Goal: Information Seeking & Learning: Learn about a topic

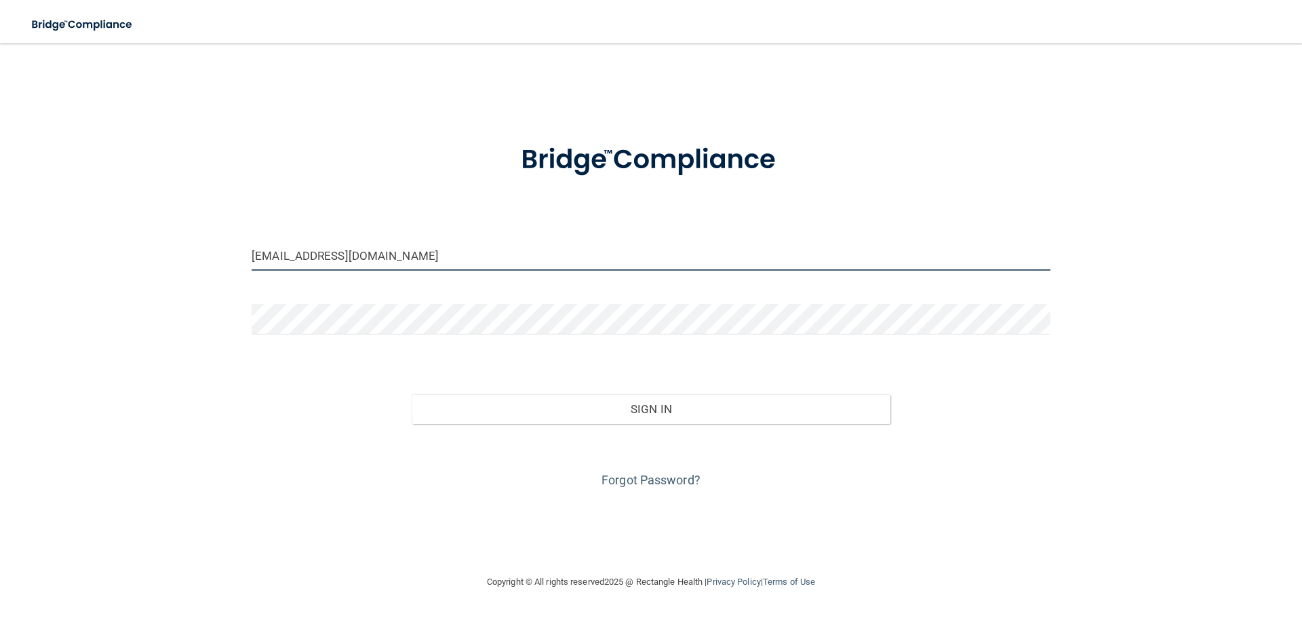
drag, startPoint x: 382, startPoint y: 259, endPoint x: 178, endPoint y: 260, distance: 204.8
click at [182, 251] on div "codybrewerdmd@gmail.com Invalid email/password. You don't have permission to ac…" at bounding box center [651, 308] width 1248 height 503
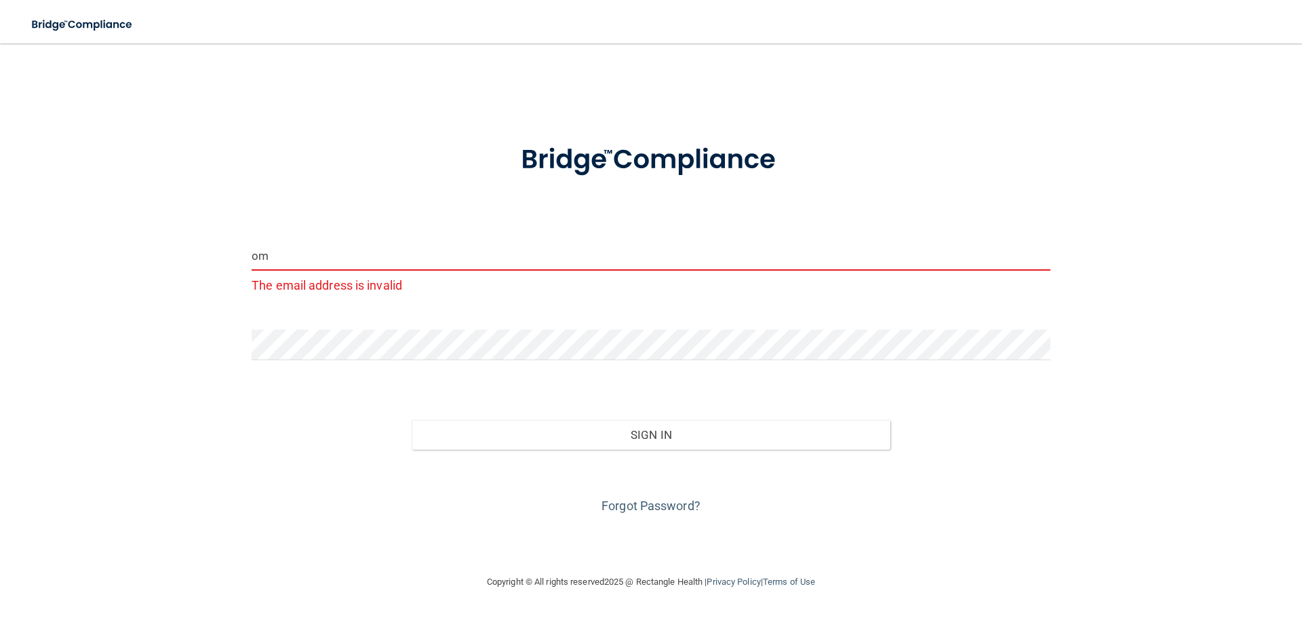
type input "m"
type input "[EMAIL_ADDRESS][DOMAIN_NAME]"
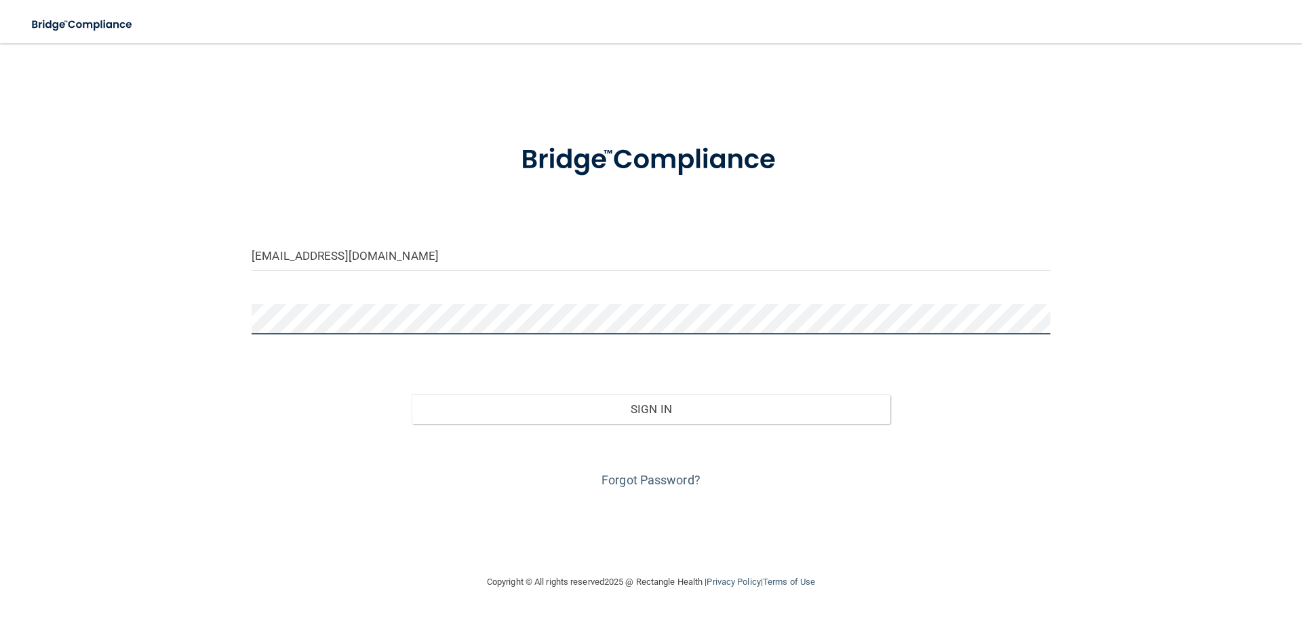
click at [174, 323] on div "sar10@zoominternet.net Invalid email/password. You don't have permission to acc…" at bounding box center [651, 308] width 1248 height 503
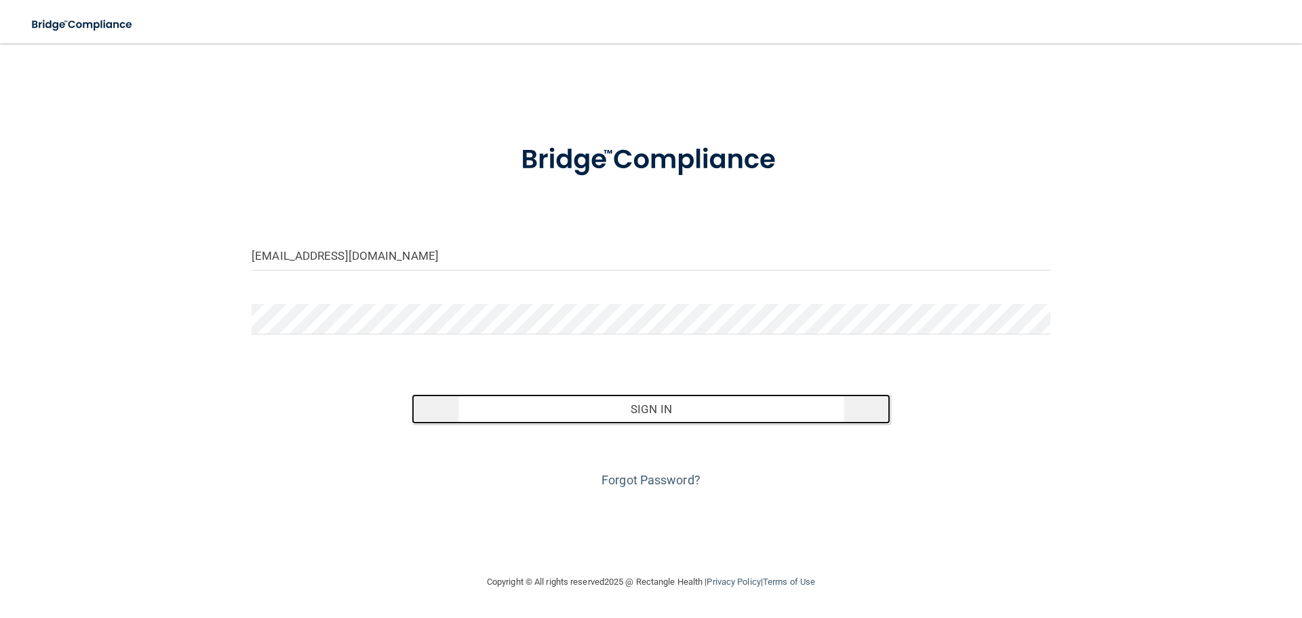
click at [661, 401] on button "Sign In" at bounding box center [651, 409] width 479 height 30
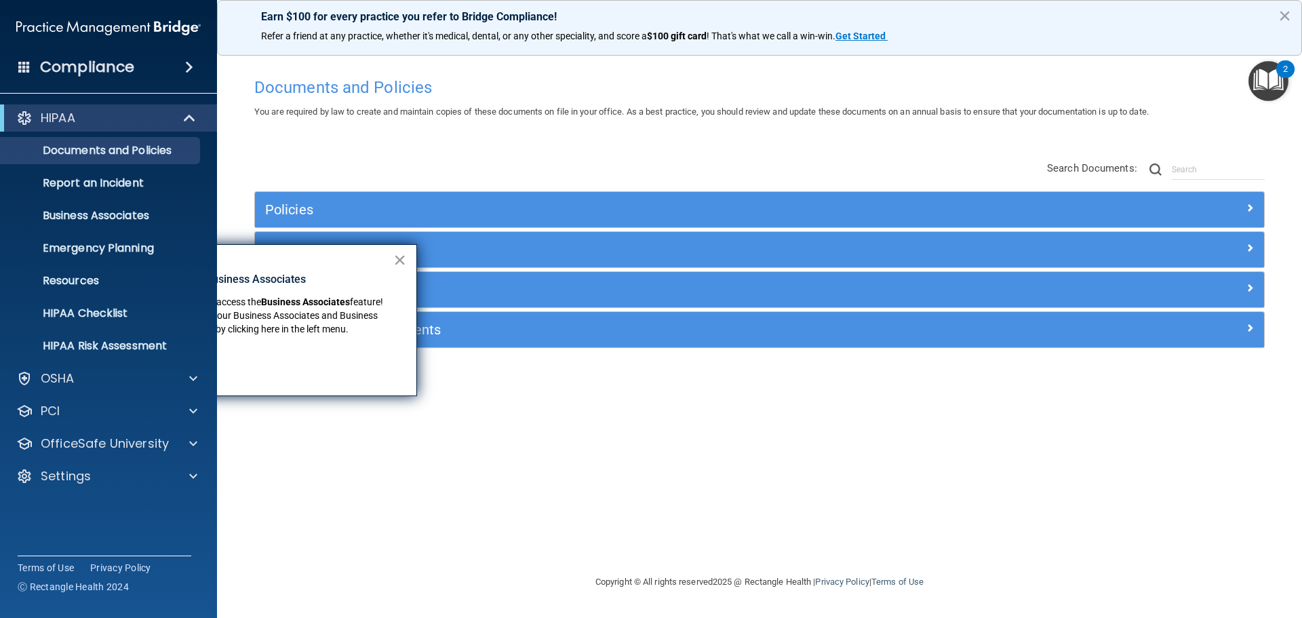
click at [399, 259] on button "×" at bounding box center [399, 260] width 13 height 22
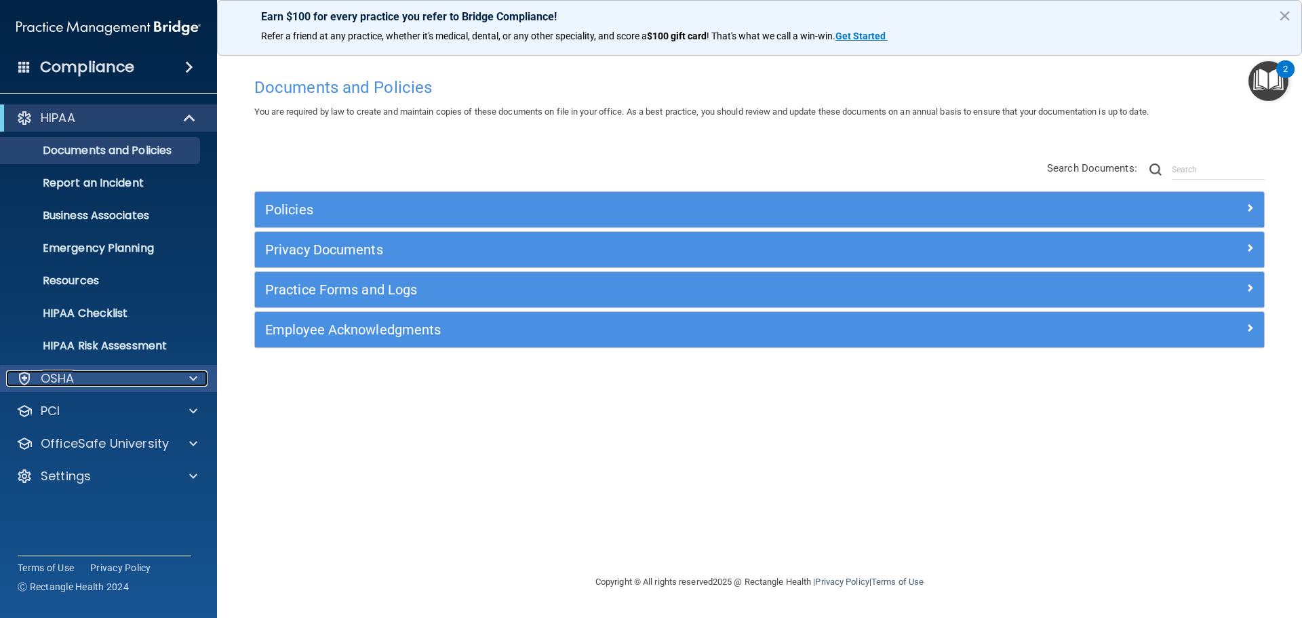
click at [189, 378] on div at bounding box center [191, 378] width 34 height 16
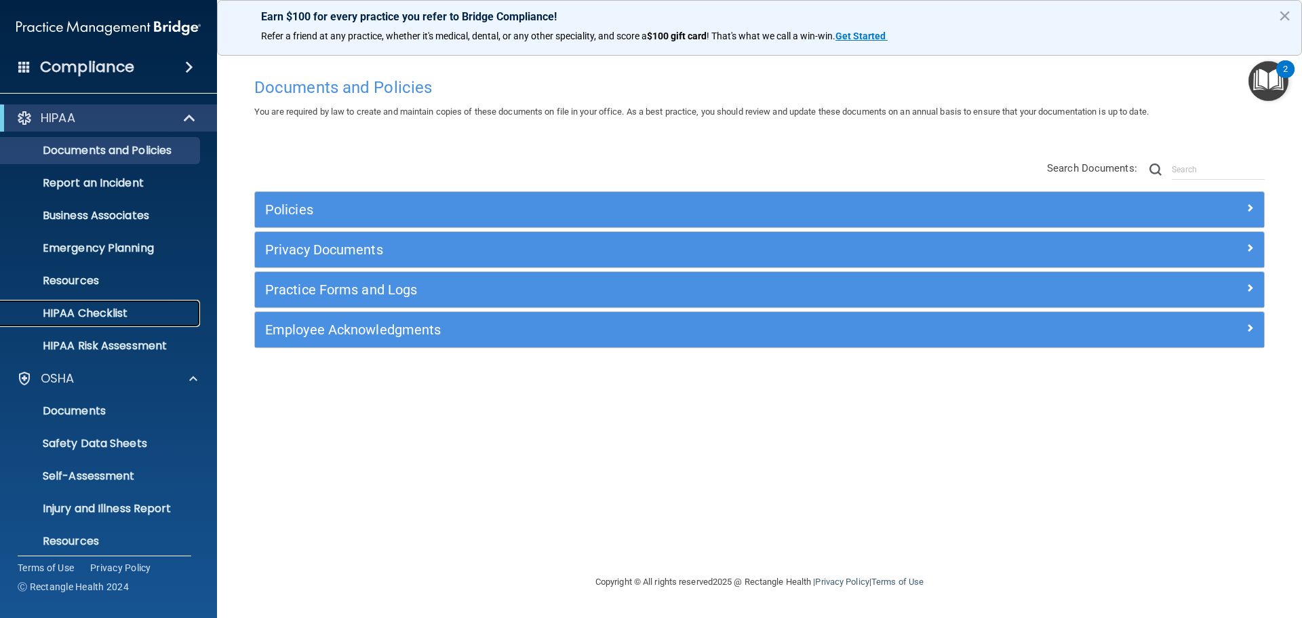
click at [82, 314] on p "HIPAA Checklist" at bounding box center [101, 314] width 185 height 14
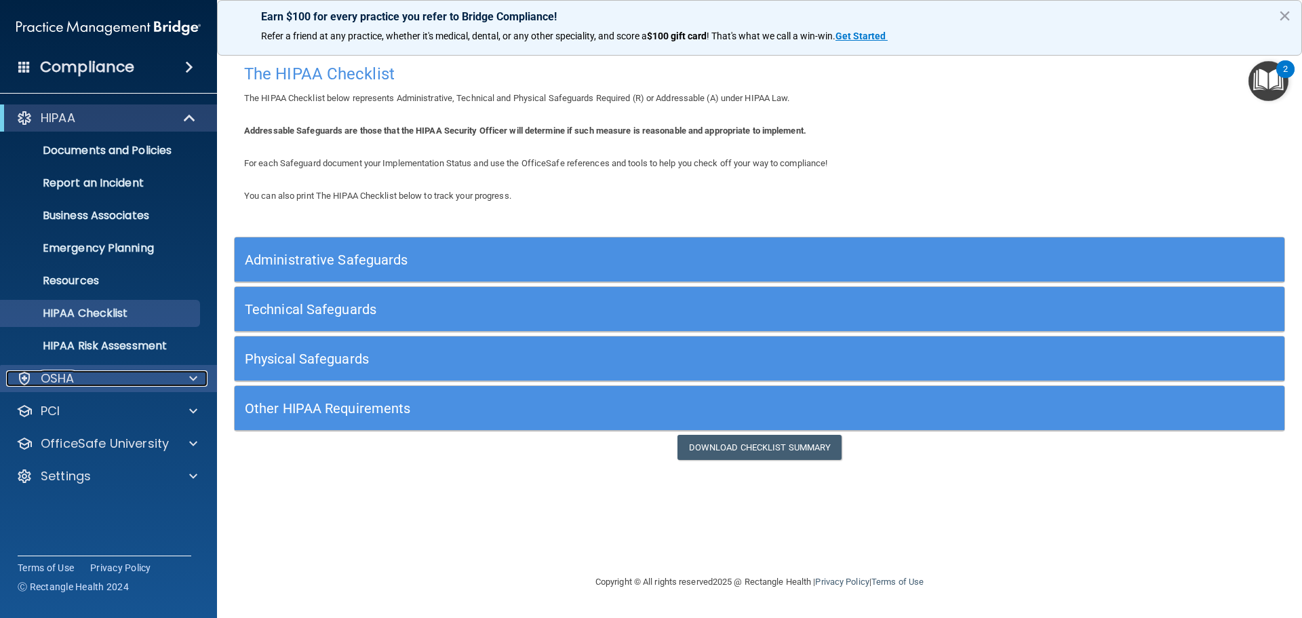
click at [194, 375] on span at bounding box center [193, 378] width 8 height 16
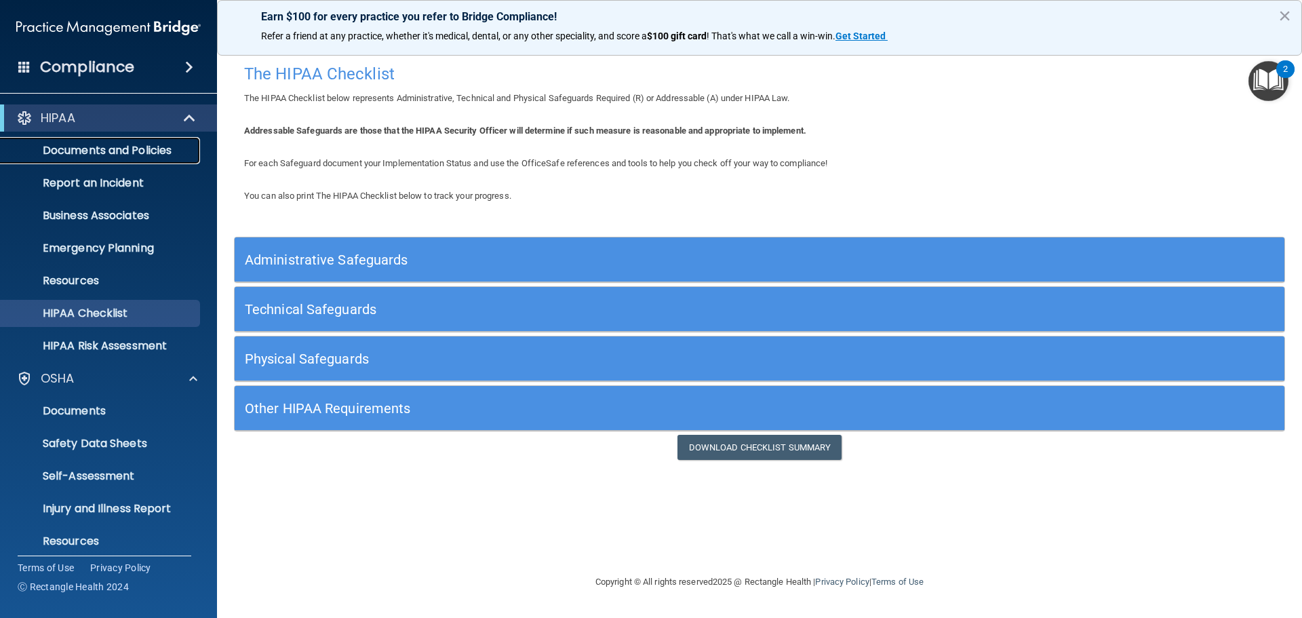
click at [131, 144] on p "Documents and Policies" at bounding box center [101, 151] width 185 height 14
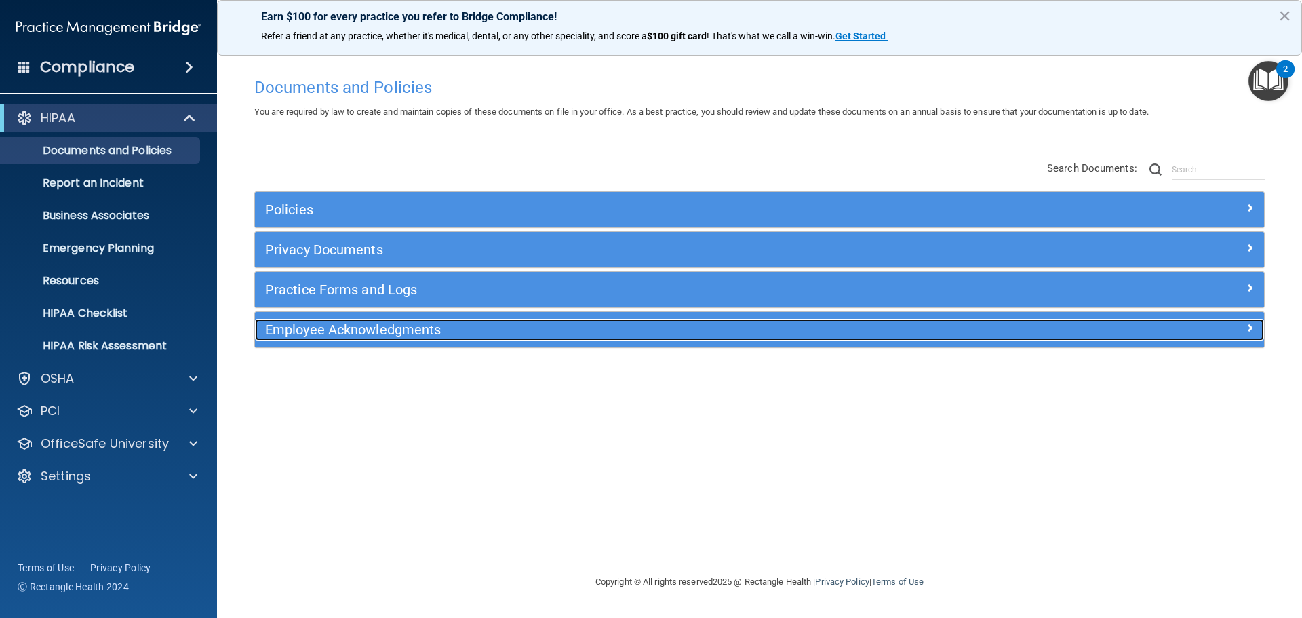
click at [361, 330] on h5 "Employee Acknowledgments" at bounding box center [633, 329] width 737 height 15
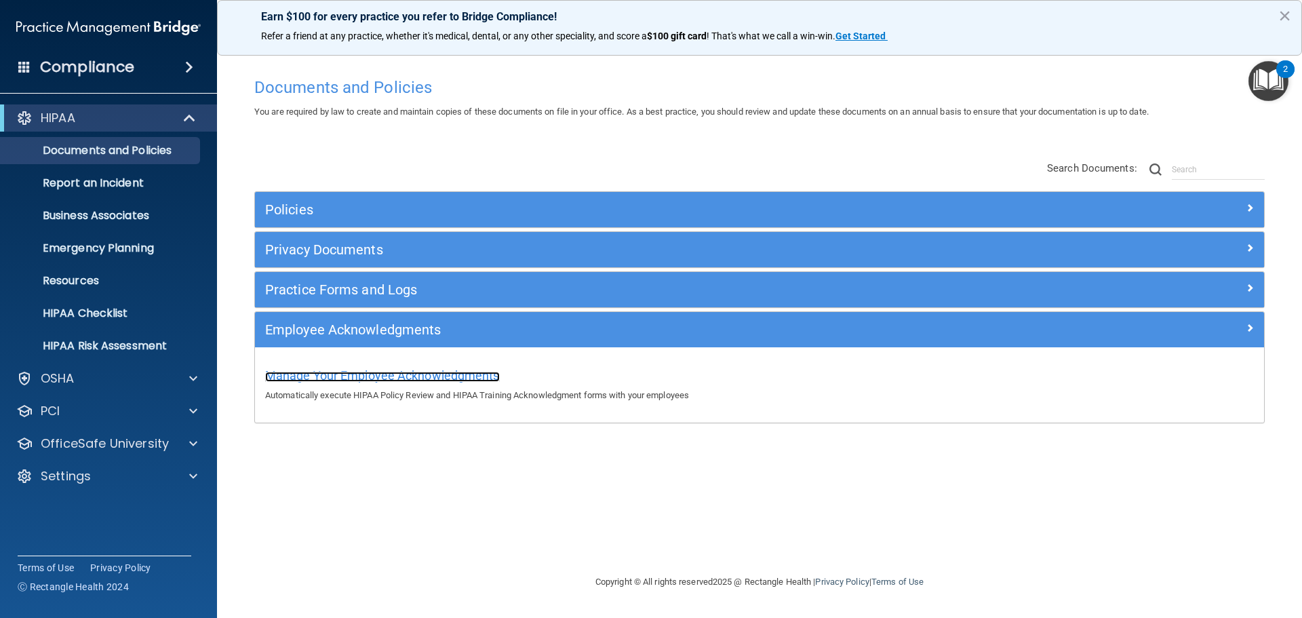
click at [361, 374] on span "Manage Your Employee Acknowledgments" at bounding box center [382, 375] width 235 height 14
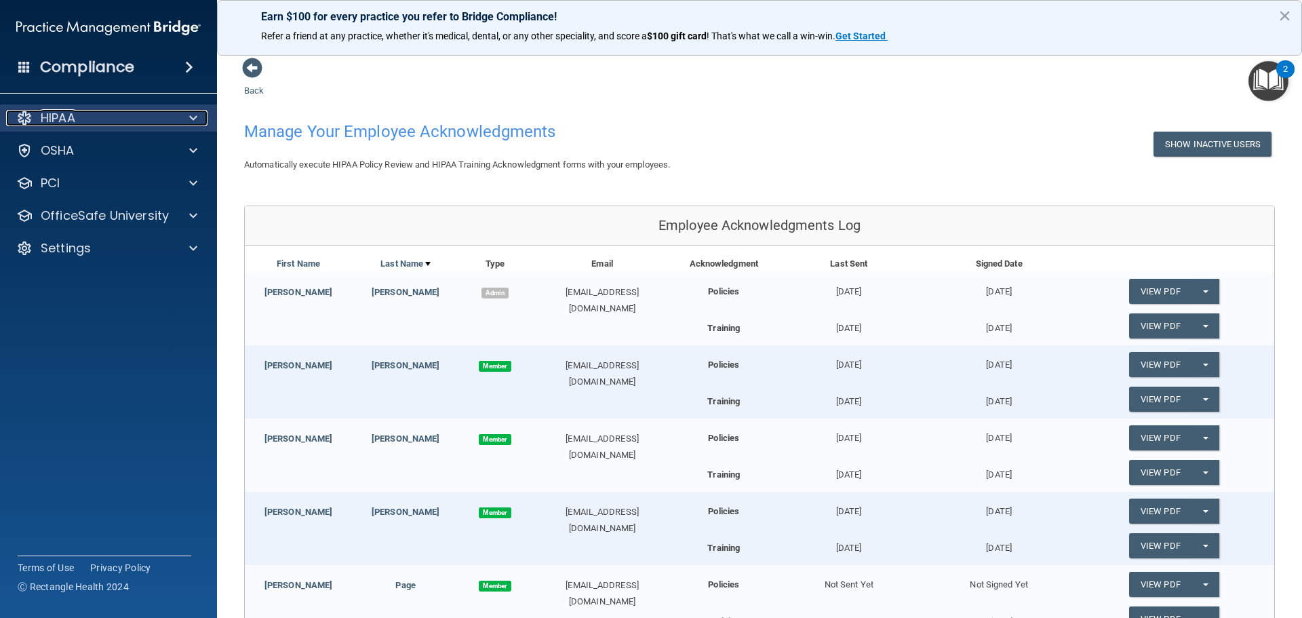
click at [189, 117] on div at bounding box center [191, 118] width 34 height 16
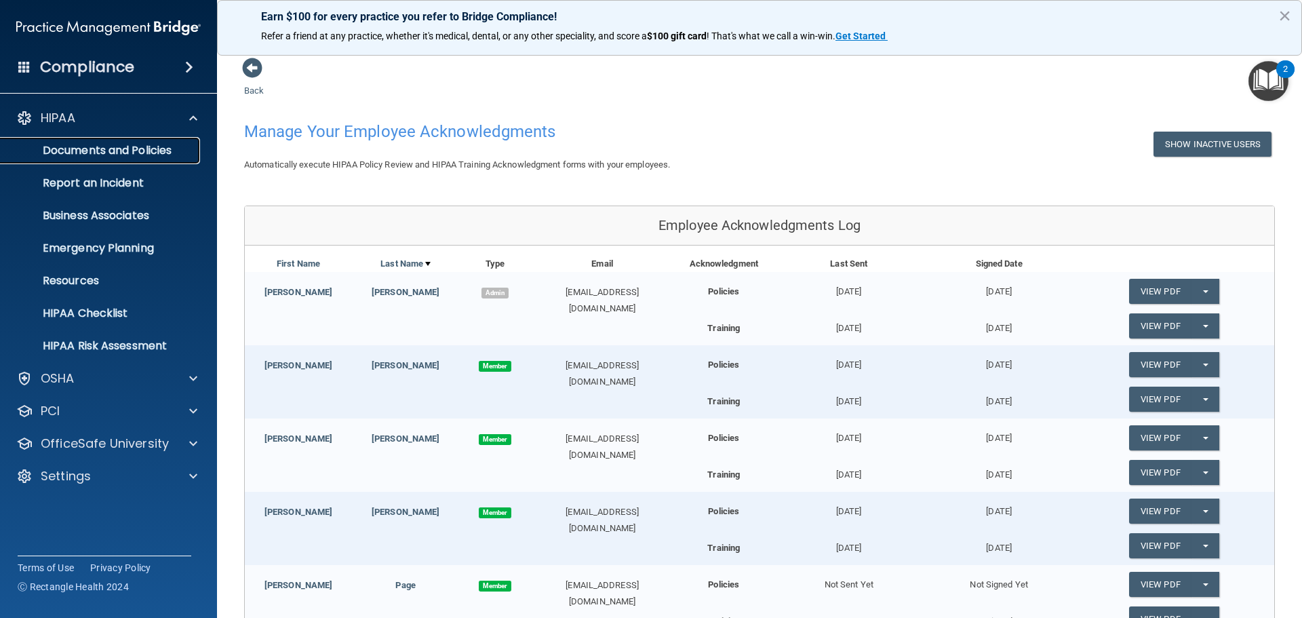
click at [126, 149] on p "Documents and Policies" at bounding box center [101, 151] width 185 height 14
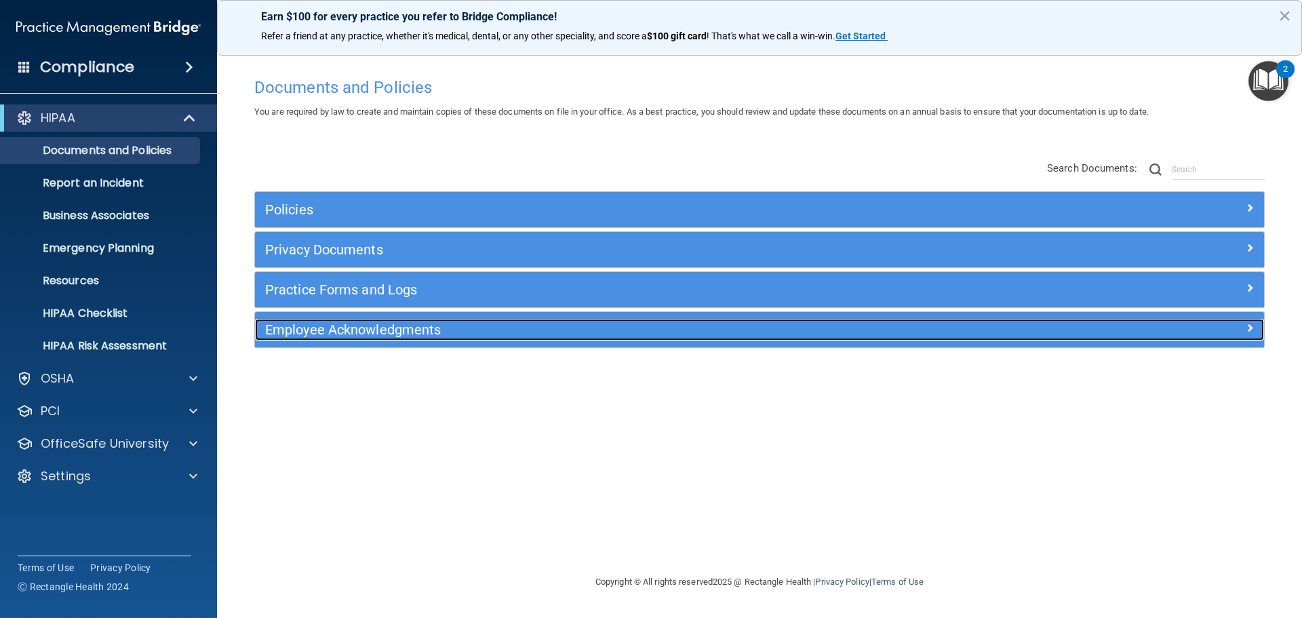
click at [368, 333] on h5 "Employee Acknowledgments" at bounding box center [633, 329] width 737 height 15
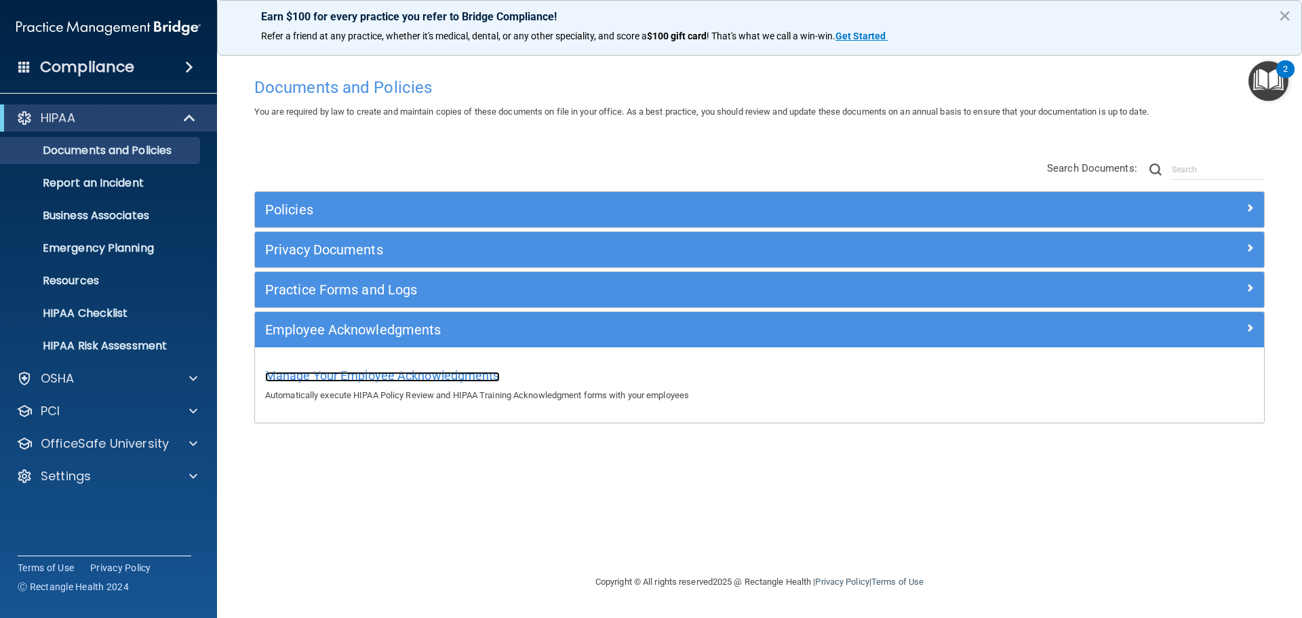
click at [374, 374] on span "Manage Your Employee Acknowledgments" at bounding box center [382, 375] width 235 height 14
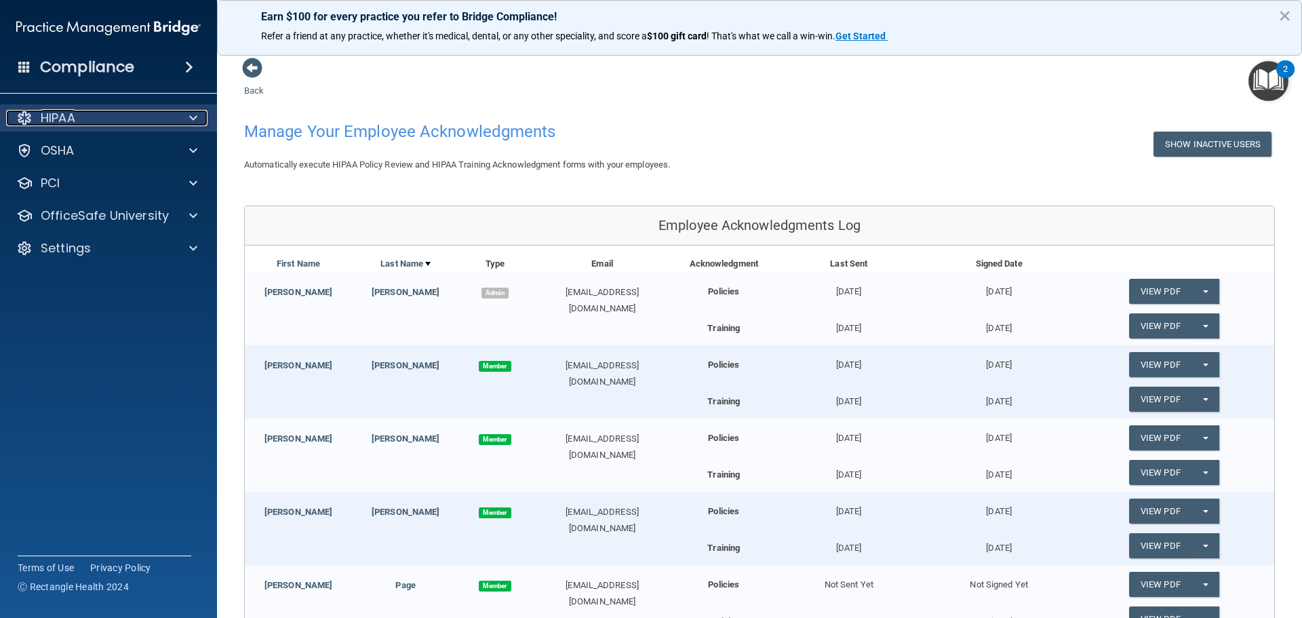
click at [192, 116] on span at bounding box center [193, 118] width 8 height 16
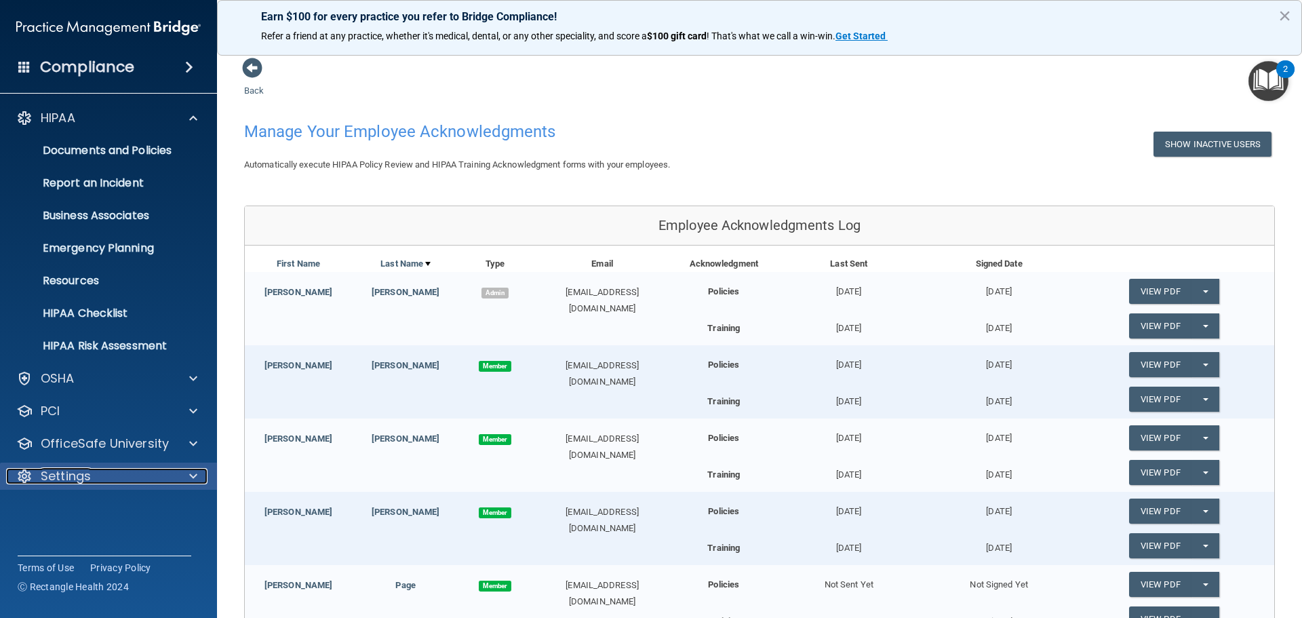
click at [193, 475] on span at bounding box center [193, 476] width 8 height 16
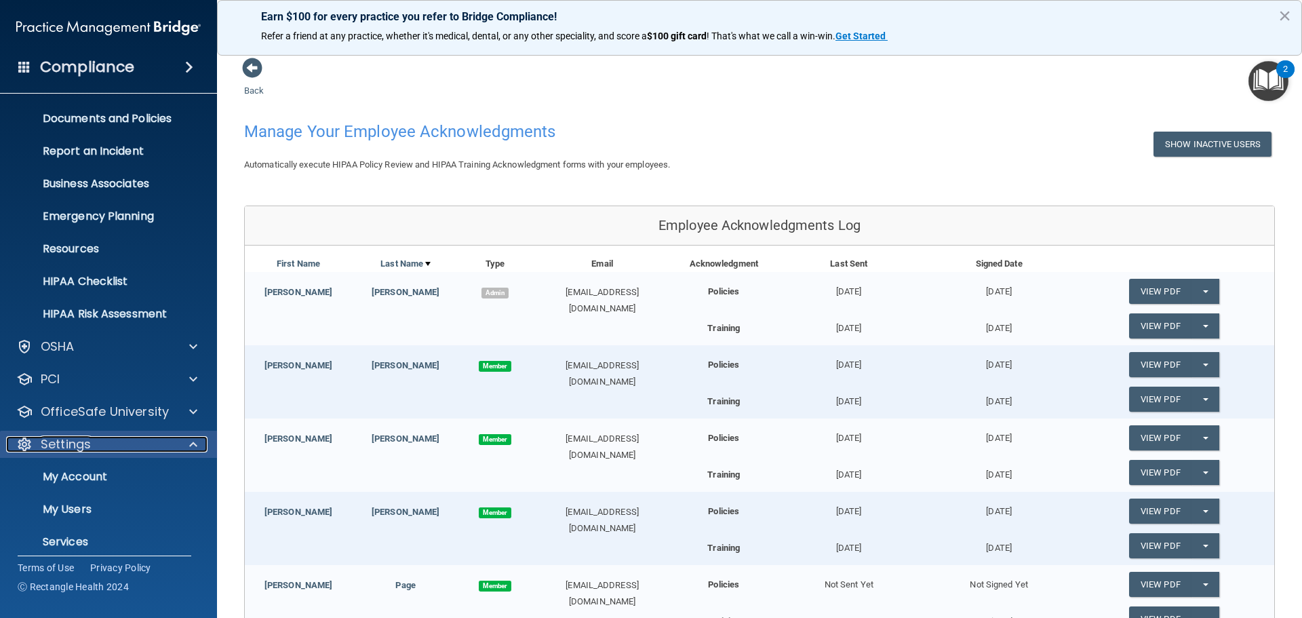
scroll to position [7, 0]
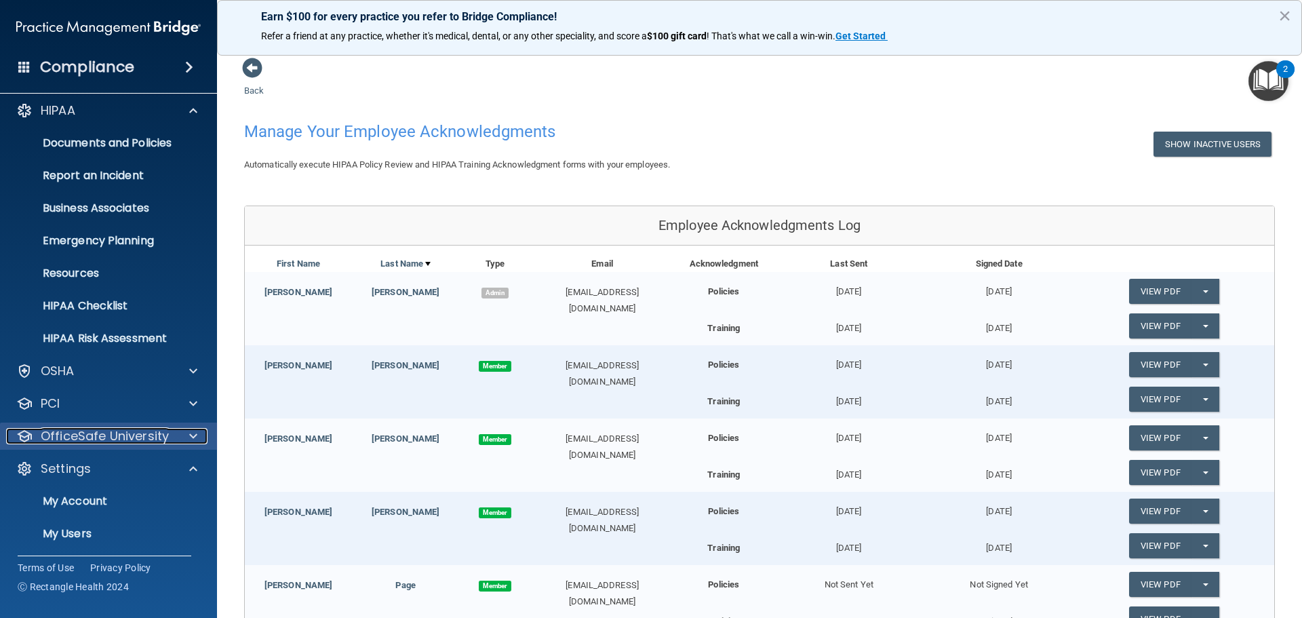
click at [186, 433] on div at bounding box center [191, 436] width 34 height 16
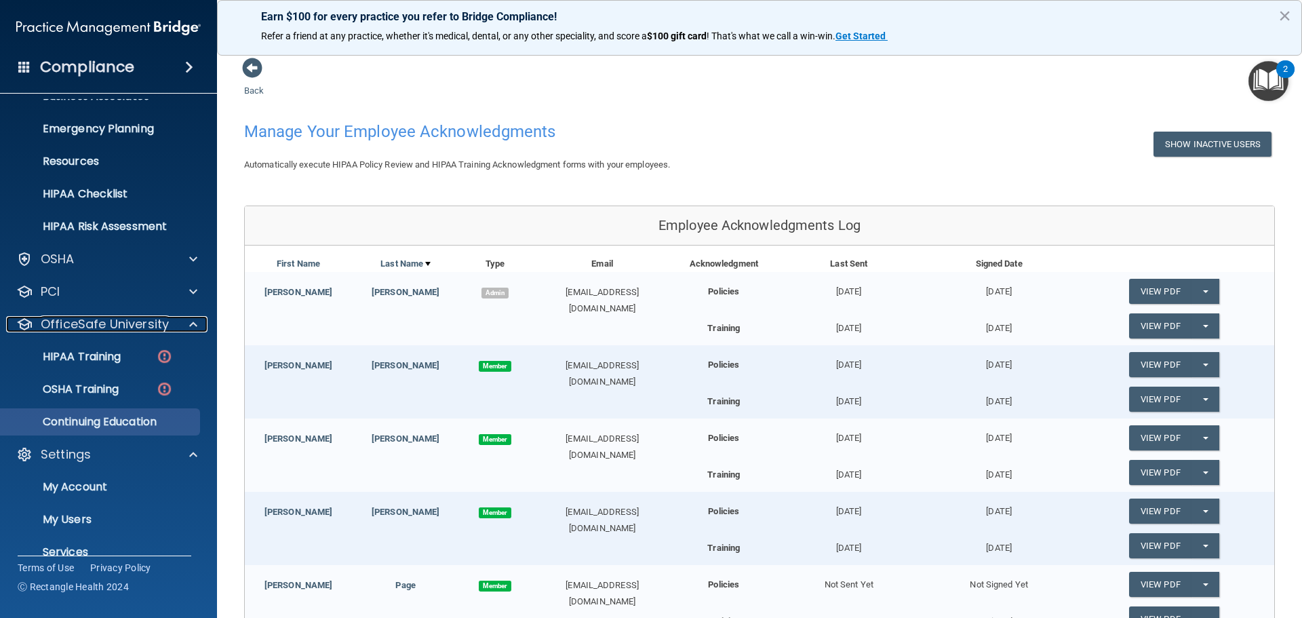
scroll to position [143, 0]
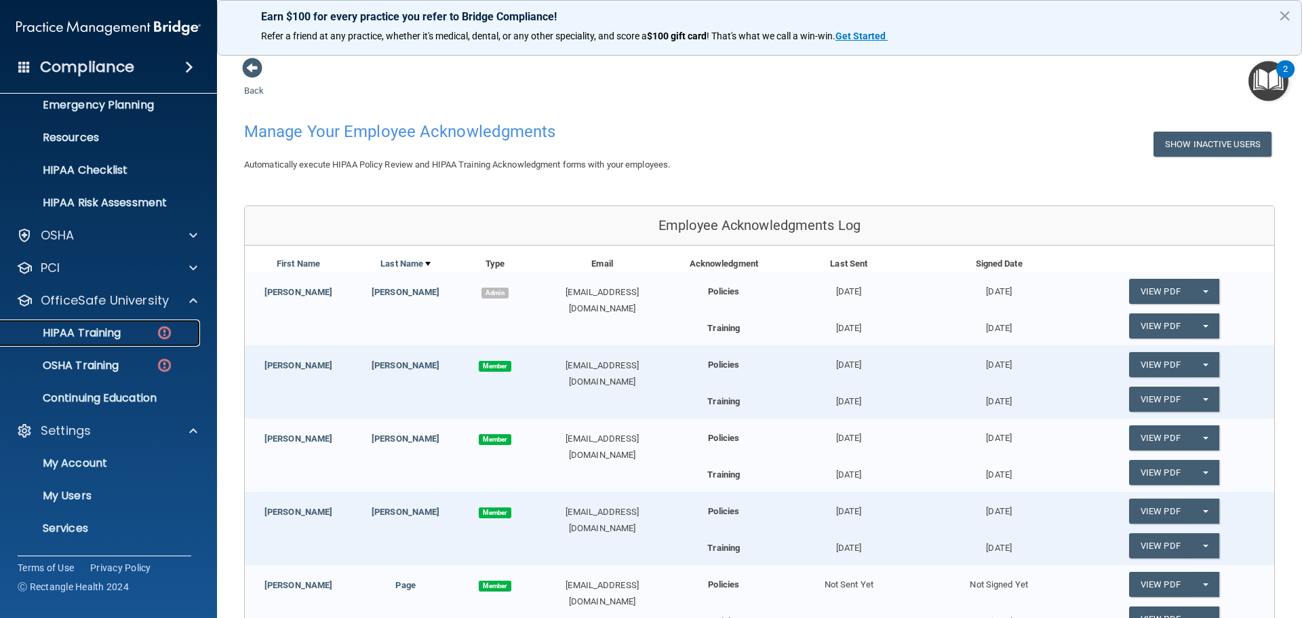
click at [92, 328] on p "HIPAA Training" at bounding box center [65, 333] width 112 height 14
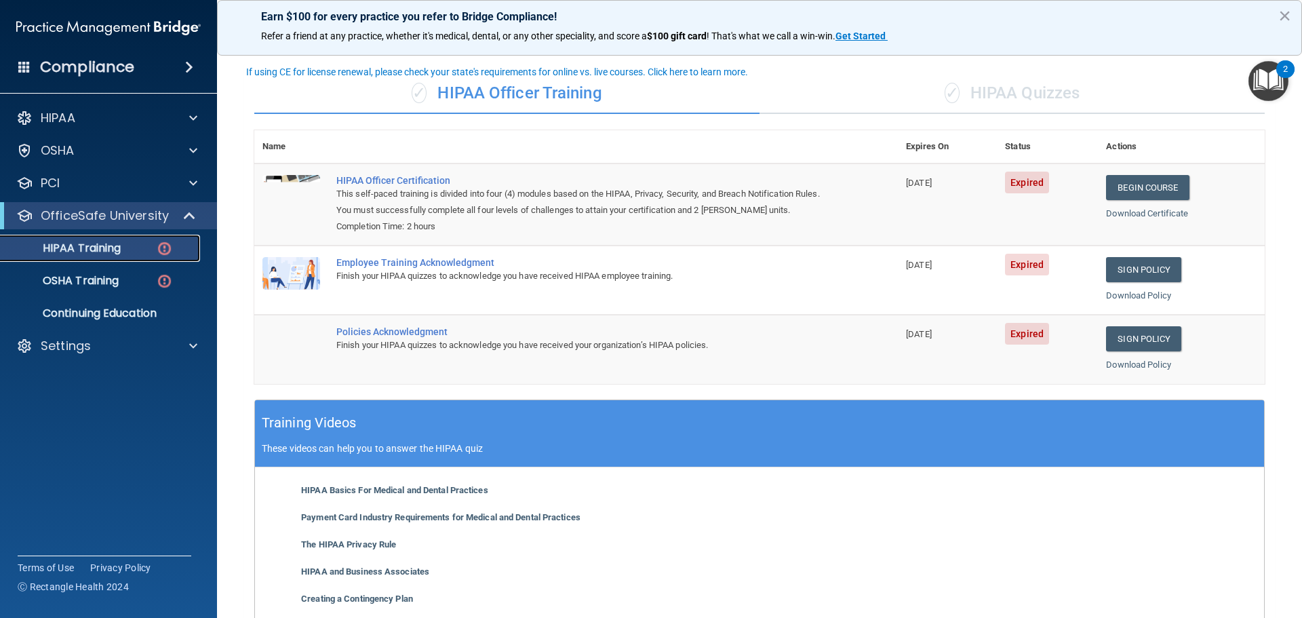
scroll to position [7, 0]
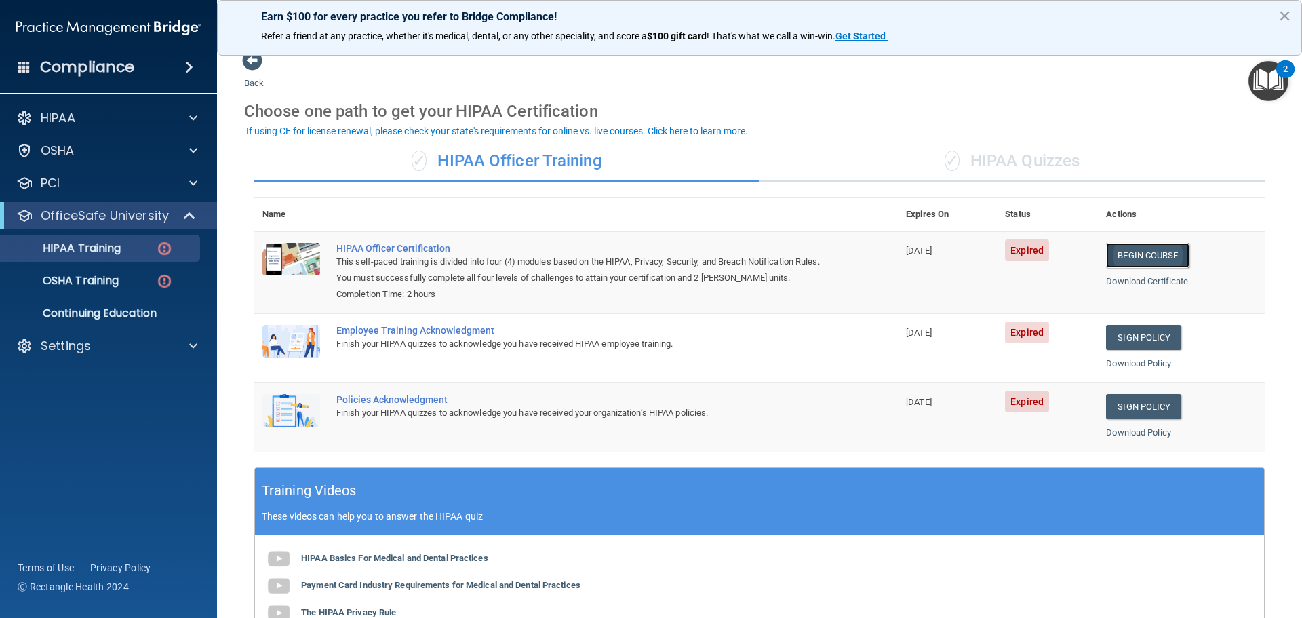
click at [1131, 254] on link "Begin Course" at bounding box center [1147, 255] width 83 height 25
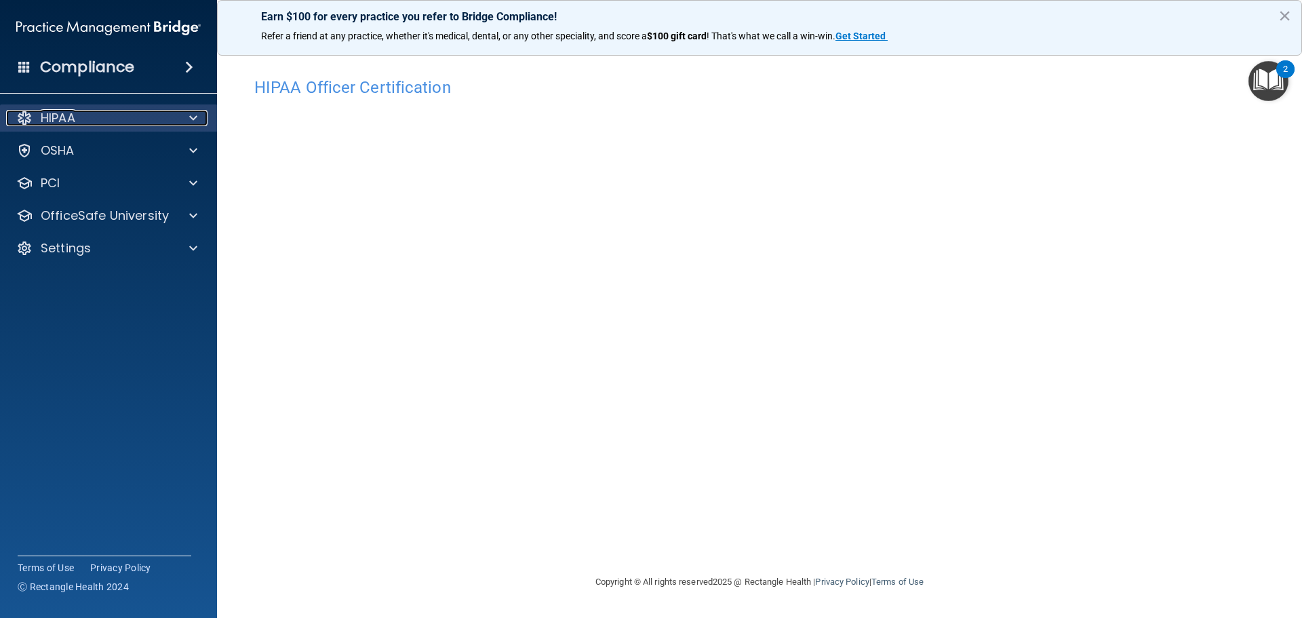
click at [186, 116] on div at bounding box center [191, 118] width 34 height 16
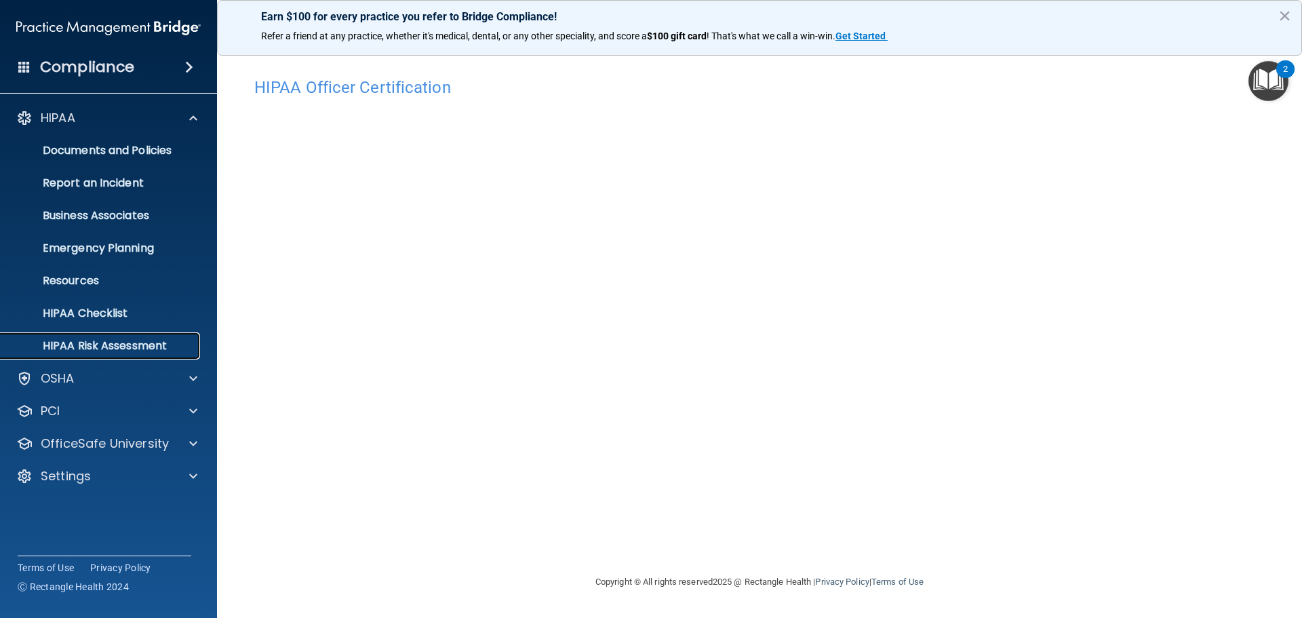
click at [118, 344] on p "HIPAA Risk Assessment" at bounding box center [101, 346] width 185 height 14
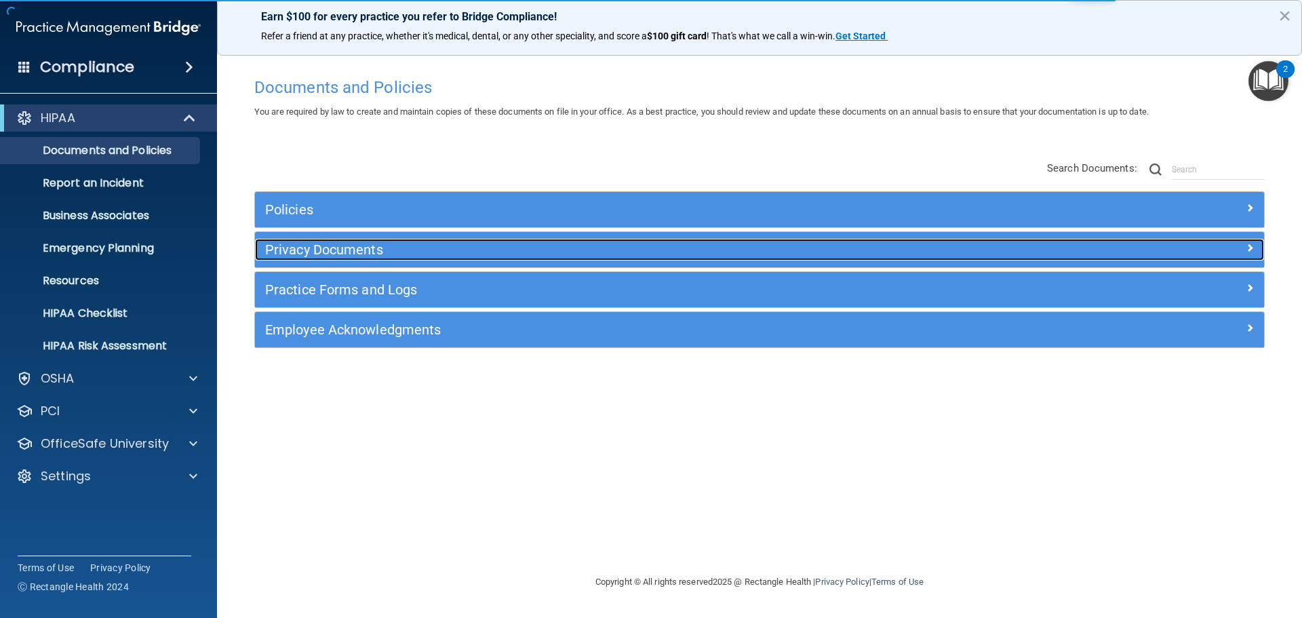
click at [359, 250] on h5 "Privacy Documents" at bounding box center [633, 249] width 737 height 15
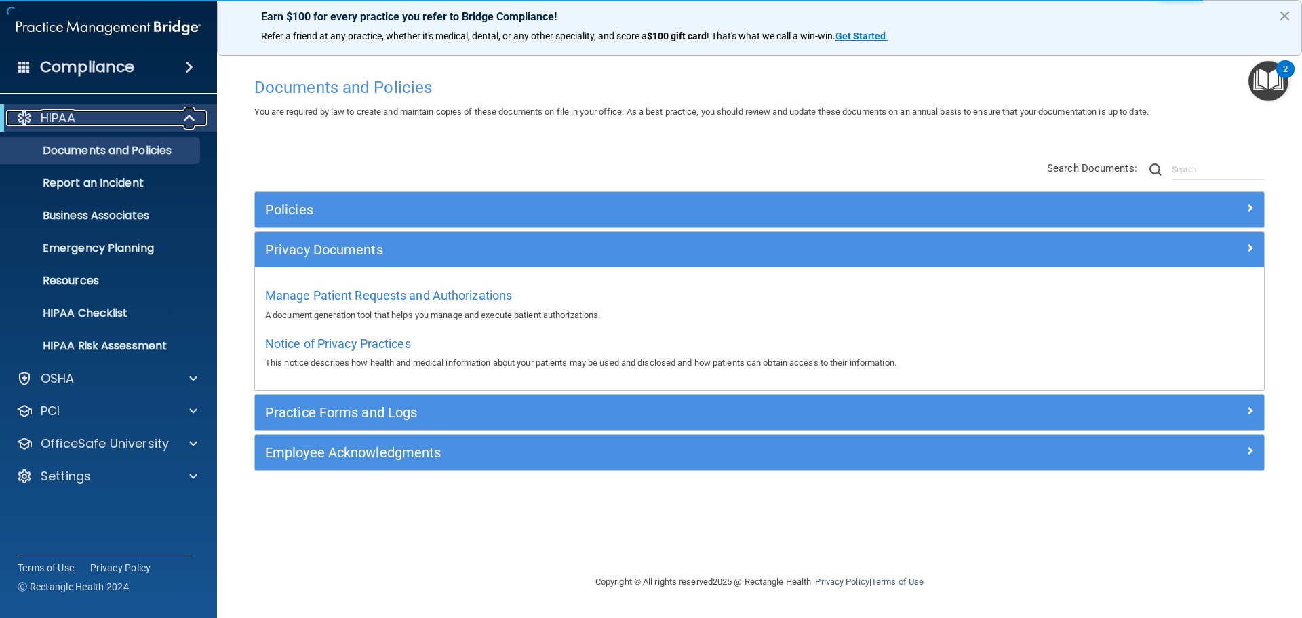
click at [185, 113] on span at bounding box center [191, 118] width 12 height 16
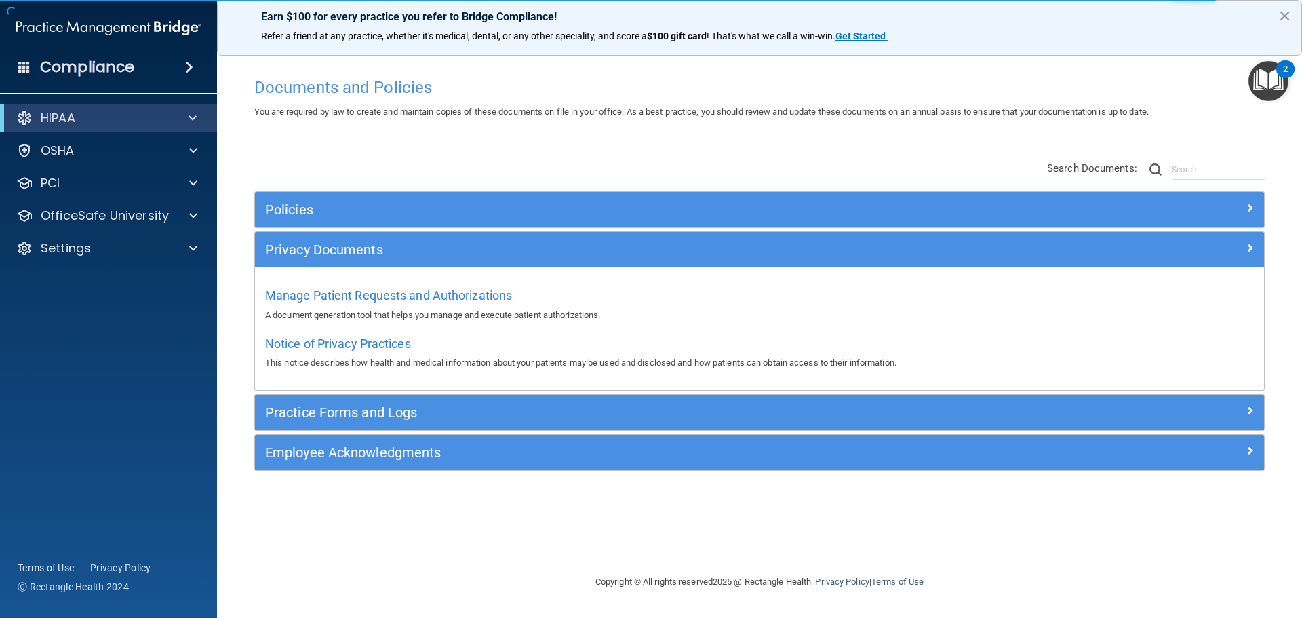
click at [185, 61] on span at bounding box center [189, 67] width 8 height 16
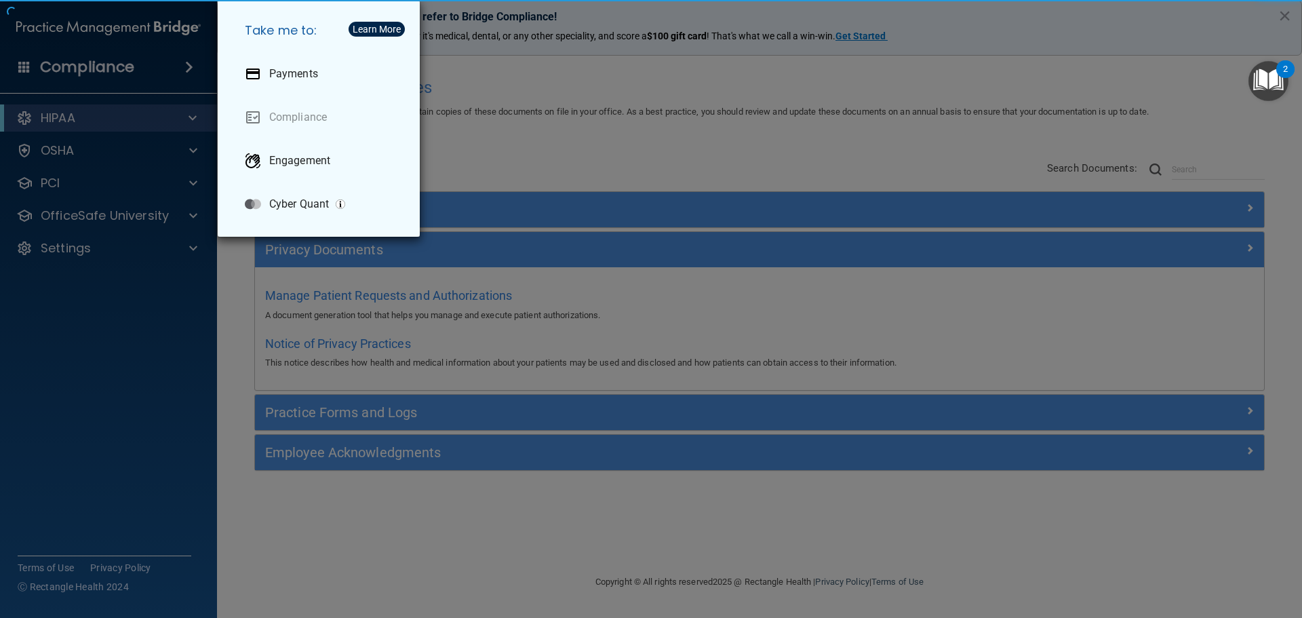
click at [158, 87] on div "Take me to: Payments Compliance Engagement Cyber Quant" at bounding box center [651, 309] width 1302 height 618
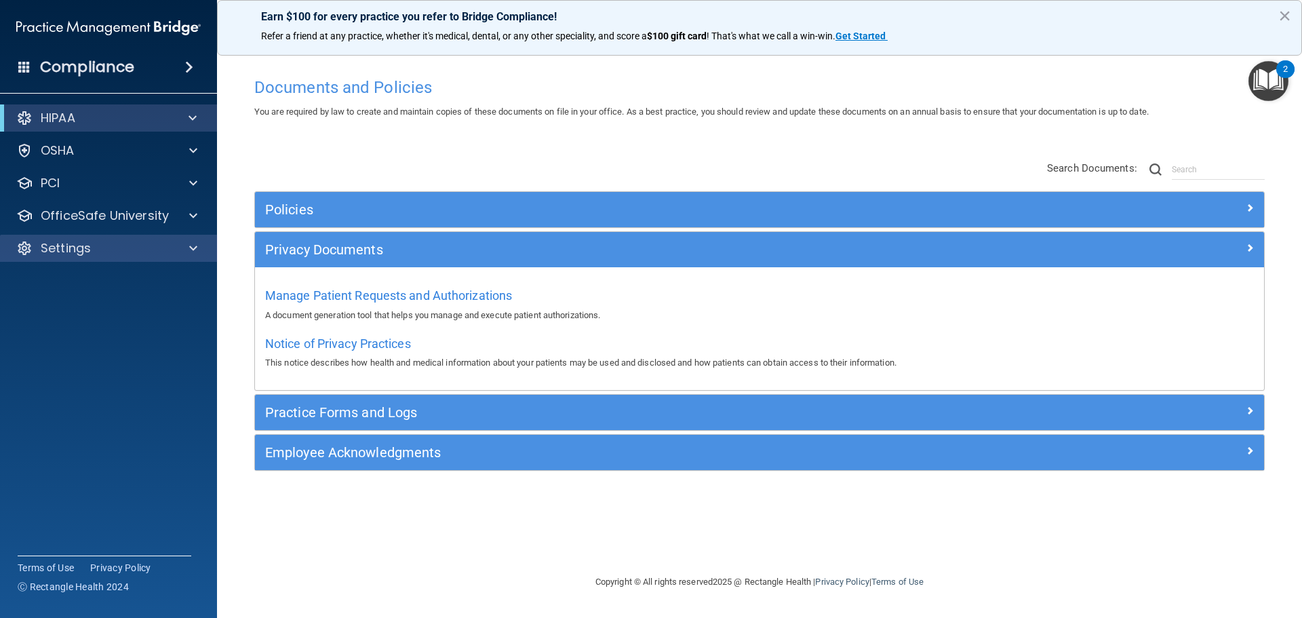
click at [193, 237] on div "Settings" at bounding box center [109, 248] width 218 height 27
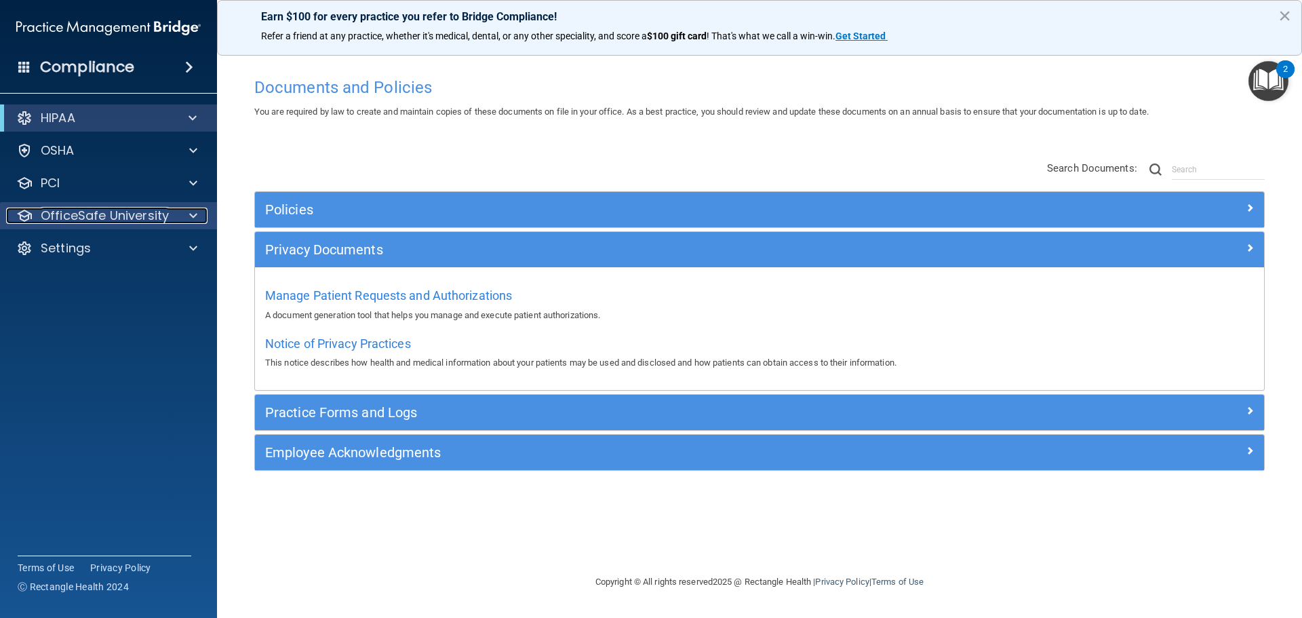
click at [195, 211] on span at bounding box center [193, 216] width 8 height 16
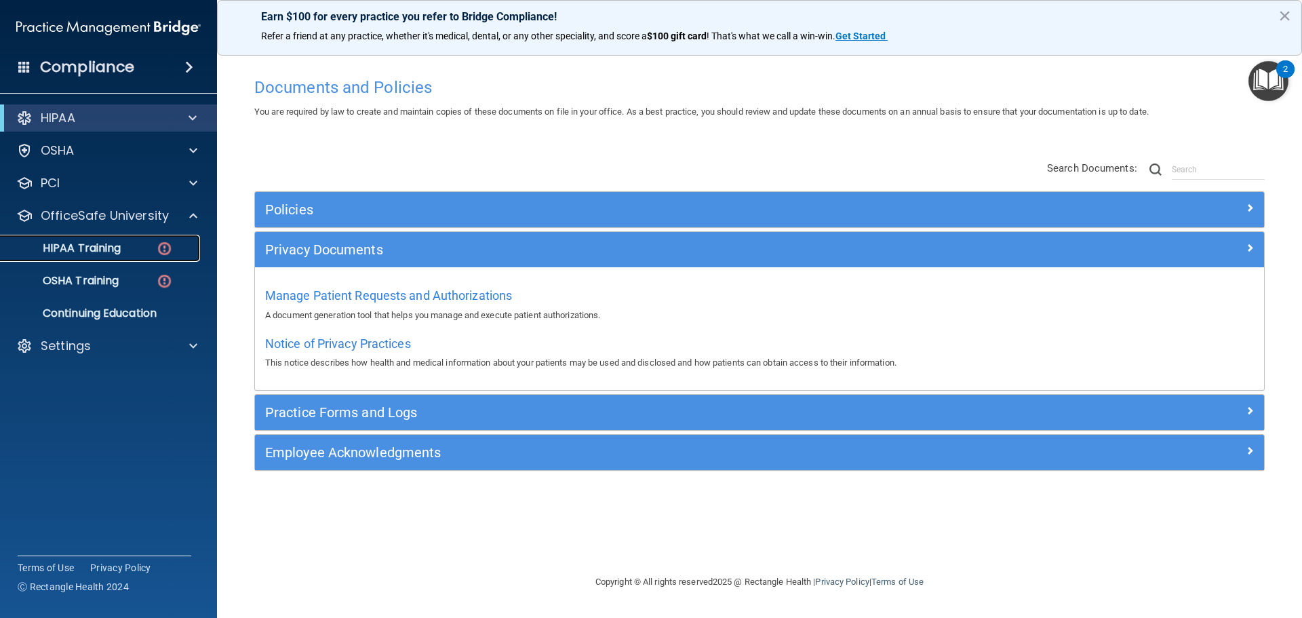
click at [163, 243] on img at bounding box center [164, 248] width 17 height 17
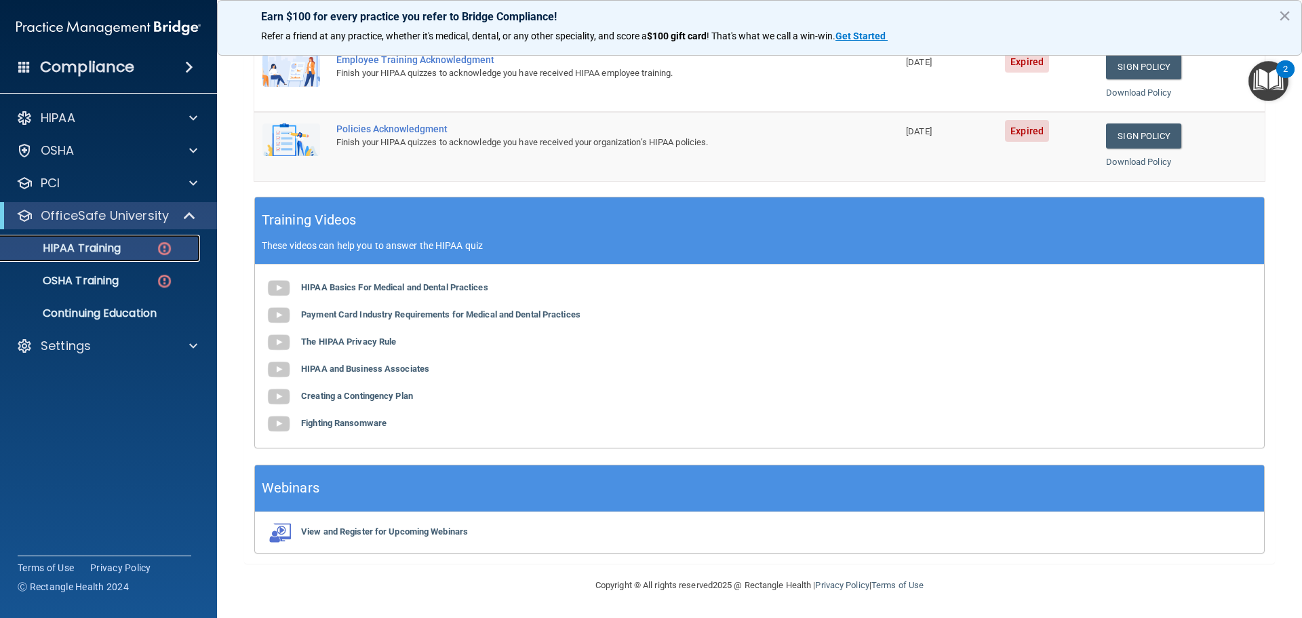
scroll to position [7, 0]
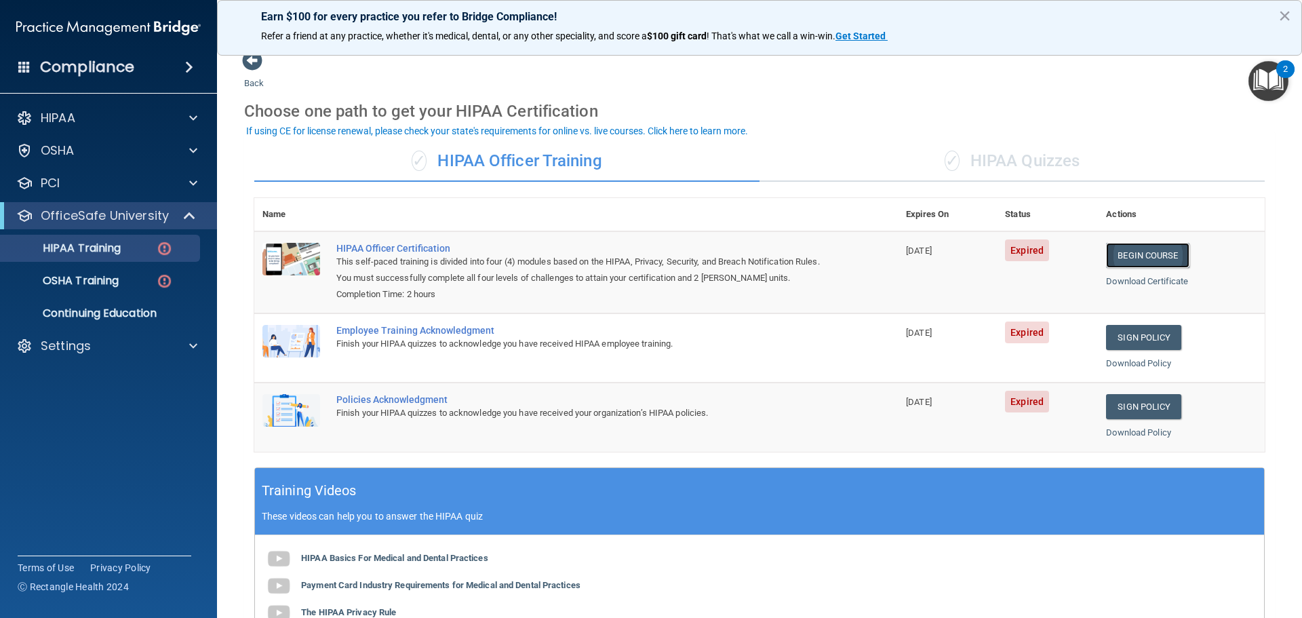
click at [1139, 254] on link "Begin Course" at bounding box center [1147, 255] width 83 height 25
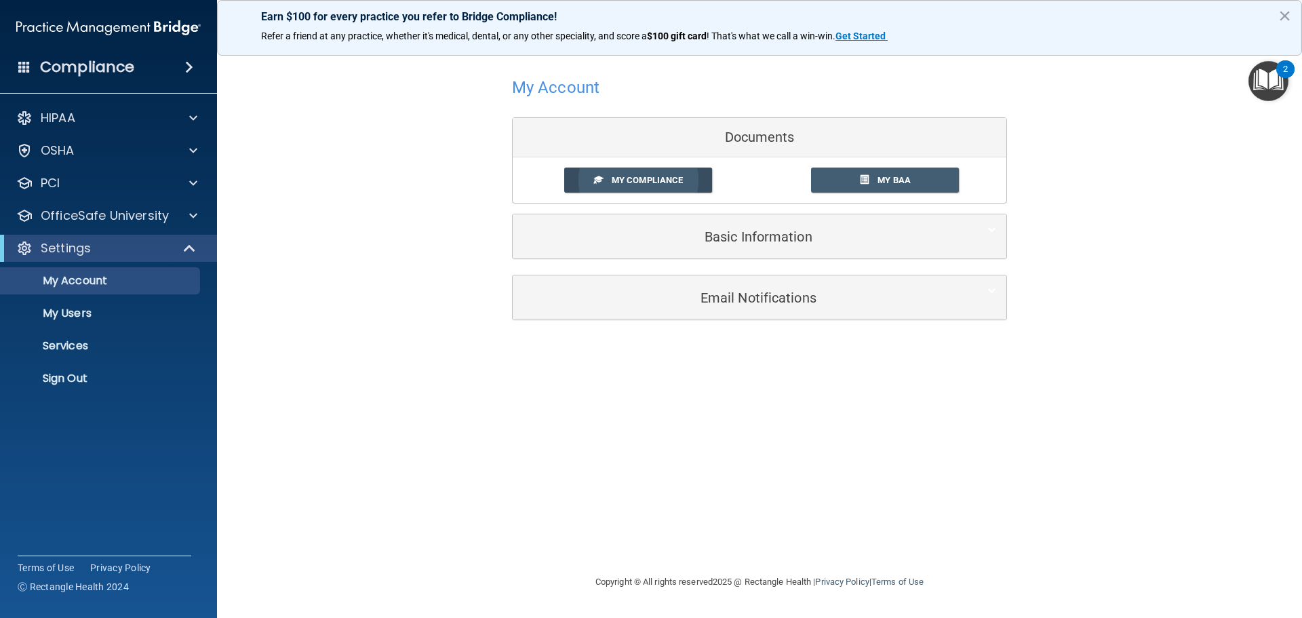
click at [656, 179] on span "My Compliance" at bounding box center [647, 180] width 71 height 10
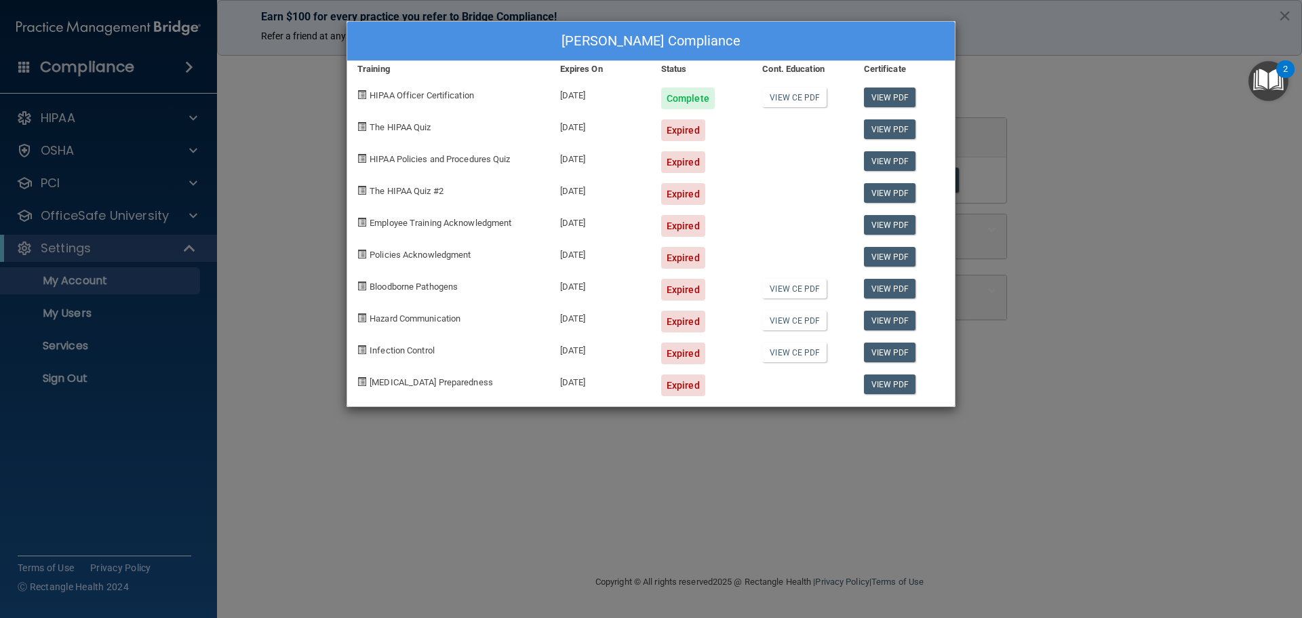
click at [1123, 146] on div "Sheri Rice's Compliance Training Expires On Status Cont. Education Certificate …" at bounding box center [651, 309] width 1302 height 618
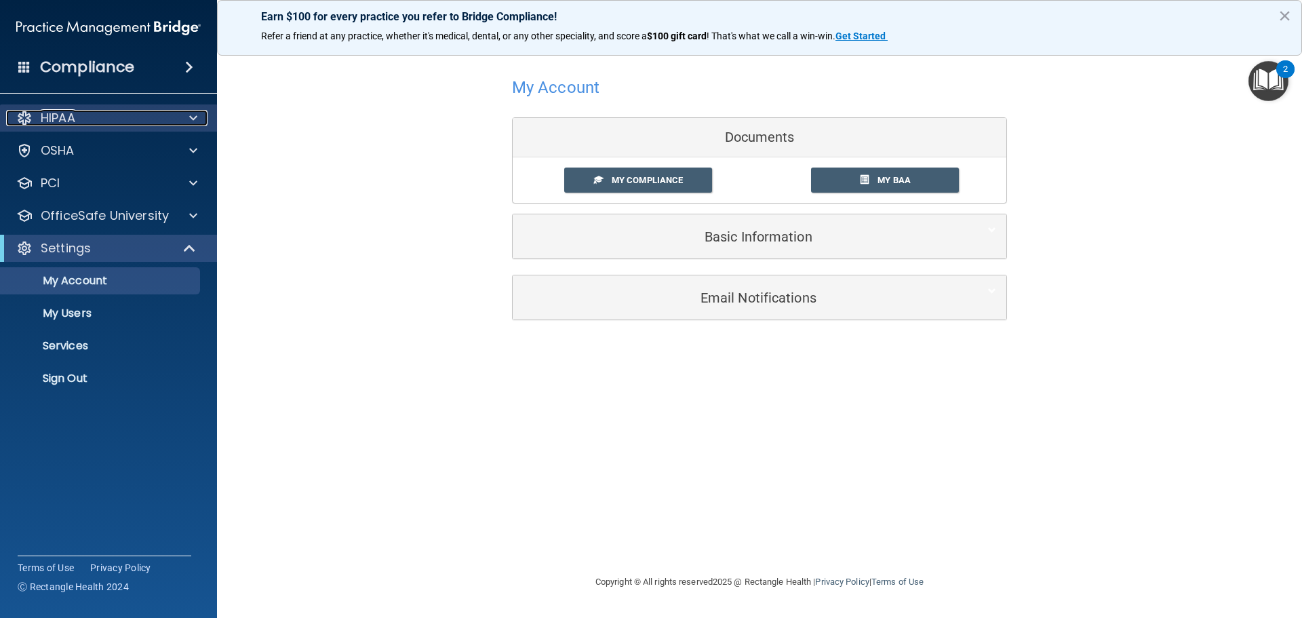
click at [195, 115] on span at bounding box center [193, 118] width 8 height 16
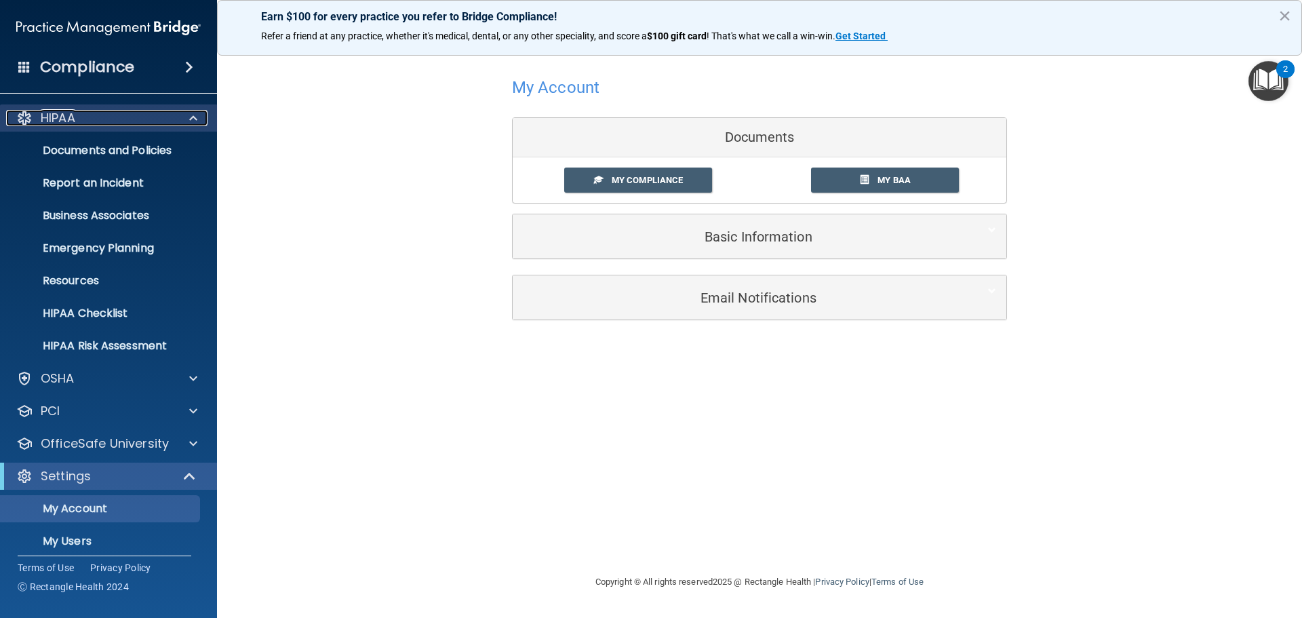
click at [194, 115] on span at bounding box center [193, 118] width 8 height 16
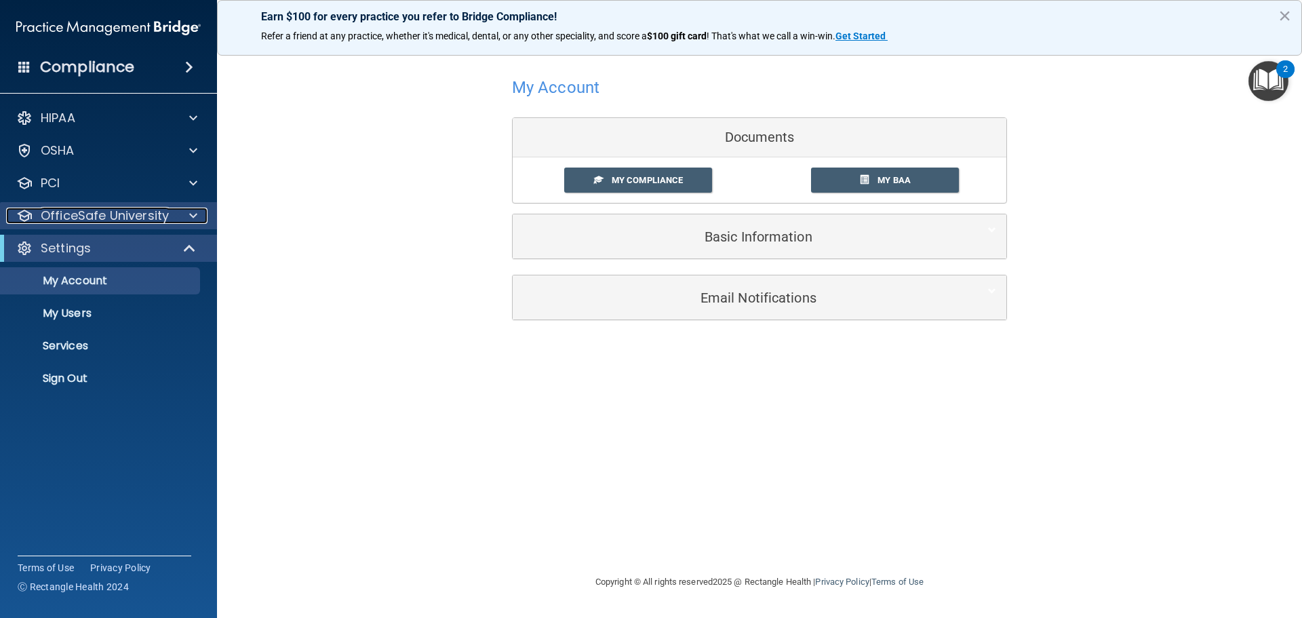
click at [194, 214] on span at bounding box center [193, 216] width 8 height 16
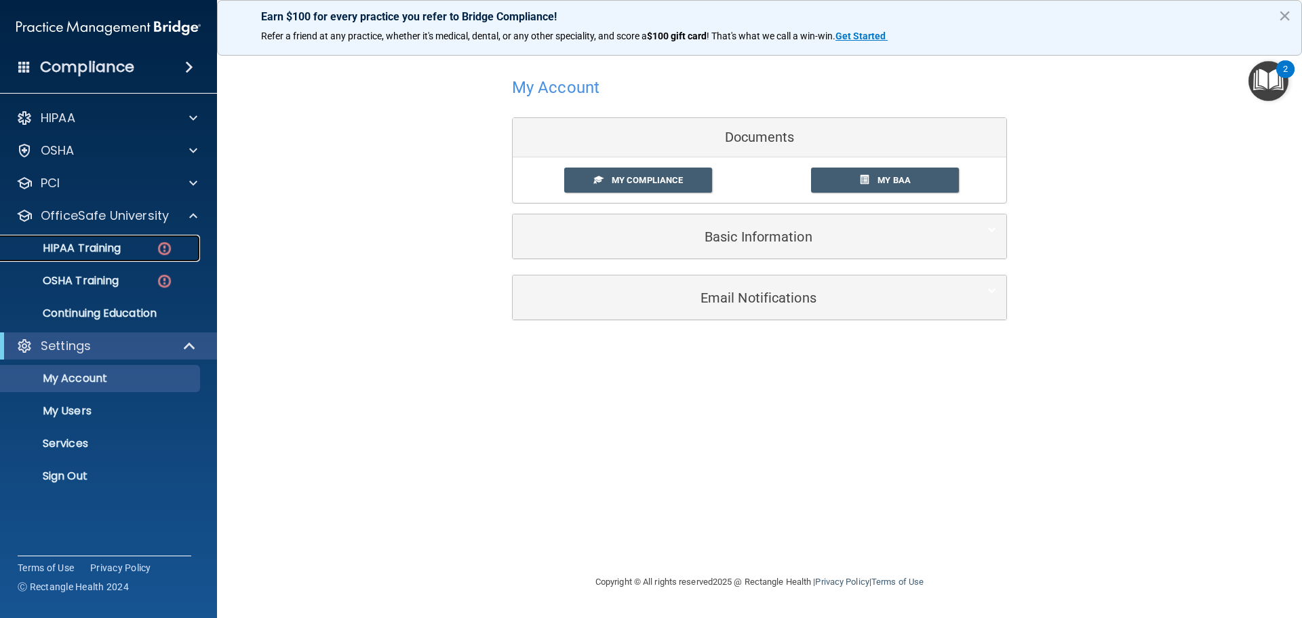
click at [164, 242] on img at bounding box center [164, 248] width 17 height 17
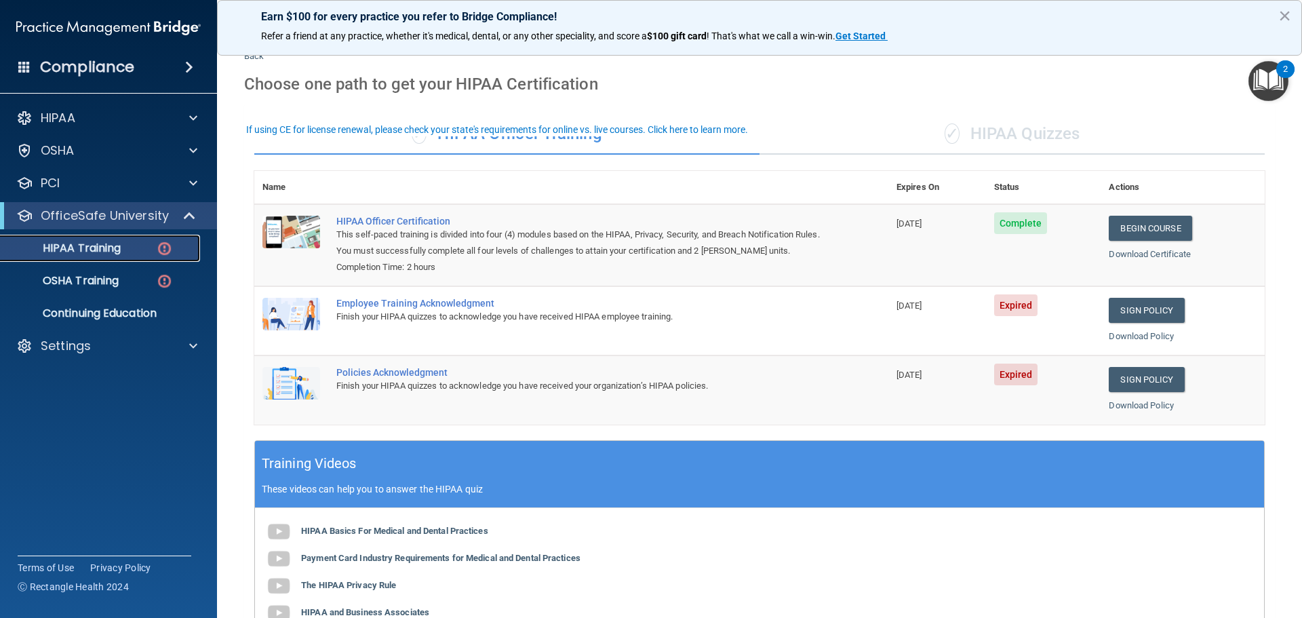
scroll to position [68, 0]
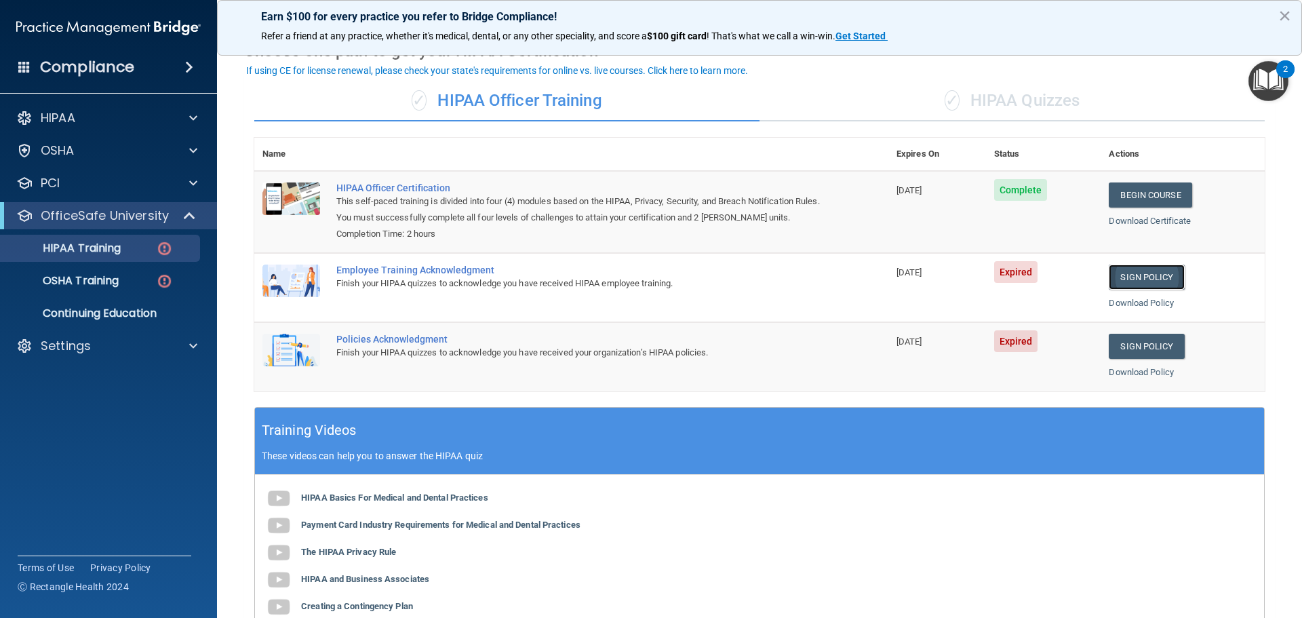
click at [1139, 277] on link "Sign Policy" at bounding box center [1146, 276] width 75 height 25
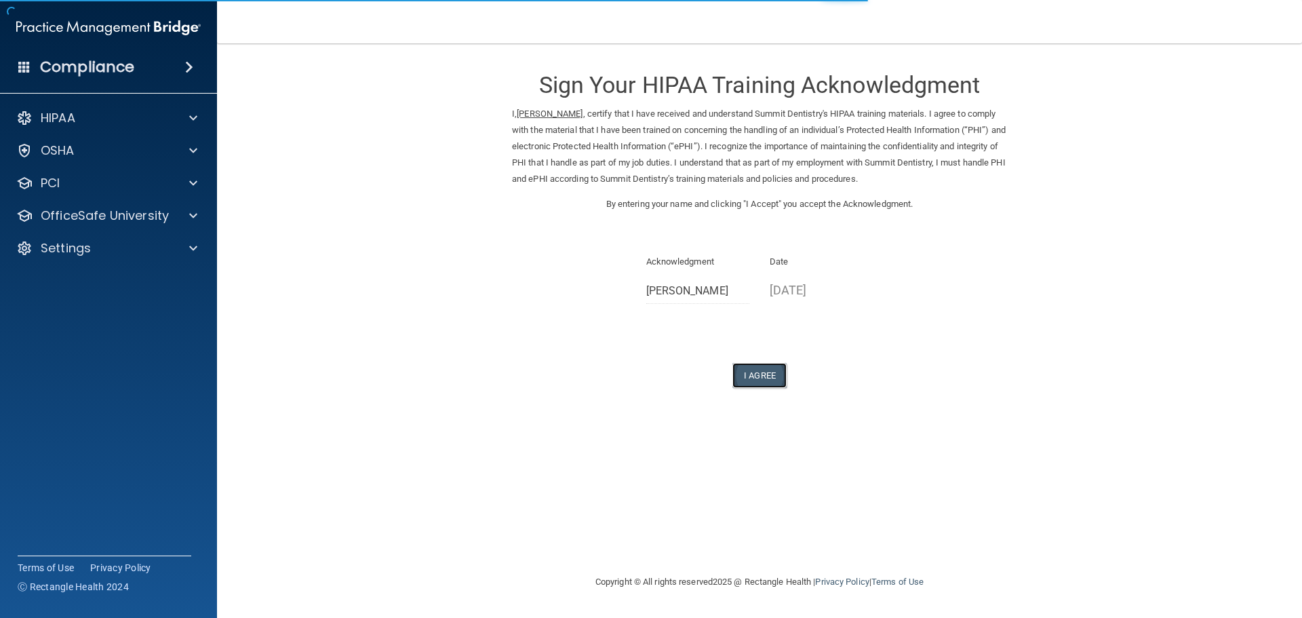
click at [758, 372] on button "I Agree" at bounding box center [759, 375] width 54 height 25
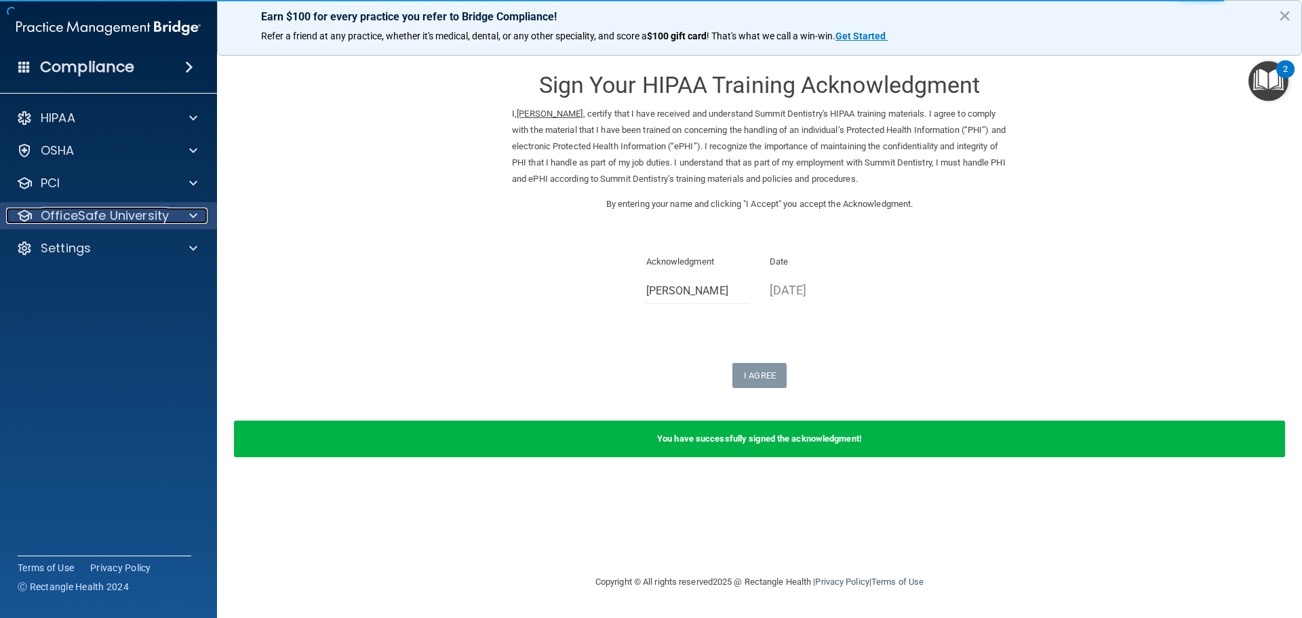
click at [189, 213] on span at bounding box center [193, 216] width 8 height 16
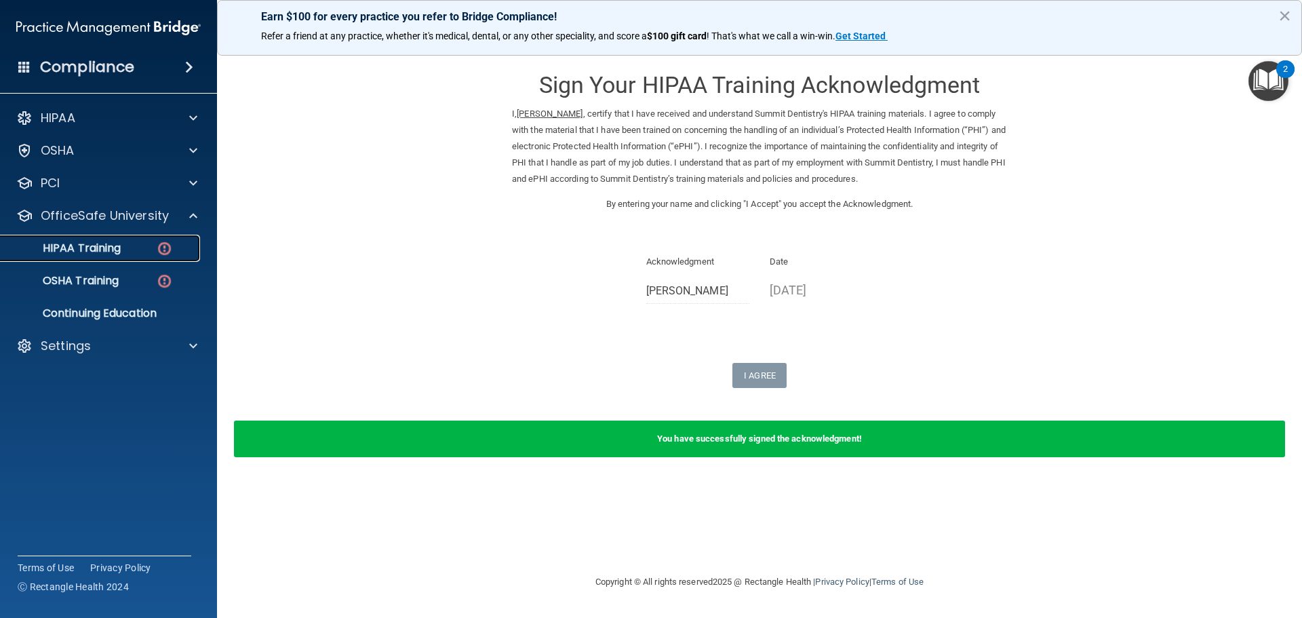
click at [121, 243] on p "HIPAA Training" at bounding box center [65, 248] width 112 height 14
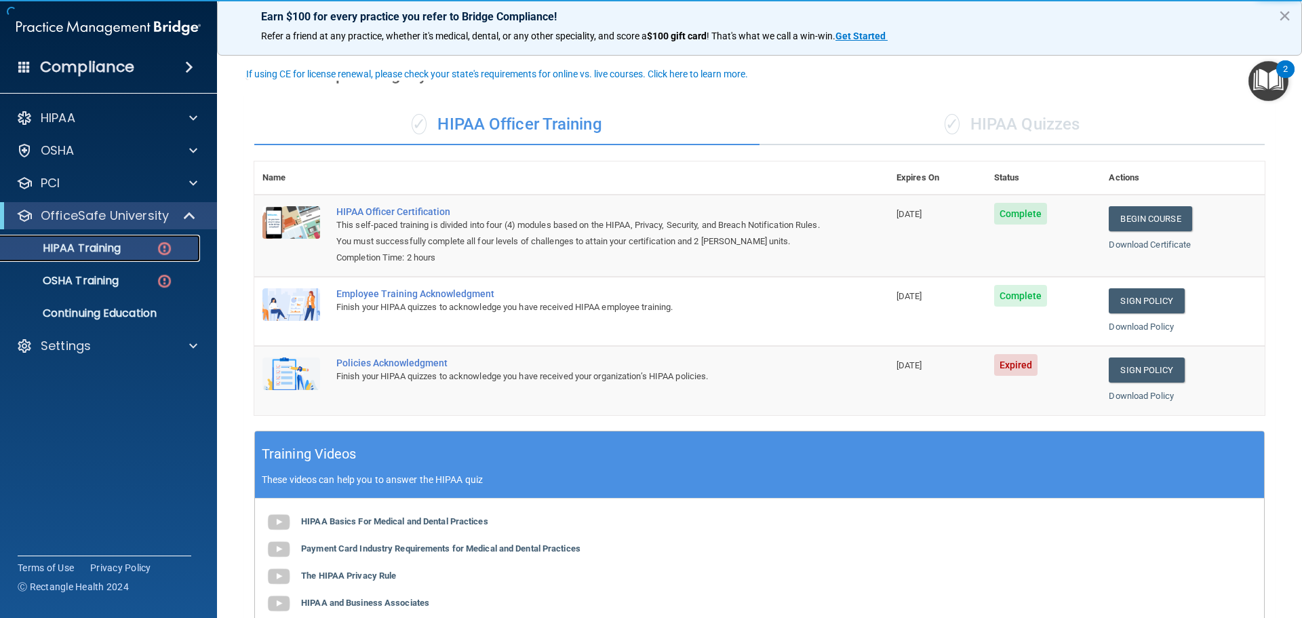
scroll to position [68, 0]
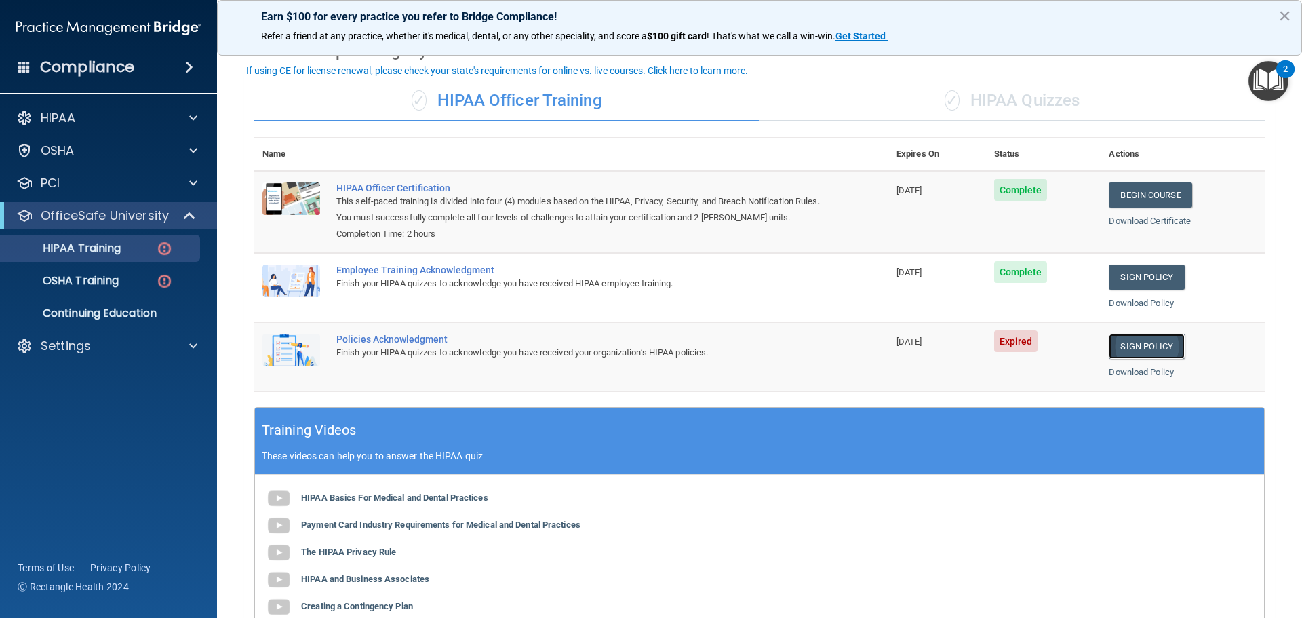
click at [1129, 350] on link "Sign Policy" at bounding box center [1146, 346] width 75 height 25
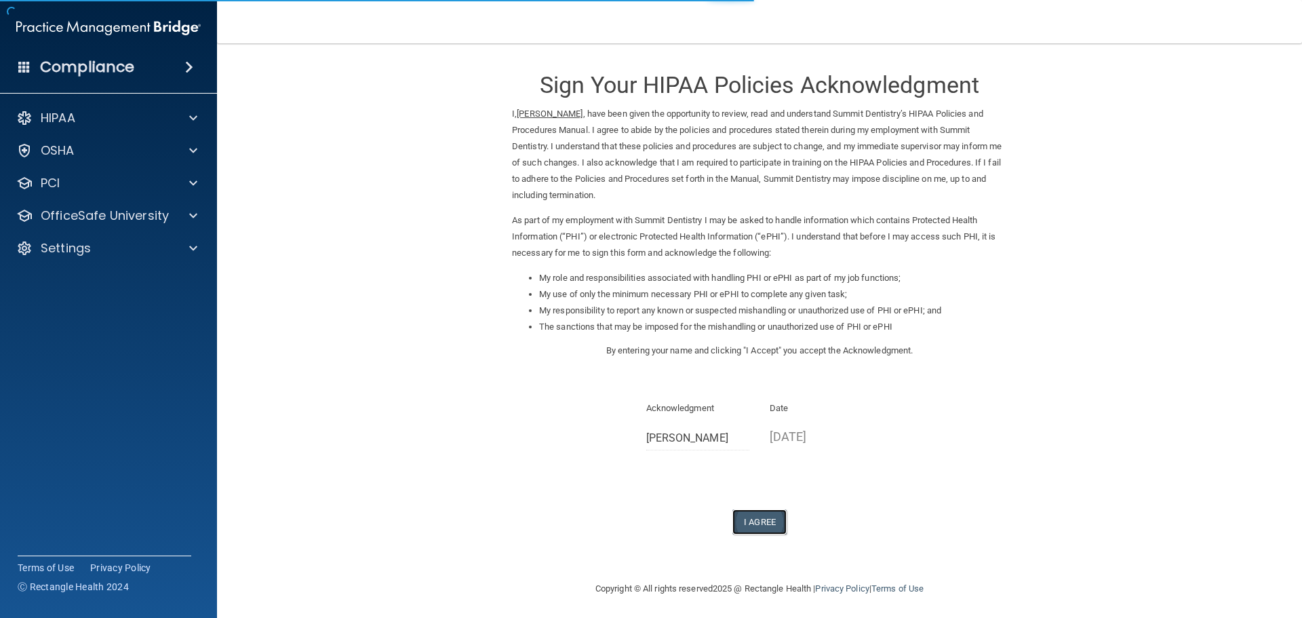
click at [753, 519] on button "I Agree" at bounding box center [759, 521] width 54 height 25
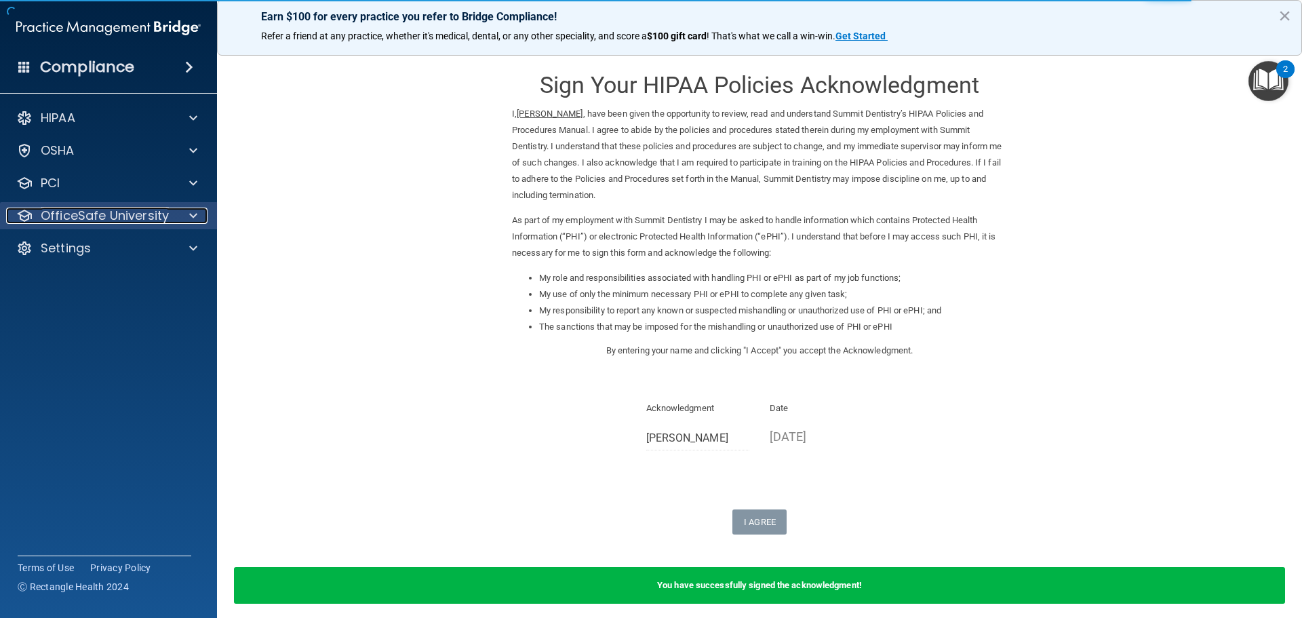
click at [192, 212] on span at bounding box center [193, 216] width 8 height 16
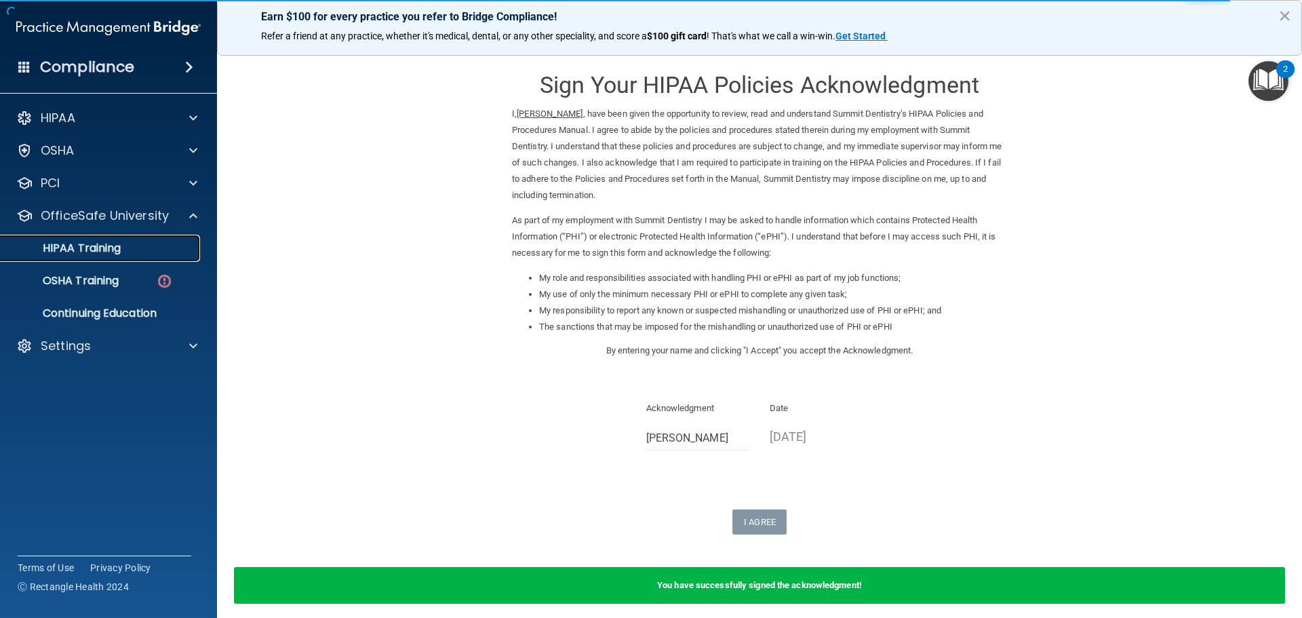
click at [87, 247] on p "HIPAA Training" at bounding box center [65, 248] width 112 height 14
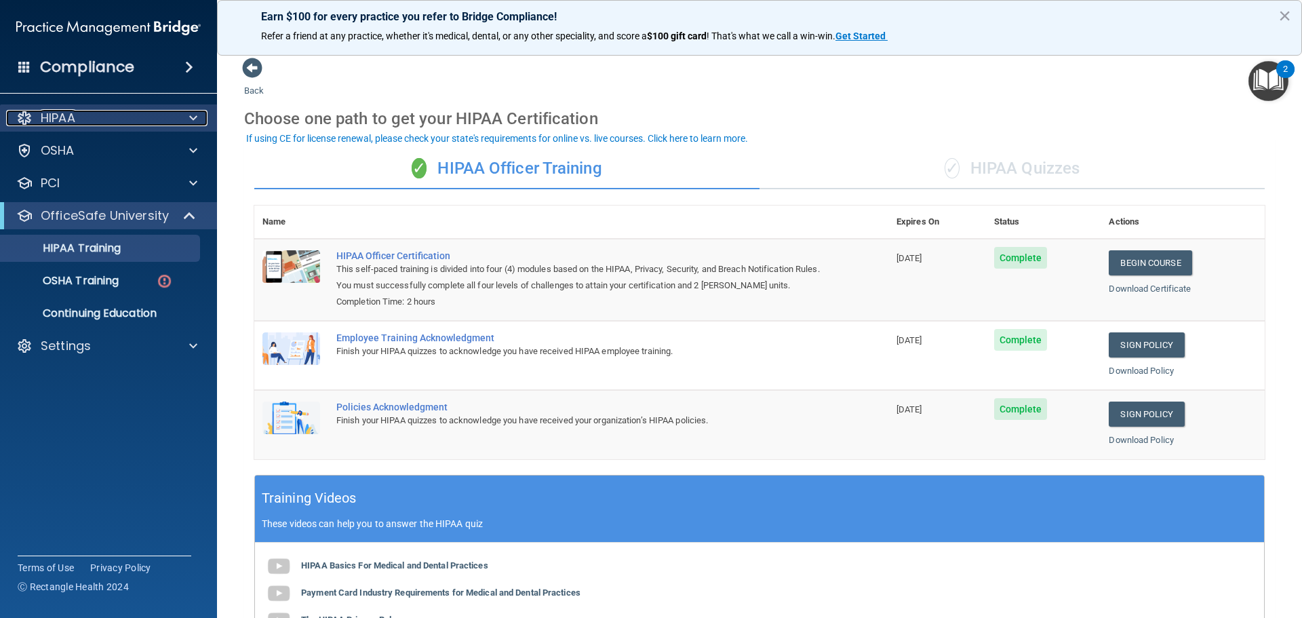
click at [193, 119] on span at bounding box center [193, 118] width 8 height 16
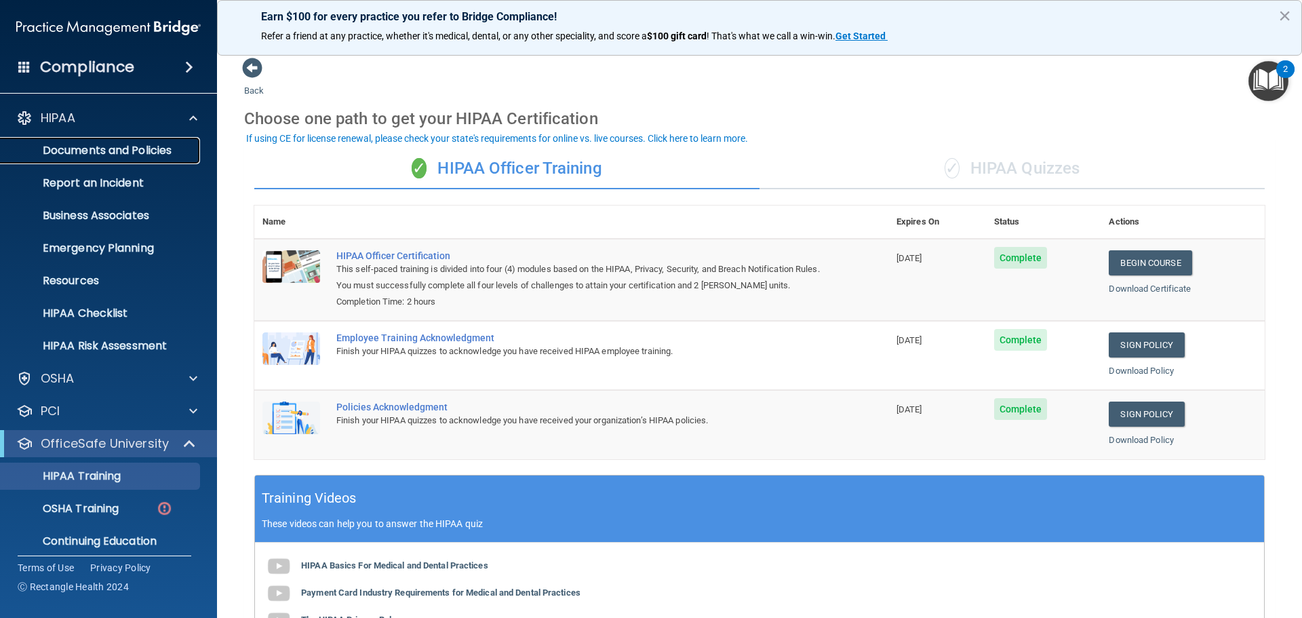
click at [129, 149] on p "Documents and Policies" at bounding box center [101, 151] width 185 height 14
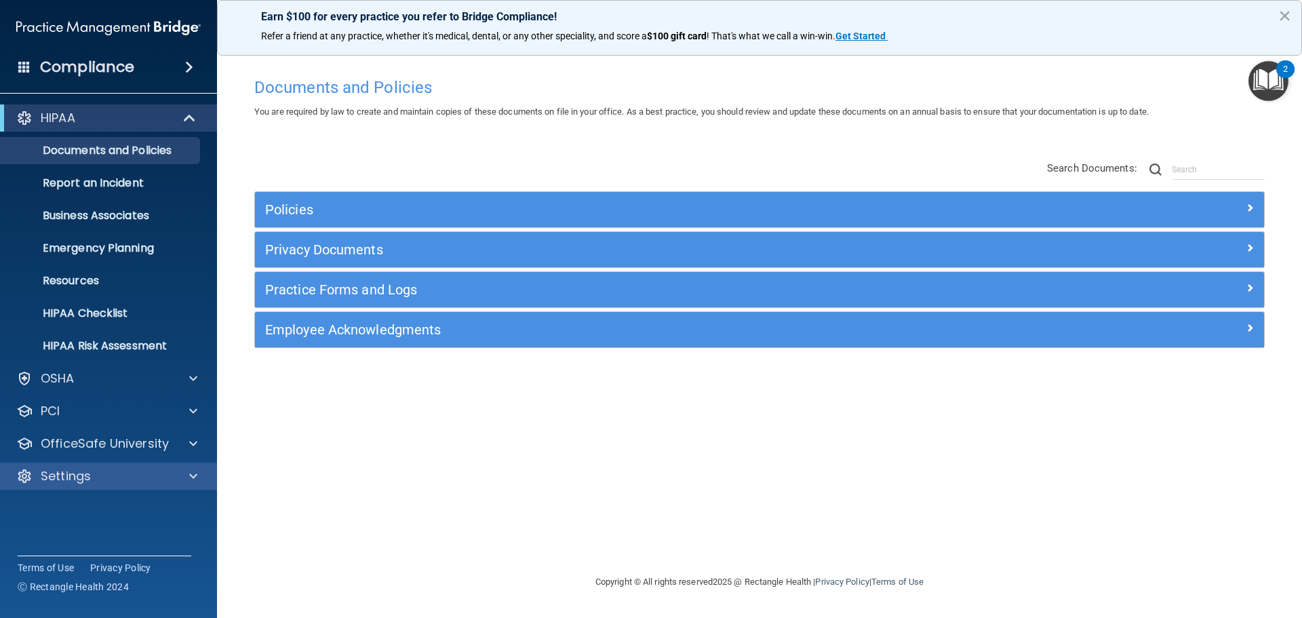
click at [192, 467] on div "Settings" at bounding box center [109, 476] width 218 height 27
click at [191, 474] on span at bounding box center [193, 476] width 8 height 16
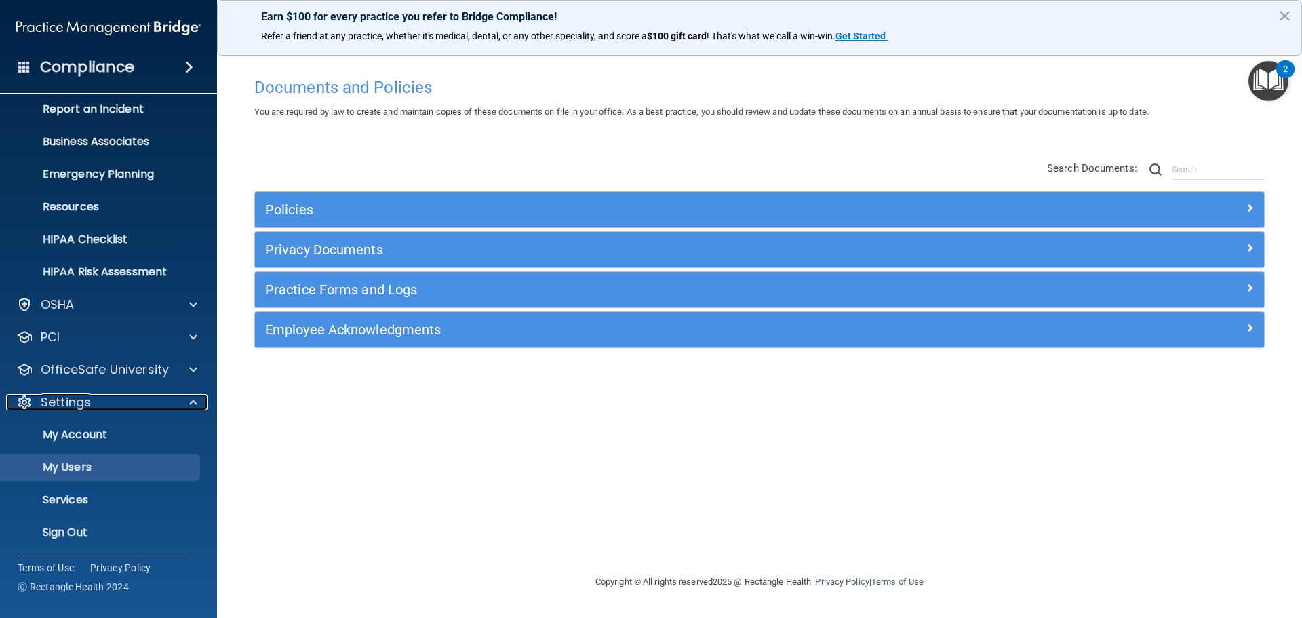
scroll to position [75, 0]
click at [74, 431] on p "My Account" at bounding box center [101, 434] width 185 height 14
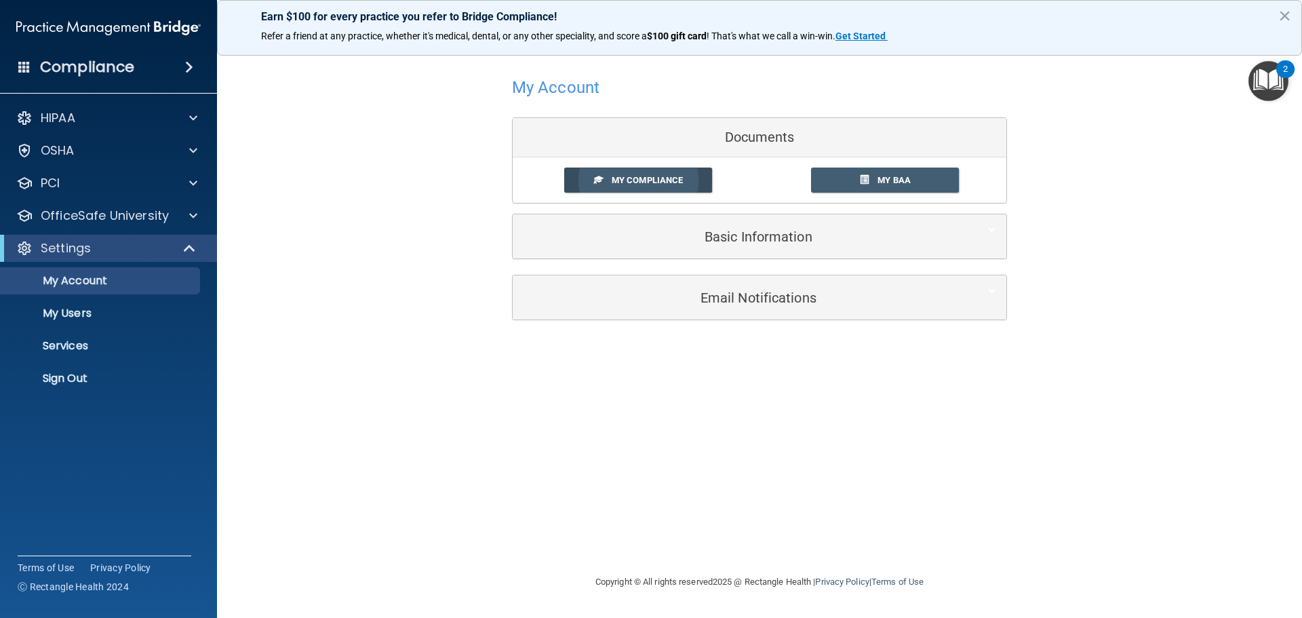
click at [663, 181] on span "My Compliance" at bounding box center [647, 180] width 71 height 10
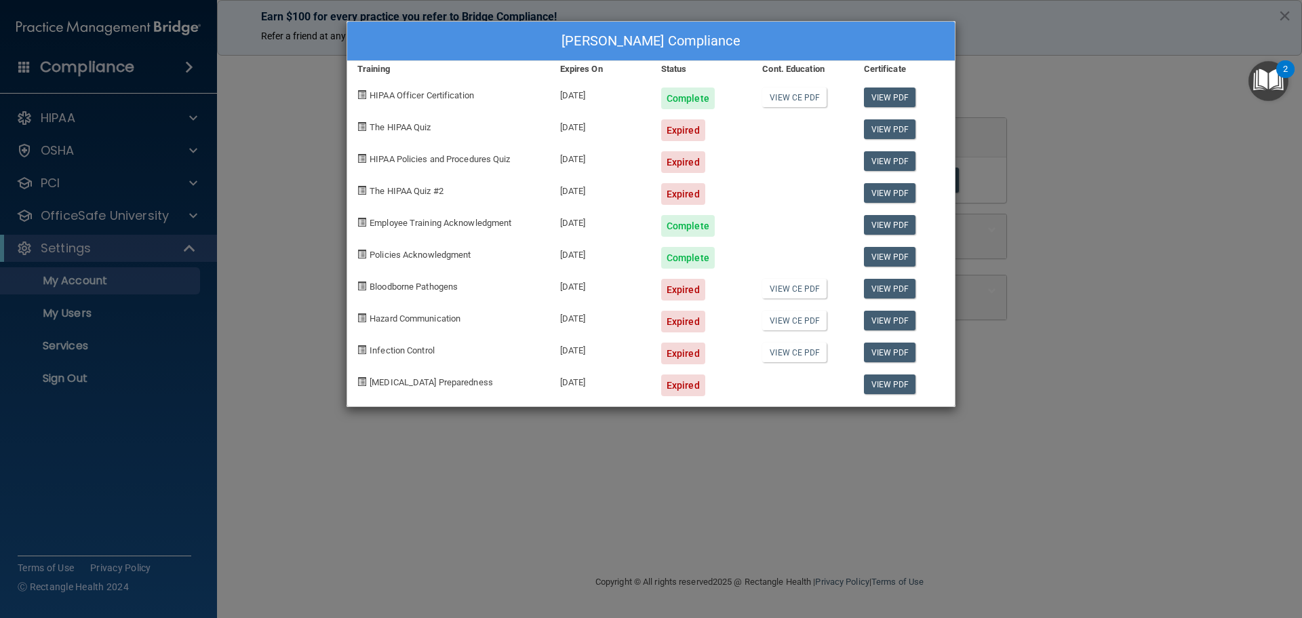
click at [313, 227] on div "Sheri Rice's Compliance Training Expires On Status Cont. Education Certificate …" at bounding box center [651, 309] width 1302 height 618
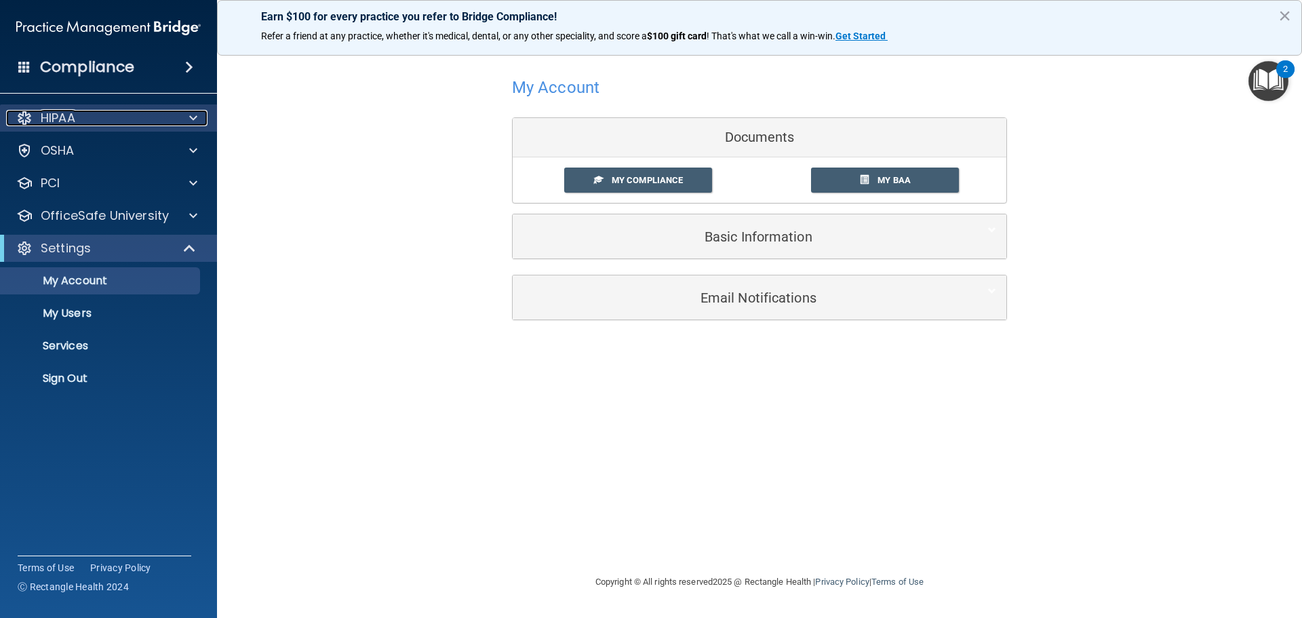
click at [186, 117] on div at bounding box center [191, 118] width 34 height 16
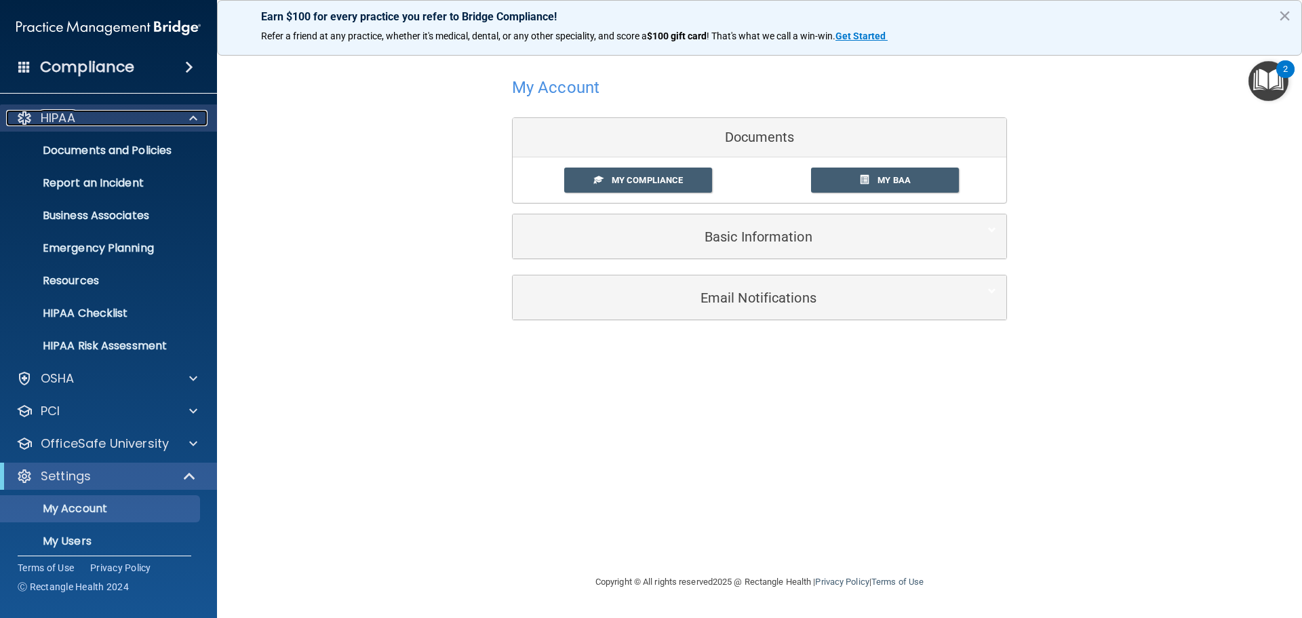
click at [186, 117] on div at bounding box center [191, 118] width 34 height 16
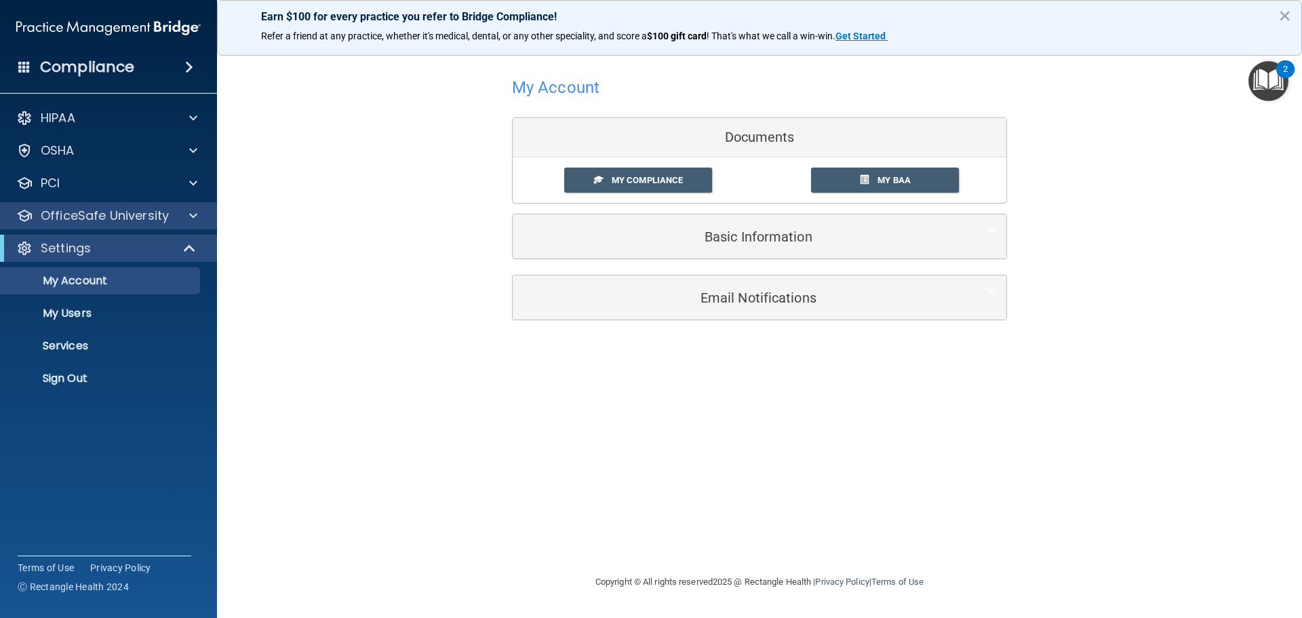
click at [199, 207] on div "OfficeSafe University" at bounding box center [109, 215] width 218 height 27
click at [190, 209] on span at bounding box center [193, 216] width 8 height 16
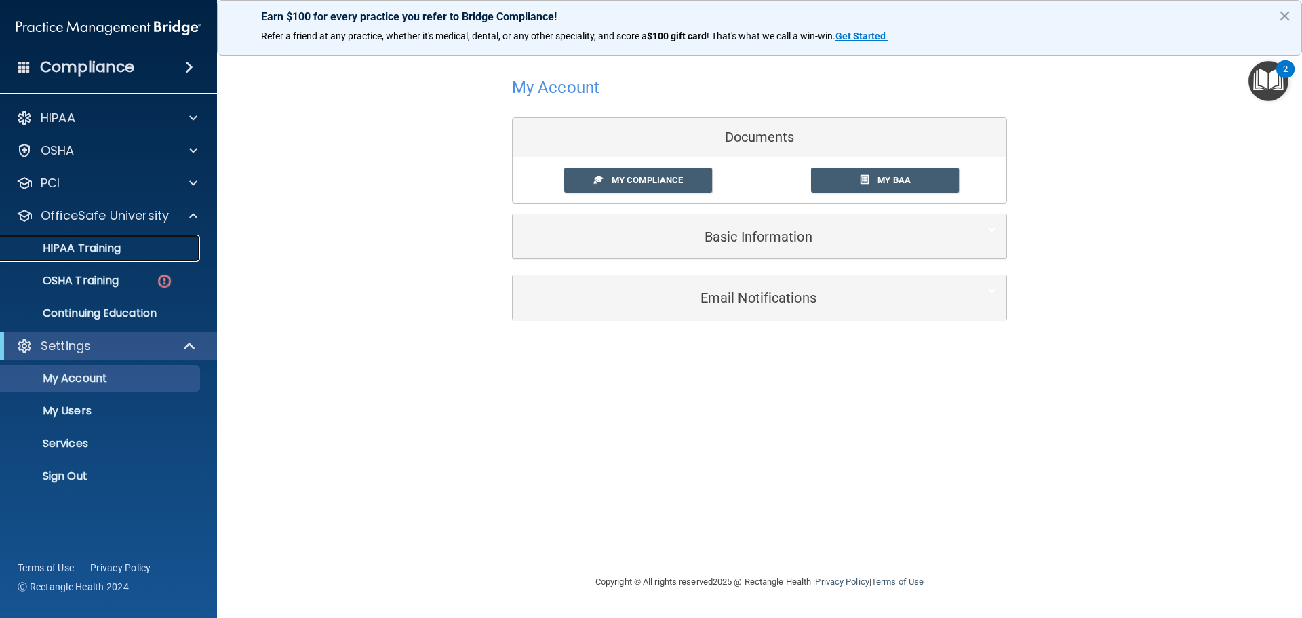
click at [100, 241] on p "HIPAA Training" at bounding box center [65, 248] width 112 height 14
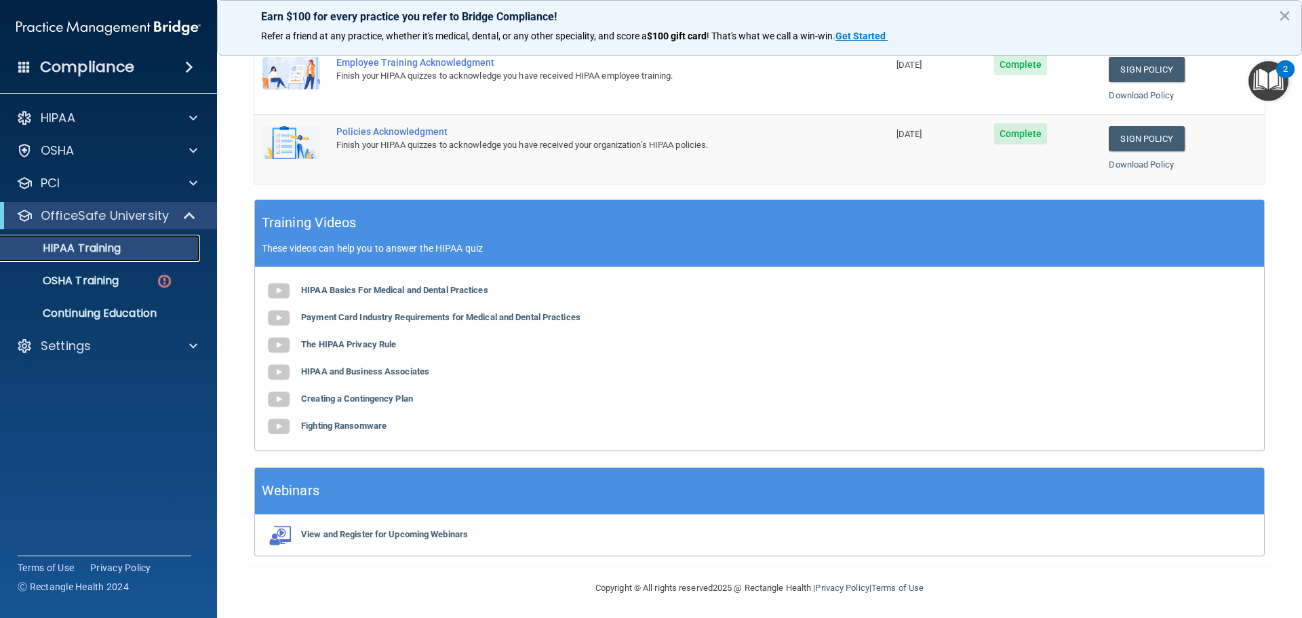
scroll to position [279, 0]
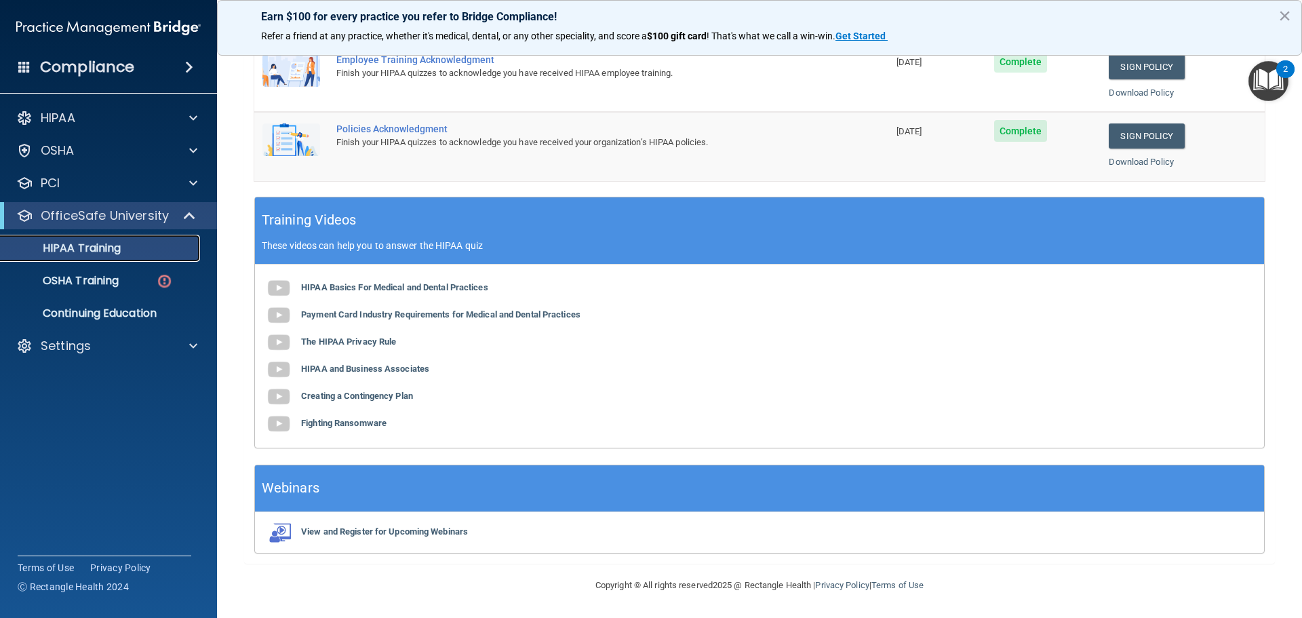
click at [115, 248] on p "HIPAA Training" at bounding box center [65, 248] width 112 height 14
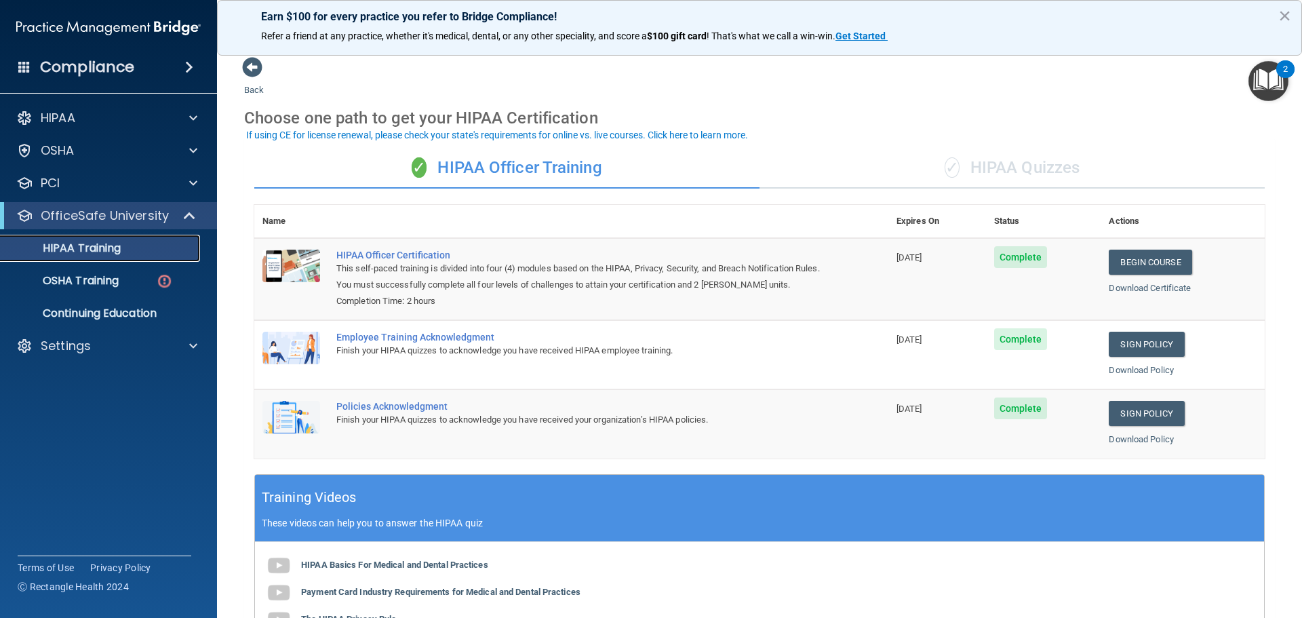
scroll to position [0, 0]
click at [193, 118] on span at bounding box center [193, 118] width 8 height 16
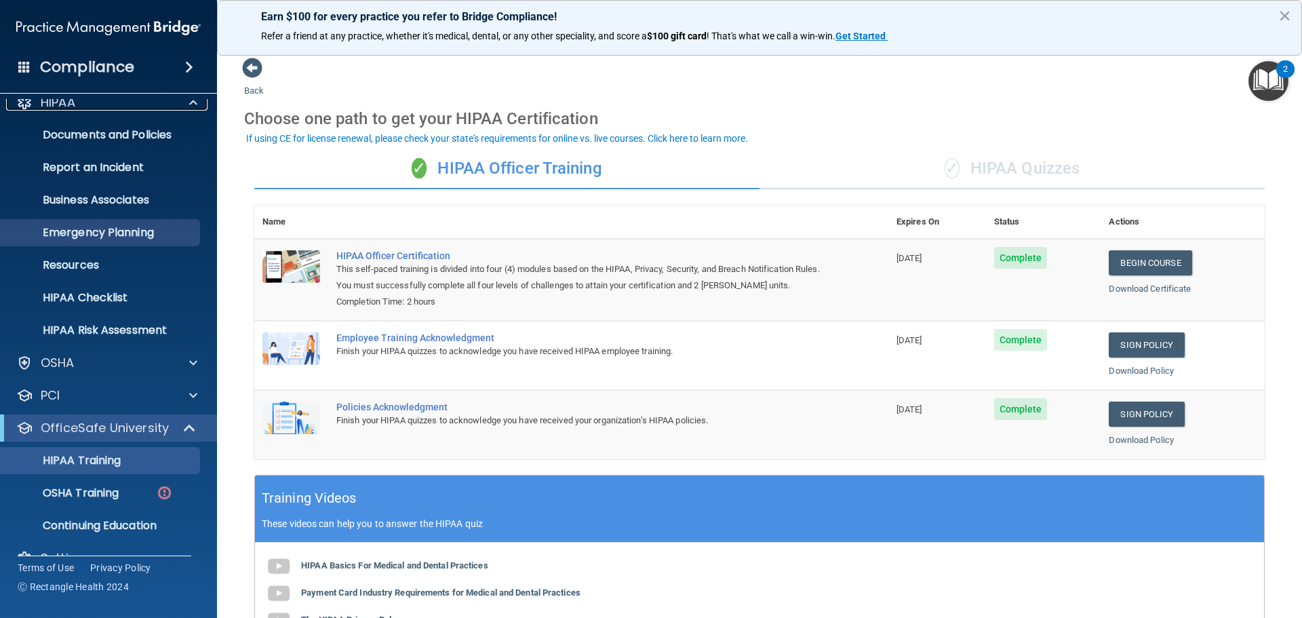
scroll to position [43, 0]
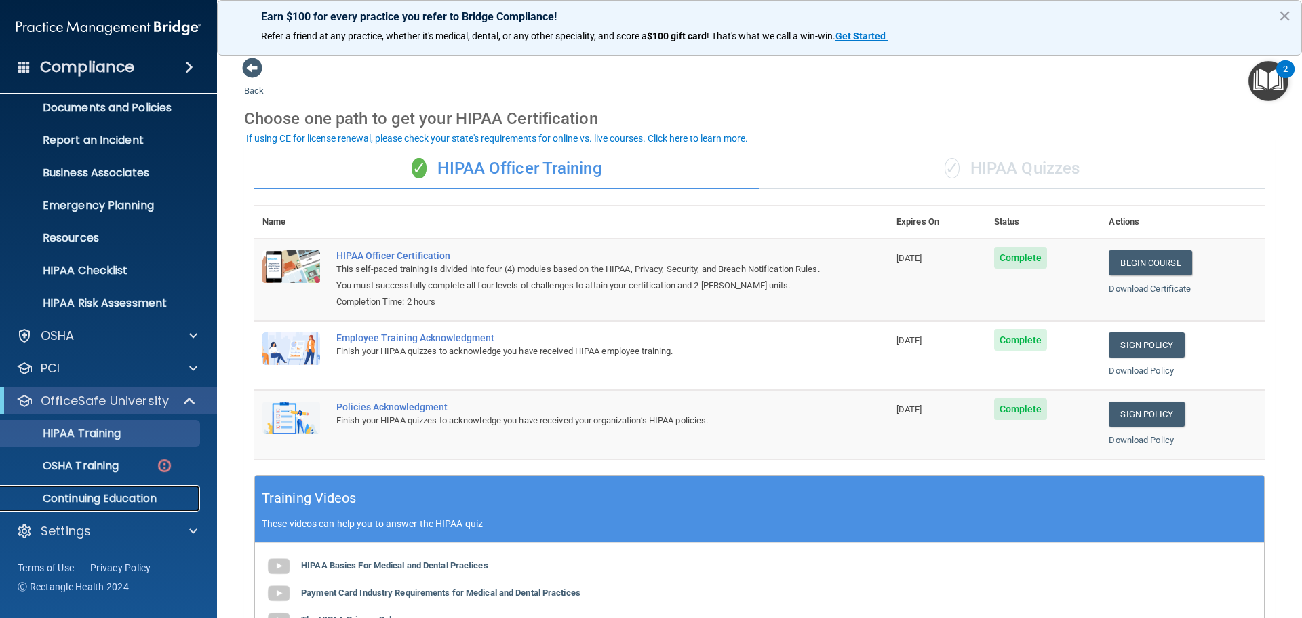
click at [113, 492] on p "Continuing Education" at bounding box center [101, 499] width 185 height 14
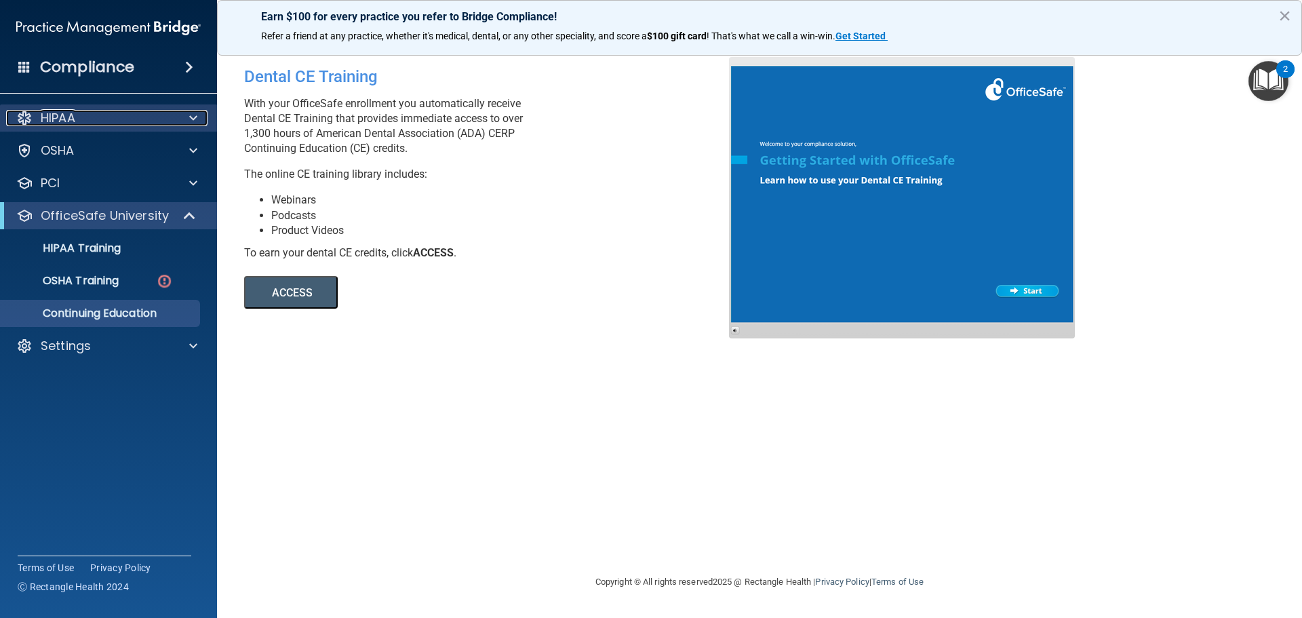
click at [189, 117] on span at bounding box center [193, 118] width 8 height 16
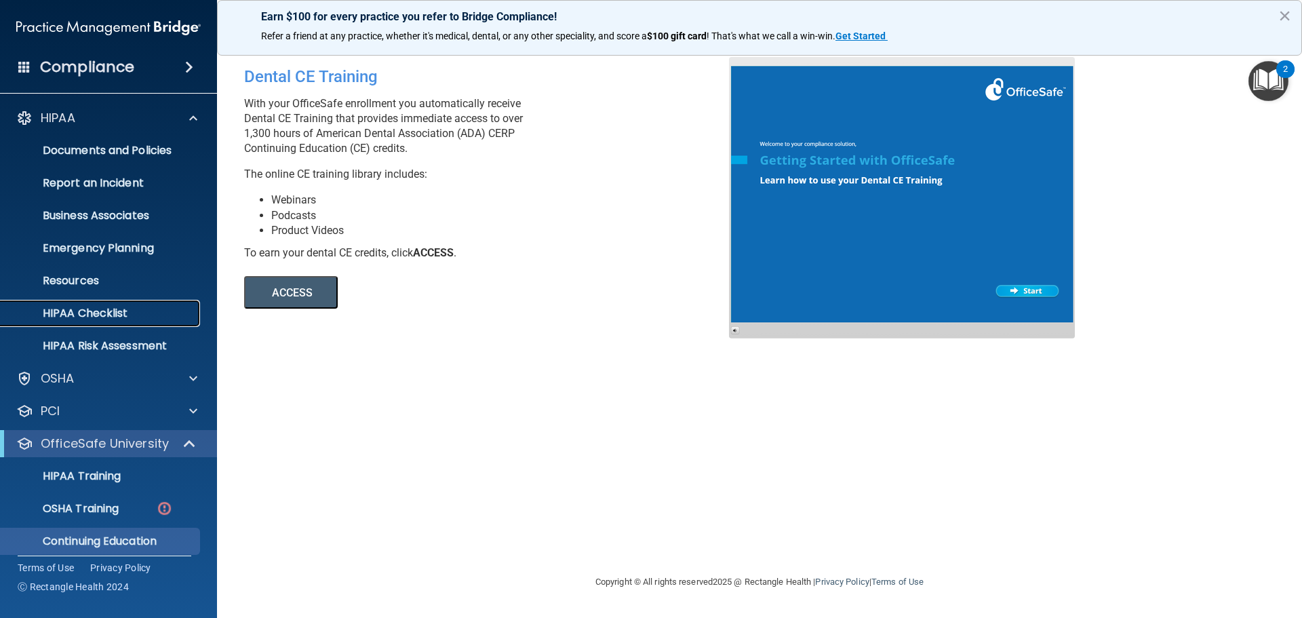
click at [73, 311] on p "HIPAA Checklist" at bounding box center [101, 314] width 185 height 14
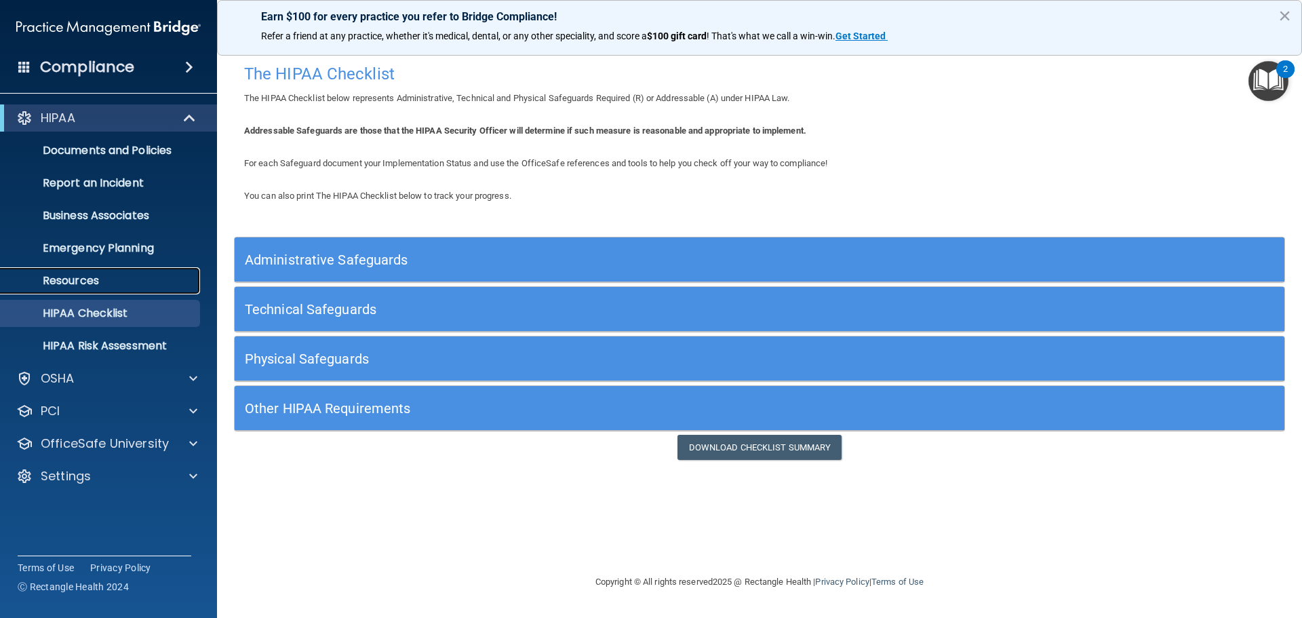
click at [56, 278] on p "Resources" at bounding box center [101, 281] width 185 height 14
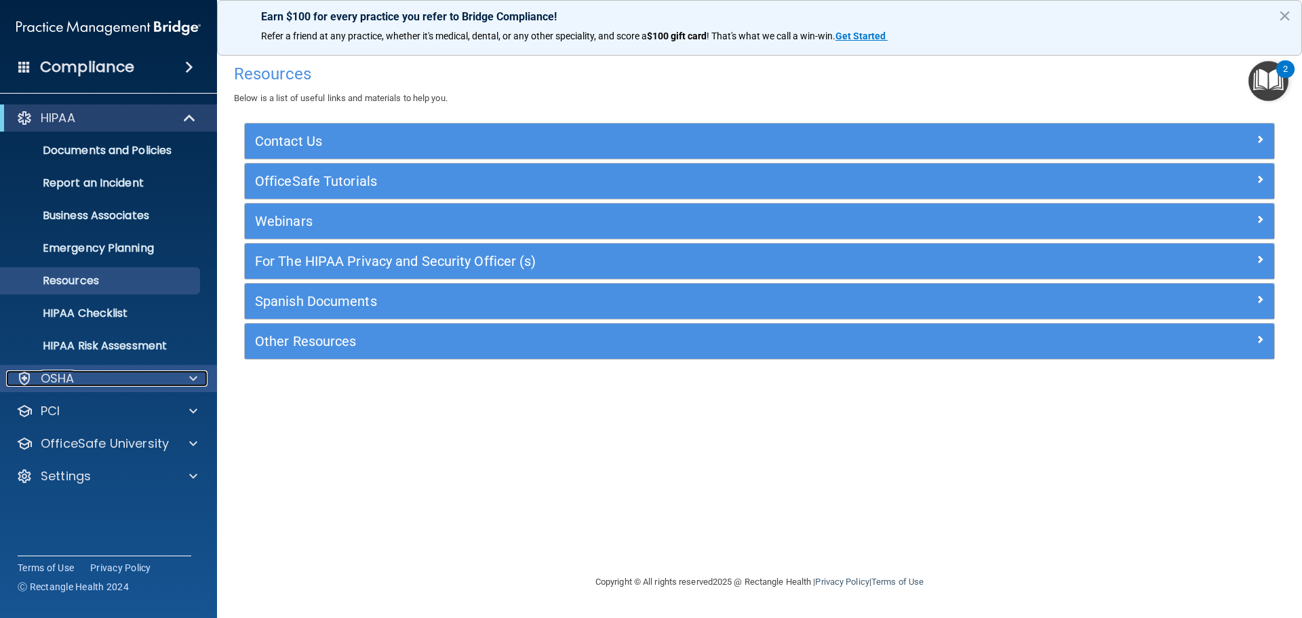
click at [186, 378] on div at bounding box center [191, 378] width 34 height 16
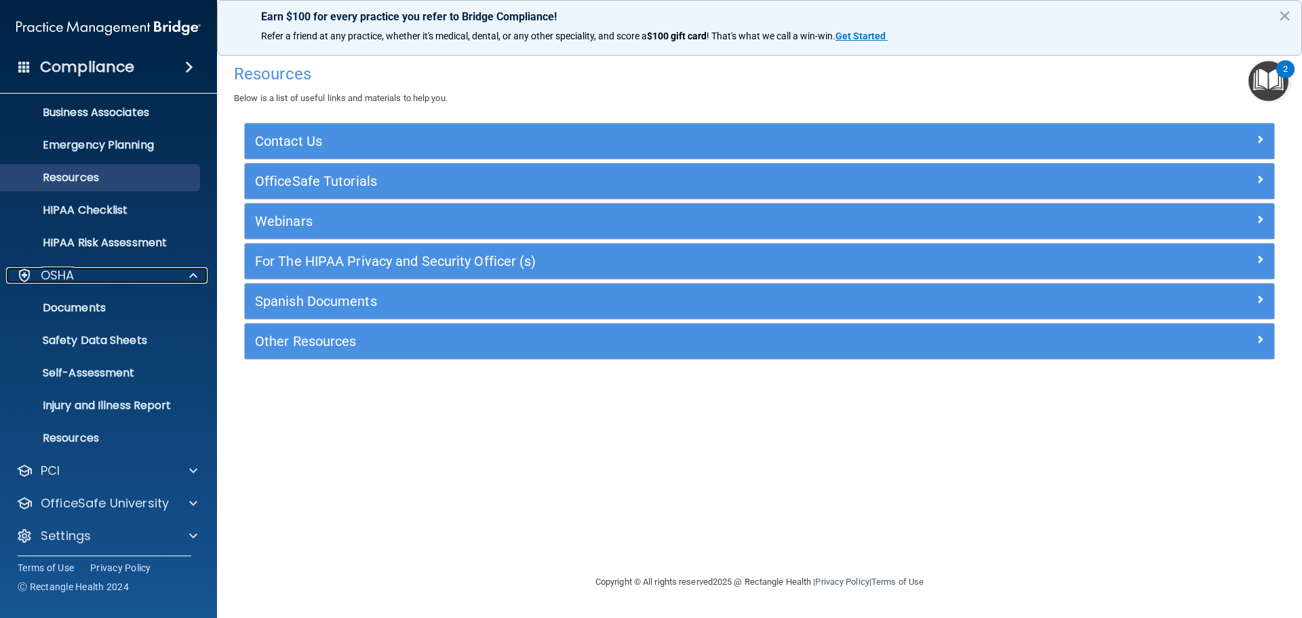
scroll to position [108, 0]
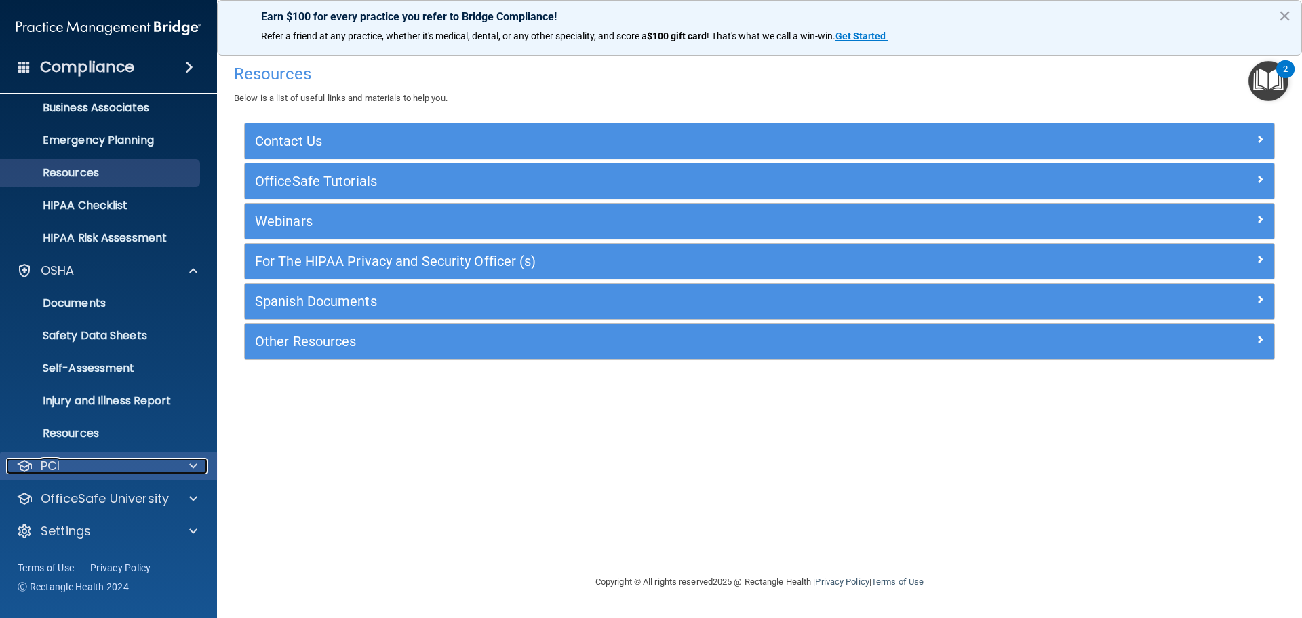
click at [192, 464] on span at bounding box center [193, 466] width 8 height 16
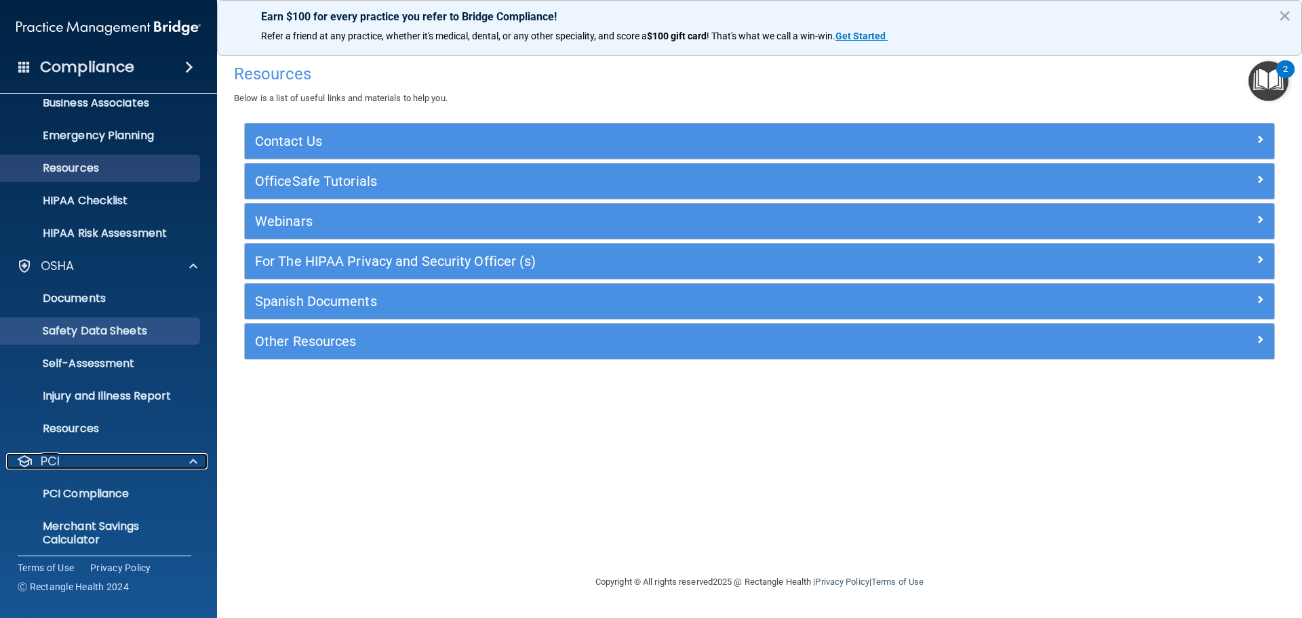
scroll to position [0, 0]
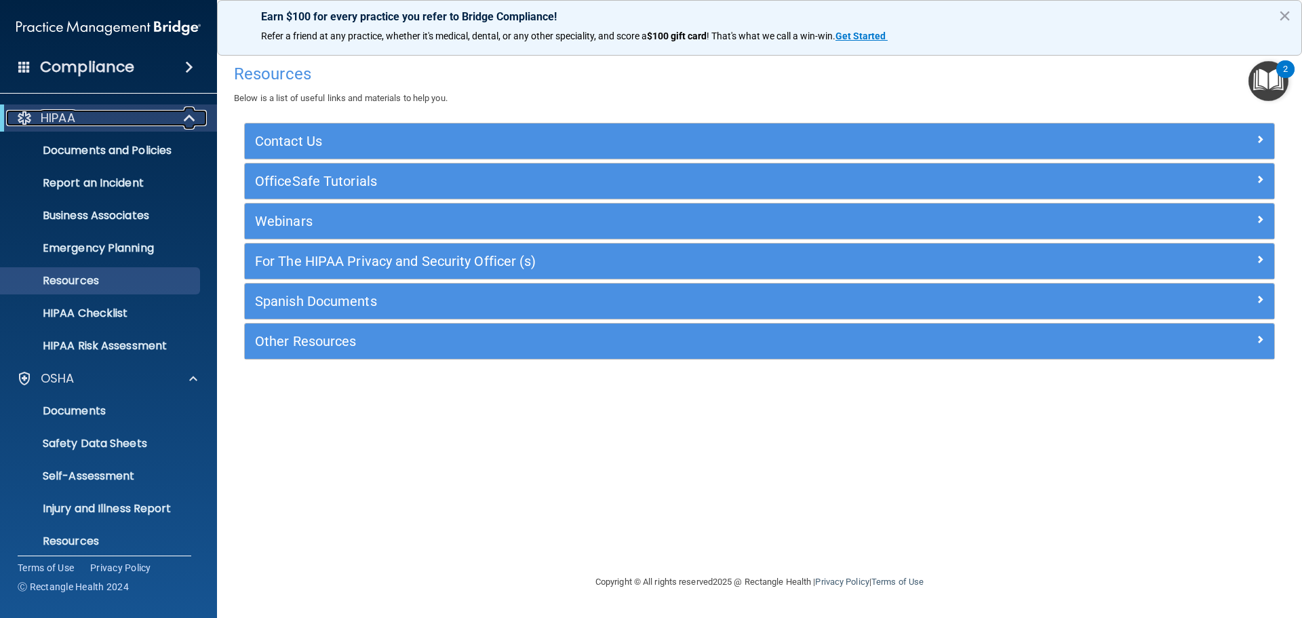
click at [188, 117] on span at bounding box center [191, 118] width 12 height 16
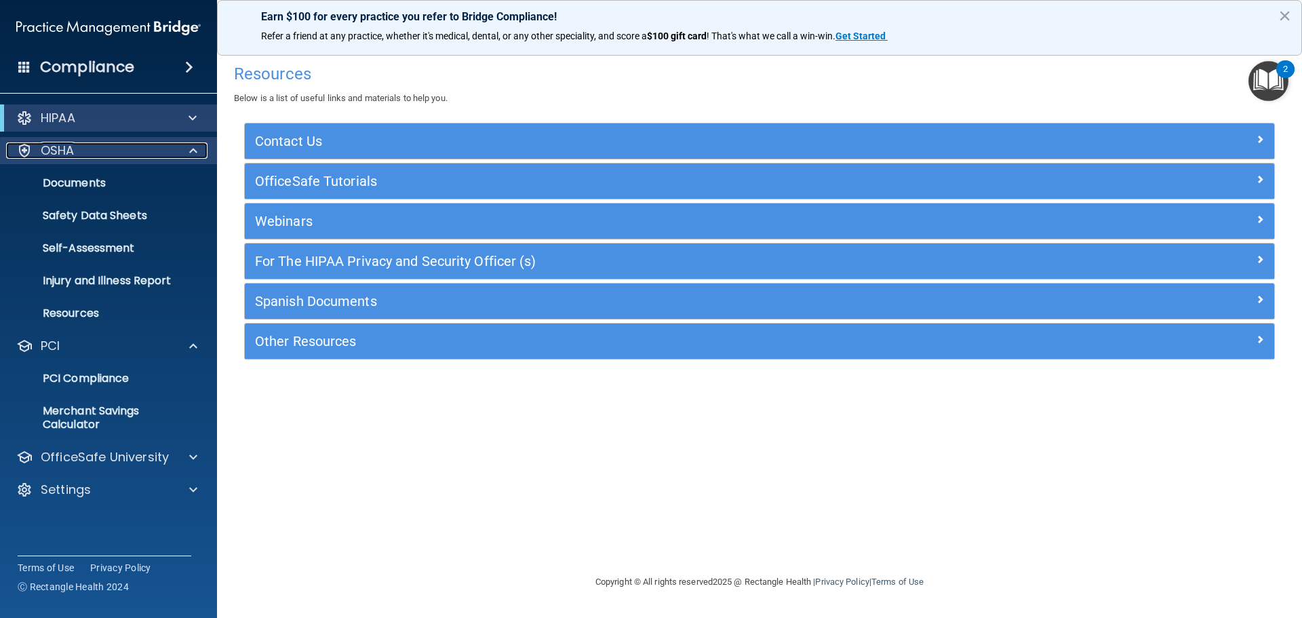
click at [189, 156] on div at bounding box center [191, 150] width 34 height 16
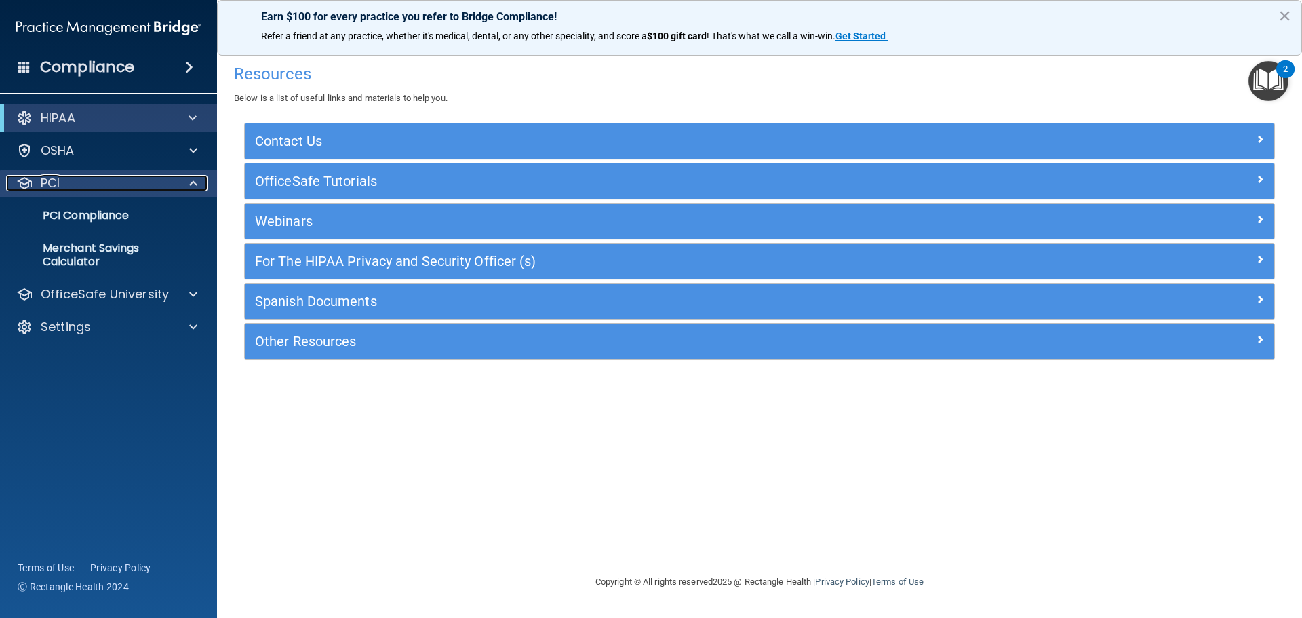
click at [198, 178] on div at bounding box center [191, 183] width 34 height 16
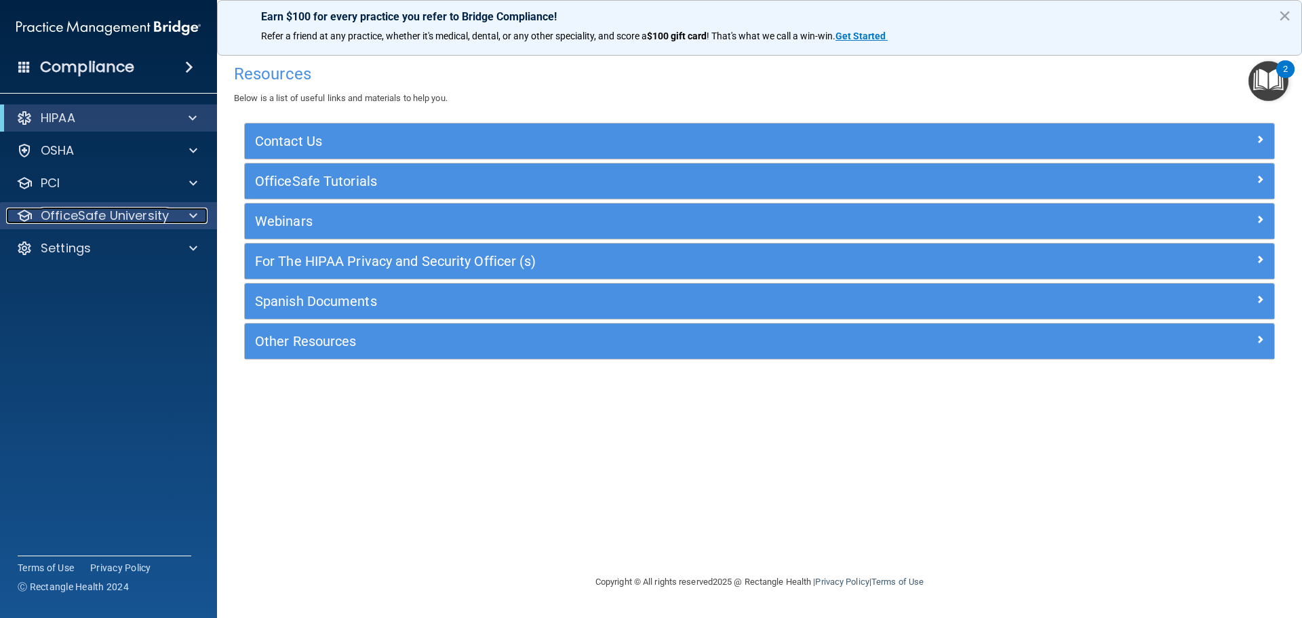
click at [189, 220] on div at bounding box center [191, 216] width 34 height 16
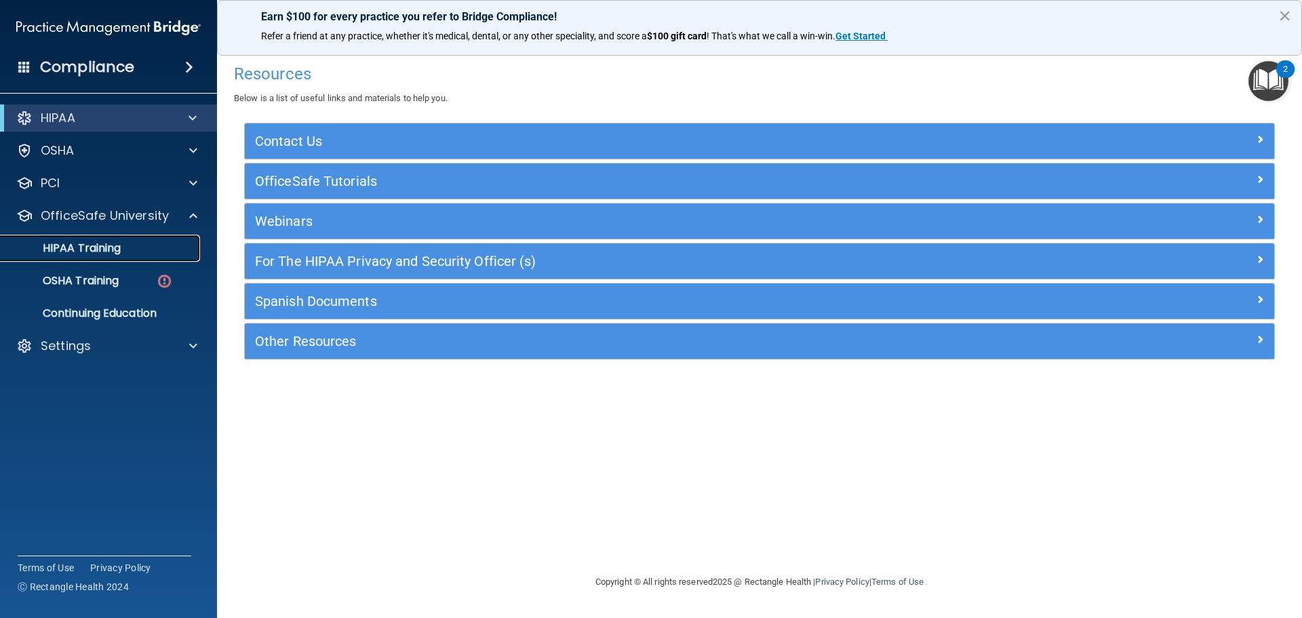
click at [82, 242] on p "HIPAA Training" at bounding box center [65, 248] width 112 height 14
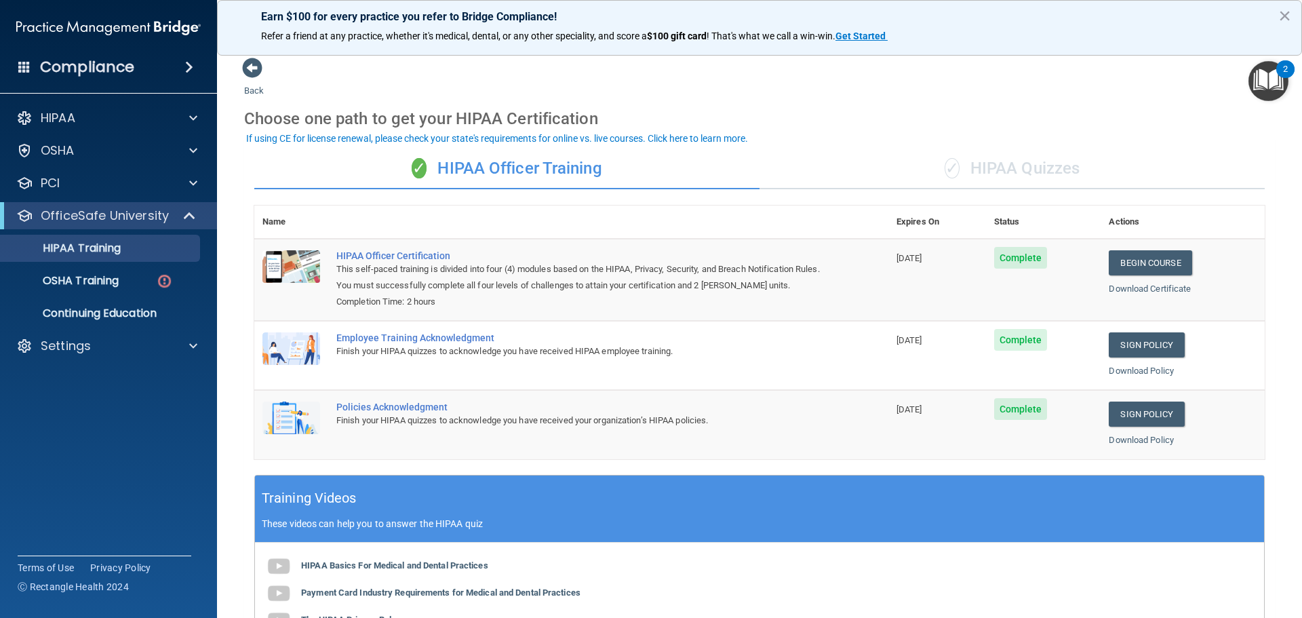
click at [1019, 167] on div "✓ HIPAA Quizzes" at bounding box center [1012, 169] width 505 height 41
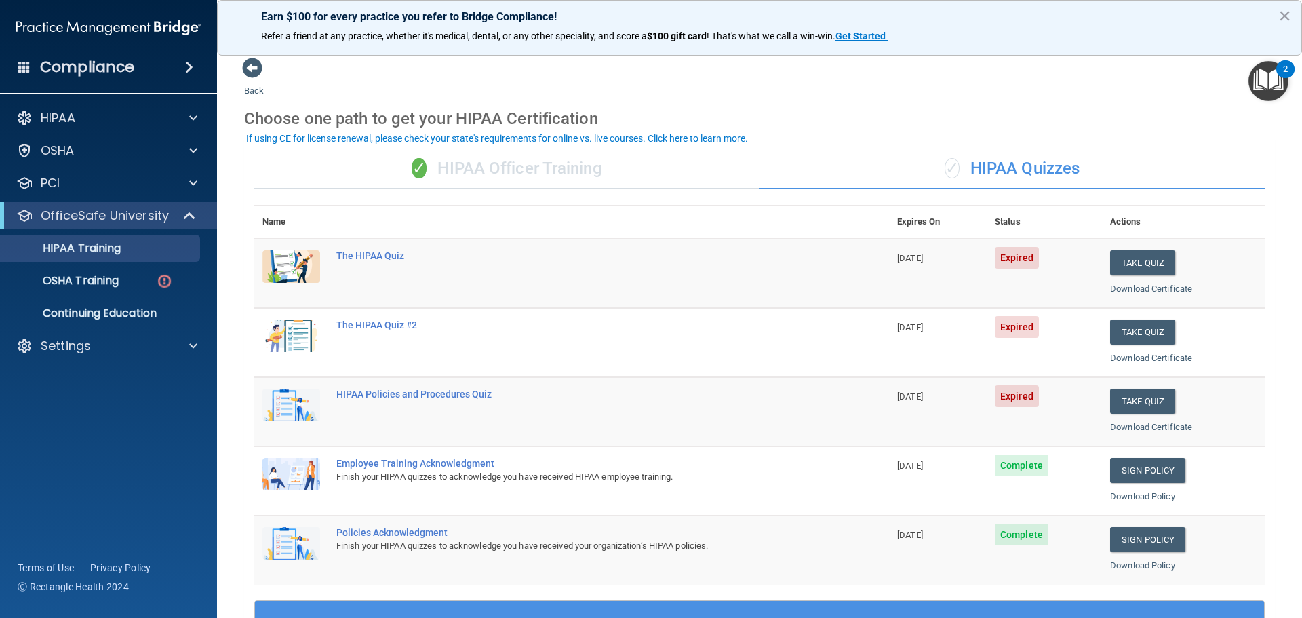
click at [537, 172] on div "✓ HIPAA Officer Training" at bounding box center [506, 169] width 505 height 41
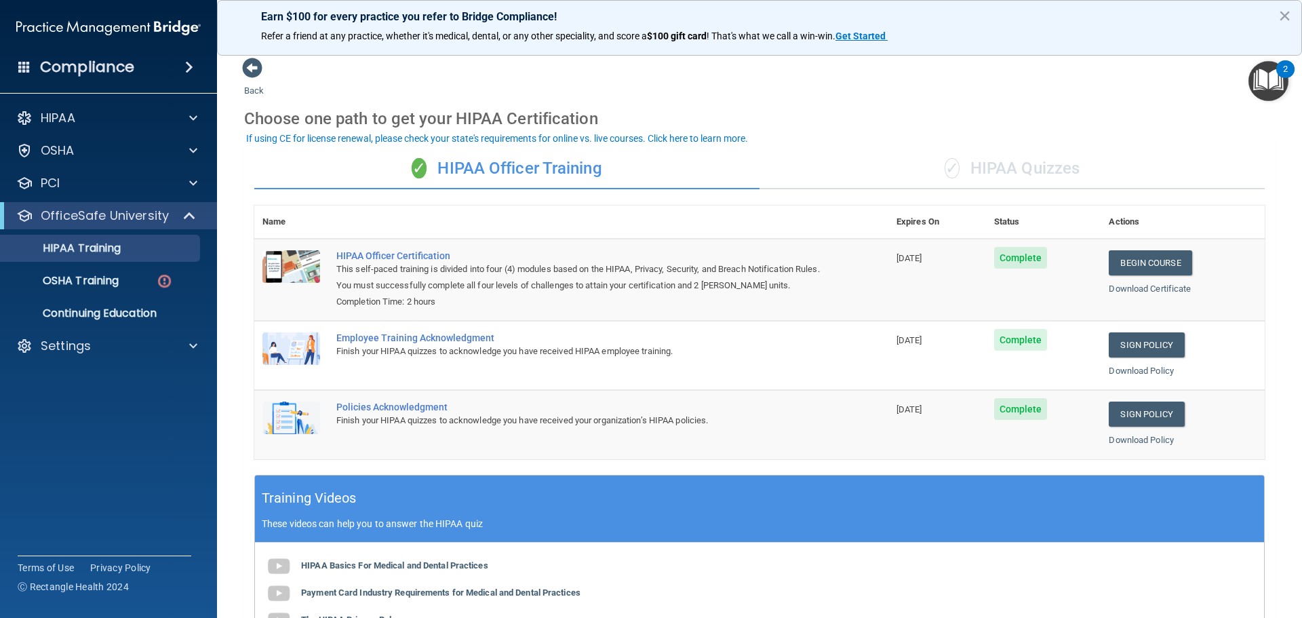
click at [1012, 161] on div "✓ HIPAA Quizzes" at bounding box center [1012, 169] width 505 height 41
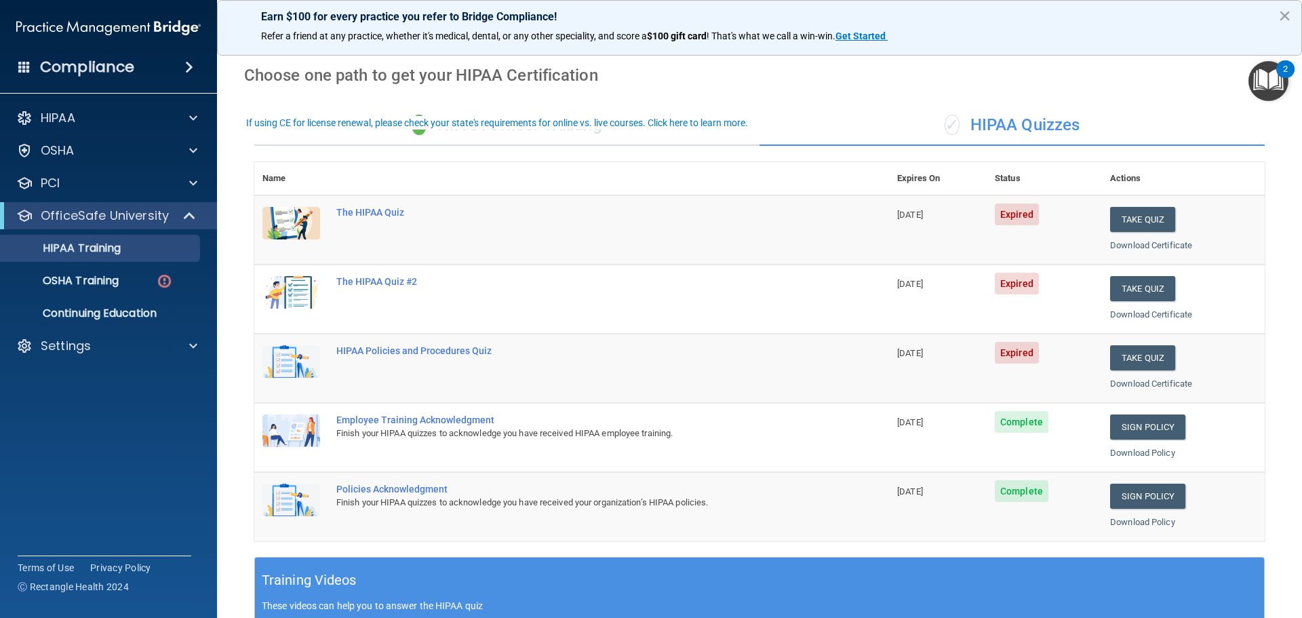
scroll to position [68, 0]
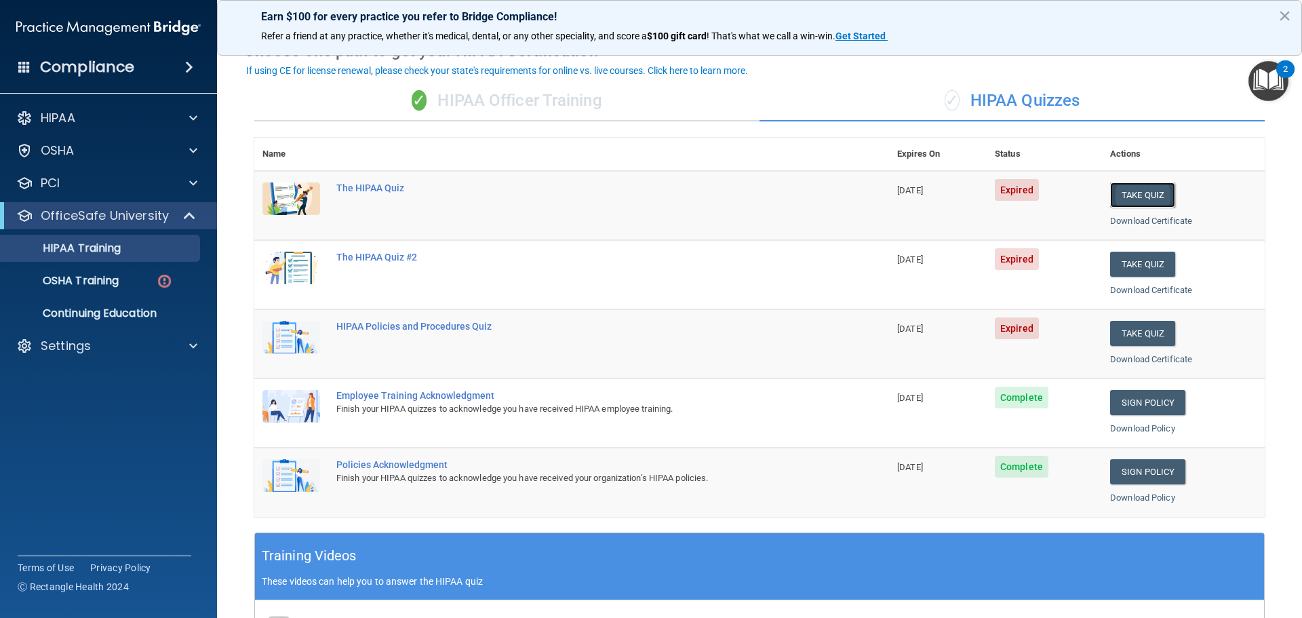
click at [1139, 184] on button "Take Quiz" at bounding box center [1142, 194] width 65 height 25
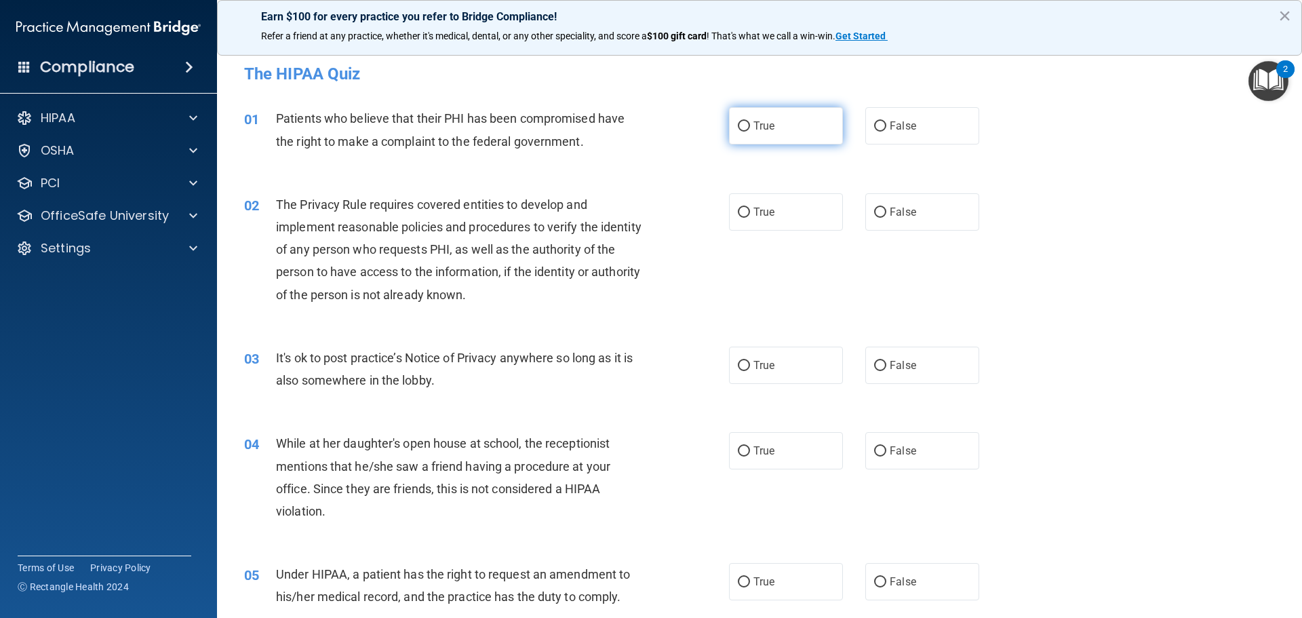
click at [753, 130] on span "True" at bounding box center [763, 125] width 21 height 13
click at [748, 130] on input "True" at bounding box center [744, 126] width 12 height 10
radio input "true"
click at [875, 123] on input "False" at bounding box center [880, 126] width 12 height 10
radio input "true"
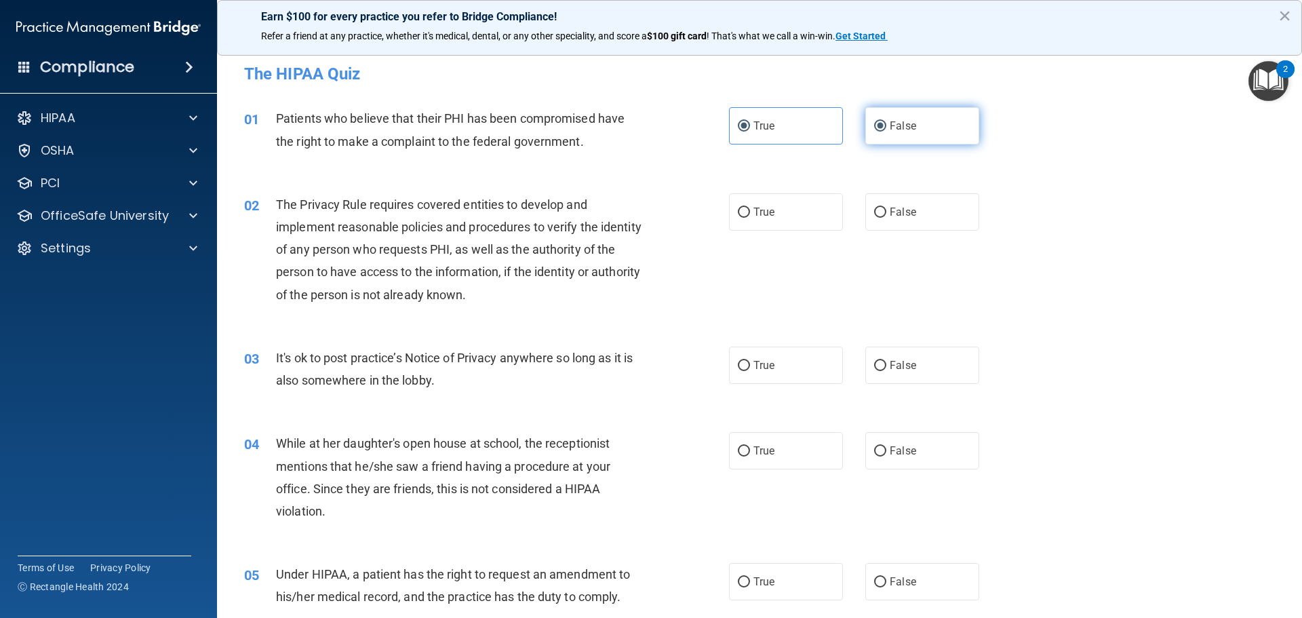
radio input "false"
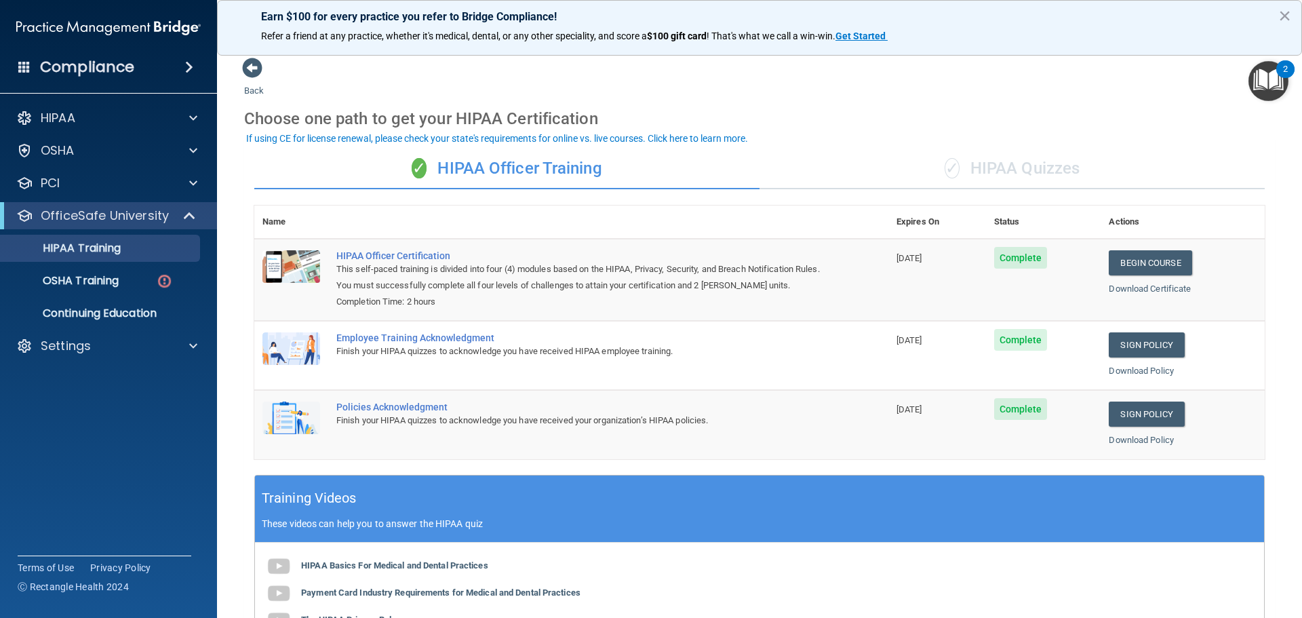
click at [1015, 160] on div "✓ HIPAA Quizzes" at bounding box center [1012, 169] width 505 height 41
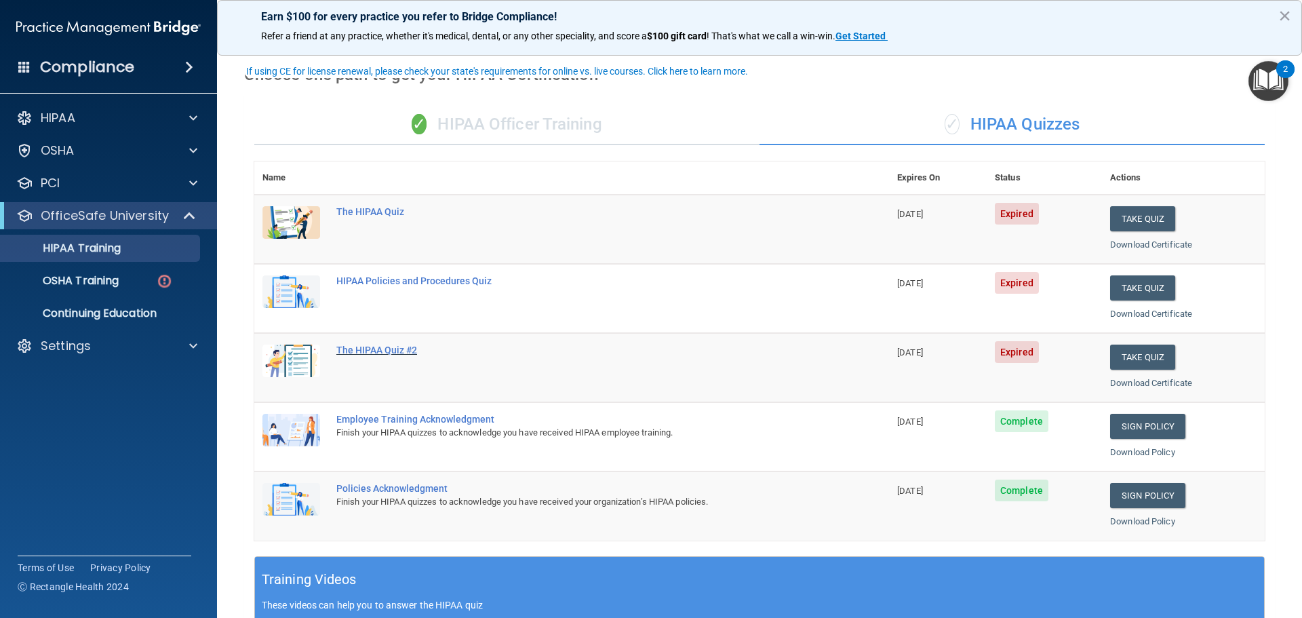
scroll to position [68, 0]
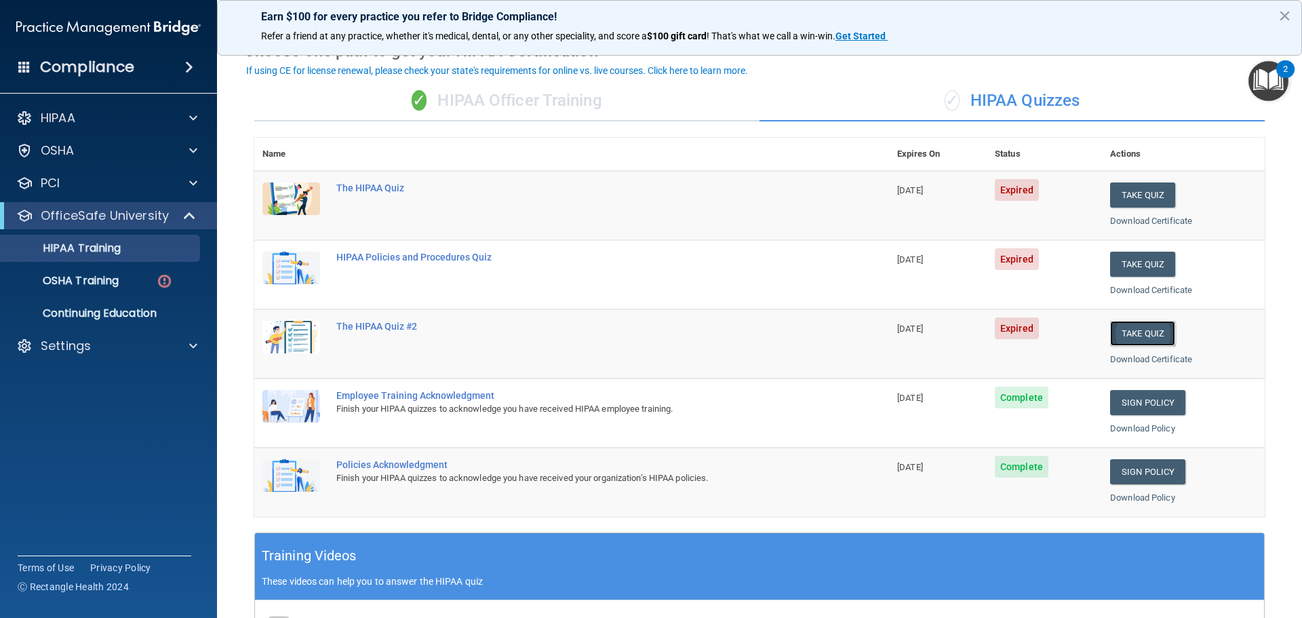
click at [1136, 334] on button "Take Quiz" at bounding box center [1142, 333] width 65 height 25
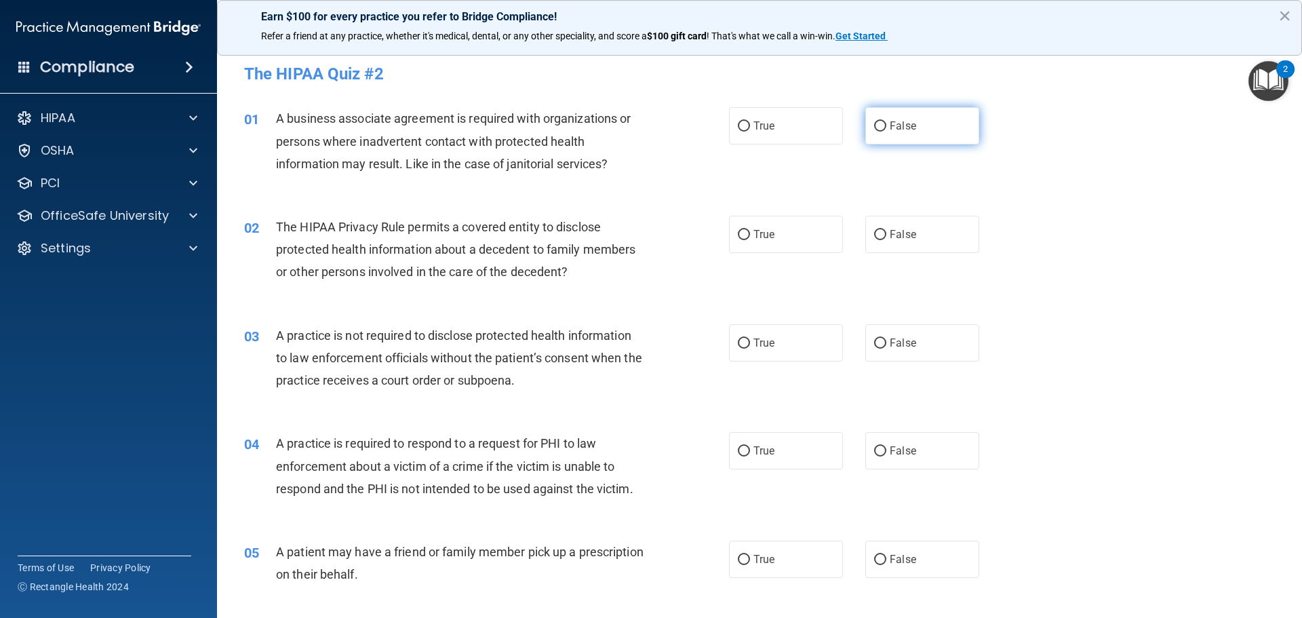
click at [877, 123] on input "False" at bounding box center [880, 126] width 12 height 10
radio input "true"
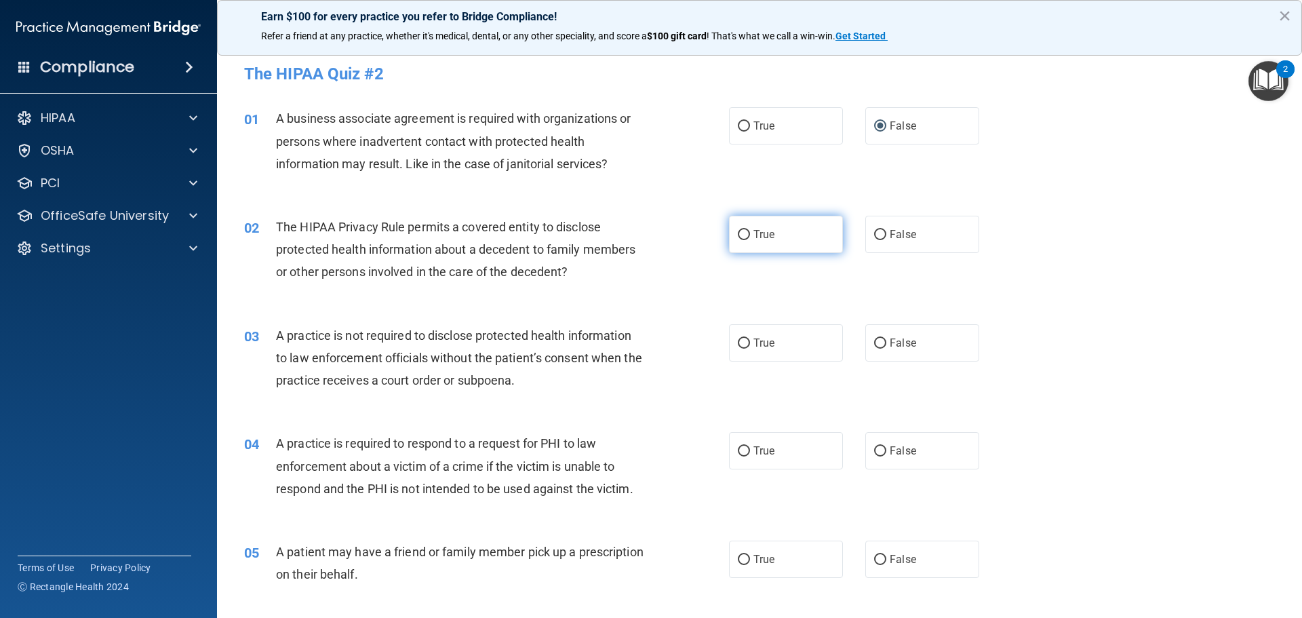
click at [753, 239] on span "True" at bounding box center [763, 234] width 21 height 13
click at [750, 239] on input "True" at bounding box center [744, 235] width 12 height 10
radio input "true"
click at [898, 335] on label "False" at bounding box center [922, 342] width 114 height 37
click at [886, 338] on input "False" at bounding box center [880, 343] width 12 height 10
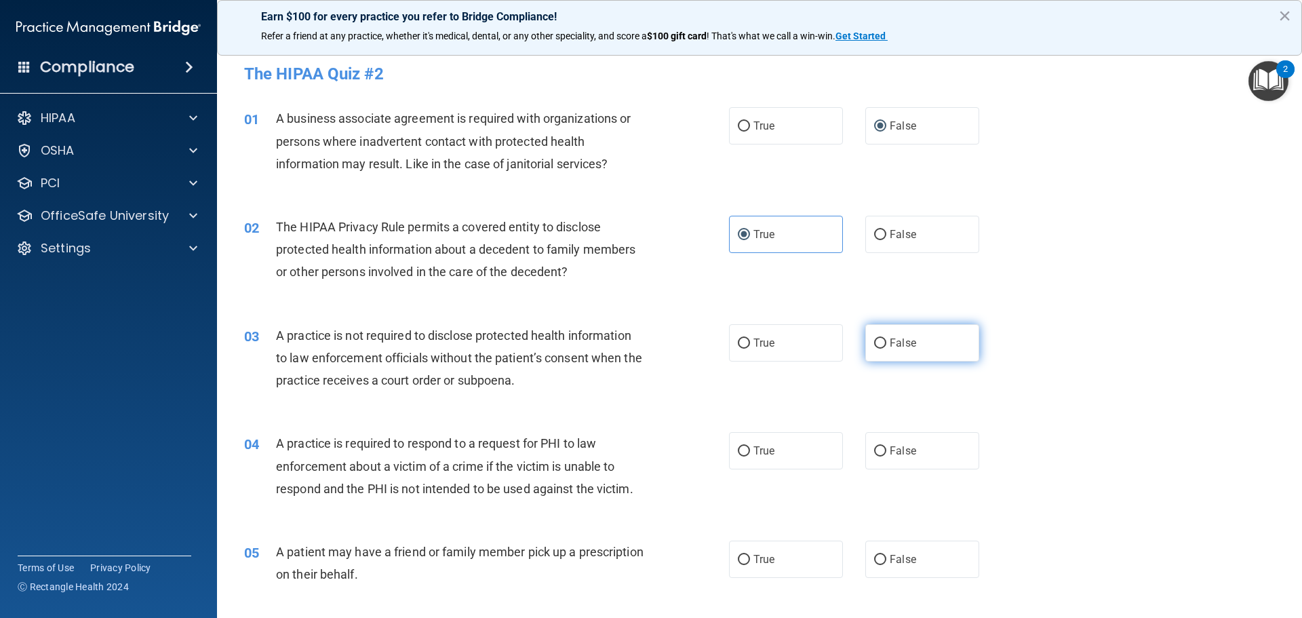
radio input "true"
click at [772, 454] on label "True" at bounding box center [786, 450] width 114 height 37
click at [750, 454] on input "True" at bounding box center [744, 451] width 12 height 10
radio input "true"
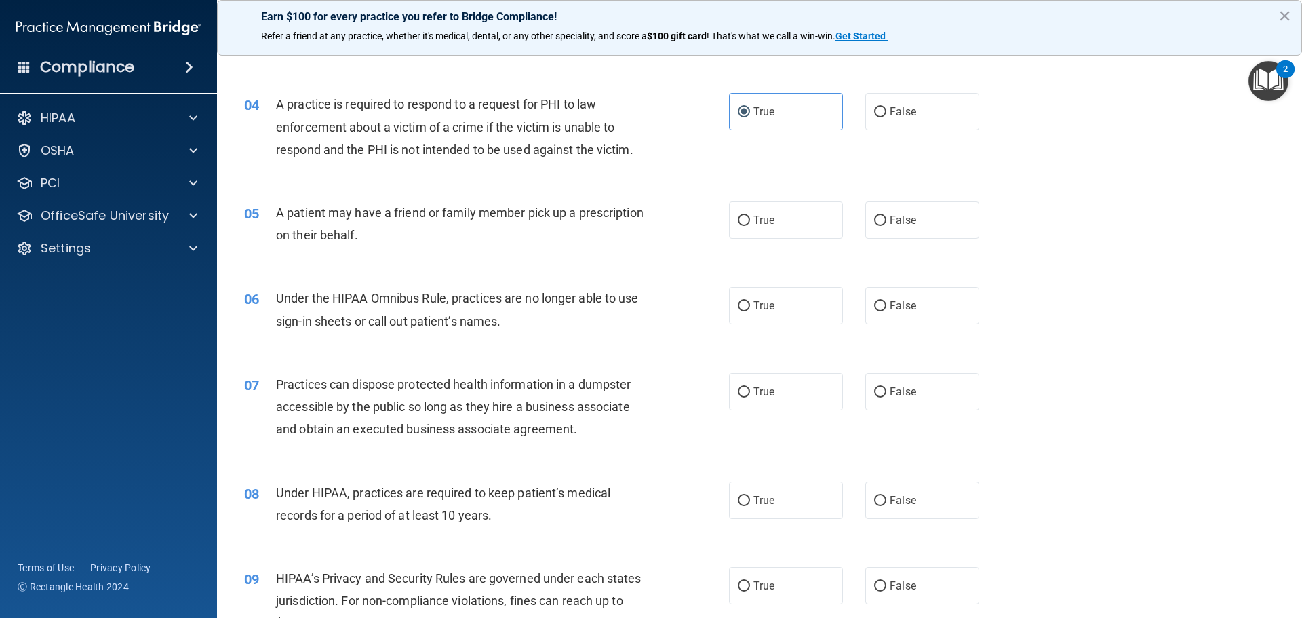
scroll to position [407, 0]
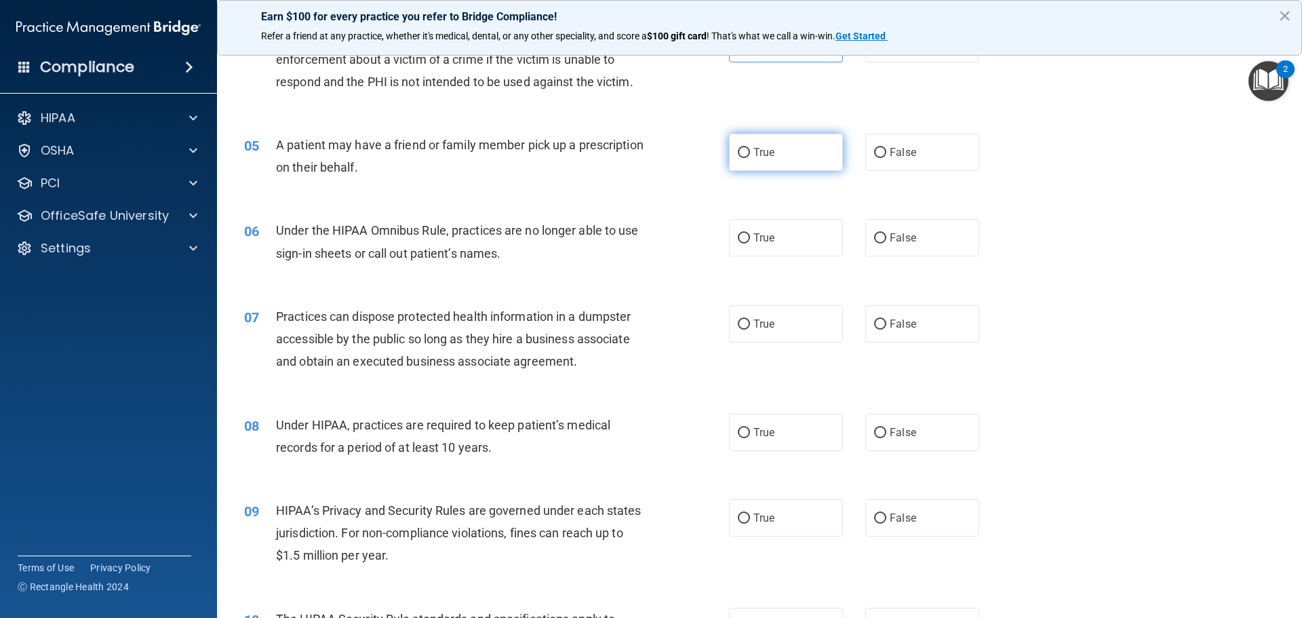
click at [768, 163] on label "True" at bounding box center [786, 152] width 114 height 37
click at [750, 158] on input "True" at bounding box center [744, 153] width 12 height 10
radio input "true"
click at [900, 245] on label "False" at bounding box center [922, 237] width 114 height 37
click at [886, 243] on input "False" at bounding box center [880, 238] width 12 height 10
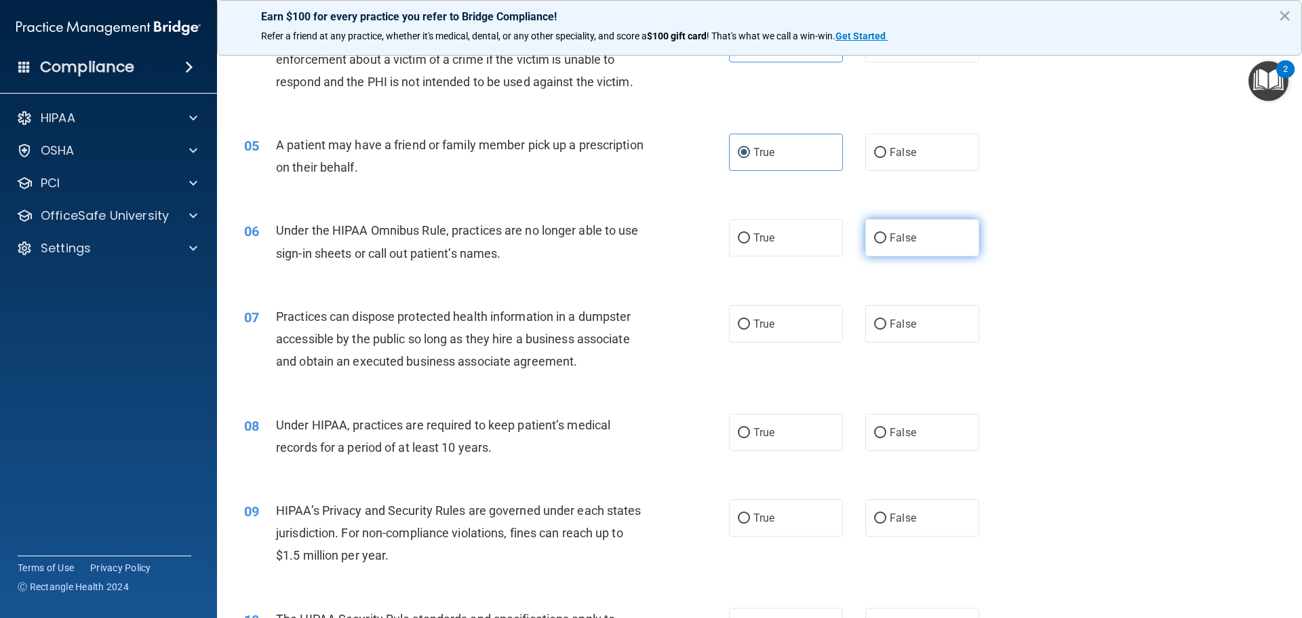
radio input "true"
click at [897, 328] on span "False" at bounding box center [903, 323] width 26 height 13
click at [886, 328] on input "False" at bounding box center [880, 324] width 12 height 10
radio input "true"
click at [902, 425] on label "False" at bounding box center [922, 432] width 114 height 37
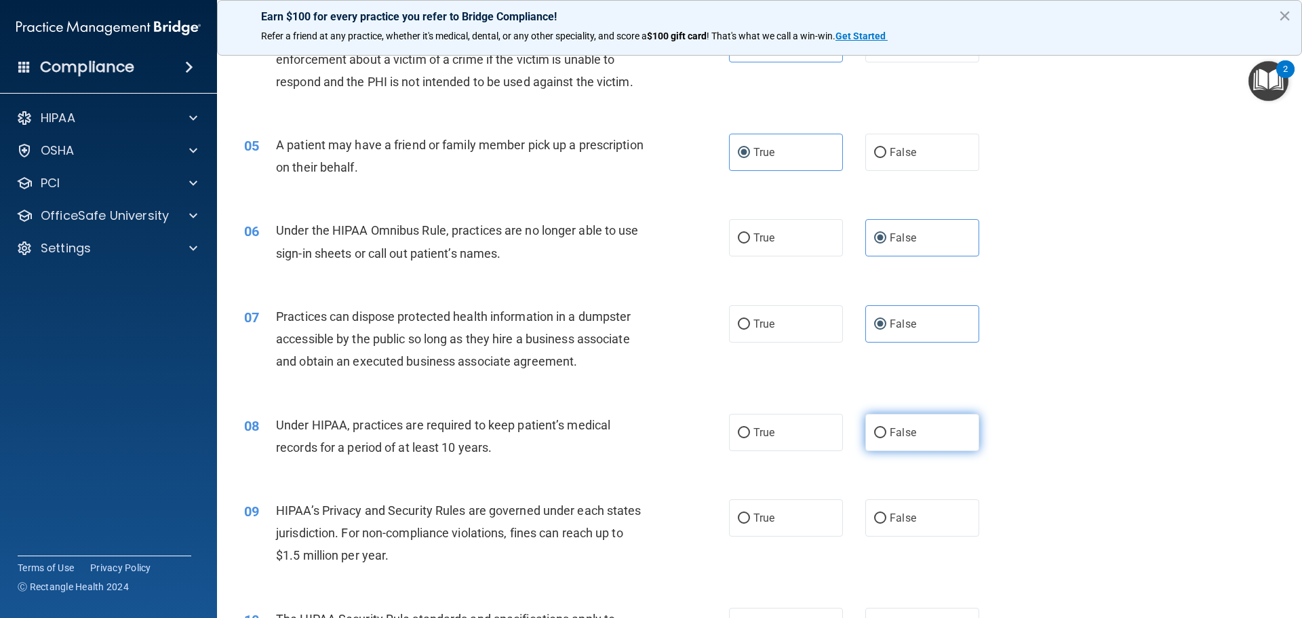
click at [886, 428] on input "False" at bounding box center [880, 433] width 12 height 10
radio input "true"
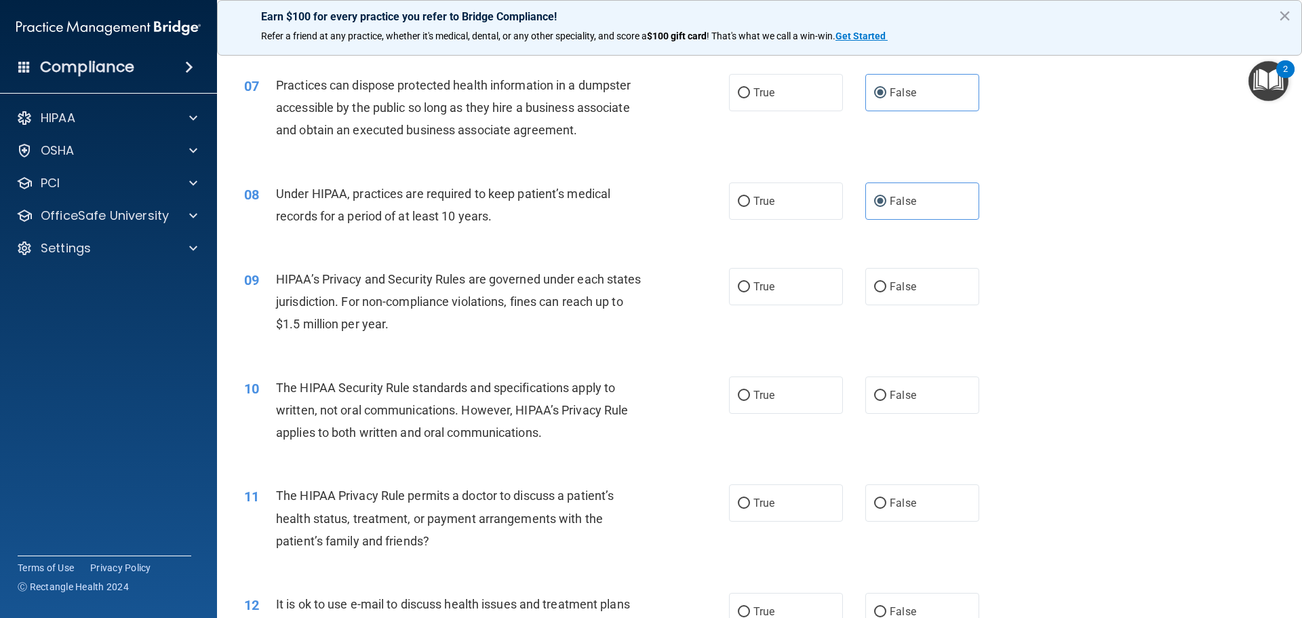
scroll to position [678, 0]
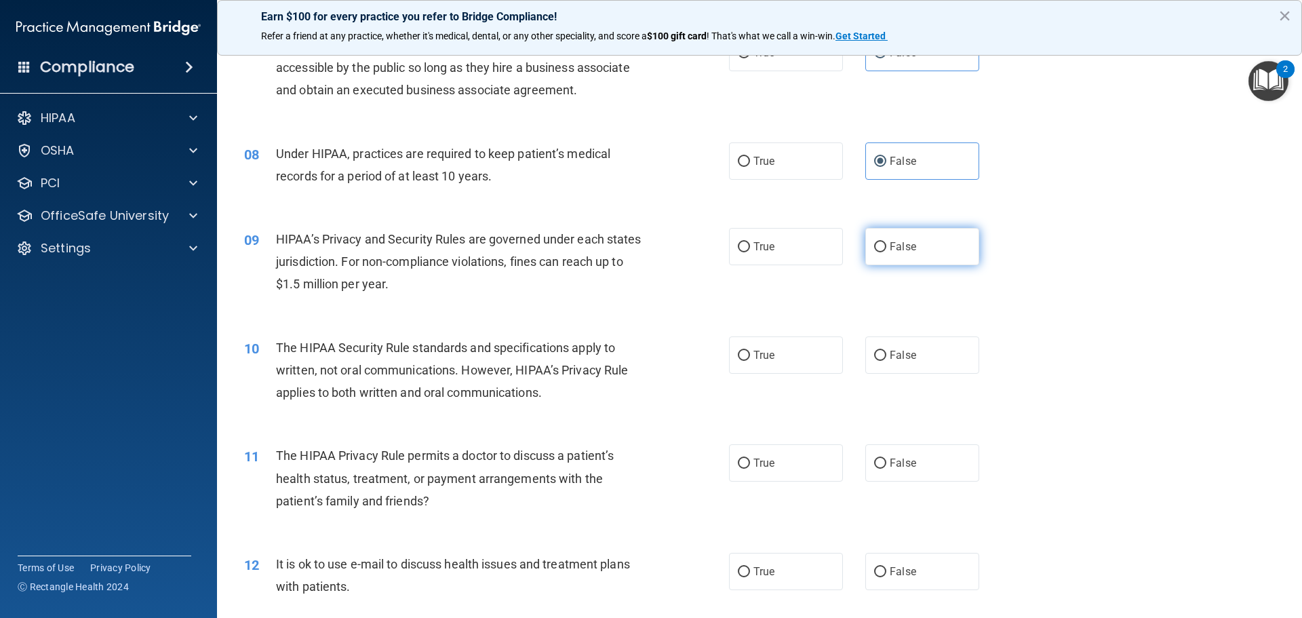
click at [899, 243] on span "False" at bounding box center [903, 246] width 26 height 13
click at [886, 243] on input "False" at bounding box center [880, 247] width 12 height 10
radio input "true"
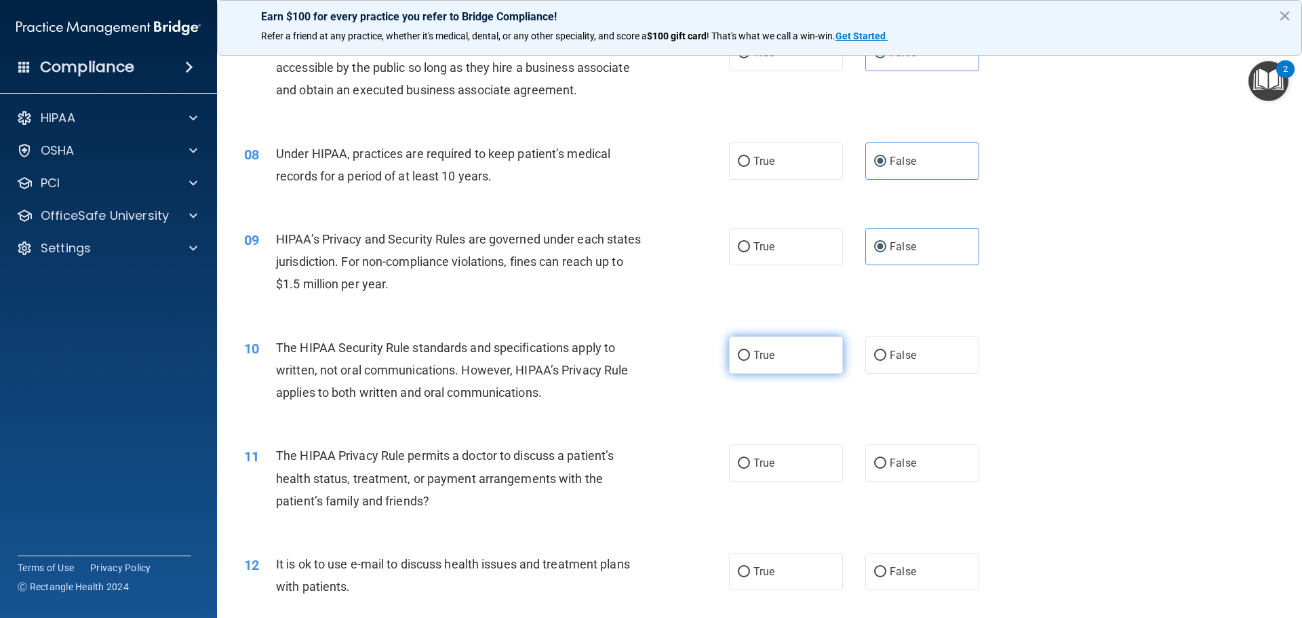
click at [768, 364] on label "True" at bounding box center [786, 354] width 114 height 37
click at [750, 361] on input "True" at bounding box center [744, 356] width 12 height 10
radio input "true"
click at [774, 463] on label "True" at bounding box center [786, 462] width 114 height 37
click at [750, 463] on input "True" at bounding box center [744, 463] width 12 height 10
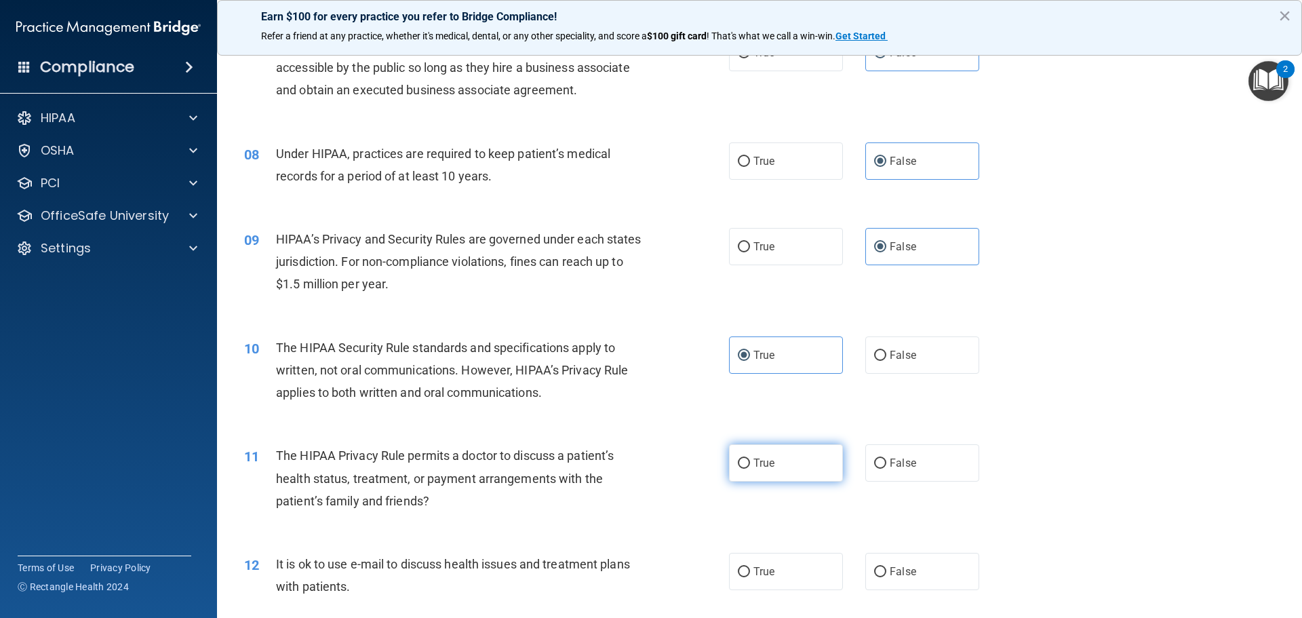
radio input "true"
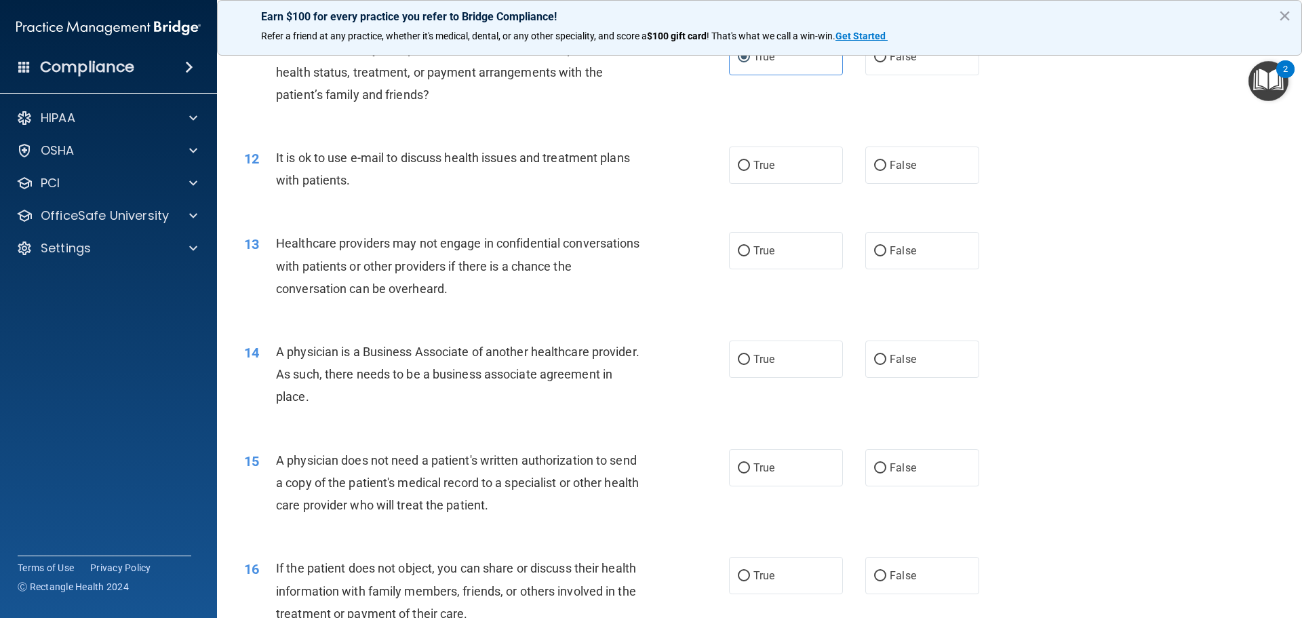
scroll to position [1085, 0]
click at [772, 170] on label "True" at bounding box center [786, 164] width 114 height 37
click at [750, 170] on input "True" at bounding box center [744, 165] width 12 height 10
radio input "true"
click at [898, 250] on span "False" at bounding box center [903, 249] width 26 height 13
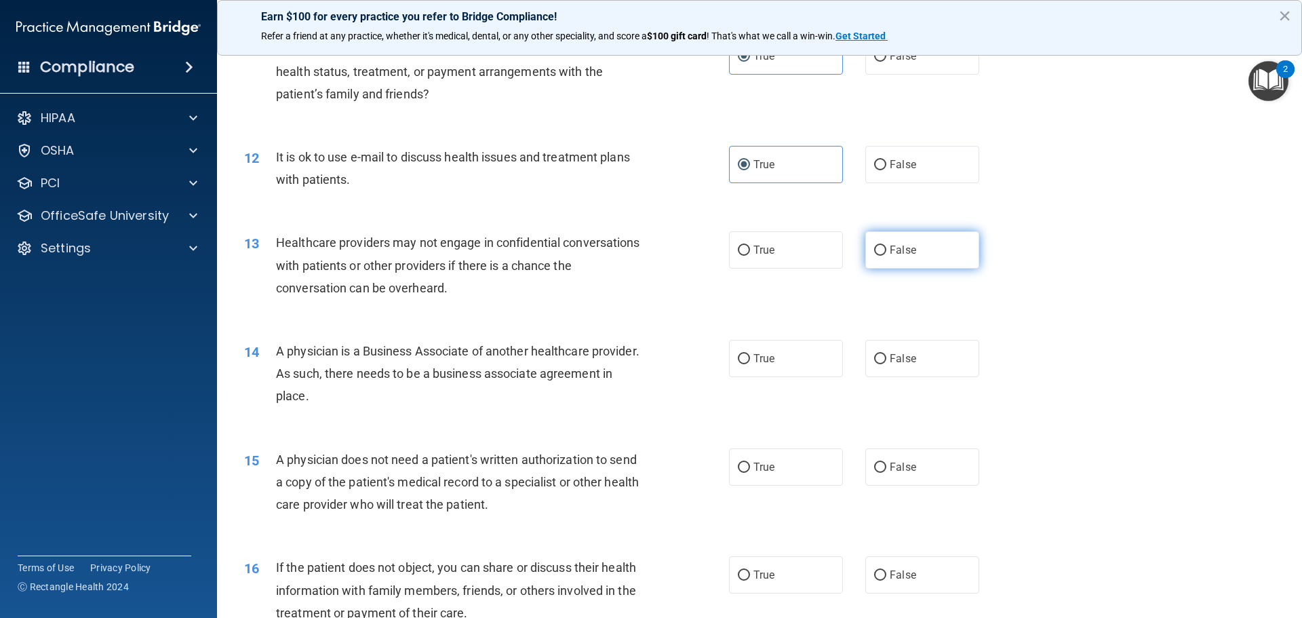
click at [886, 250] on input "False" at bounding box center [880, 251] width 12 height 10
radio input "true"
click at [909, 362] on label "False" at bounding box center [922, 358] width 114 height 37
click at [886, 362] on input "False" at bounding box center [880, 359] width 12 height 10
radio input "true"
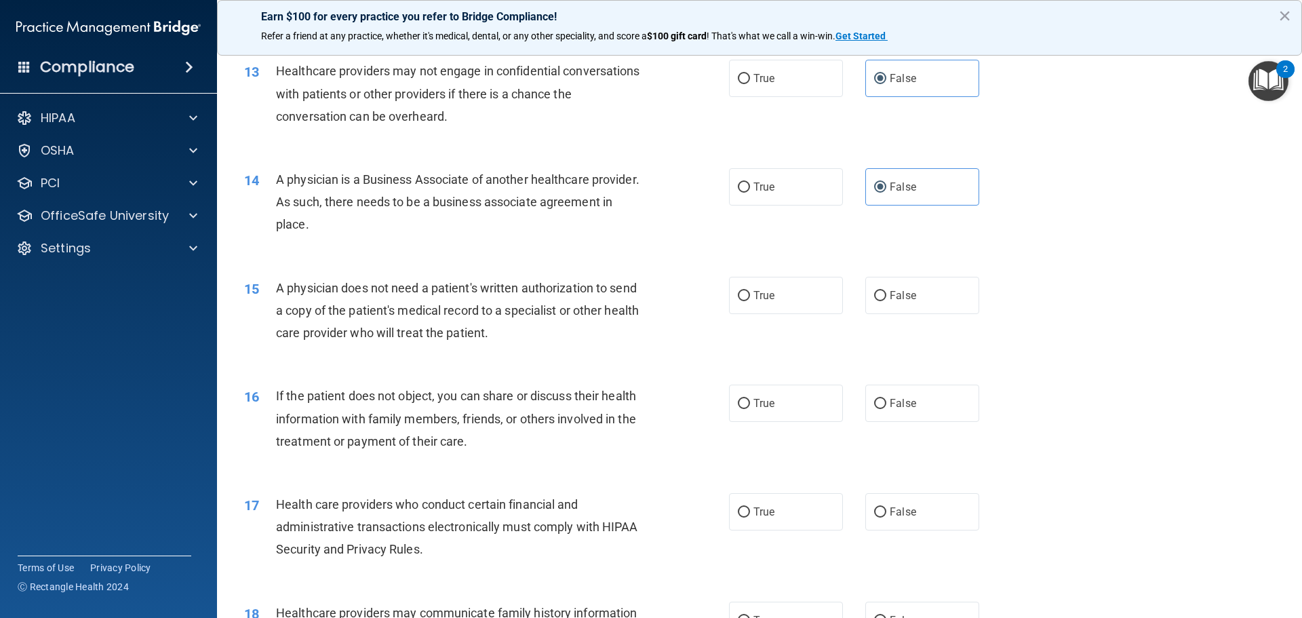
scroll to position [1289, 0]
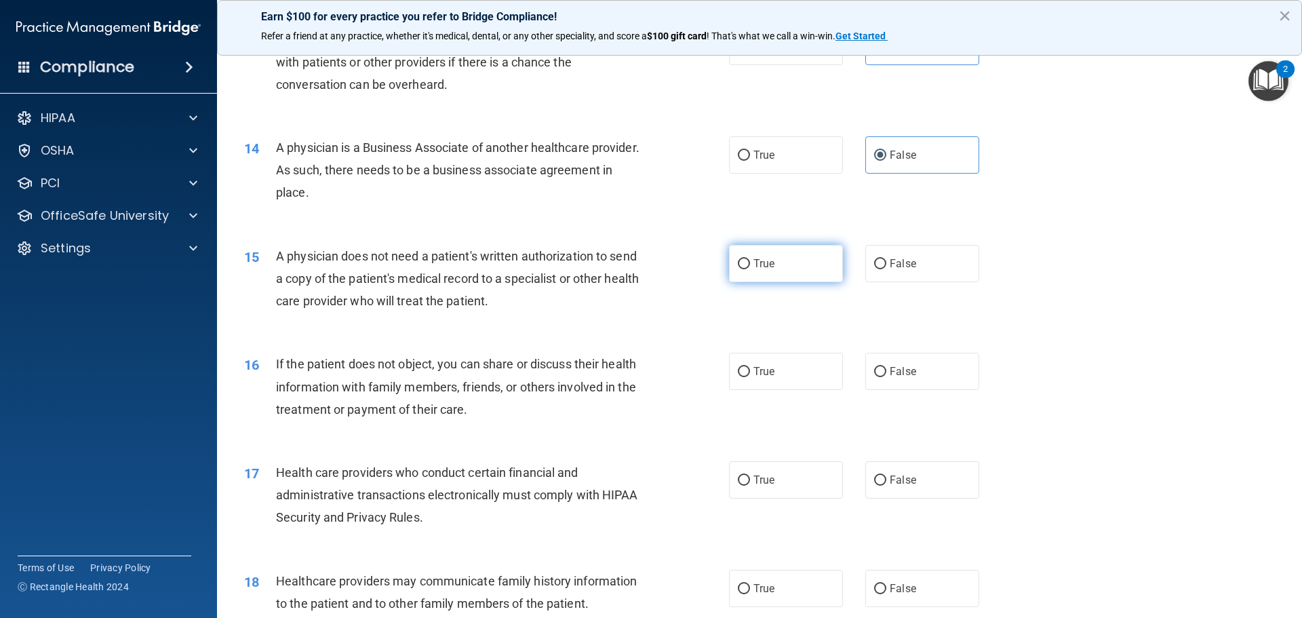
click at [780, 264] on label "True" at bounding box center [786, 263] width 114 height 37
click at [750, 264] on input "True" at bounding box center [744, 264] width 12 height 10
radio input "true"
click at [790, 378] on label "True" at bounding box center [786, 371] width 114 height 37
click at [750, 377] on input "True" at bounding box center [744, 372] width 12 height 10
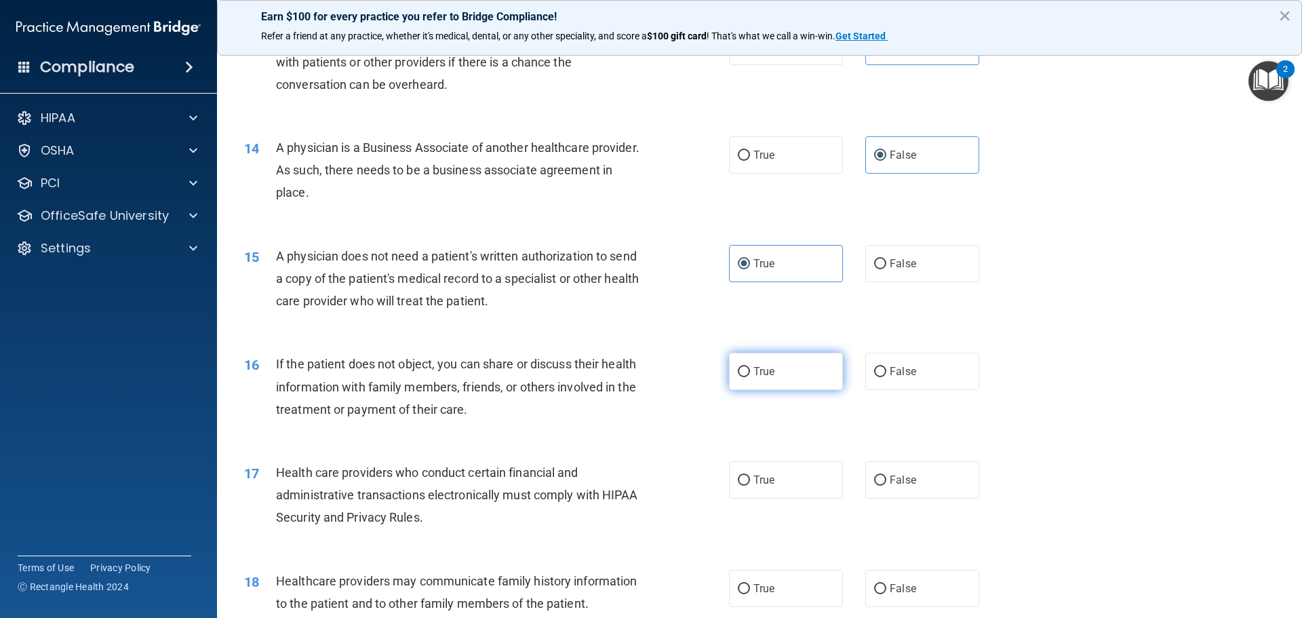
radio input "true"
click at [789, 474] on label "True" at bounding box center [786, 479] width 114 height 37
click at [750, 475] on input "True" at bounding box center [744, 480] width 12 height 10
radio input "true"
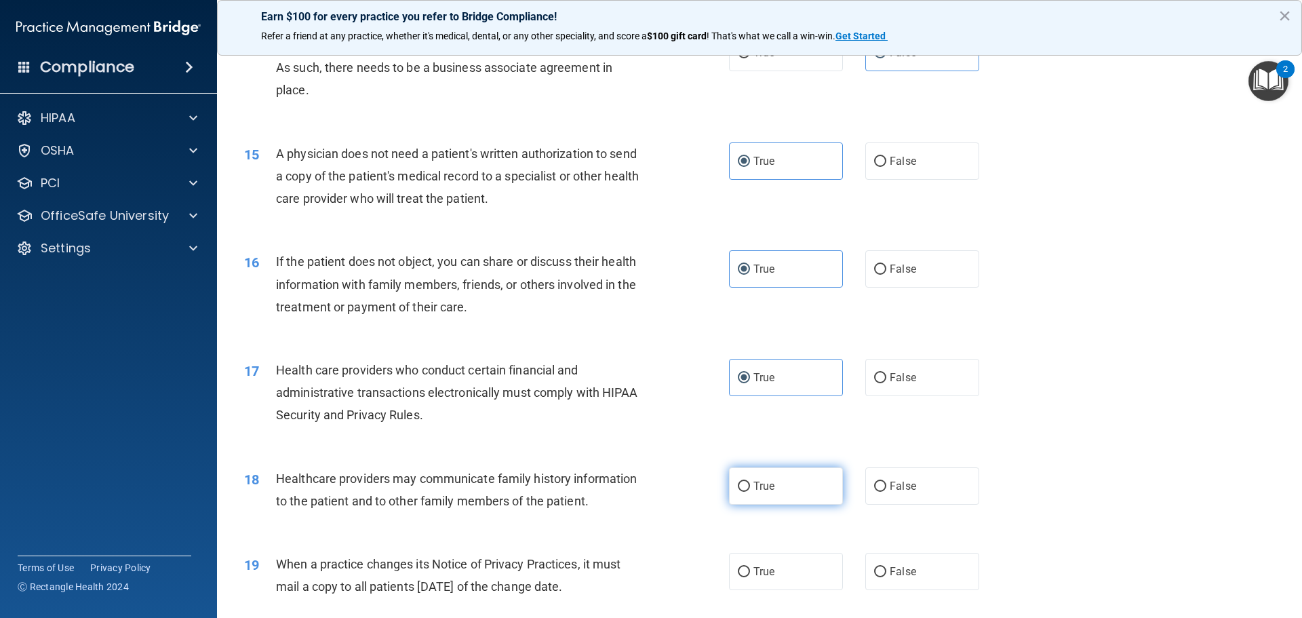
scroll to position [1424, 0]
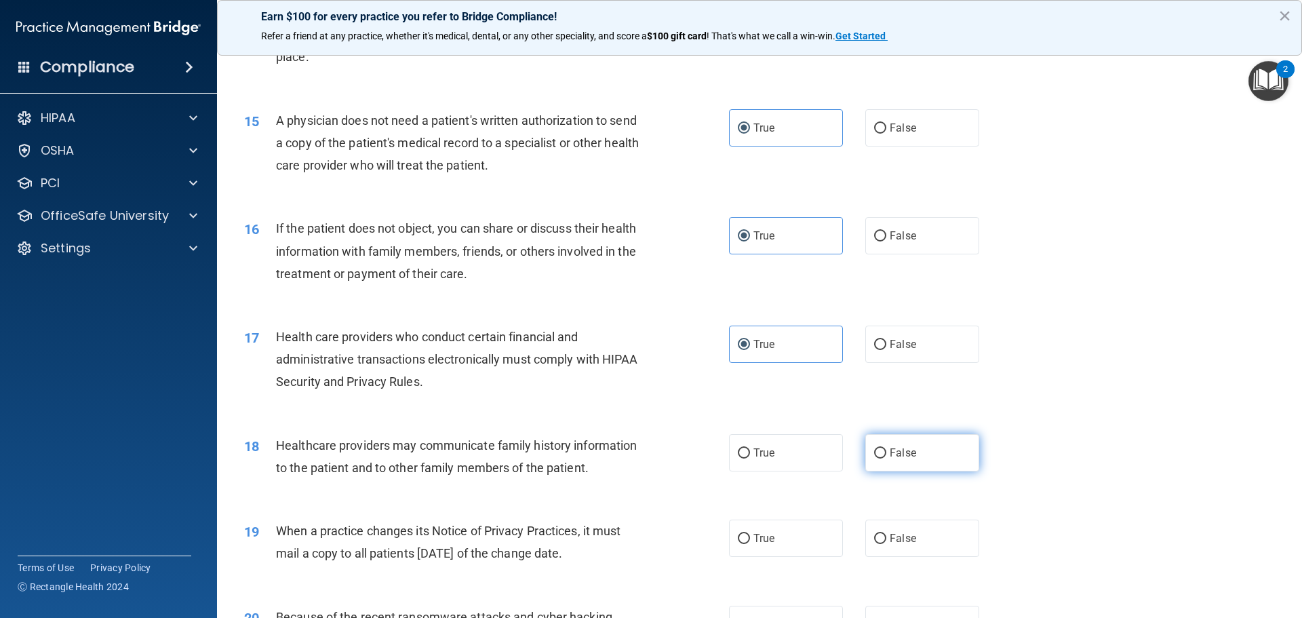
click at [901, 441] on label "False" at bounding box center [922, 452] width 114 height 37
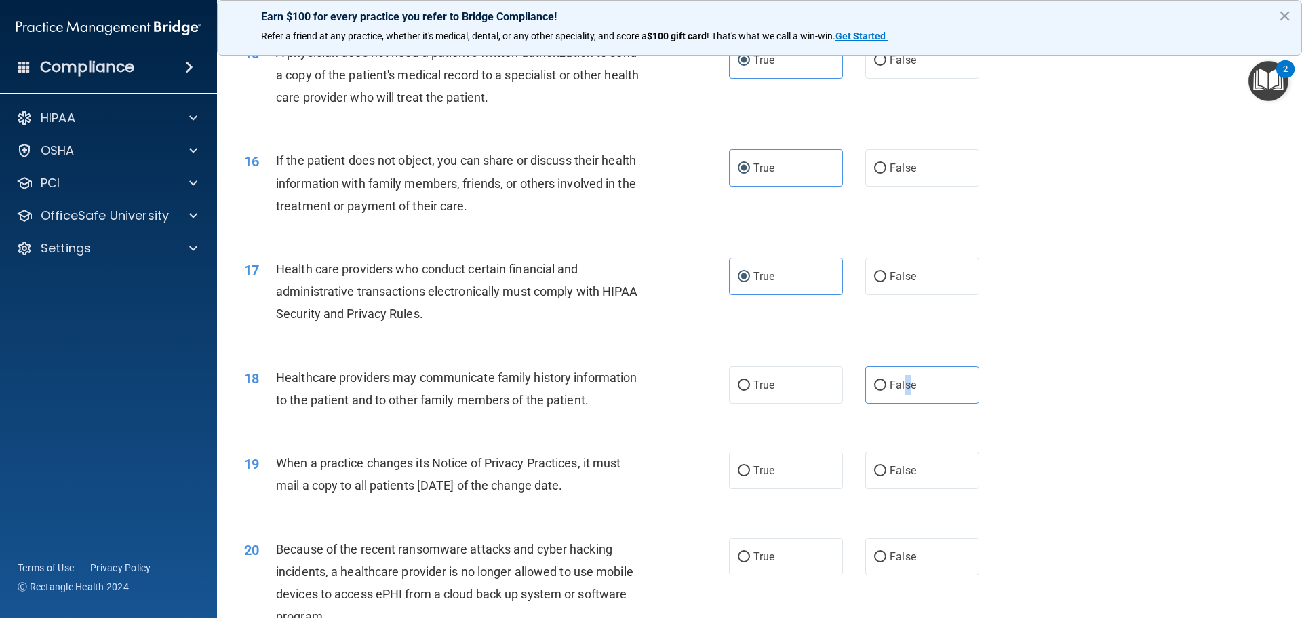
scroll to position [1695, 0]
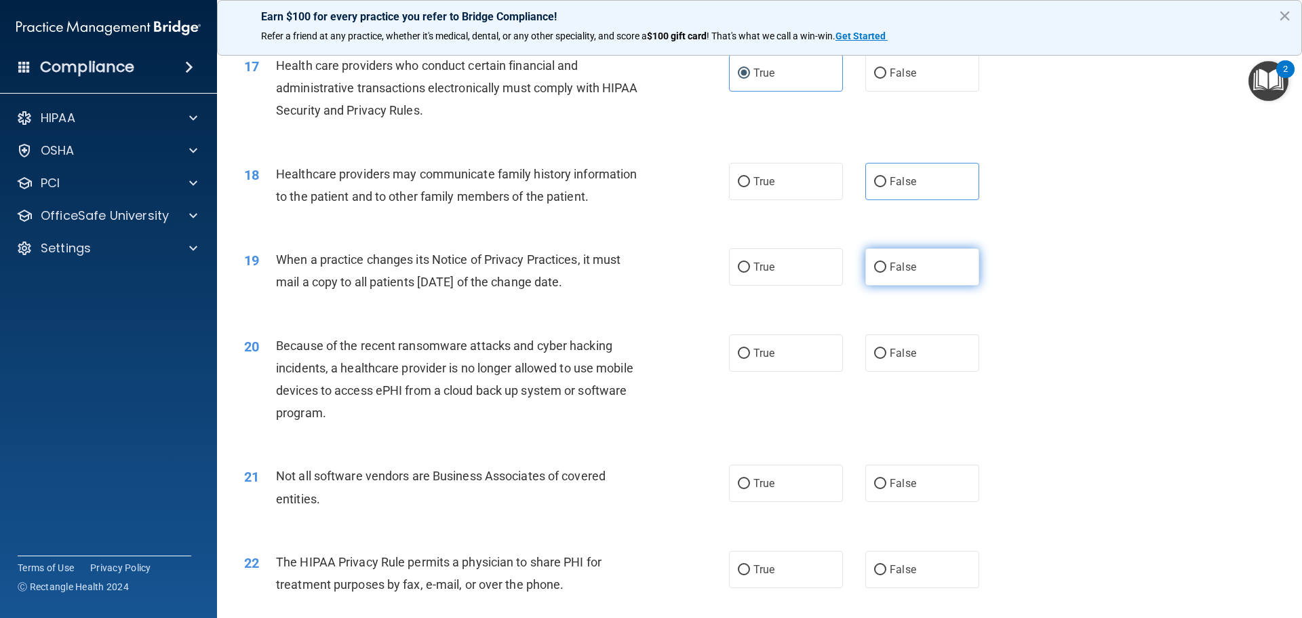
click at [922, 261] on label "False" at bounding box center [922, 266] width 114 height 37
click at [886, 262] on input "False" at bounding box center [880, 267] width 12 height 10
radio input "true"
click at [926, 345] on label "False" at bounding box center [922, 352] width 114 height 37
click at [886, 349] on input "False" at bounding box center [880, 354] width 12 height 10
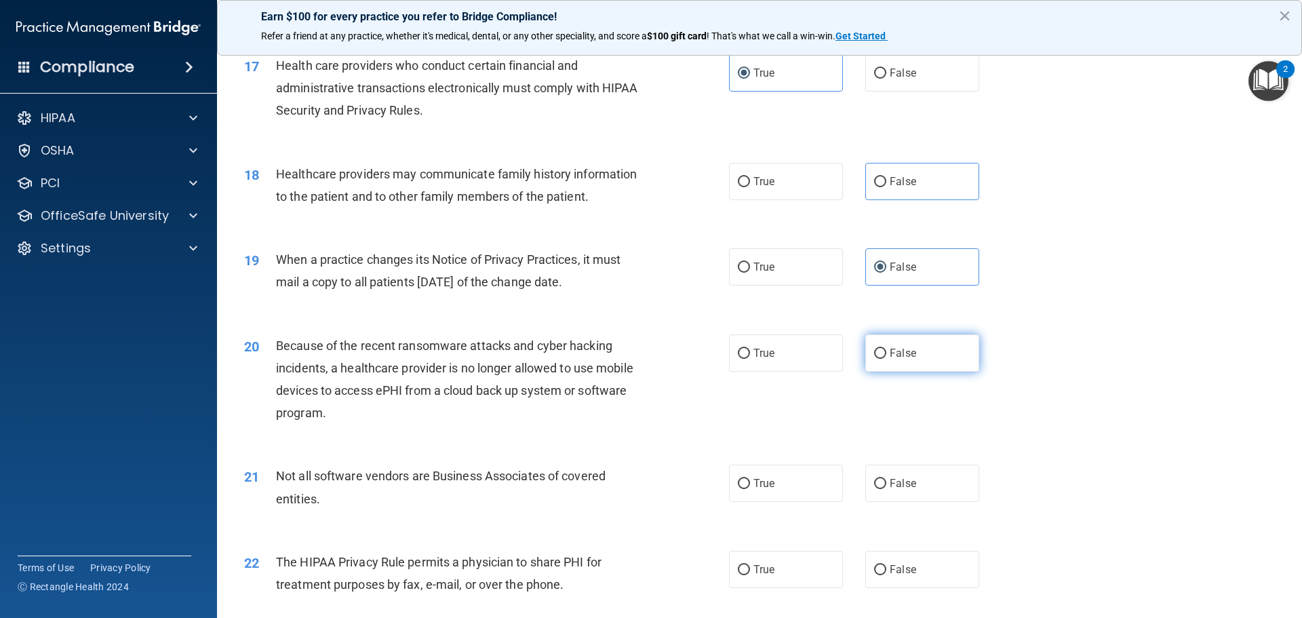
radio input "true"
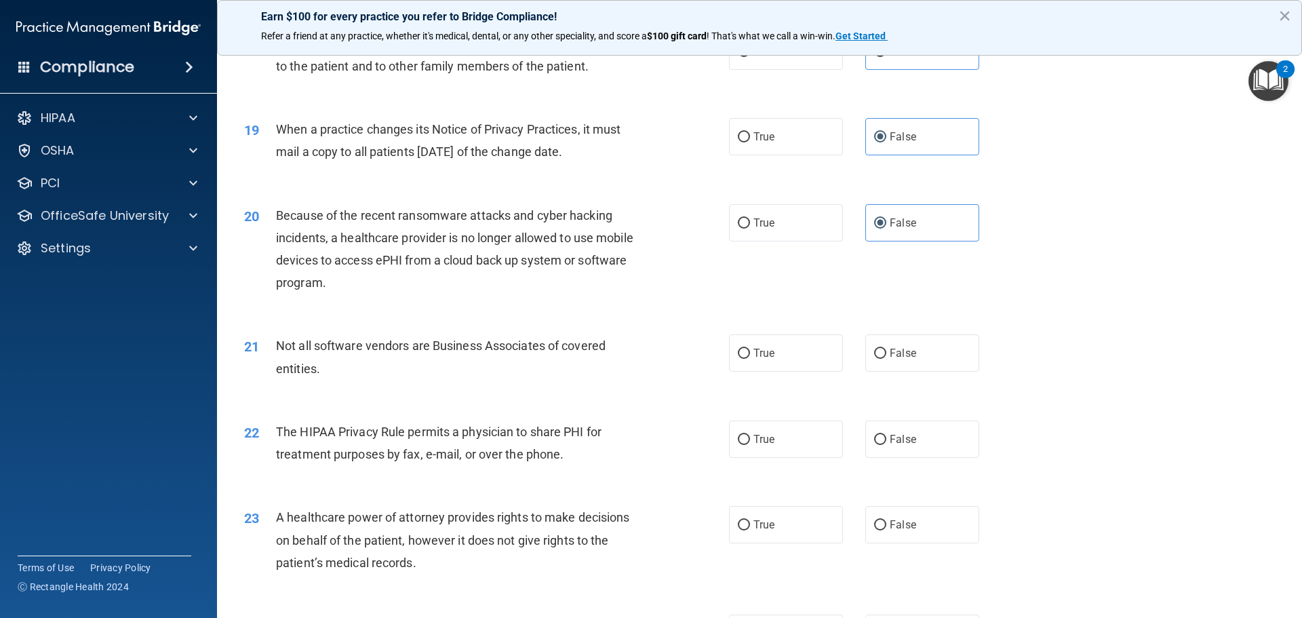
scroll to position [1831, 0]
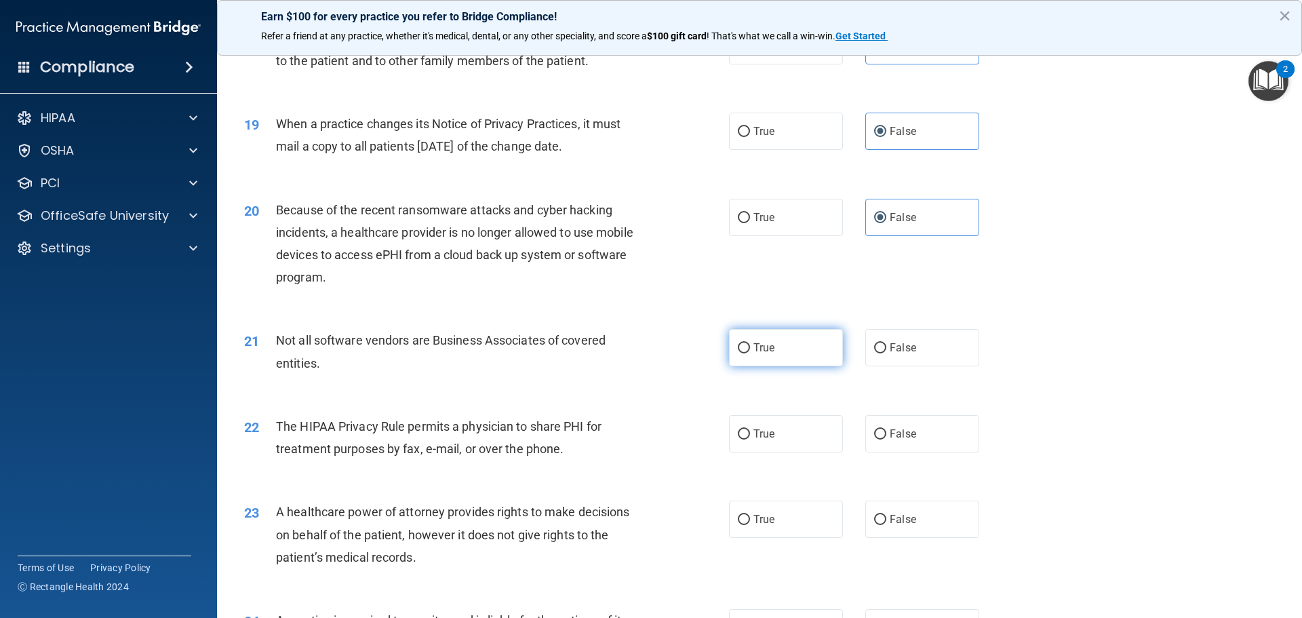
click at [781, 349] on label "True" at bounding box center [786, 347] width 114 height 37
click at [750, 349] on input "True" at bounding box center [744, 348] width 12 height 10
radio input "true"
click at [794, 425] on label "True" at bounding box center [786, 433] width 114 height 37
click at [750, 429] on input "True" at bounding box center [744, 434] width 12 height 10
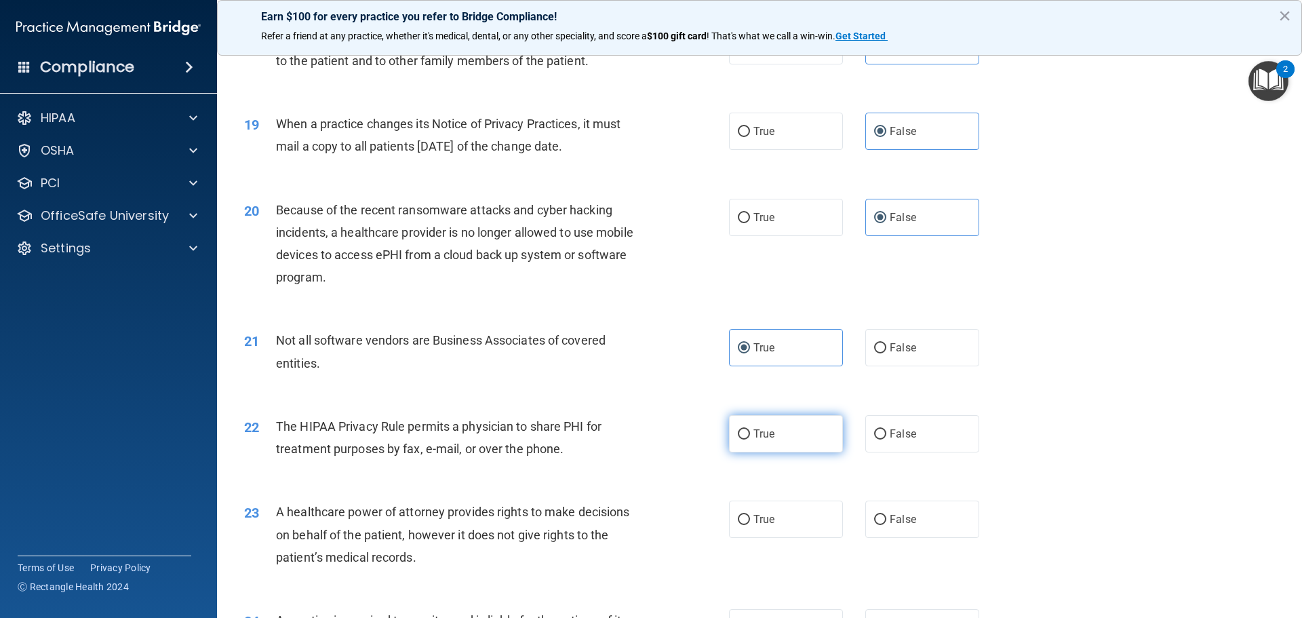
radio input "true"
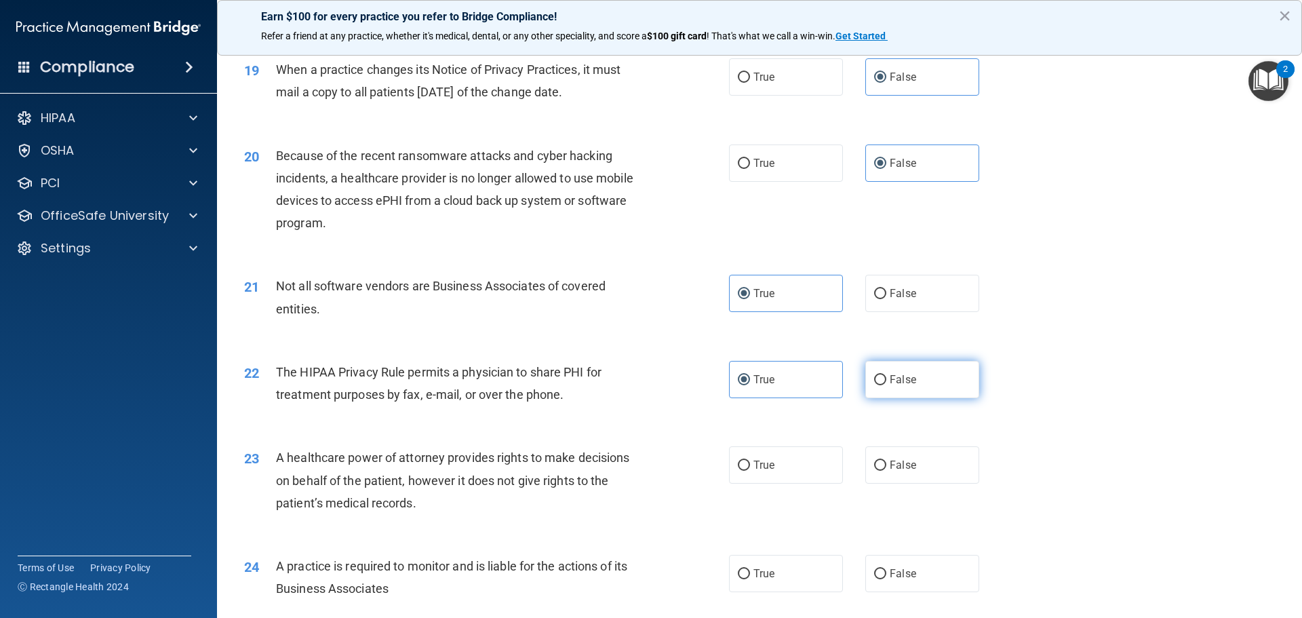
scroll to position [1967, 0]
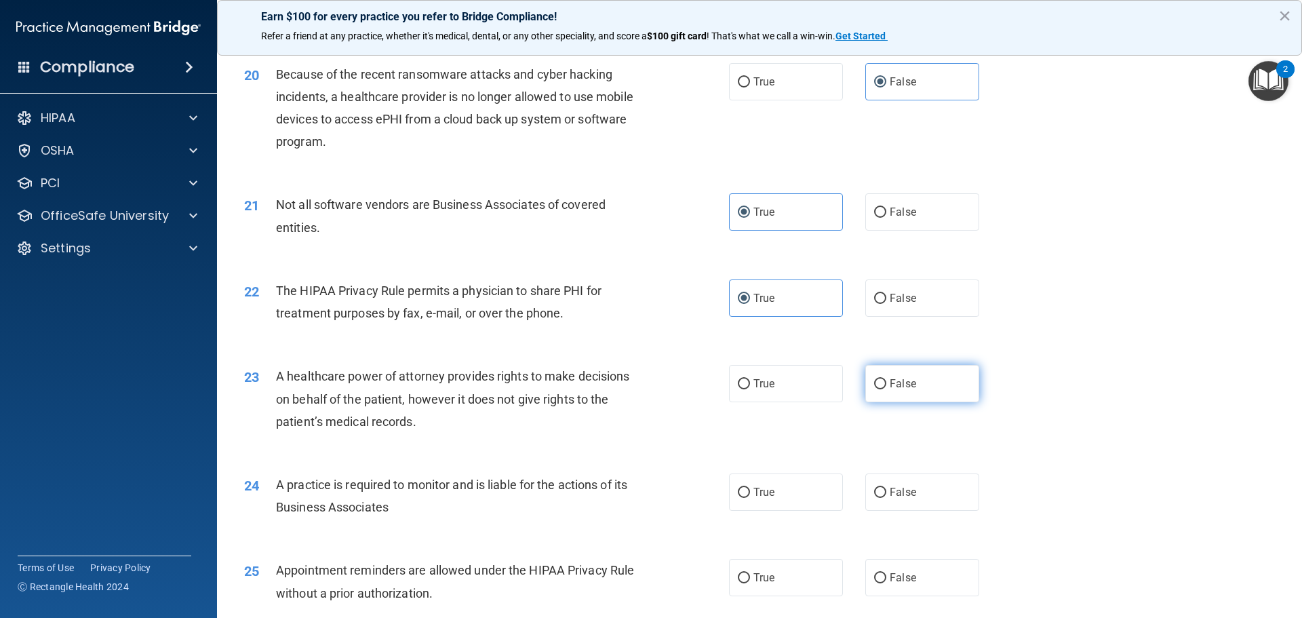
click at [932, 387] on label "False" at bounding box center [922, 383] width 114 height 37
click at [886, 387] on input "False" at bounding box center [880, 384] width 12 height 10
radio input "true"
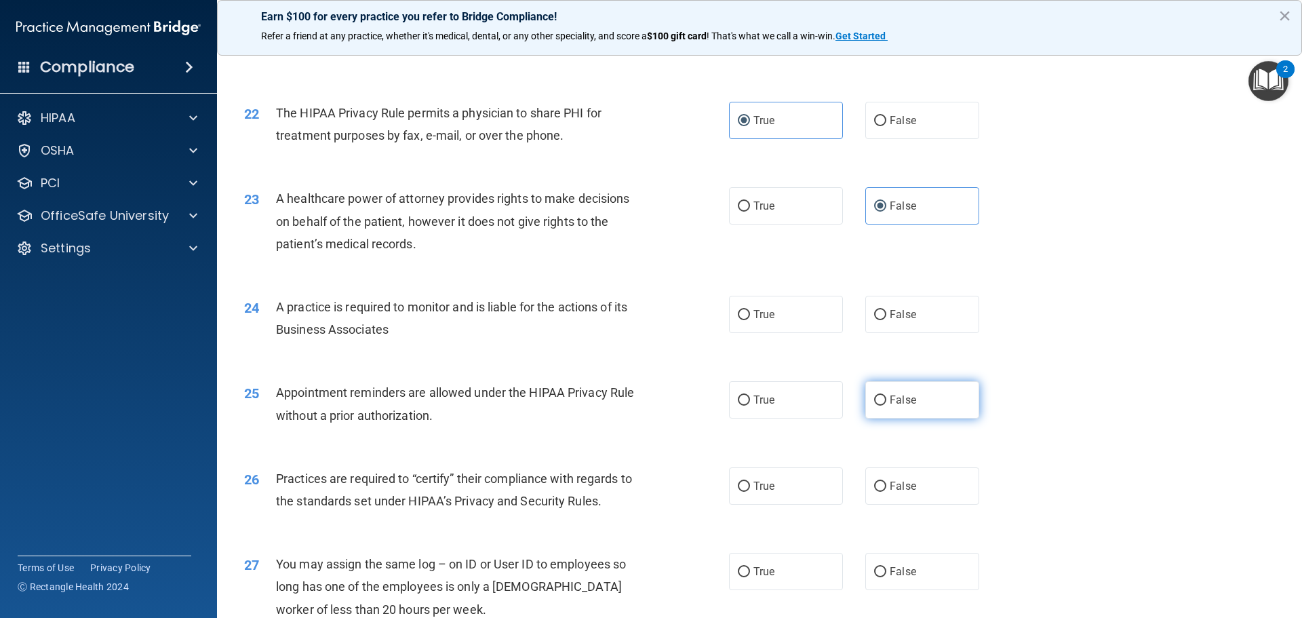
scroll to position [2170, 0]
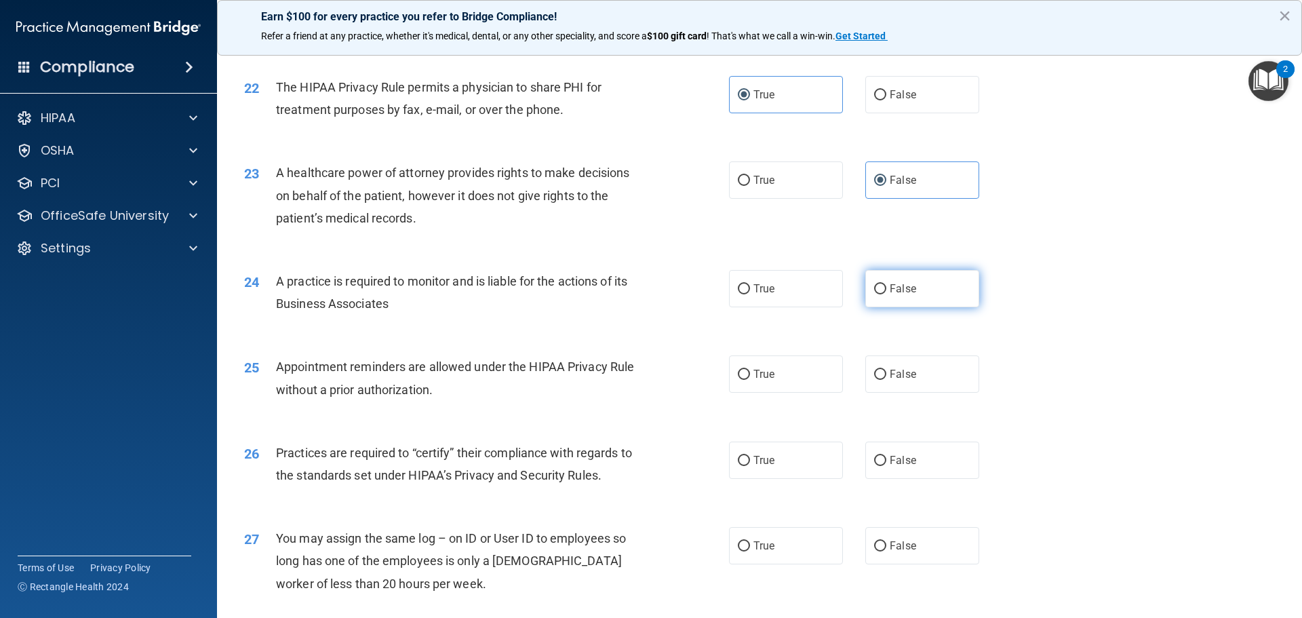
click at [932, 290] on label "False" at bounding box center [922, 288] width 114 height 37
click at [886, 290] on input "False" at bounding box center [880, 289] width 12 height 10
radio input "true"
click at [810, 378] on label "True" at bounding box center [786, 373] width 114 height 37
click at [750, 378] on input "True" at bounding box center [744, 375] width 12 height 10
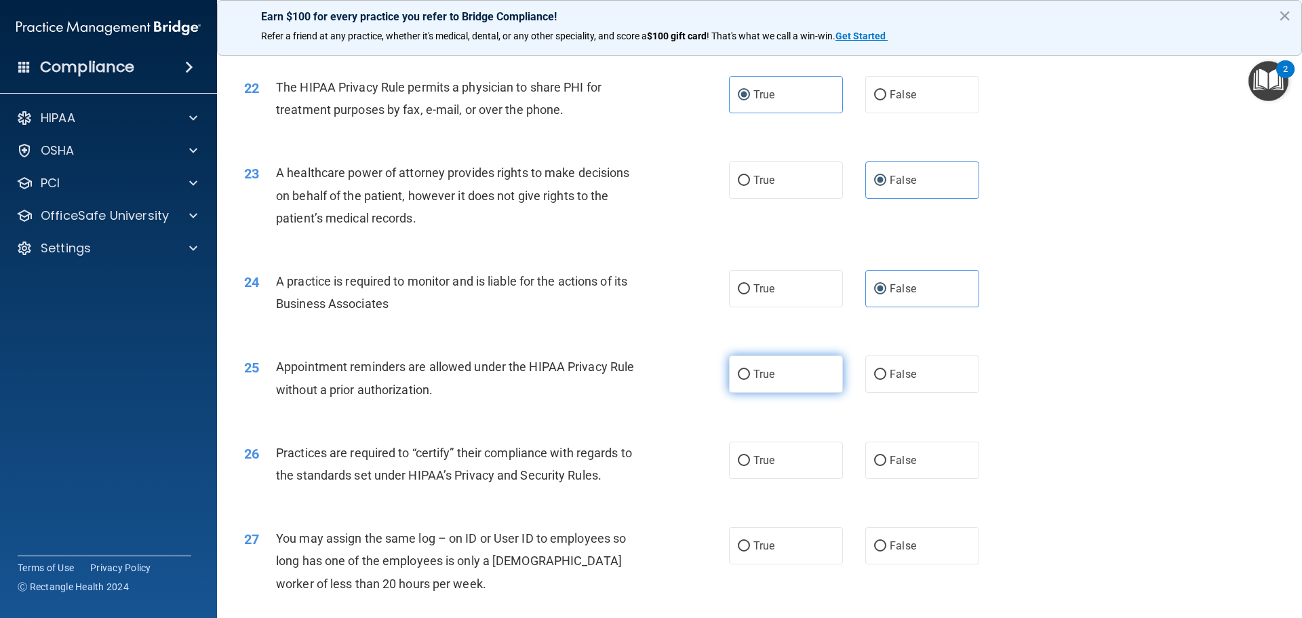
radio input "true"
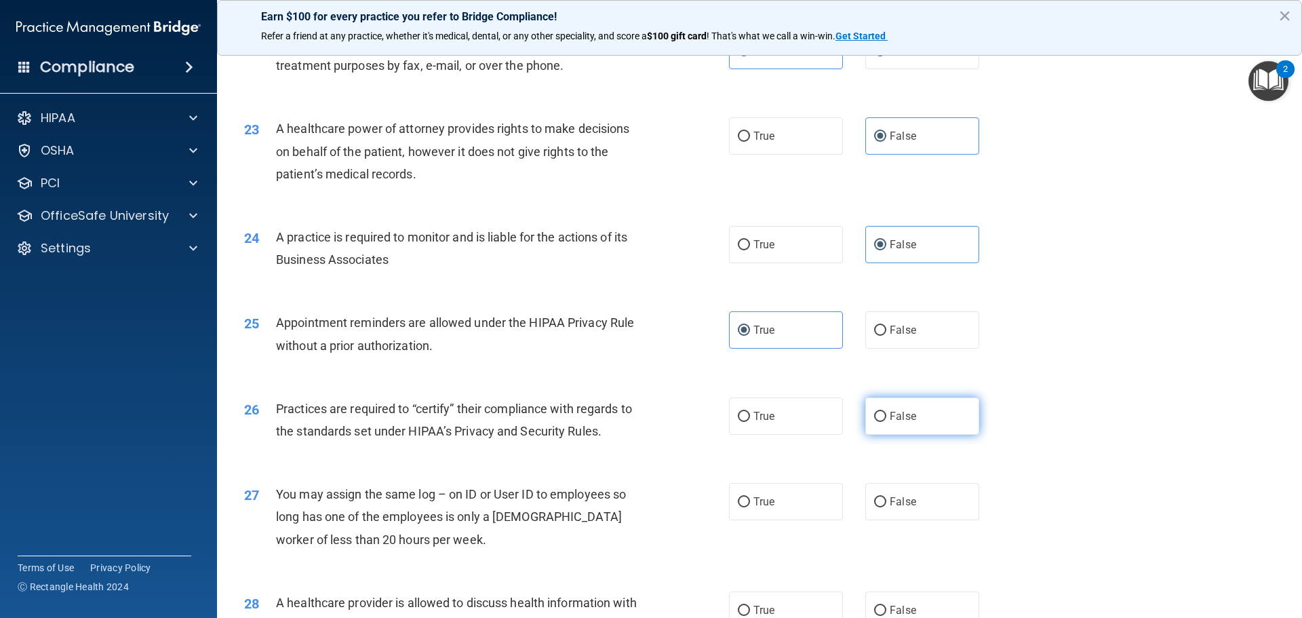
scroll to position [2238, 0]
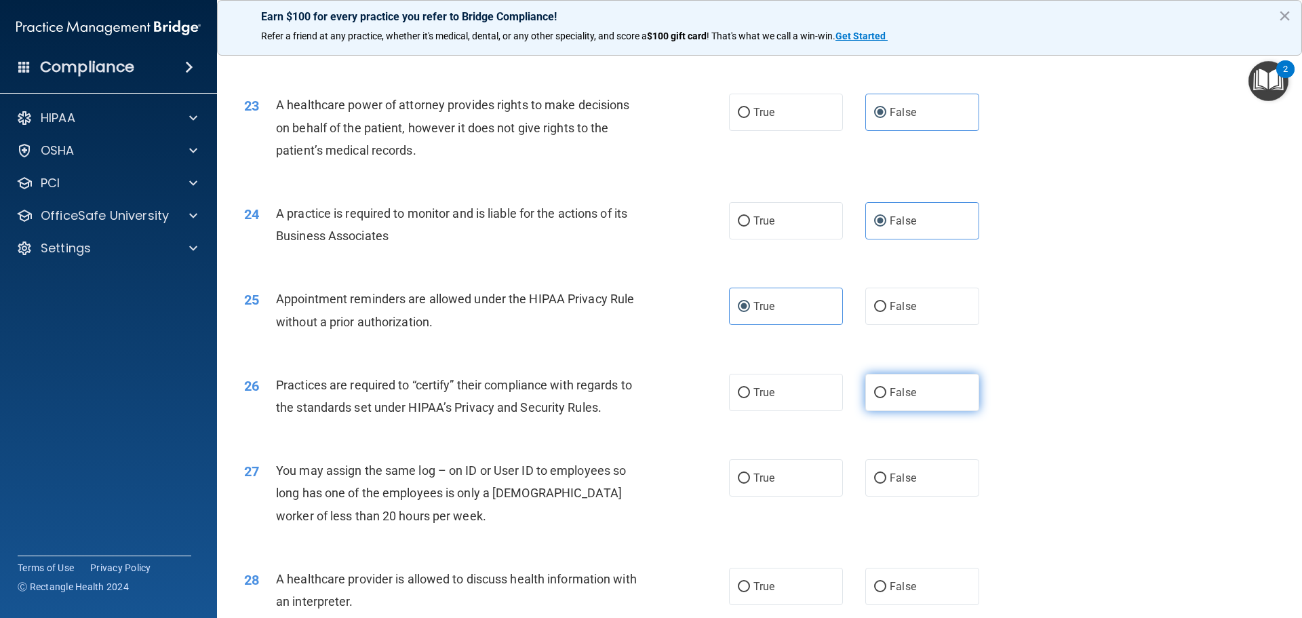
click at [925, 388] on label "False" at bounding box center [922, 392] width 114 height 37
click at [886, 388] on input "False" at bounding box center [880, 393] width 12 height 10
radio input "true"
click at [926, 472] on label "False" at bounding box center [922, 477] width 114 height 37
click at [886, 473] on input "False" at bounding box center [880, 478] width 12 height 10
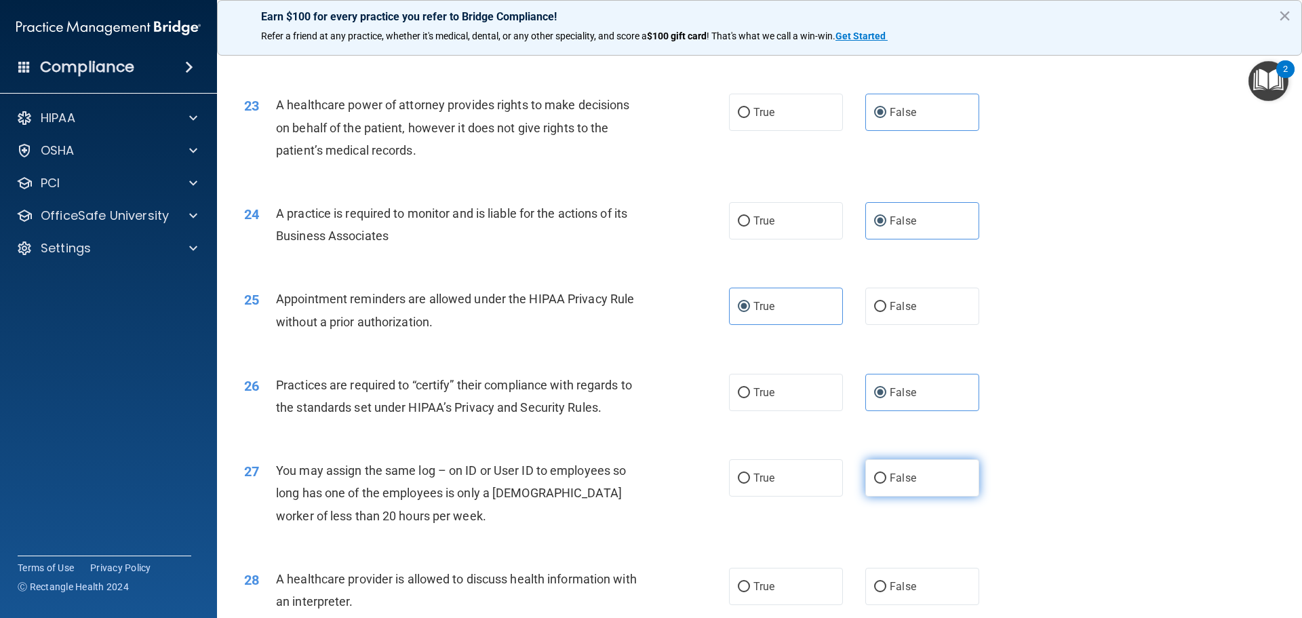
radio input "true"
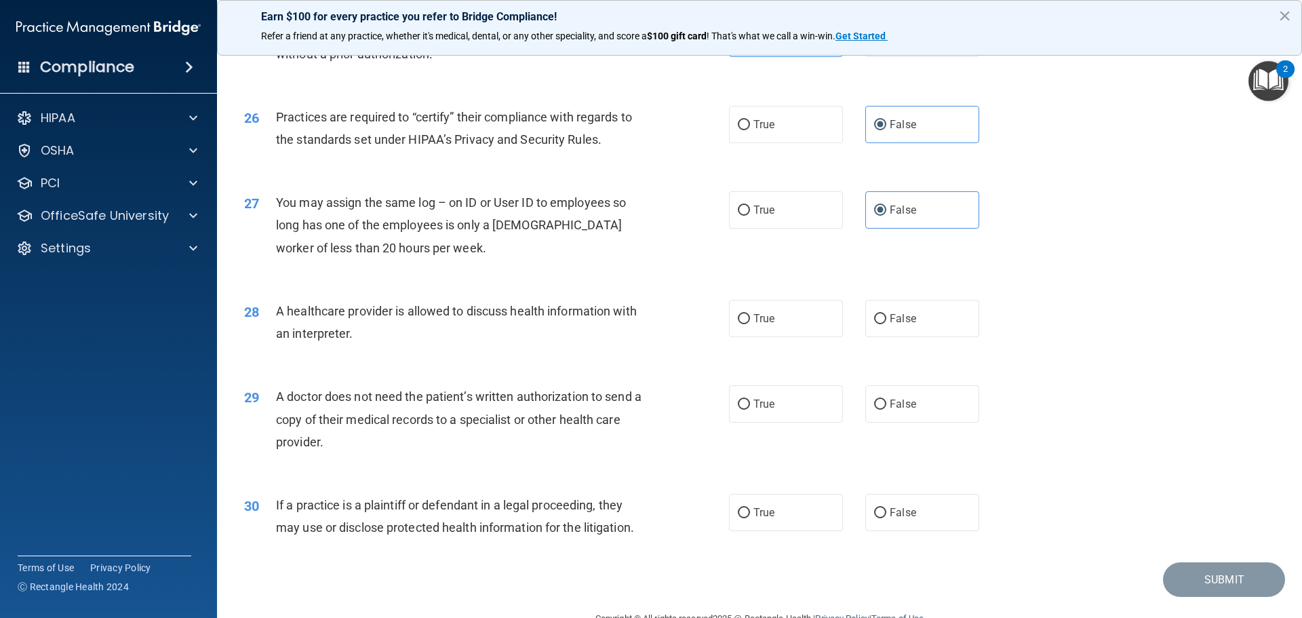
scroll to position [2539, 0]
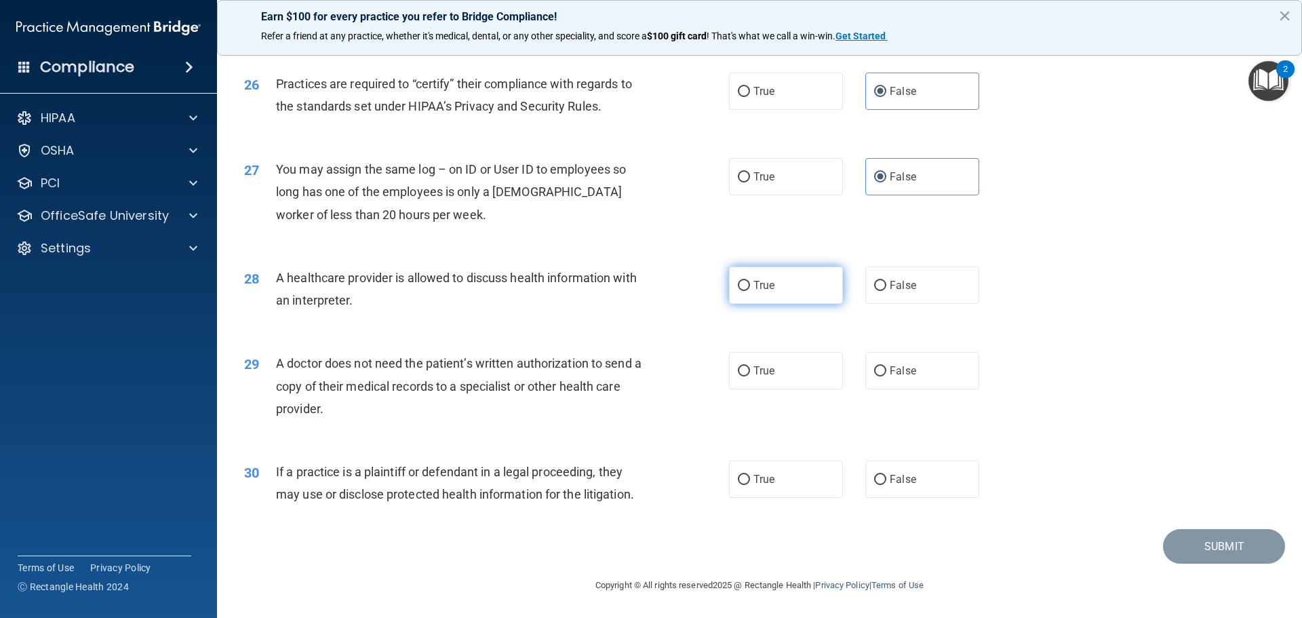
click at [808, 297] on label "True" at bounding box center [786, 285] width 114 height 37
click at [750, 291] on input "True" at bounding box center [744, 286] width 12 height 10
radio input "true"
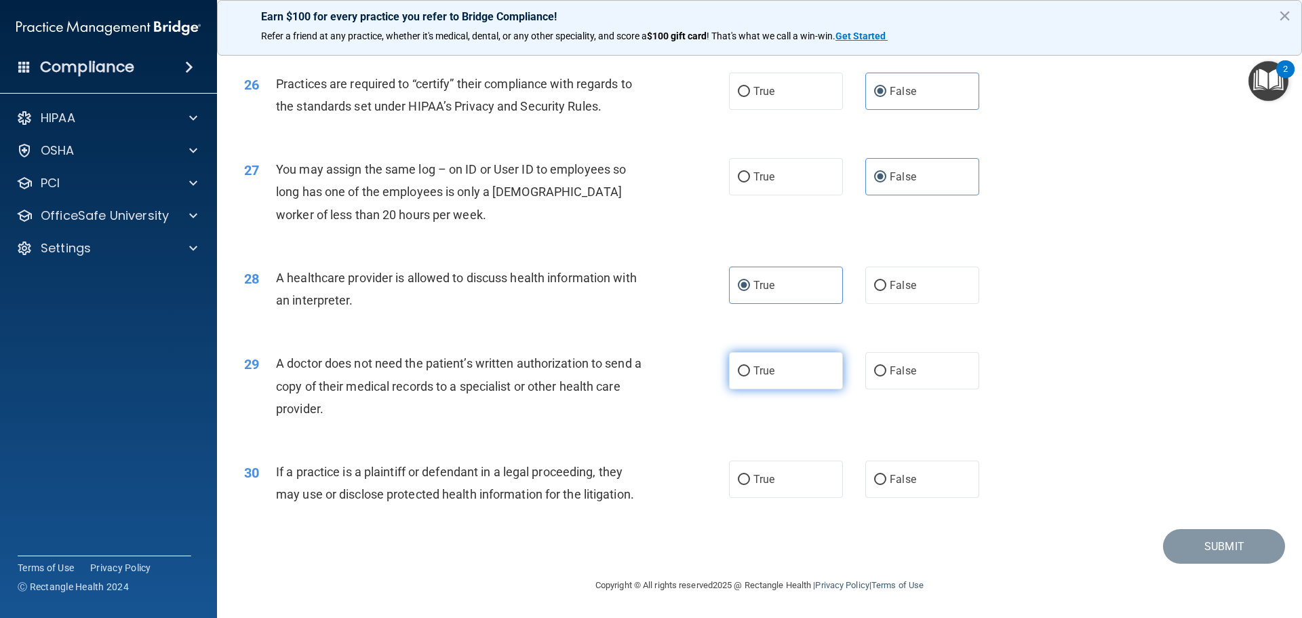
click at [820, 369] on label "True" at bounding box center [786, 370] width 114 height 37
click at [750, 369] on input "True" at bounding box center [744, 371] width 12 height 10
radio input "true"
click at [804, 473] on label "True" at bounding box center [786, 478] width 114 height 37
click at [750, 475] on input "True" at bounding box center [744, 480] width 12 height 10
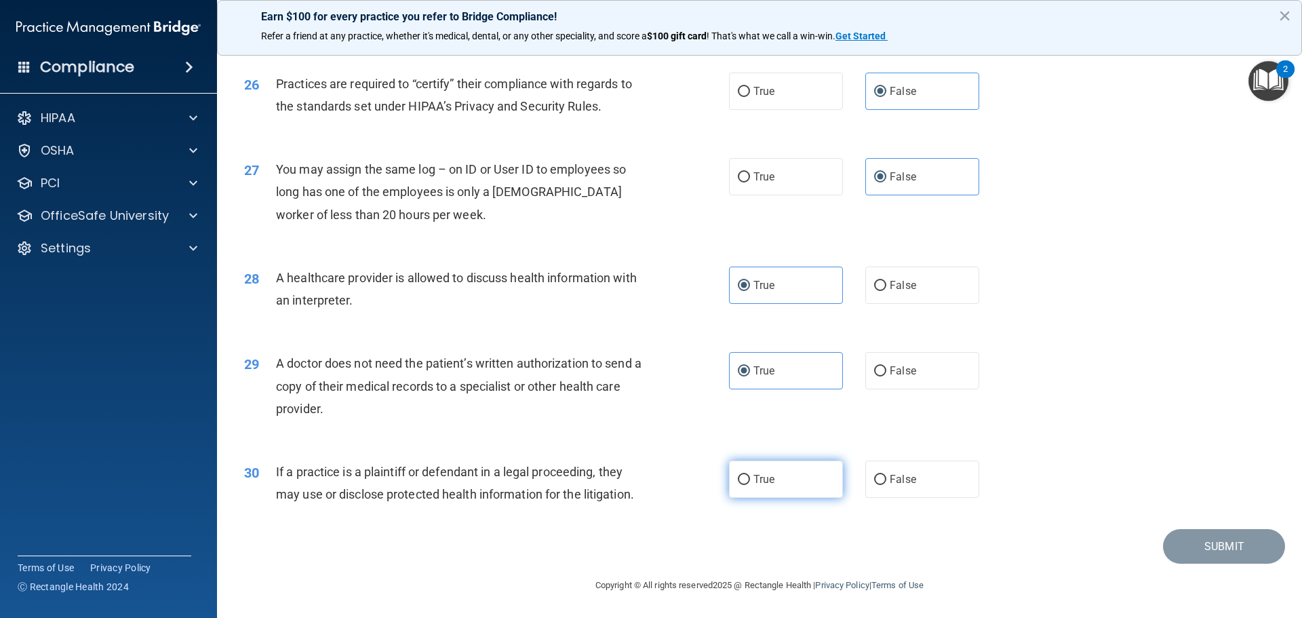
radio input "true"
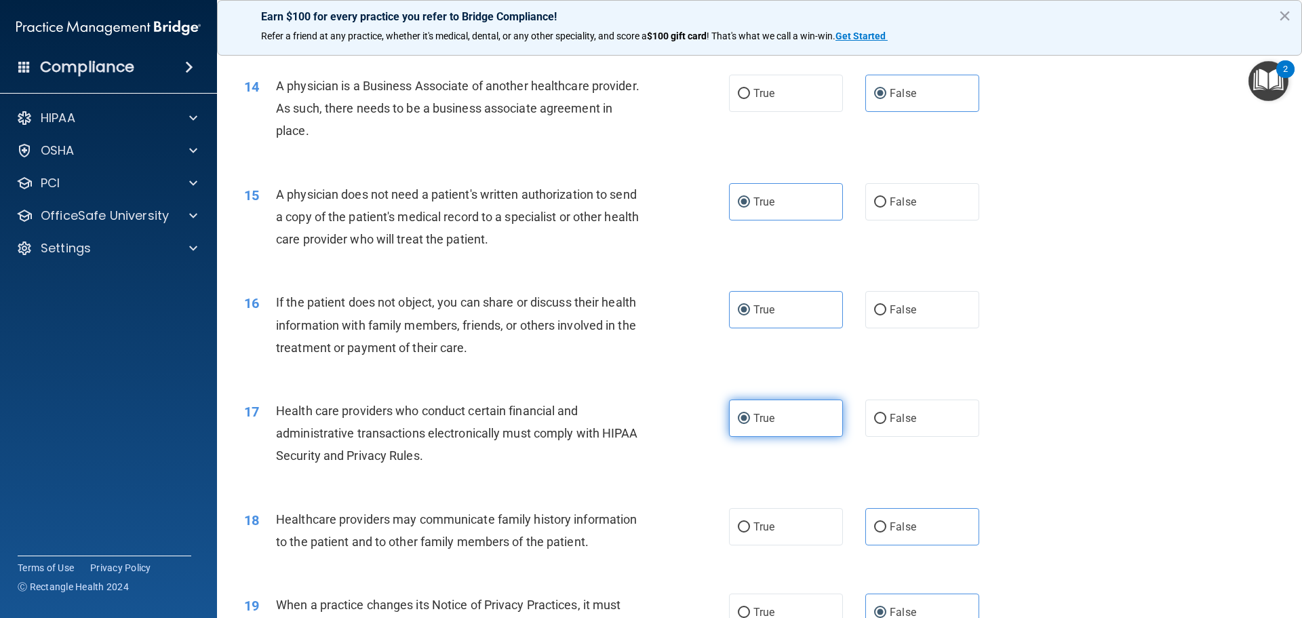
scroll to position [1424, 0]
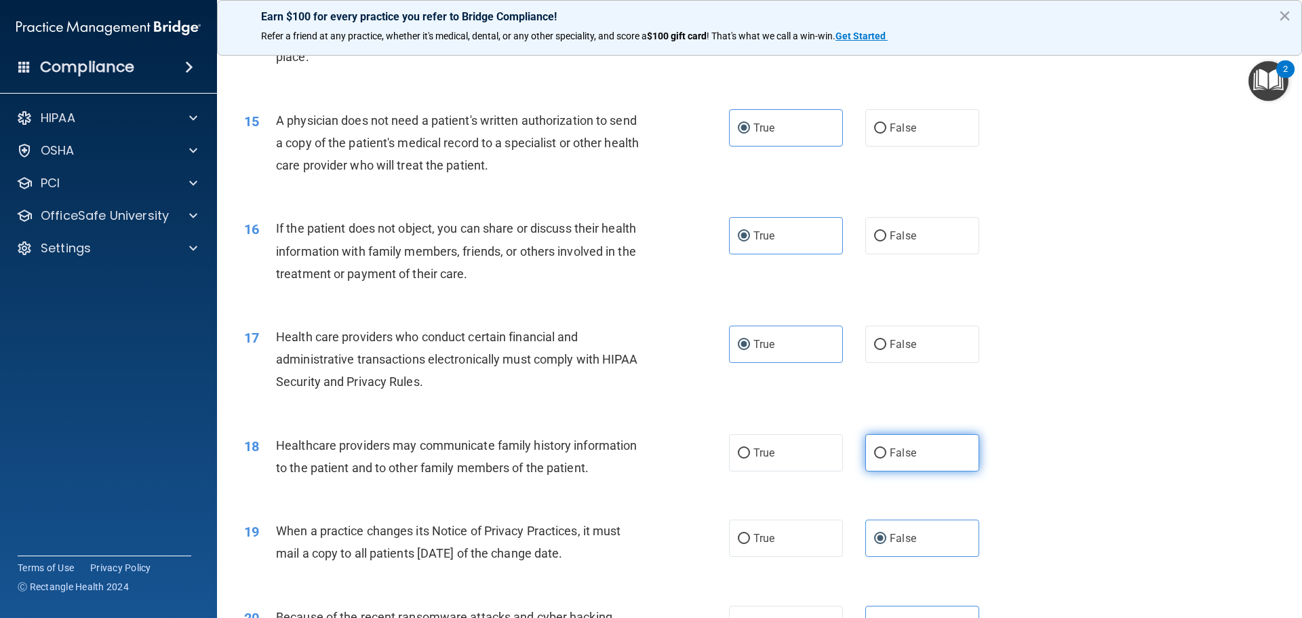
click at [874, 450] on input "False" at bounding box center [880, 453] width 12 height 10
radio input "true"
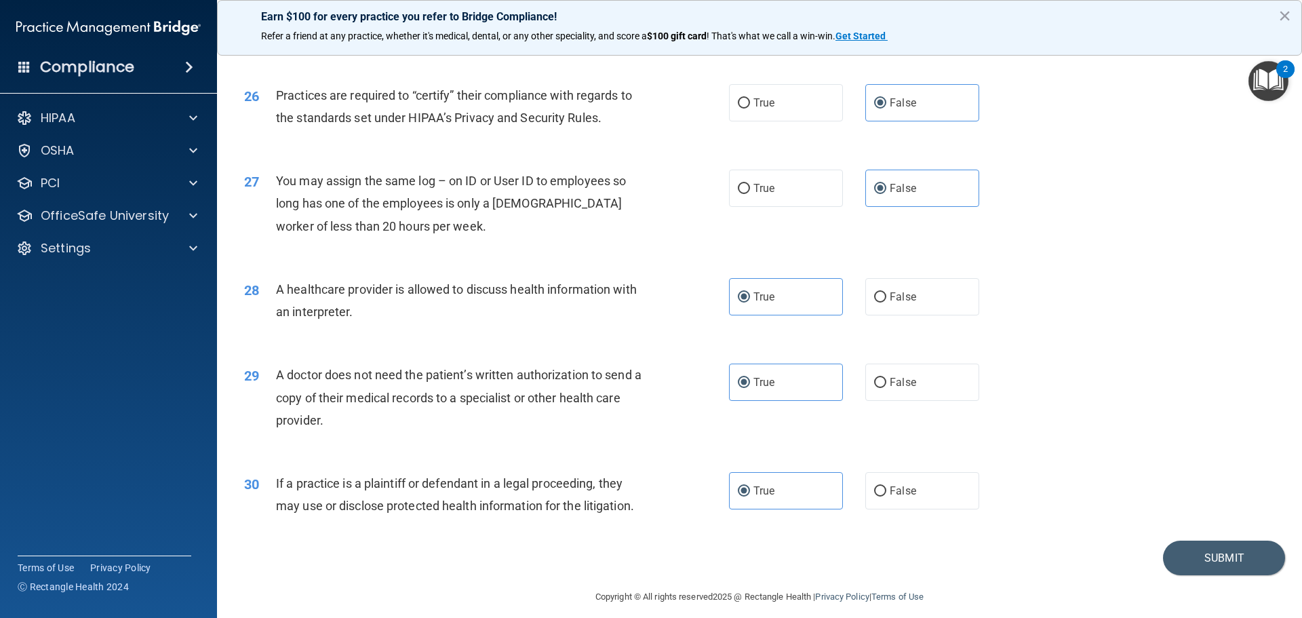
scroll to position [2539, 0]
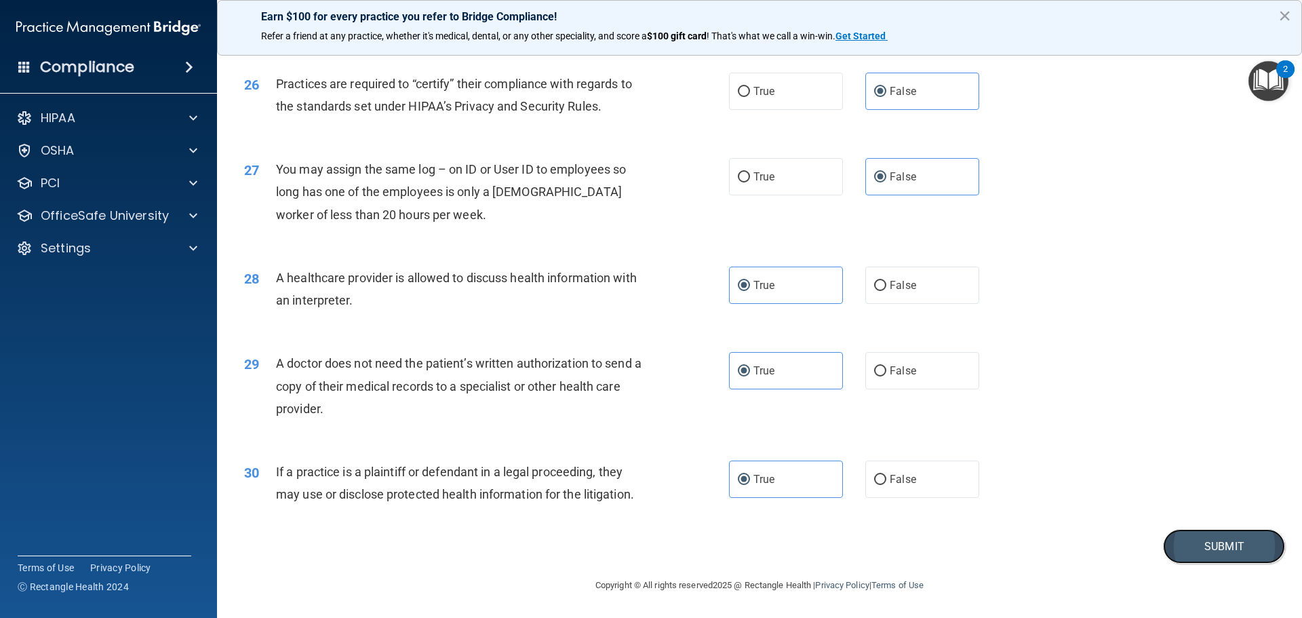
click at [1196, 543] on button "Submit" at bounding box center [1224, 546] width 122 height 35
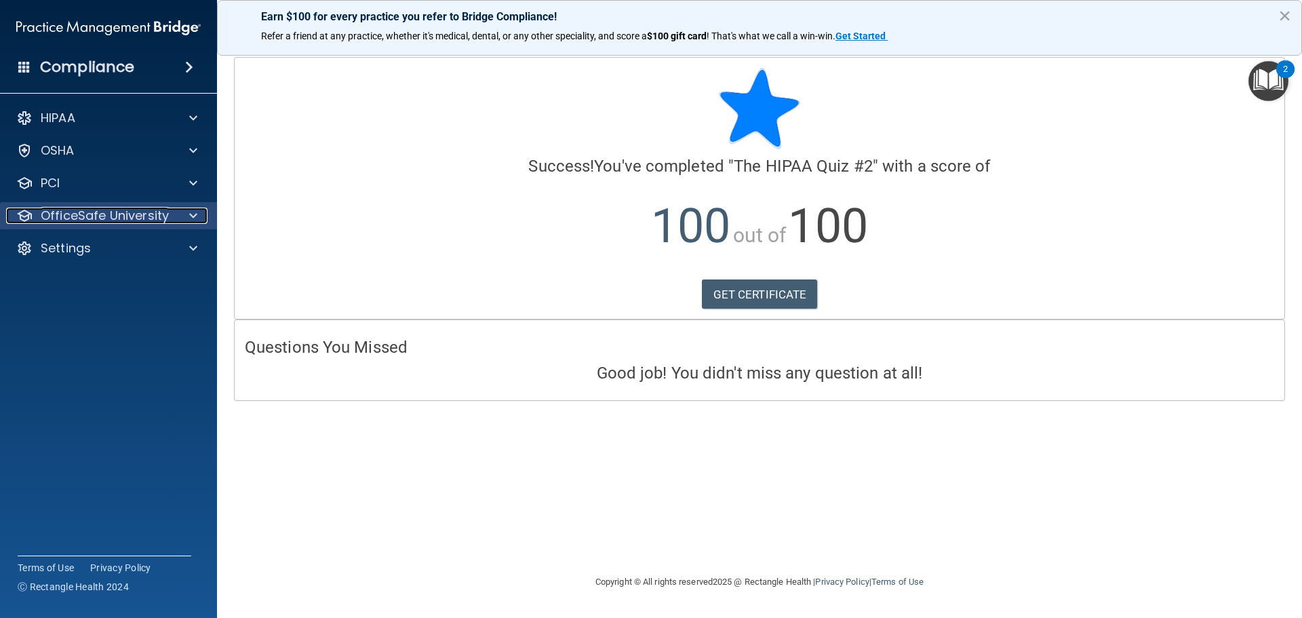
click at [193, 212] on span at bounding box center [193, 216] width 8 height 16
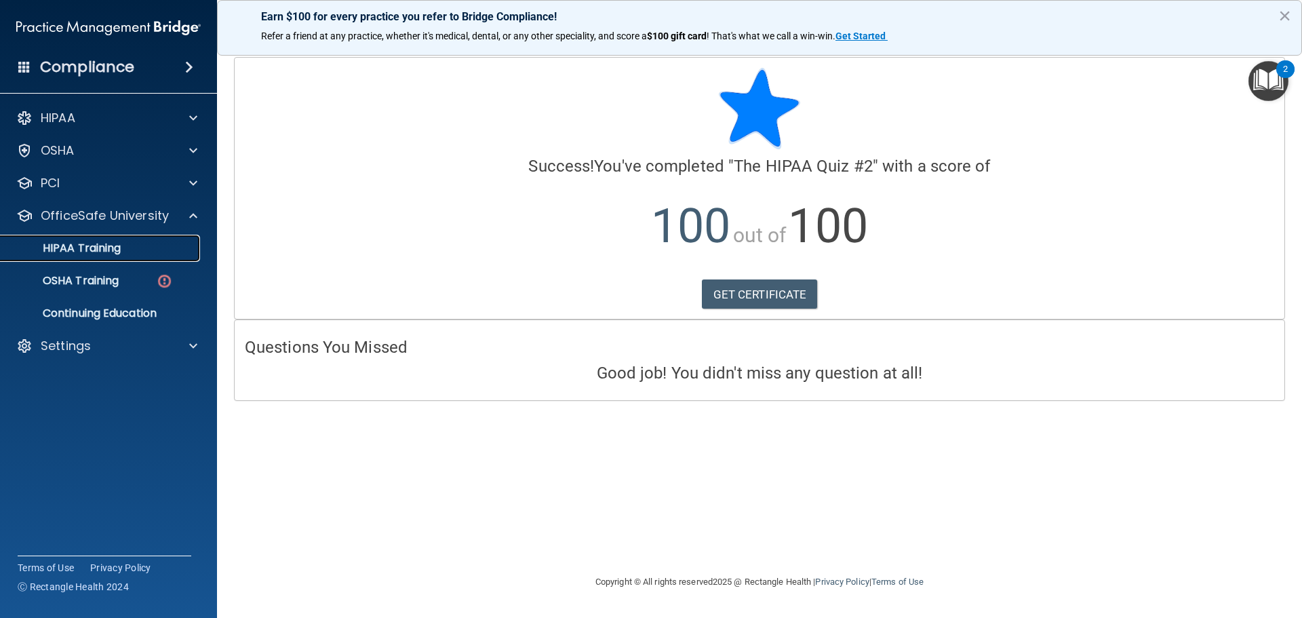
click at [96, 243] on p "HIPAA Training" at bounding box center [65, 248] width 112 height 14
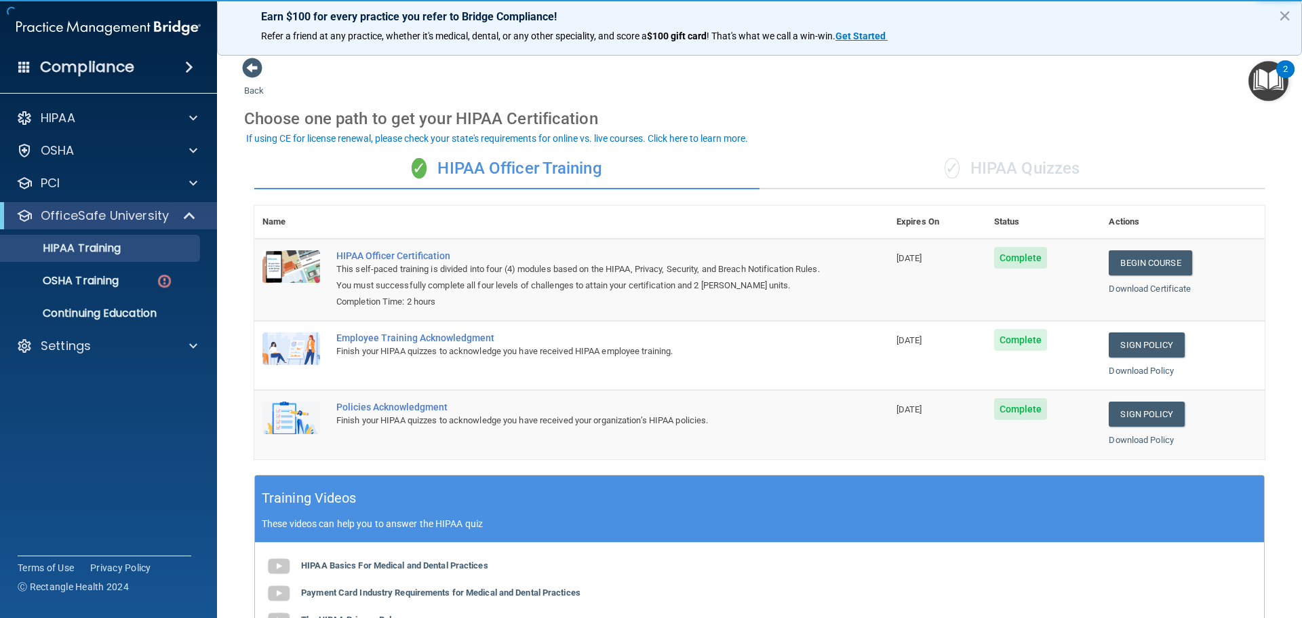
click at [1025, 166] on div "✓ HIPAA Quizzes" at bounding box center [1012, 169] width 505 height 41
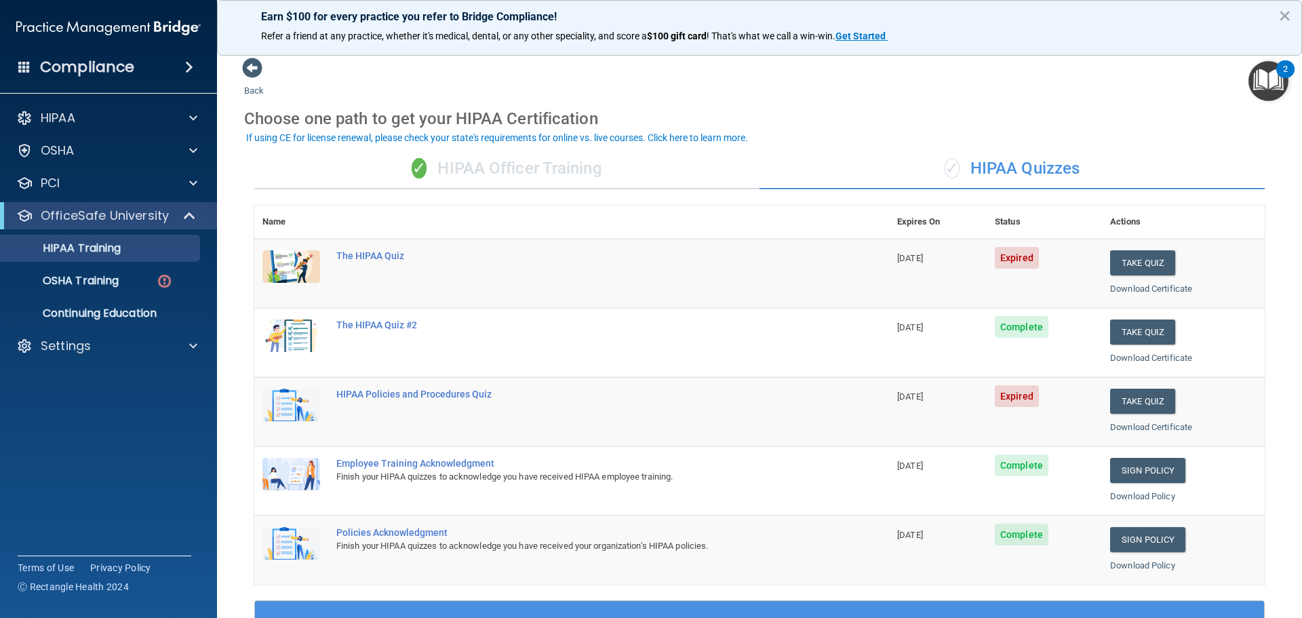
scroll to position [68, 0]
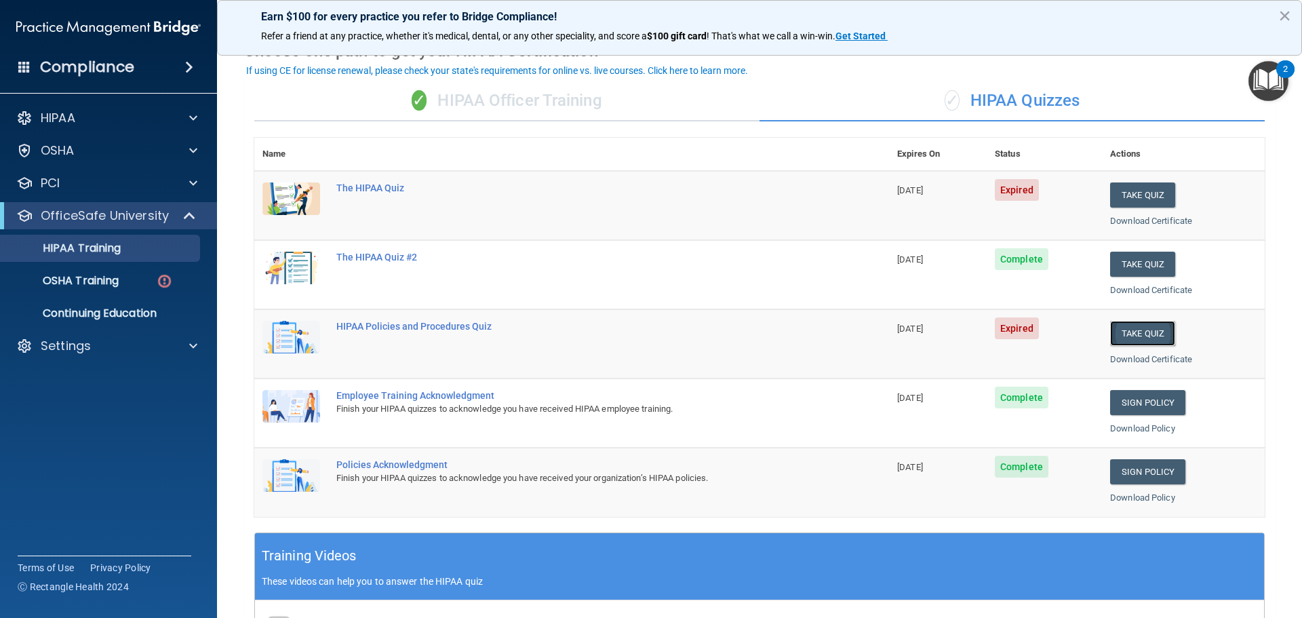
click at [1131, 334] on button "Take Quiz" at bounding box center [1142, 333] width 65 height 25
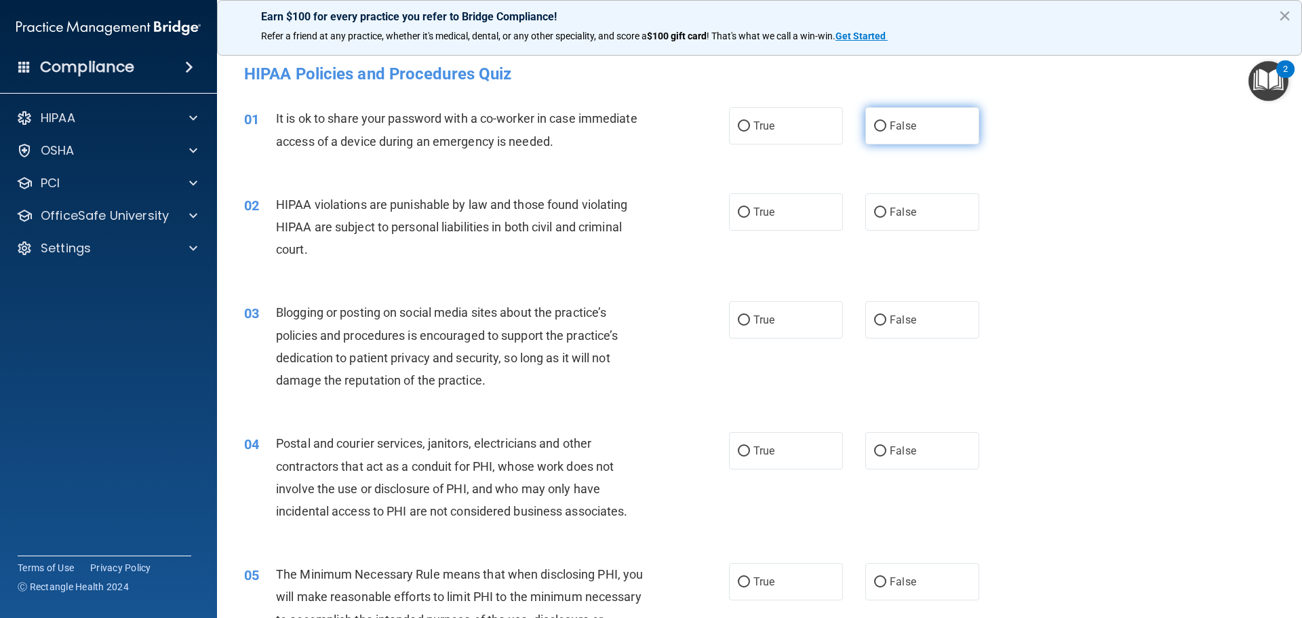
click at [920, 125] on label "False" at bounding box center [922, 125] width 114 height 37
click at [886, 125] on input "False" at bounding box center [880, 126] width 12 height 10
radio input "true"
click at [779, 211] on label "True" at bounding box center [786, 211] width 114 height 37
click at [750, 211] on input "True" at bounding box center [744, 213] width 12 height 10
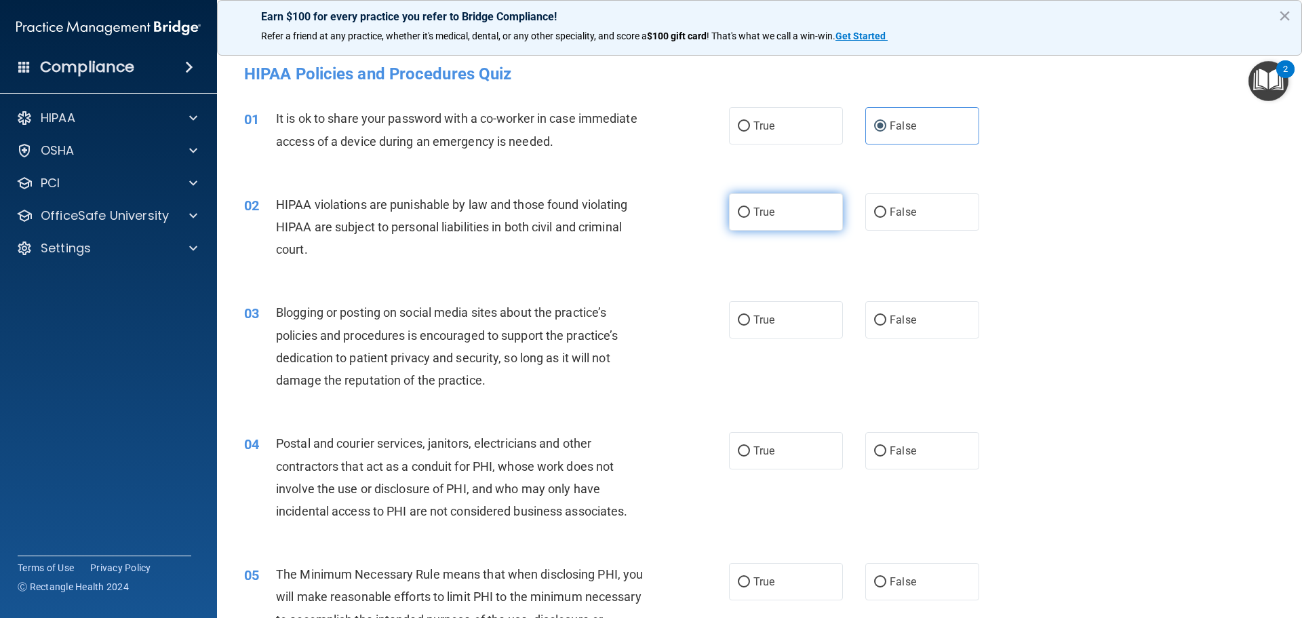
radio input "true"
click at [910, 322] on label "False" at bounding box center [922, 319] width 114 height 37
click at [886, 322] on input "False" at bounding box center [880, 320] width 12 height 10
radio input "true"
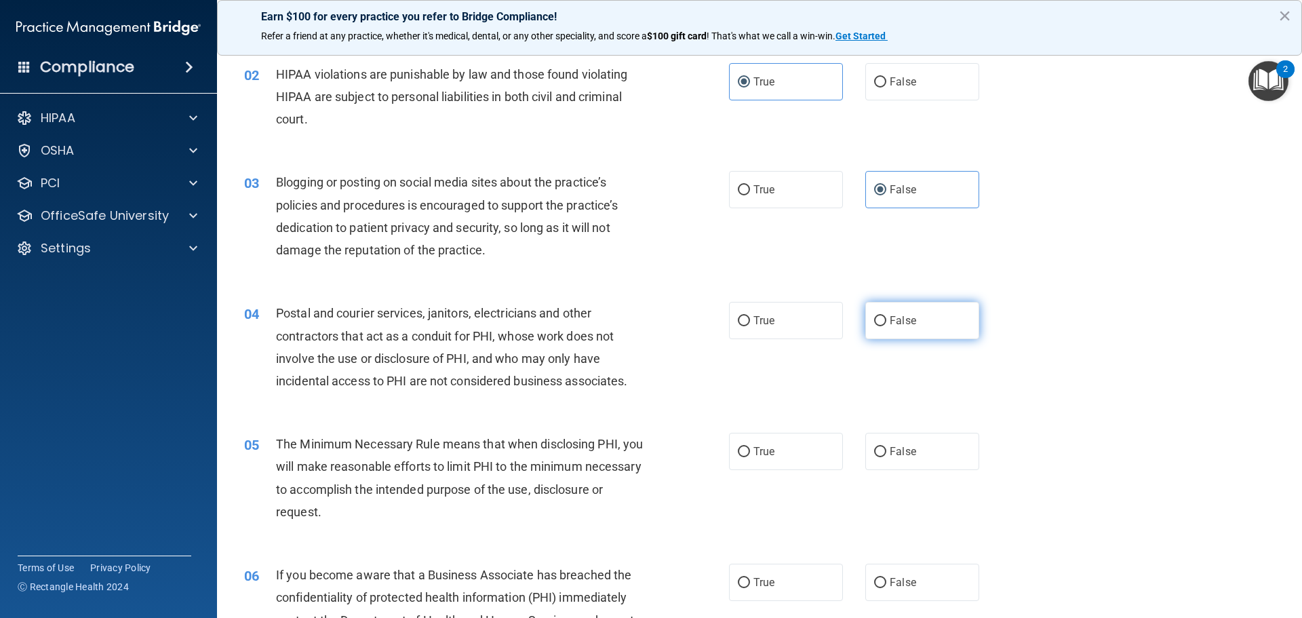
scroll to position [136, 0]
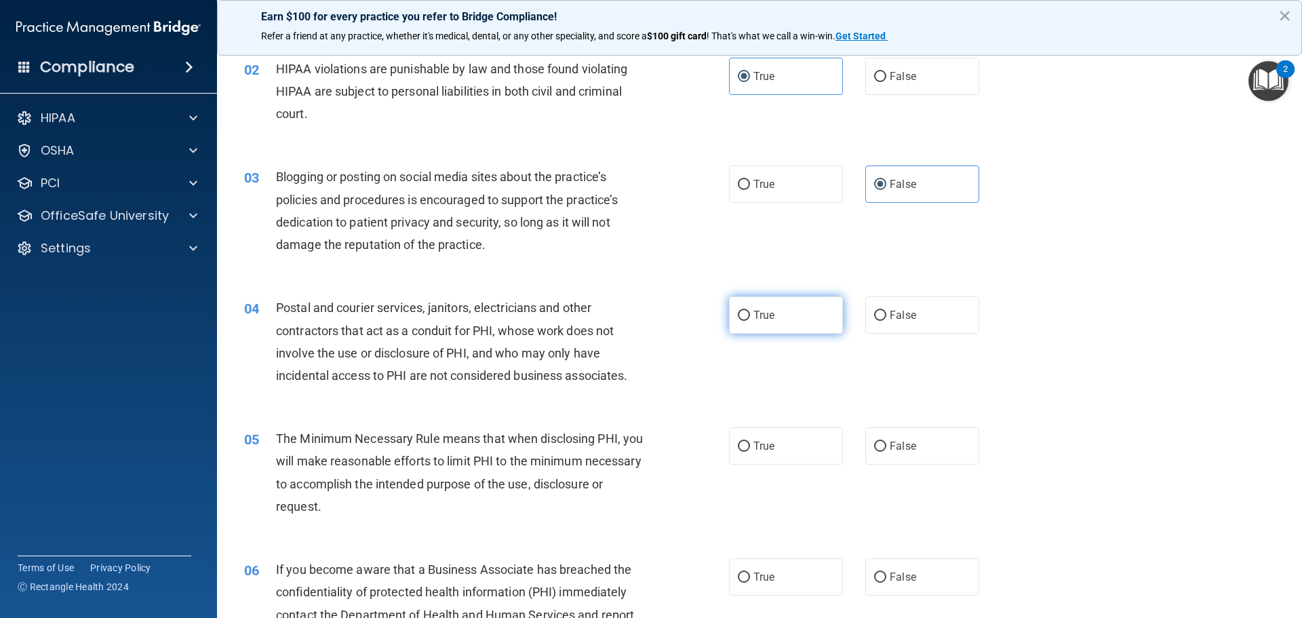
click at [778, 321] on label "True" at bounding box center [786, 314] width 114 height 37
click at [750, 321] on input "True" at bounding box center [744, 316] width 12 height 10
radio input "true"
click at [772, 441] on label "True" at bounding box center [786, 445] width 114 height 37
click at [750, 441] on input "True" at bounding box center [744, 446] width 12 height 10
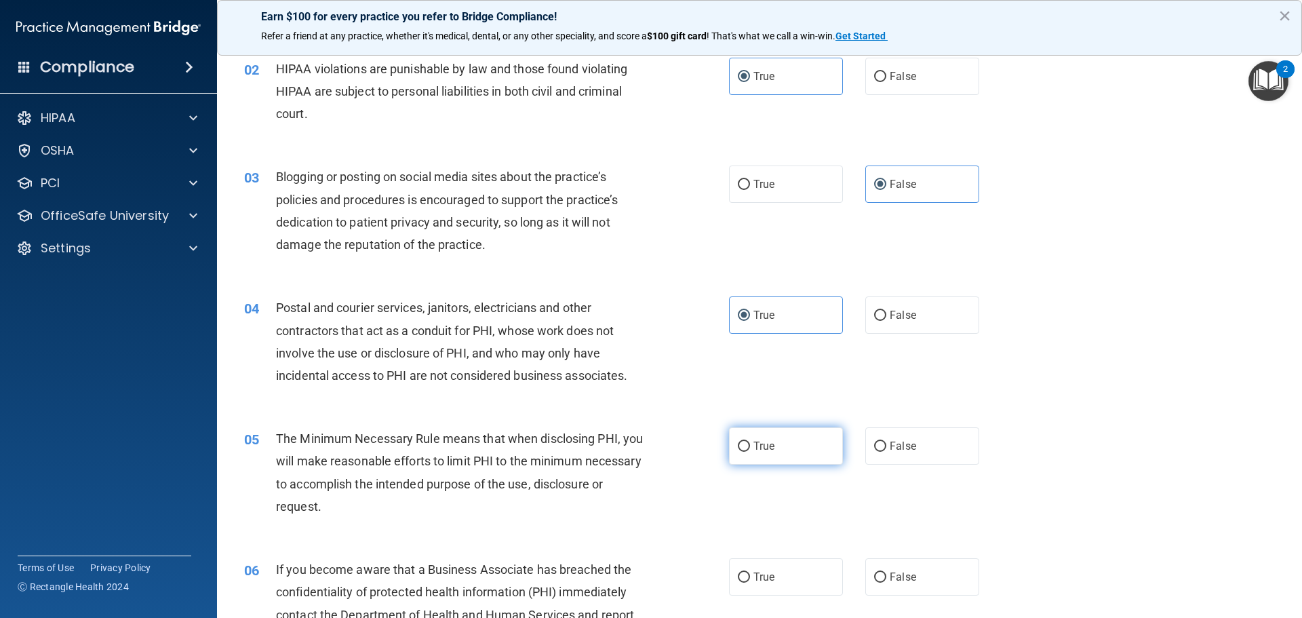
radio input "true"
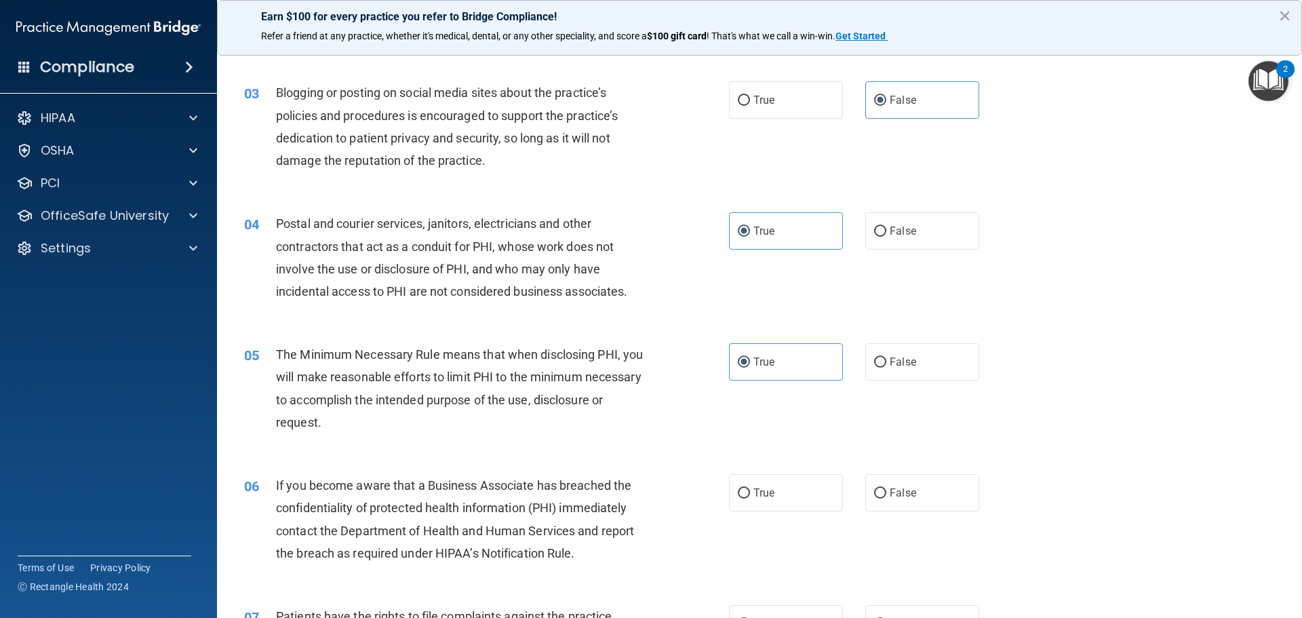
scroll to position [339, 0]
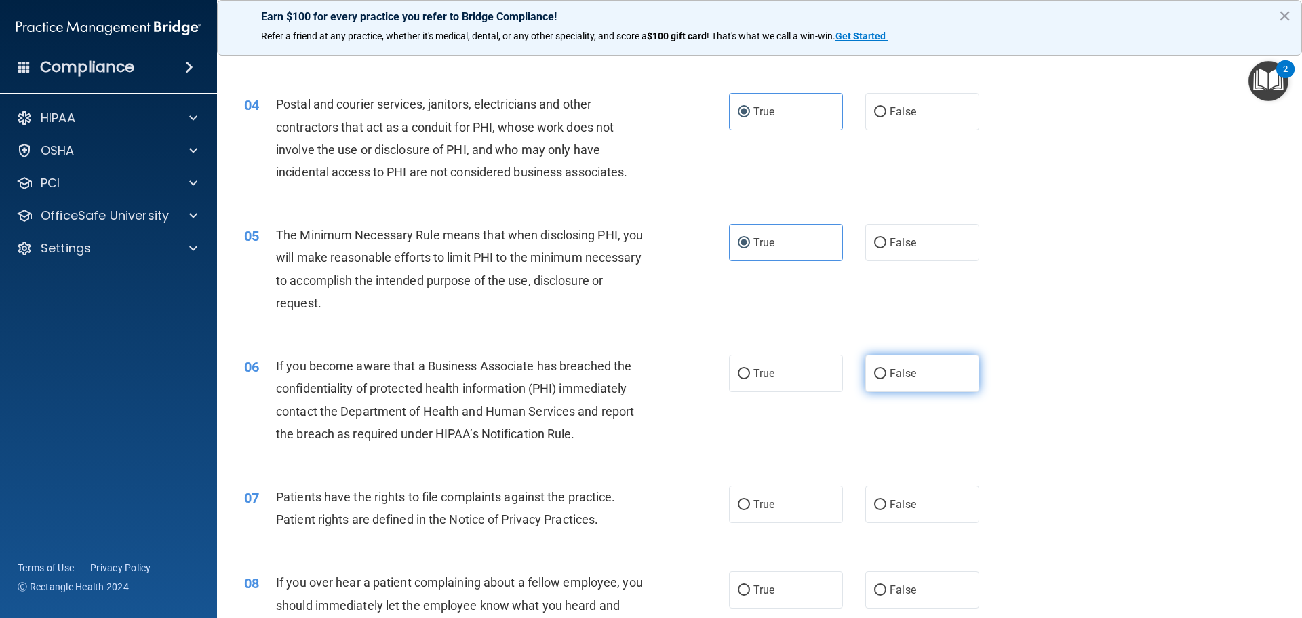
click at [918, 376] on label "False" at bounding box center [922, 373] width 114 height 37
click at [886, 376] on input "False" at bounding box center [880, 374] width 12 height 10
radio input "true"
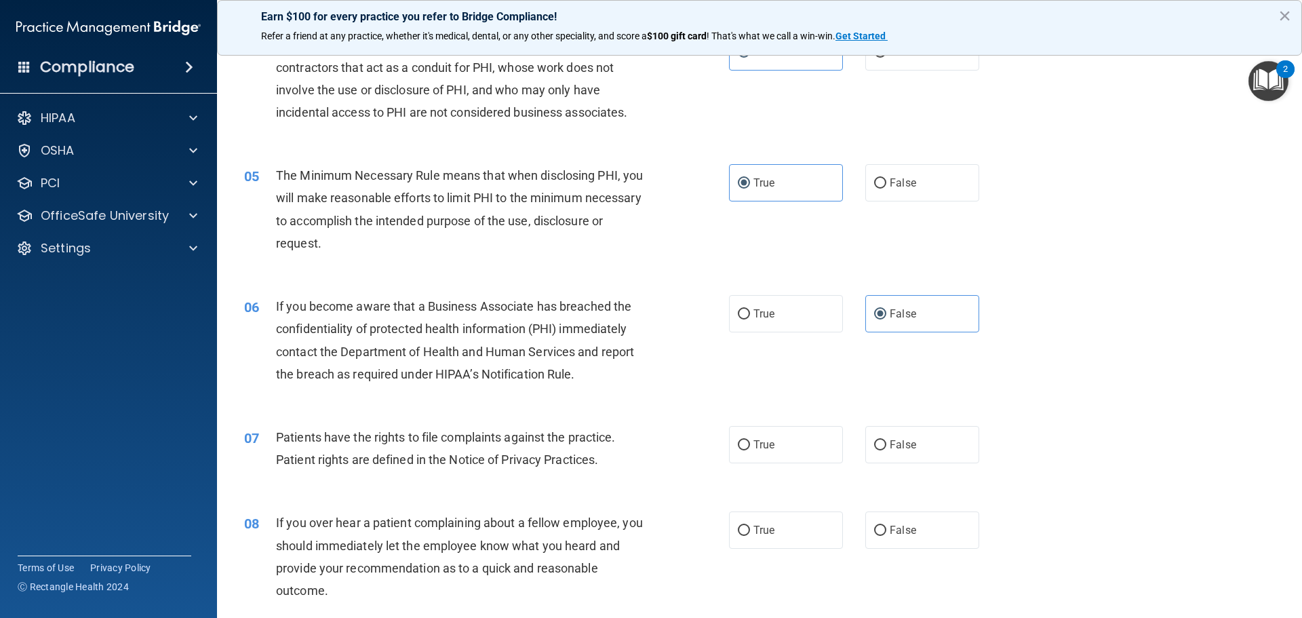
scroll to position [475, 0]
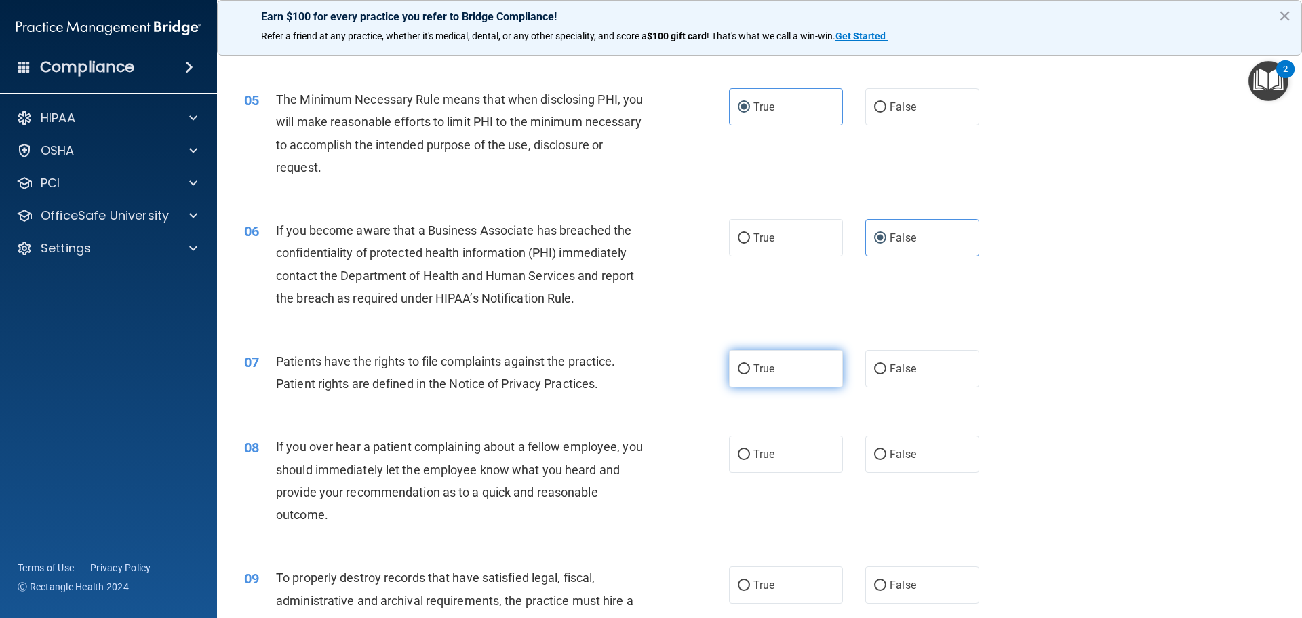
click at [765, 366] on span "True" at bounding box center [763, 368] width 21 height 13
click at [750, 366] on input "True" at bounding box center [744, 369] width 12 height 10
radio input "true"
click at [927, 462] on label "False" at bounding box center [922, 453] width 114 height 37
click at [886, 460] on input "False" at bounding box center [880, 455] width 12 height 10
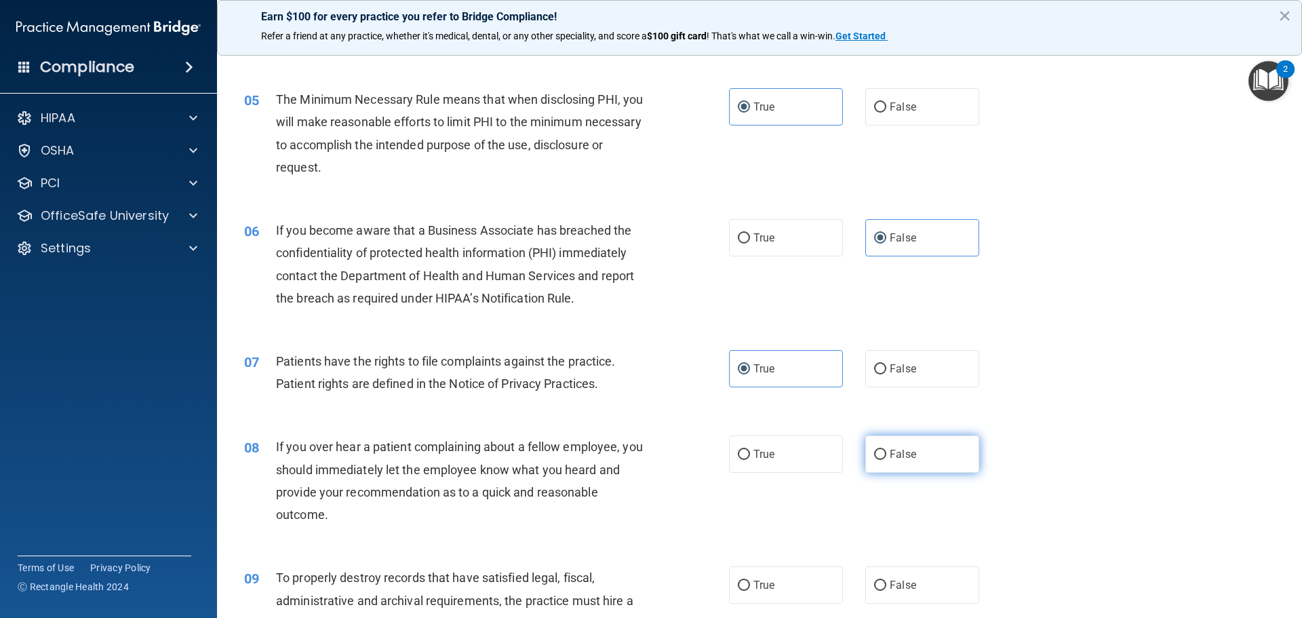
radio input "true"
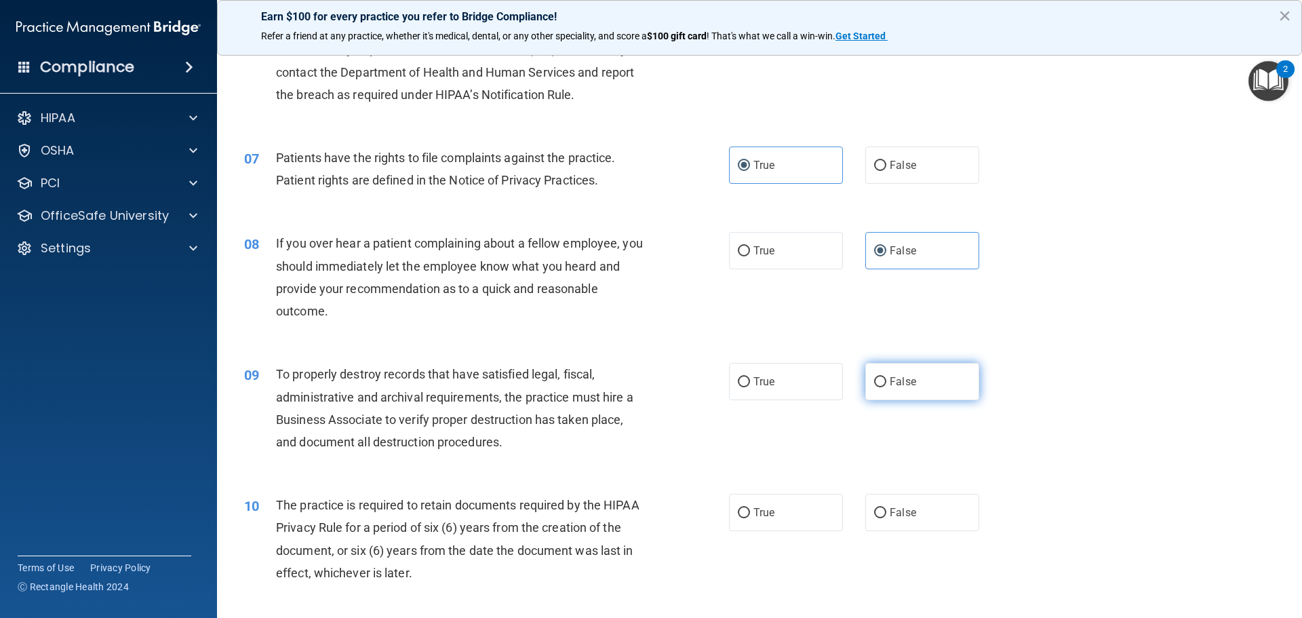
click at [934, 389] on label "False" at bounding box center [922, 381] width 114 height 37
click at [886, 387] on input "False" at bounding box center [880, 382] width 12 height 10
radio input "true"
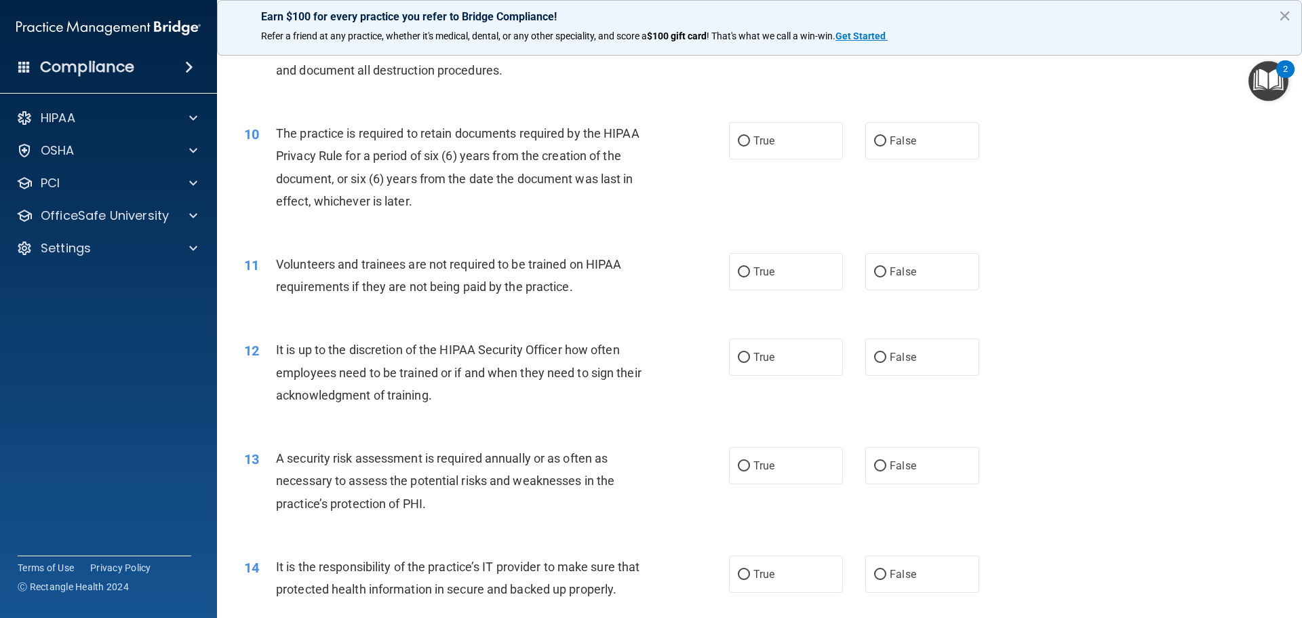
scroll to position [1017, 0]
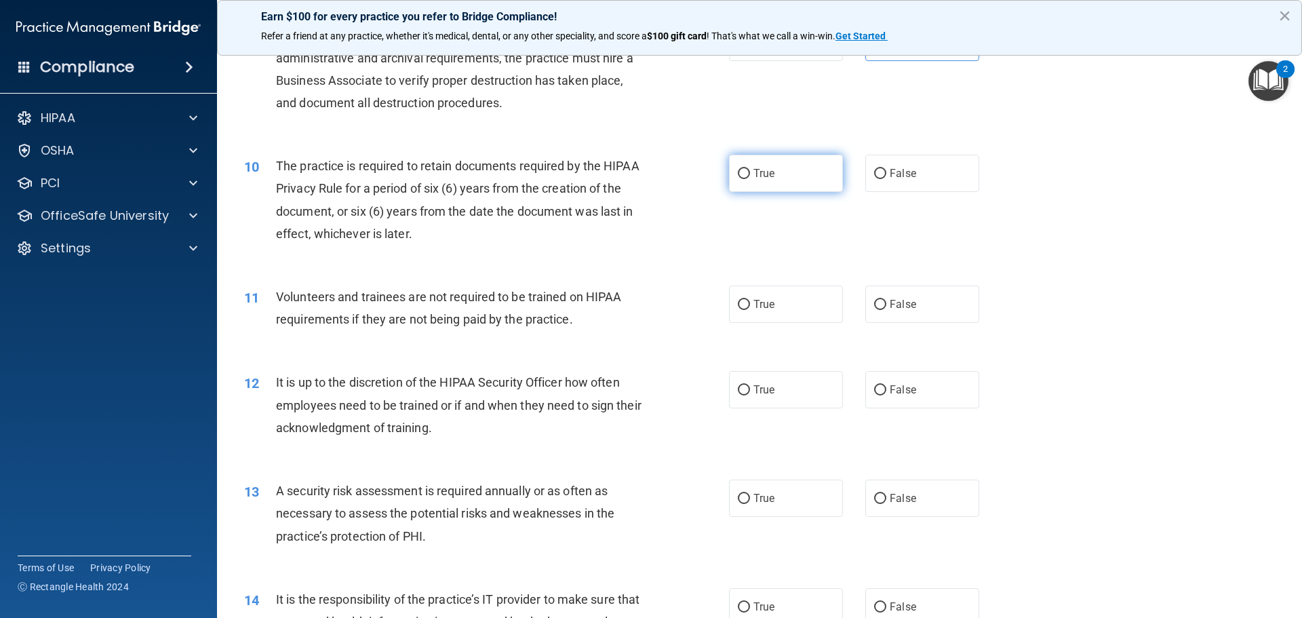
click at [781, 183] on label "True" at bounding box center [786, 173] width 114 height 37
click at [750, 179] on input "True" at bounding box center [744, 174] width 12 height 10
radio input "true"
click at [896, 307] on span "False" at bounding box center [903, 304] width 26 height 13
click at [886, 307] on input "False" at bounding box center [880, 305] width 12 height 10
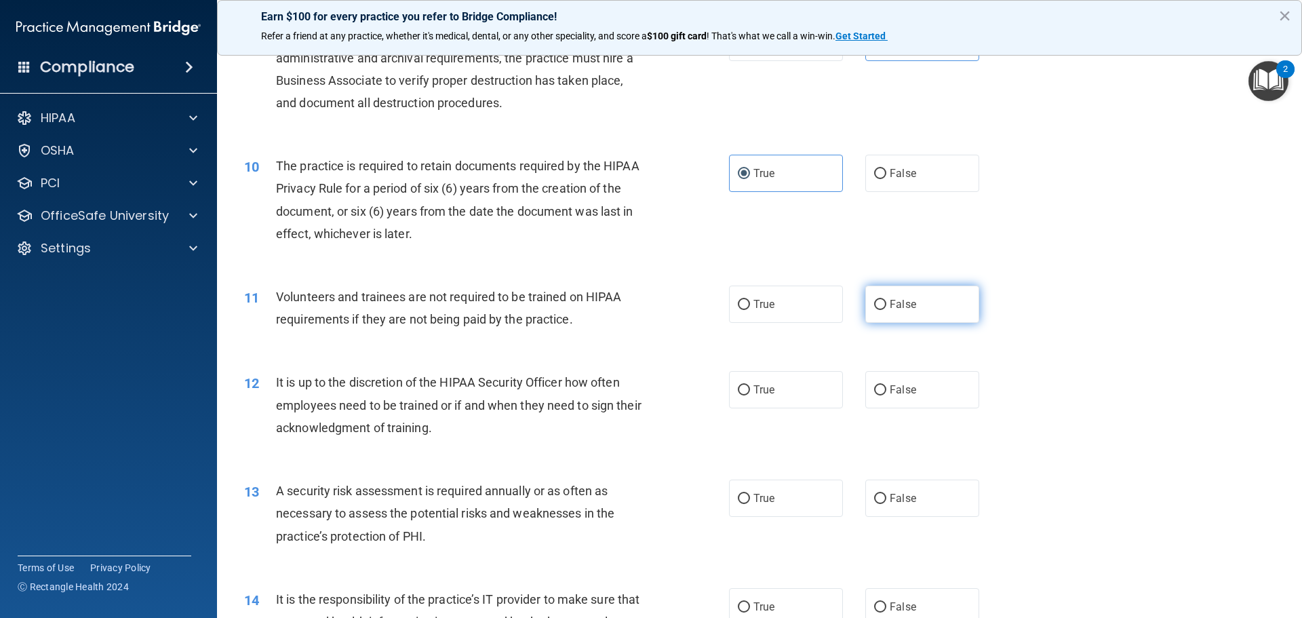
radio input "true"
click at [927, 389] on label "False" at bounding box center [922, 389] width 114 height 37
click at [886, 389] on input "False" at bounding box center [880, 390] width 12 height 10
radio input "true"
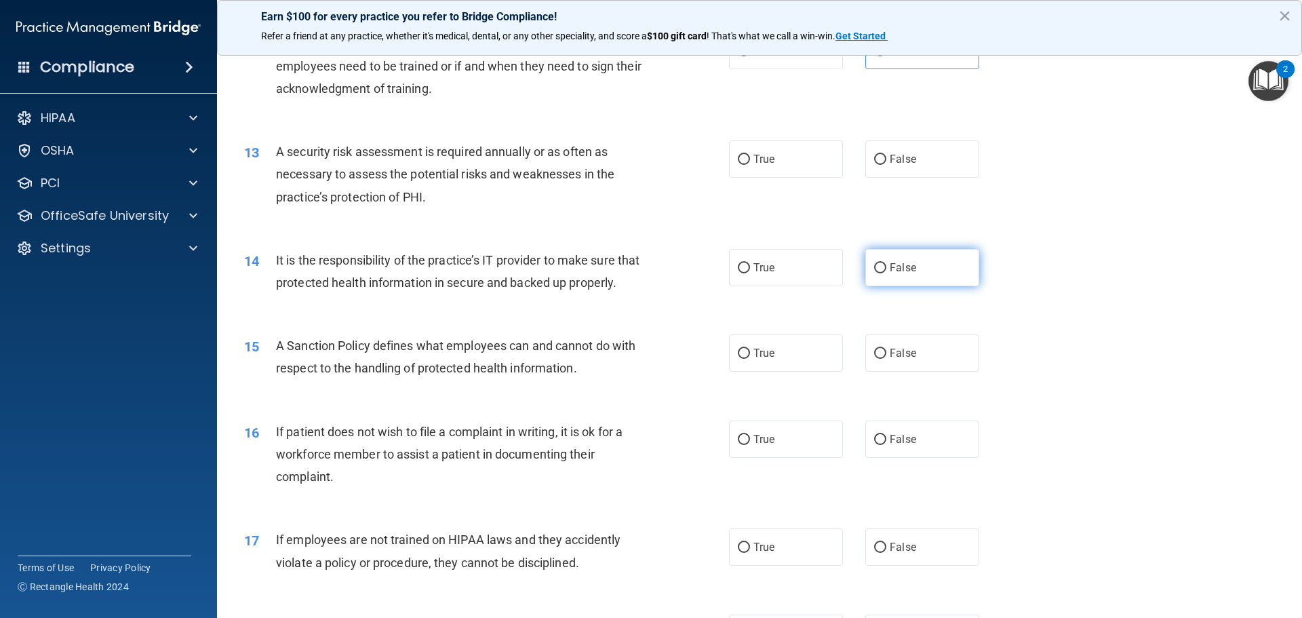
scroll to position [1289, 0]
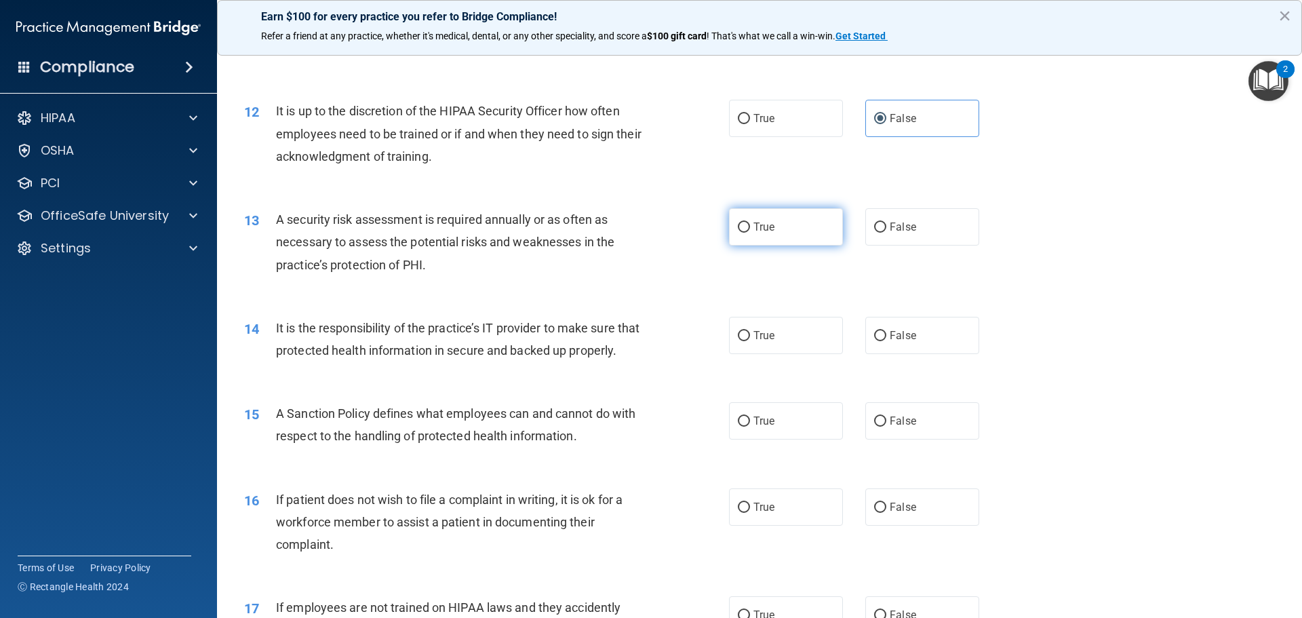
click at [790, 221] on label "True" at bounding box center [786, 226] width 114 height 37
click at [750, 222] on input "True" at bounding box center [744, 227] width 12 height 10
radio input "true"
click at [901, 328] on label "False" at bounding box center [922, 335] width 114 height 37
click at [886, 331] on input "False" at bounding box center [880, 336] width 12 height 10
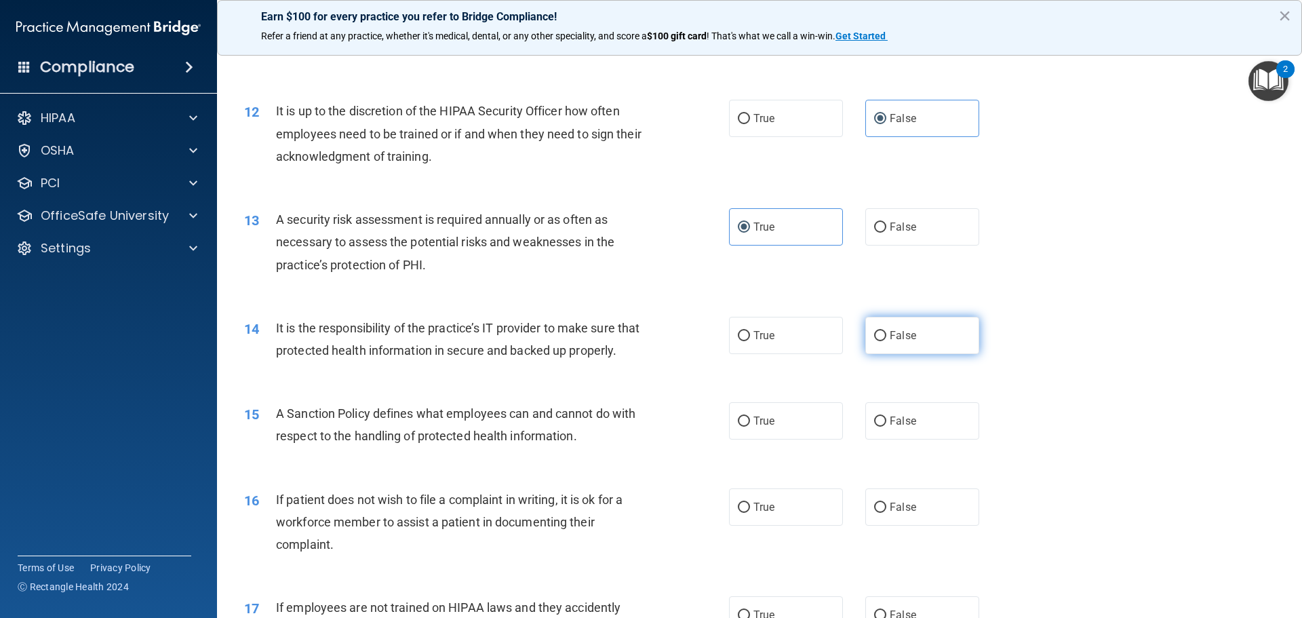
radio input "true"
drag, startPoint x: 932, startPoint y: 437, endPoint x: 949, endPoint y: 435, distance: 17.1
click at [932, 437] on label "False" at bounding box center [922, 420] width 114 height 37
click at [886, 427] on input "False" at bounding box center [880, 421] width 12 height 10
radio input "true"
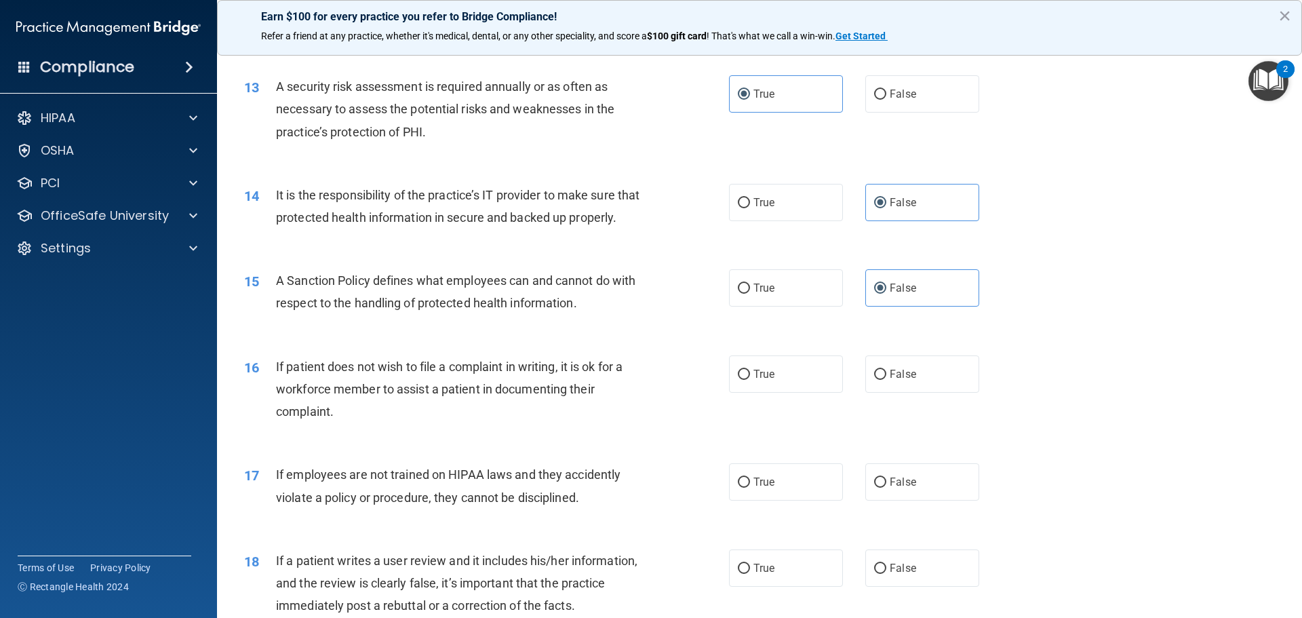
scroll to position [1424, 0]
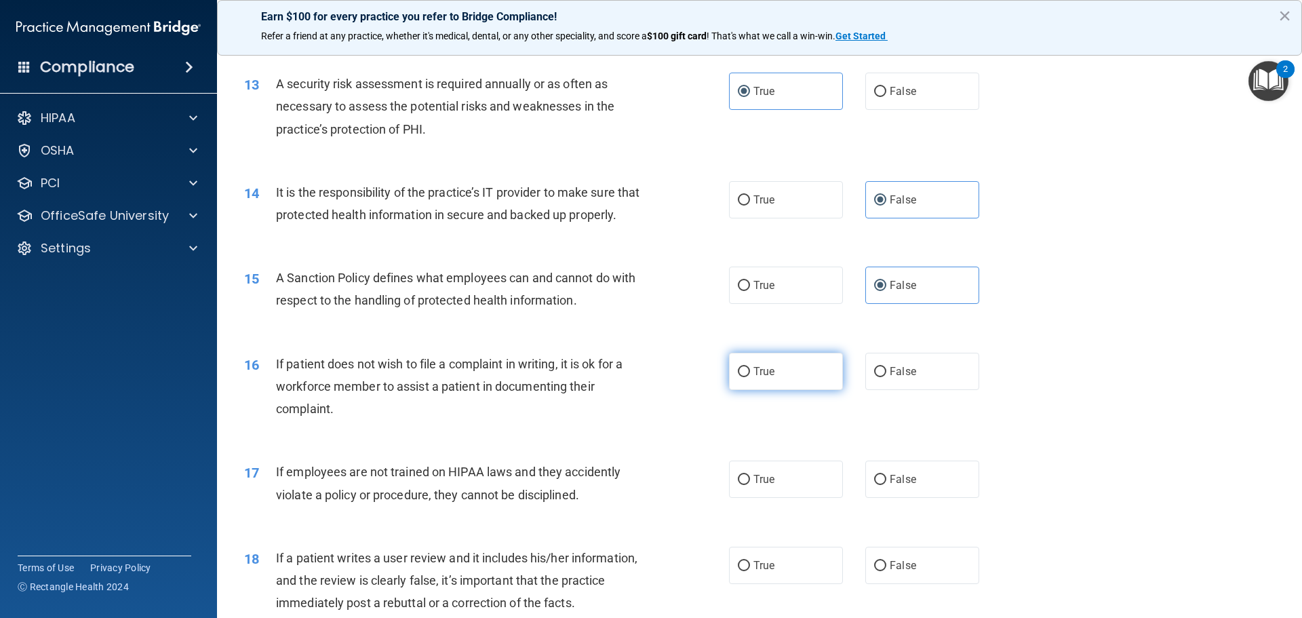
click at [806, 390] on label "True" at bounding box center [786, 371] width 114 height 37
click at [750, 377] on input "True" at bounding box center [744, 372] width 12 height 10
radio input "true"
drag, startPoint x: 926, startPoint y: 499, endPoint x: 947, endPoint y: 496, distance: 21.3
click at [926, 498] on label "False" at bounding box center [922, 478] width 114 height 37
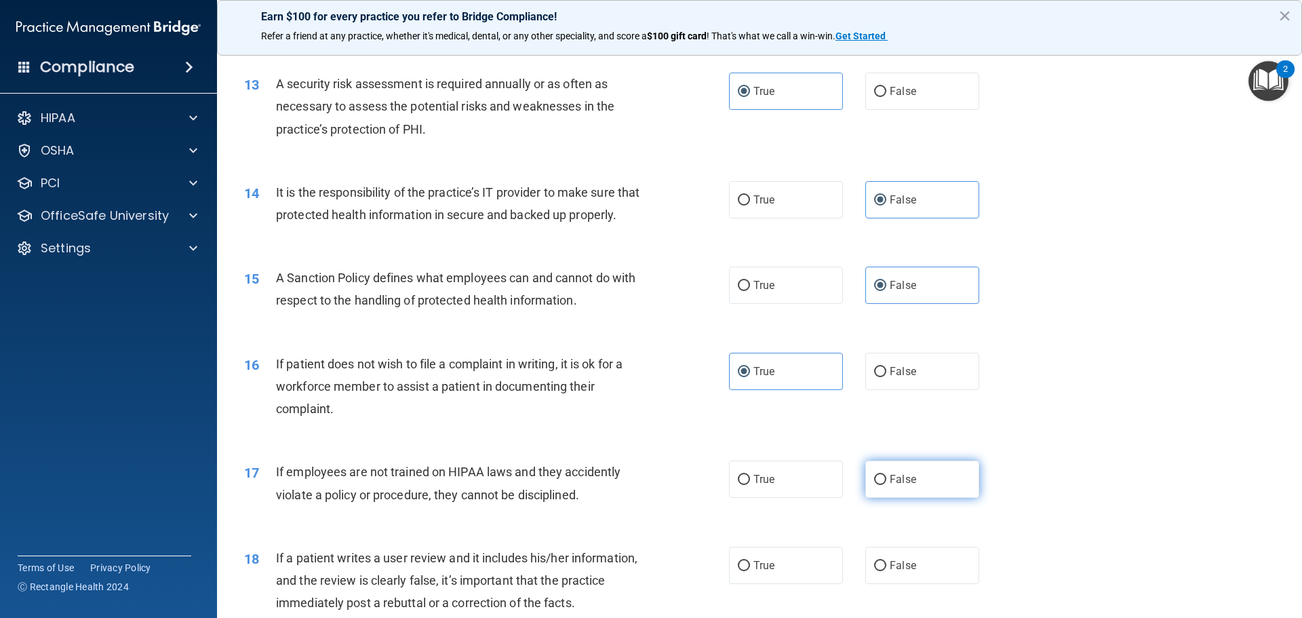
click at [886, 485] on input "False" at bounding box center [880, 480] width 12 height 10
radio input "true"
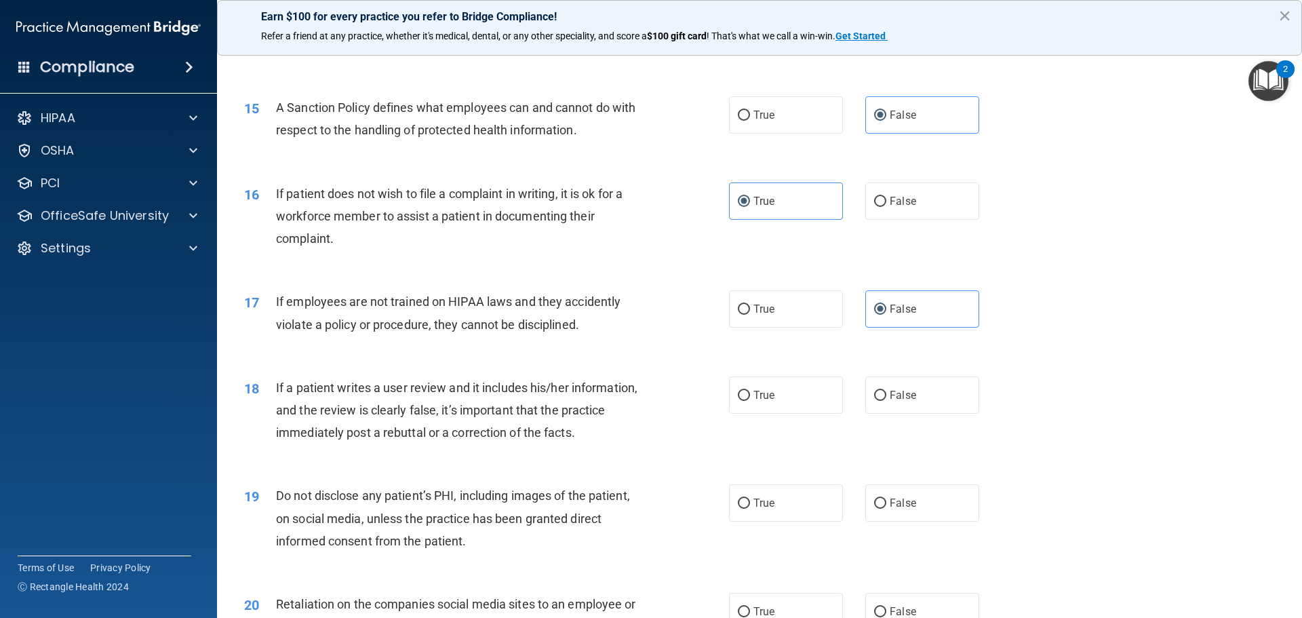
scroll to position [1628, 0]
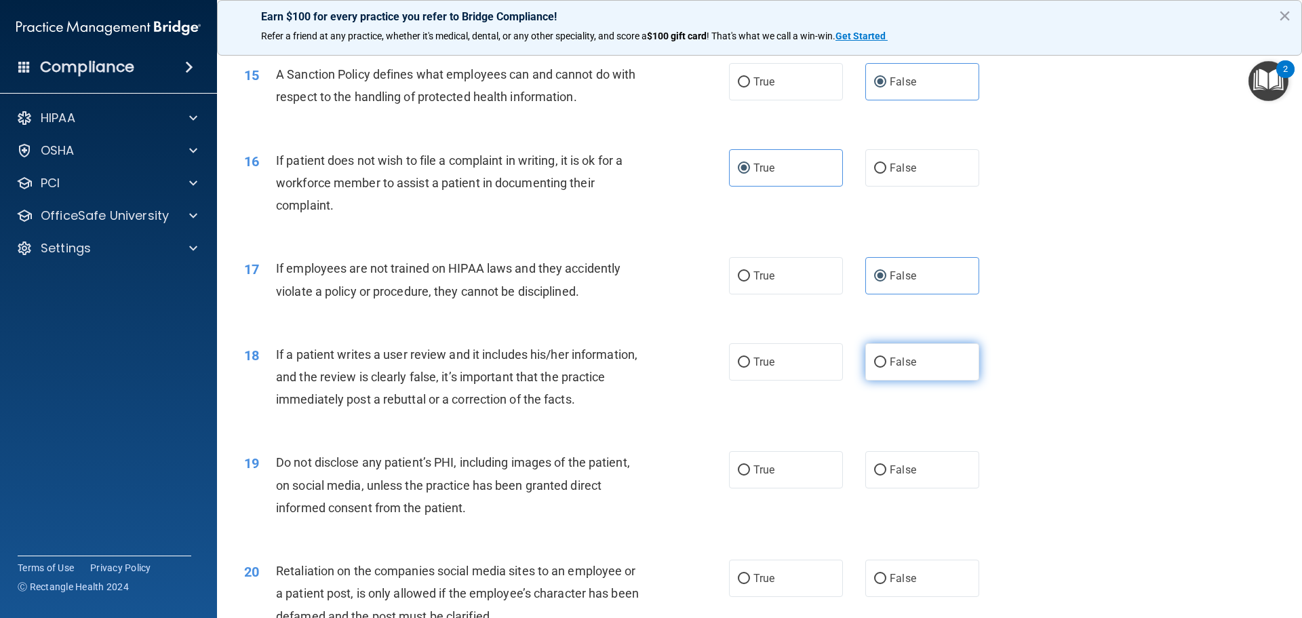
click at [935, 380] on label "False" at bounding box center [922, 361] width 114 height 37
click at [886, 368] on input "False" at bounding box center [880, 362] width 12 height 10
radio input "true"
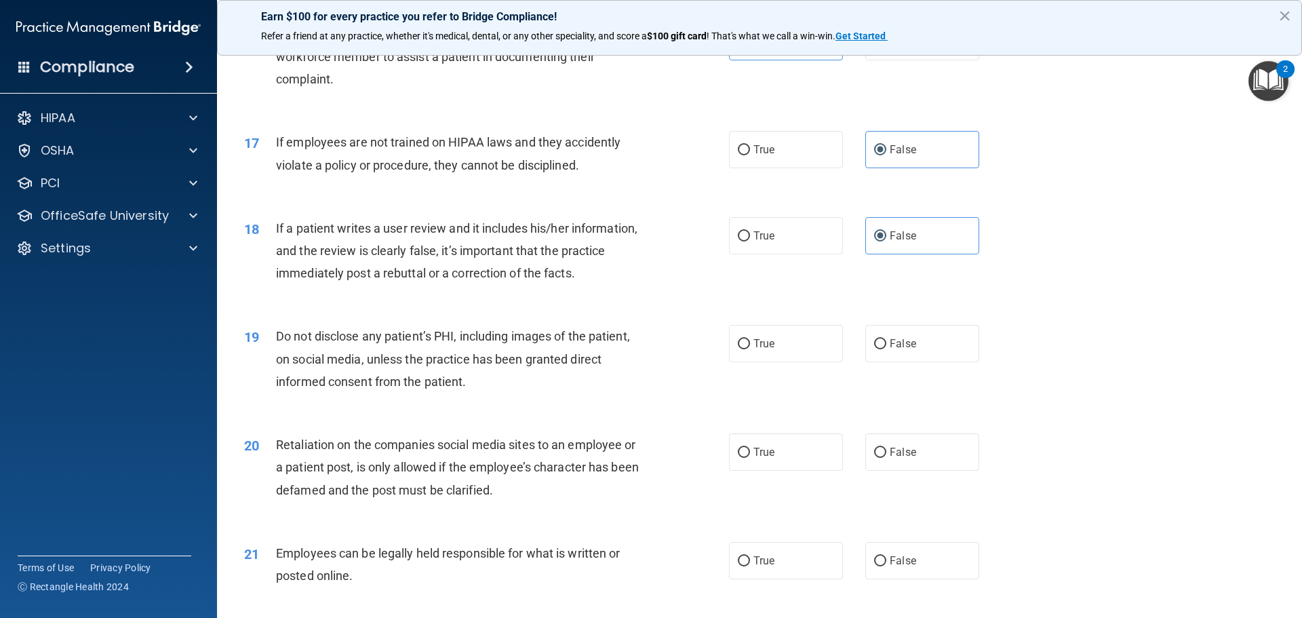
scroll to position [1763, 0]
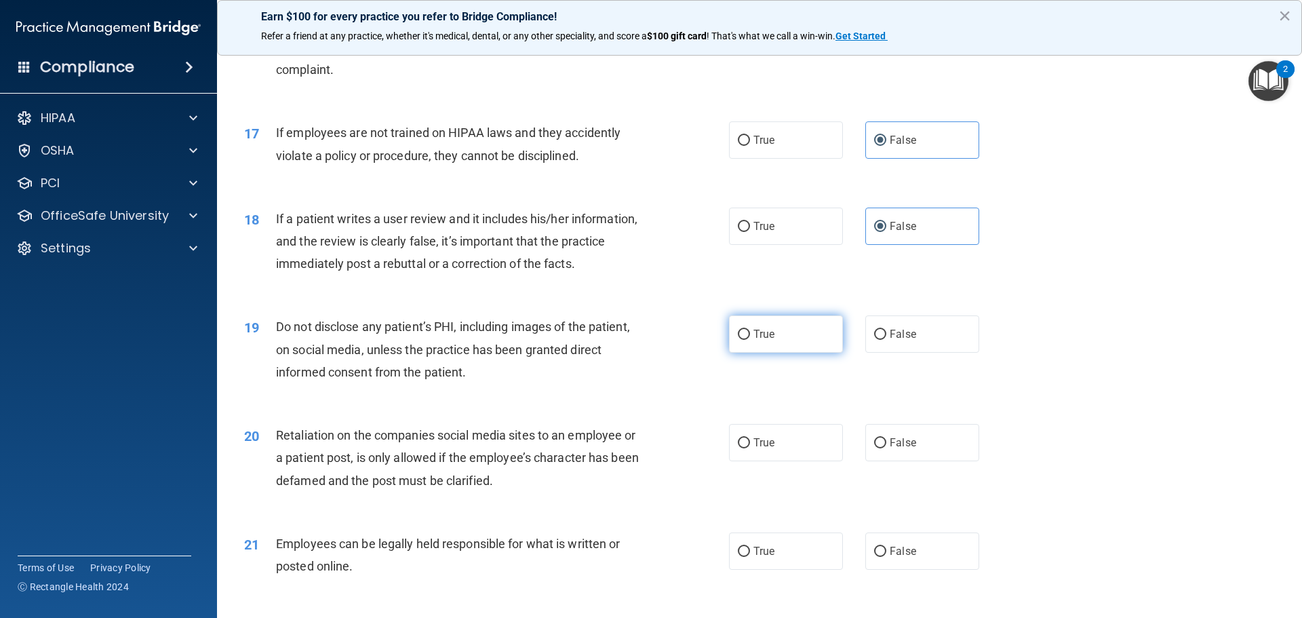
click at [796, 353] on label "True" at bounding box center [786, 333] width 114 height 37
click at [750, 340] on input "True" at bounding box center [744, 335] width 12 height 10
radio input "true"
click at [920, 461] on label "False" at bounding box center [922, 442] width 114 height 37
click at [886, 448] on input "False" at bounding box center [880, 443] width 12 height 10
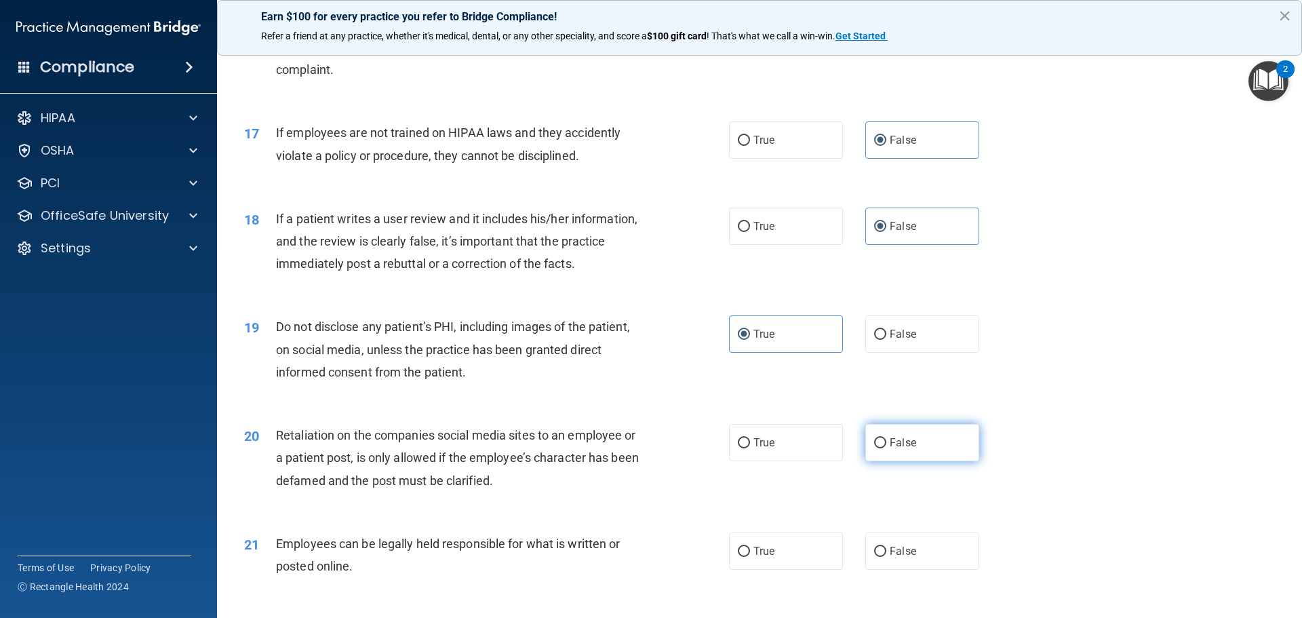
radio input "true"
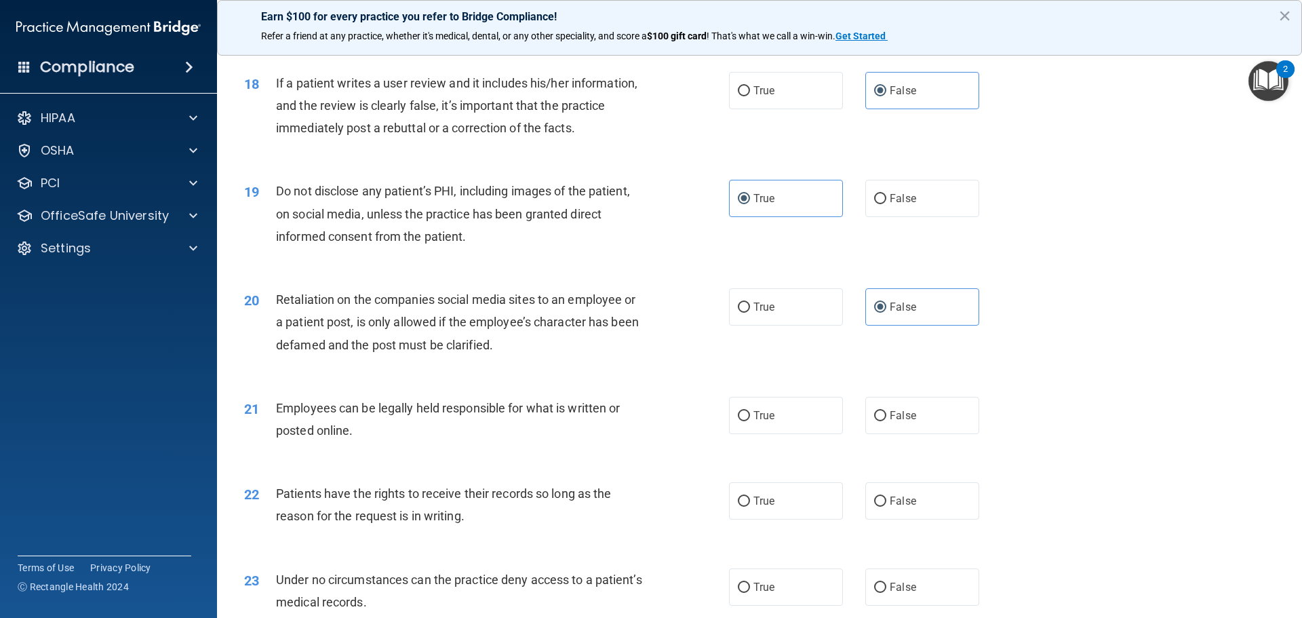
scroll to position [1967, 0]
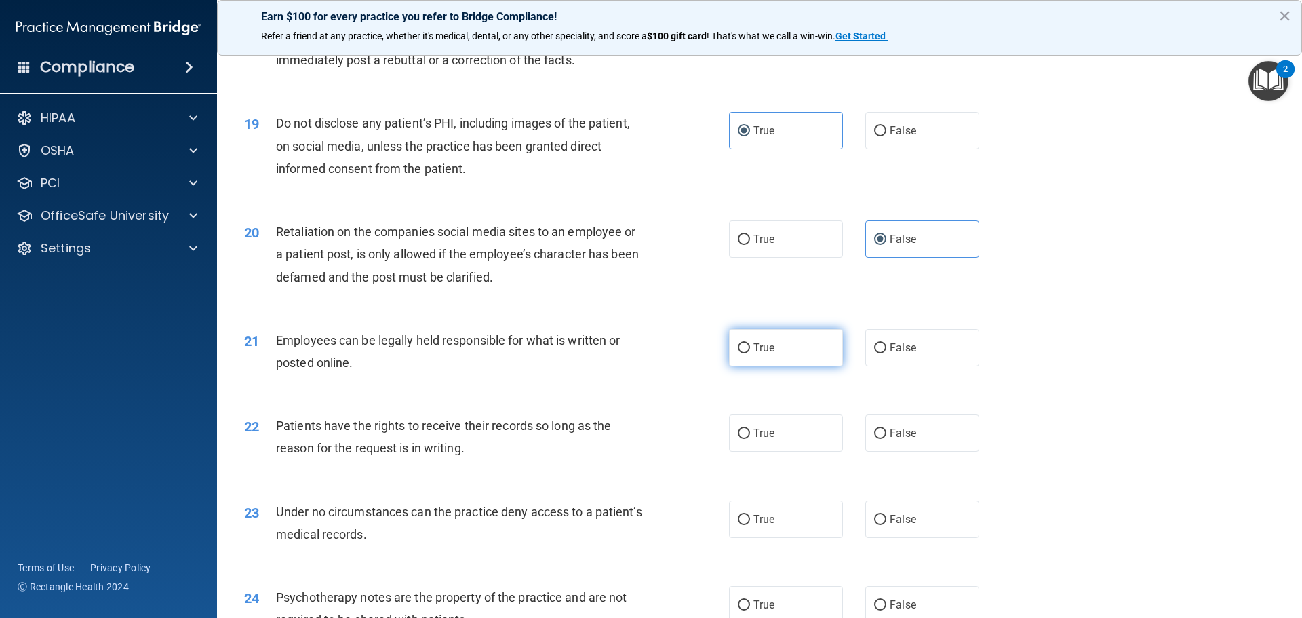
click at [789, 366] on label "True" at bounding box center [786, 347] width 114 height 37
click at [750, 353] on input "True" at bounding box center [744, 348] width 12 height 10
radio input "true"
click at [903, 439] on span "False" at bounding box center [903, 433] width 26 height 13
click at [886, 439] on input "False" at bounding box center [880, 434] width 12 height 10
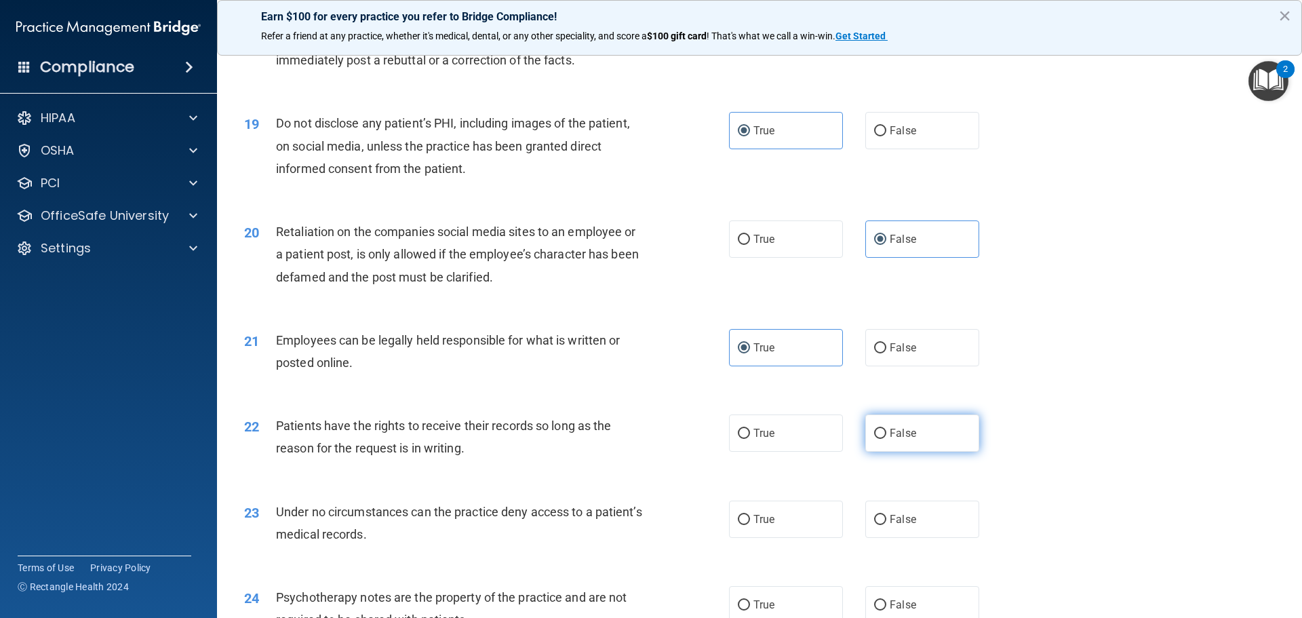
radio input "true"
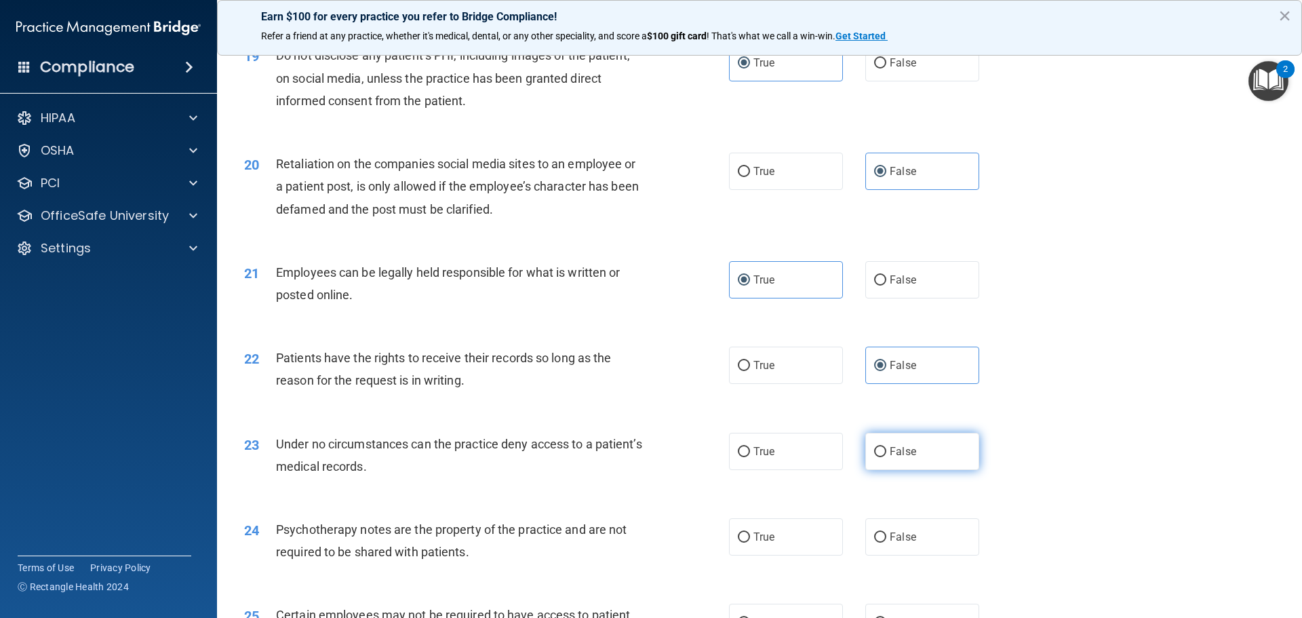
click at [929, 470] on label "False" at bounding box center [922, 451] width 114 height 37
click at [886, 457] on input "False" at bounding box center [880, 452] width 12 height 10
radio input "true"
click at [789, 553] on label "True" at bounding box center [786, 536] width 114 height 37
click at [750, 543] on input "True" at bounding box center [744, 537] width 12 height 10
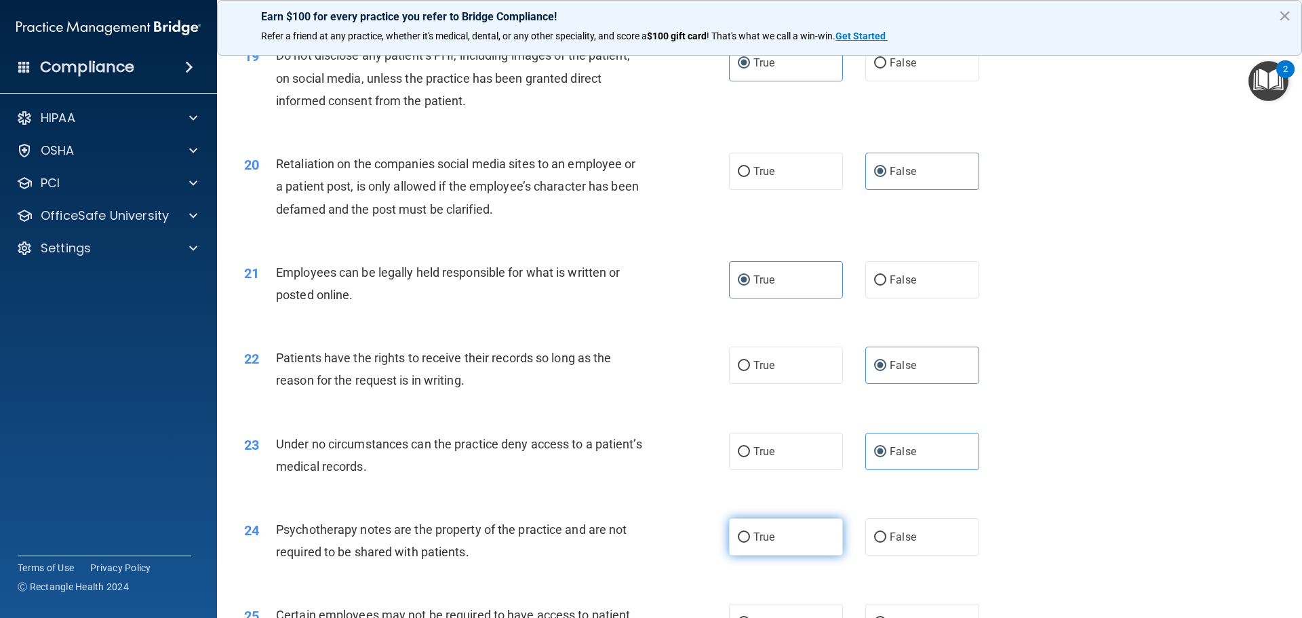
radio input "true"
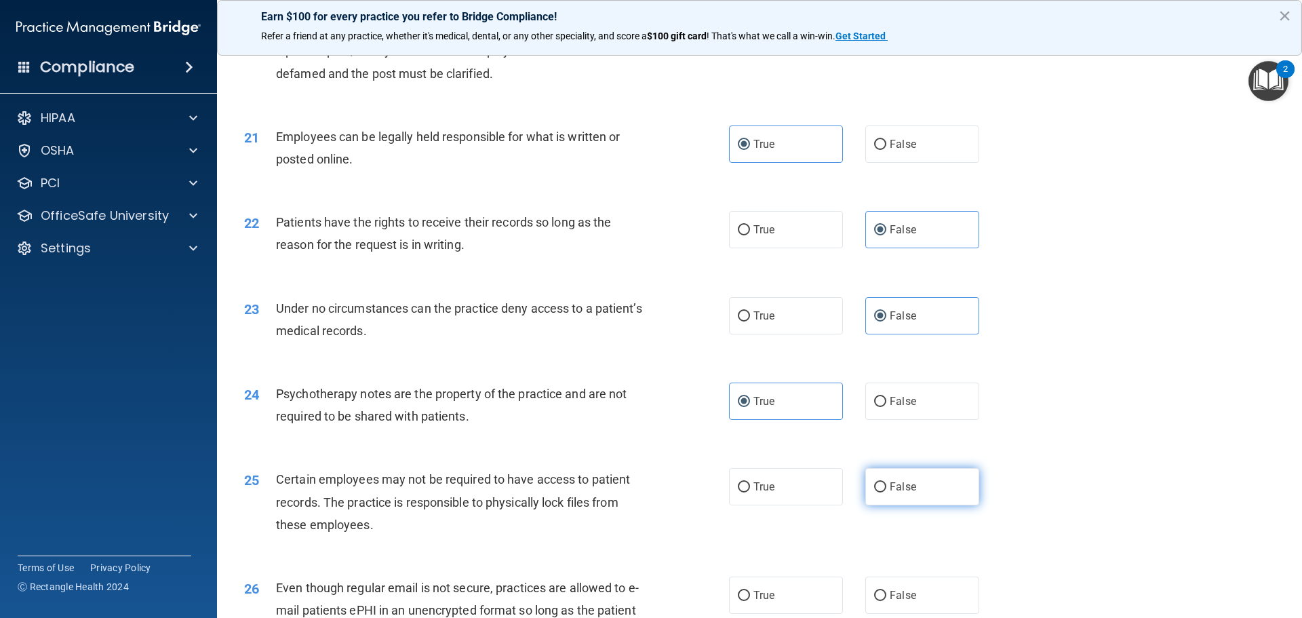
scroll to position [2238, 0]
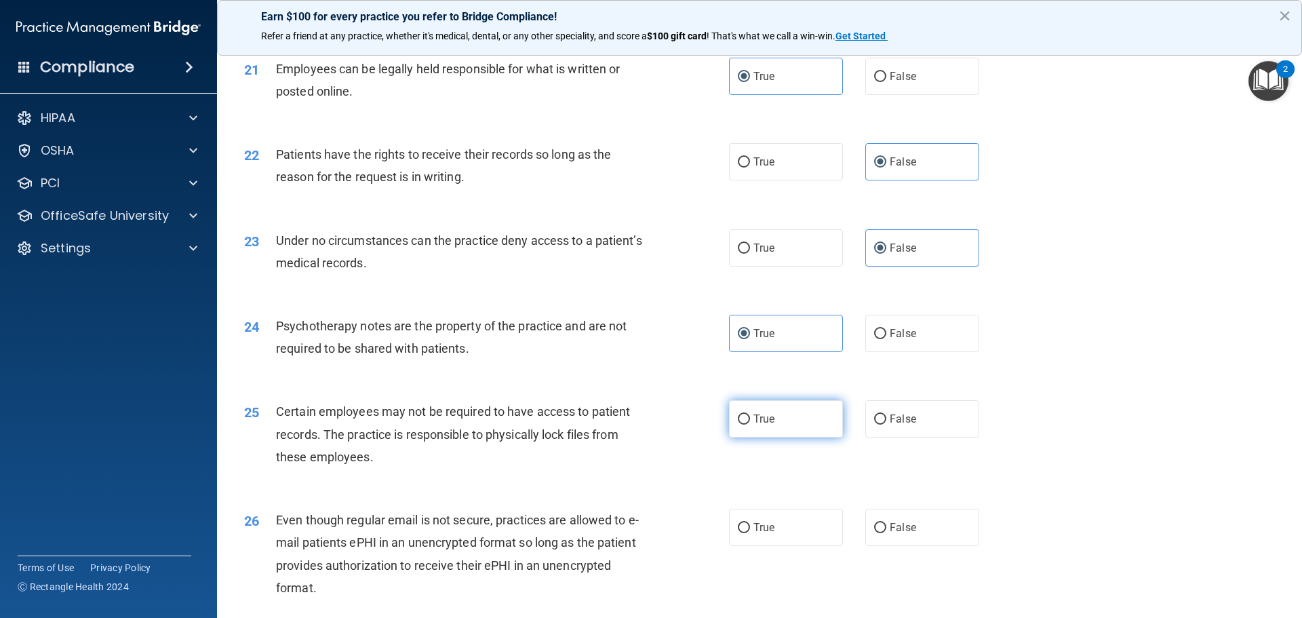
click at [795, 437] on label "True" at bounding box center [786, 418] width 114 height 37
click at [750, 425] on input "True" at bounding box center [744, 419] width 12 height 10
radio input "true"
click at [791, 534] on label "True" at bounding box center [786, 527] width 114 height 37
click at [750, 533] on input "True" at bounding box center [744, 528] width 12 height 10
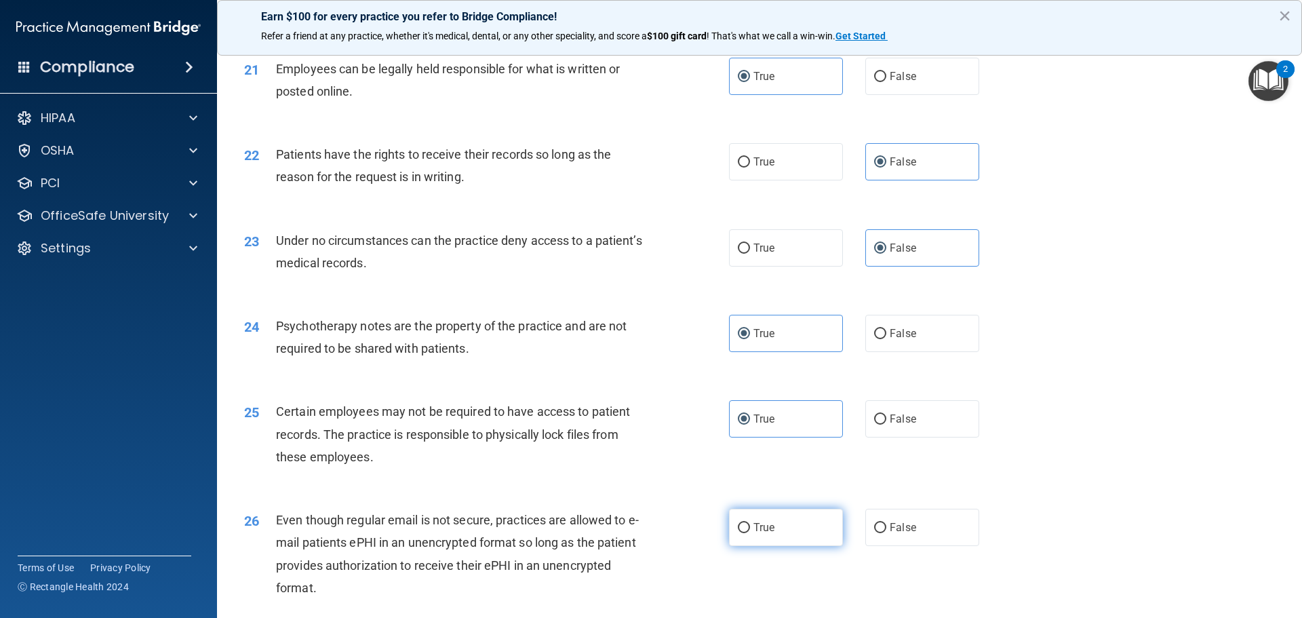
radio input "true"
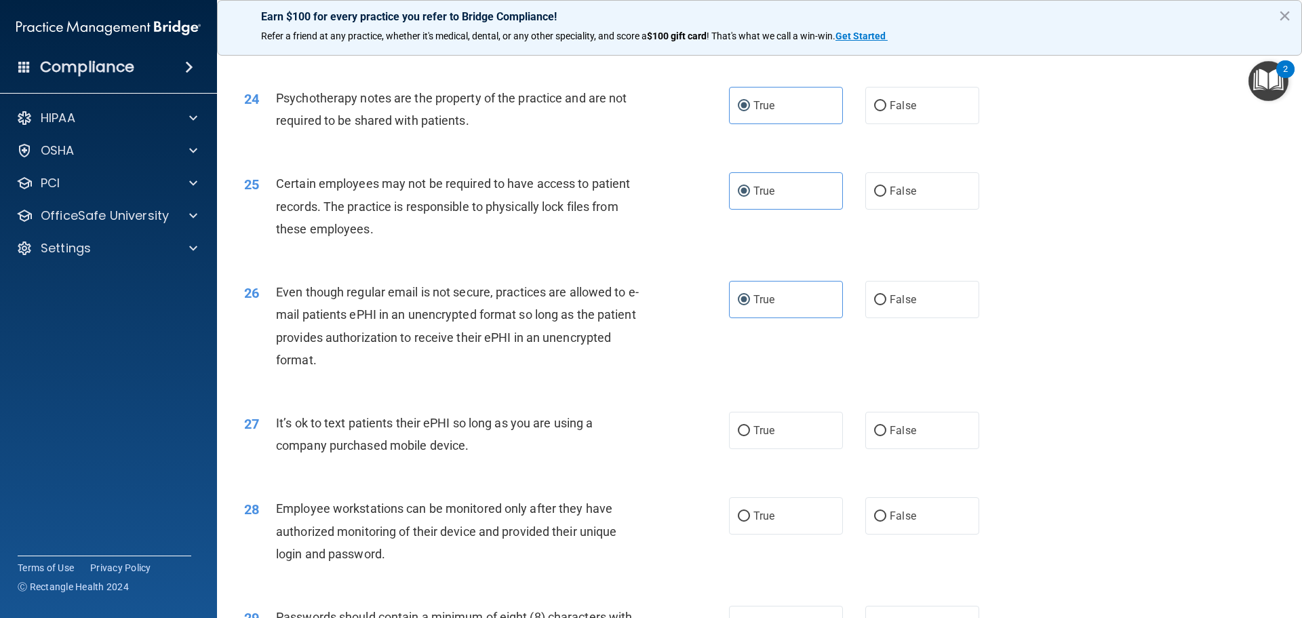
scroll to position [2509, 0]
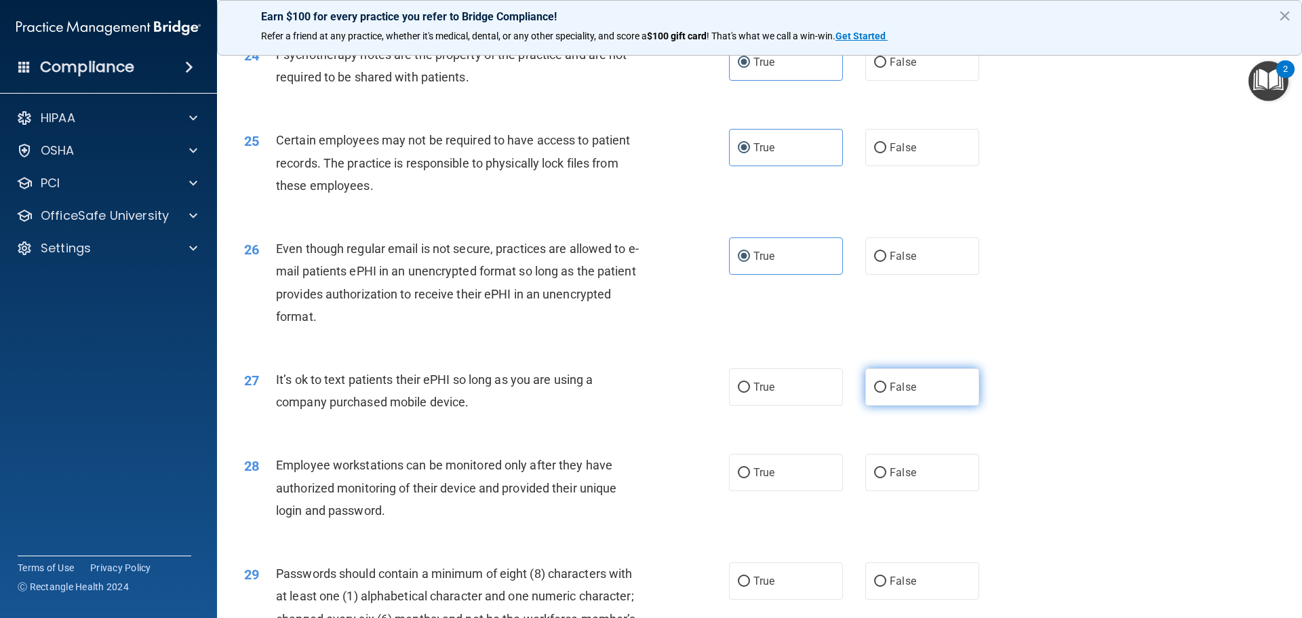
click at [951, 406] on label "False" at bounding box center [922, 386] width 114 height 37
click at [886, 393] on input "False" at bounding box center [880, 387] width 12 height 10
radio input "true"
drag, startPoint x: 935, startPoint y: 502, endPoint x: 962, endPoint y: 490, distance: 30.4
click at [935, 491] on label "False" at bounding box center [922, 472] width 114 height 37
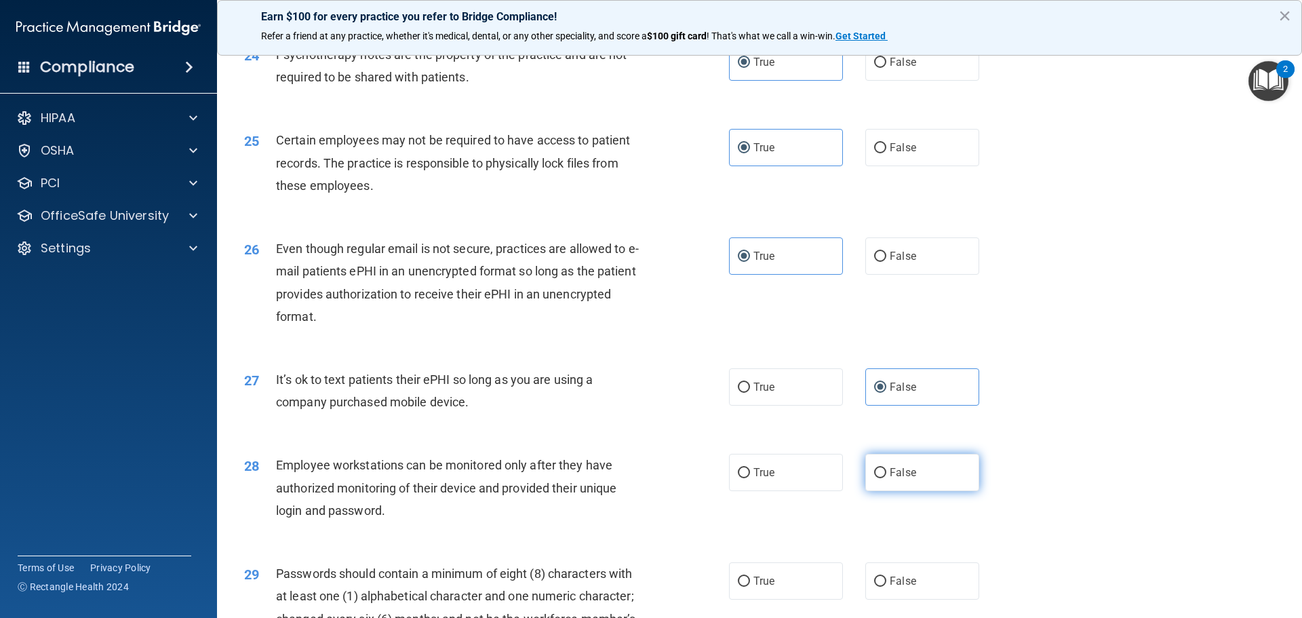
click at [886, 478] on input "False" at bounding box center [880, 473] width 12 height 10
radio input "true"
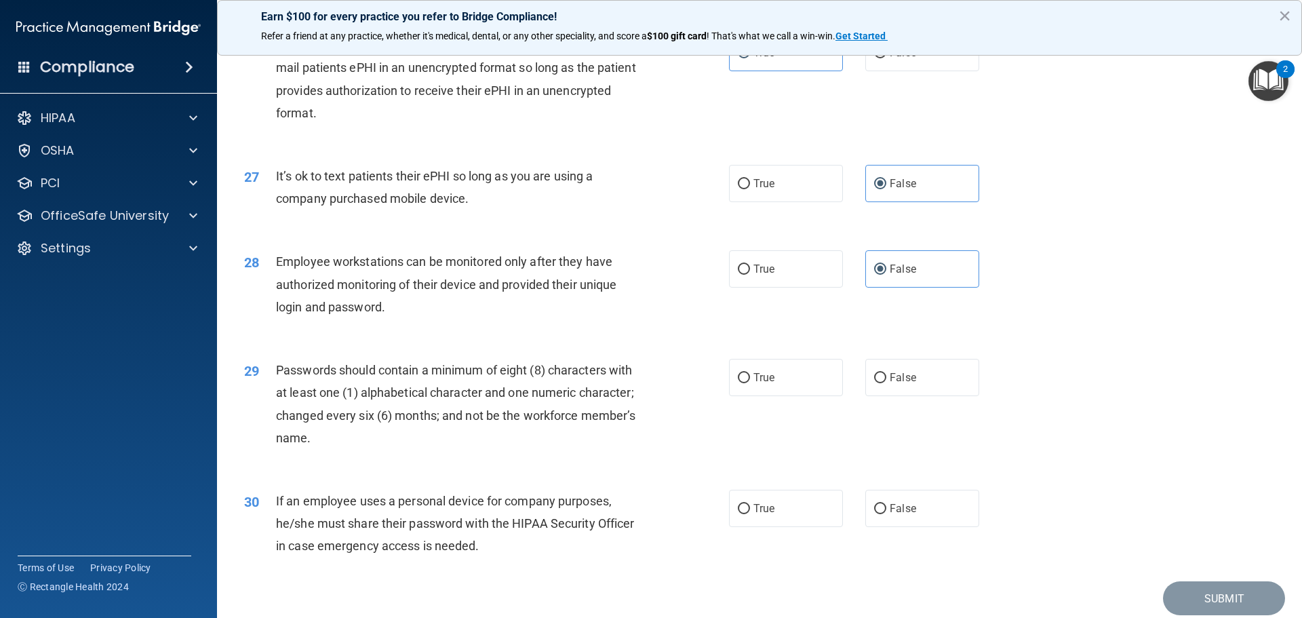
scroll to position [2781, 0]
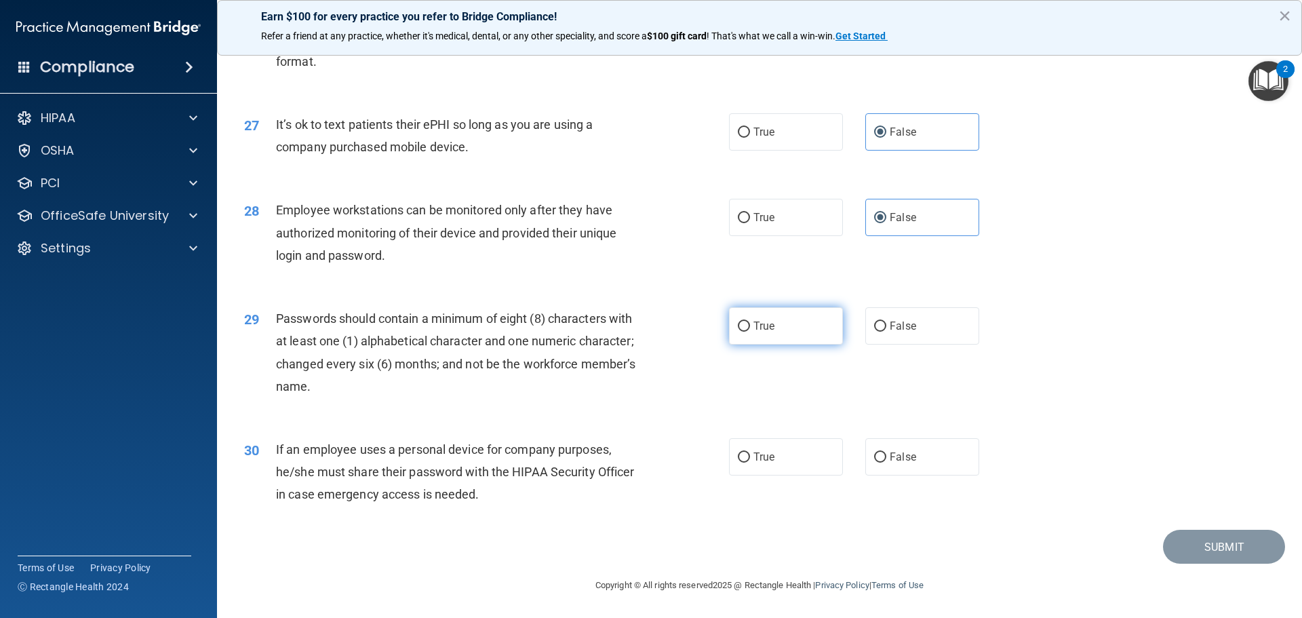
click at [790, 338] on label "True" at bounding box center [786, 325] width 114 height 37
click at [750, 332] on input "True" at bounding box center [744, 326] width 12 height 10
radio input "true"
click at [897, 463] on span "False" at bounding box center [903, 456] width 26 height 13
click at [886, 463] on input "False" at bounding box center [880, 457] width 12 height 10
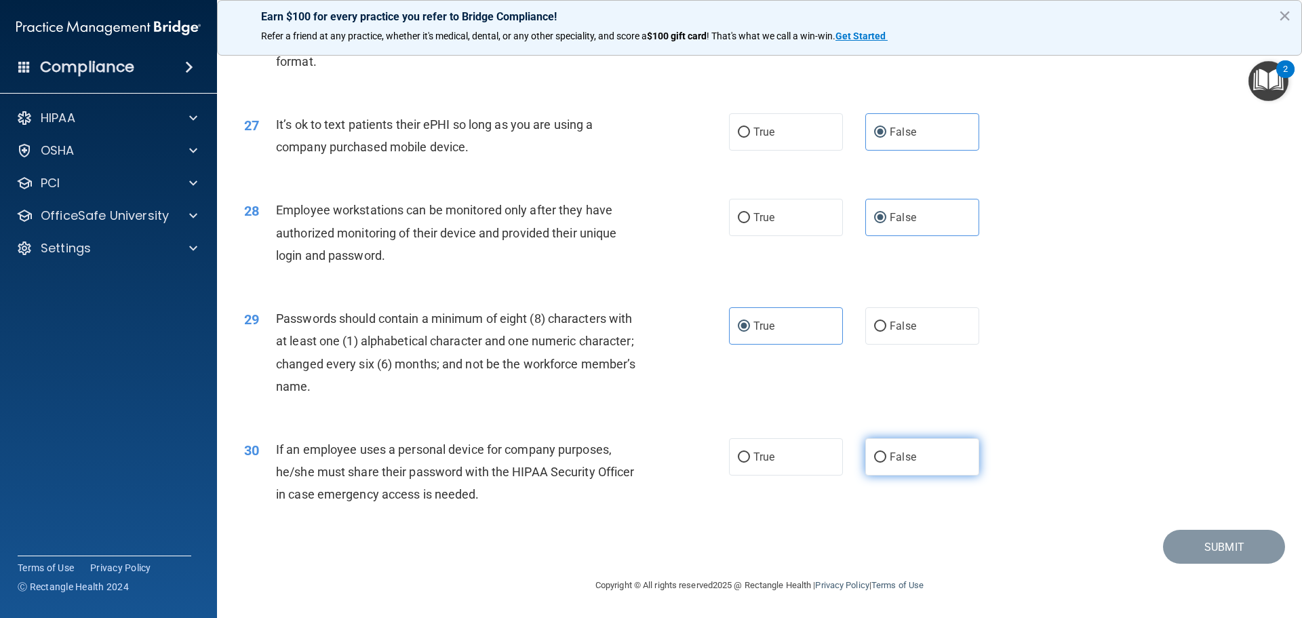
radio input "true"
click at [1185, 553] on button "Submit" at bounding box center [1224, 547] width 122 height 35
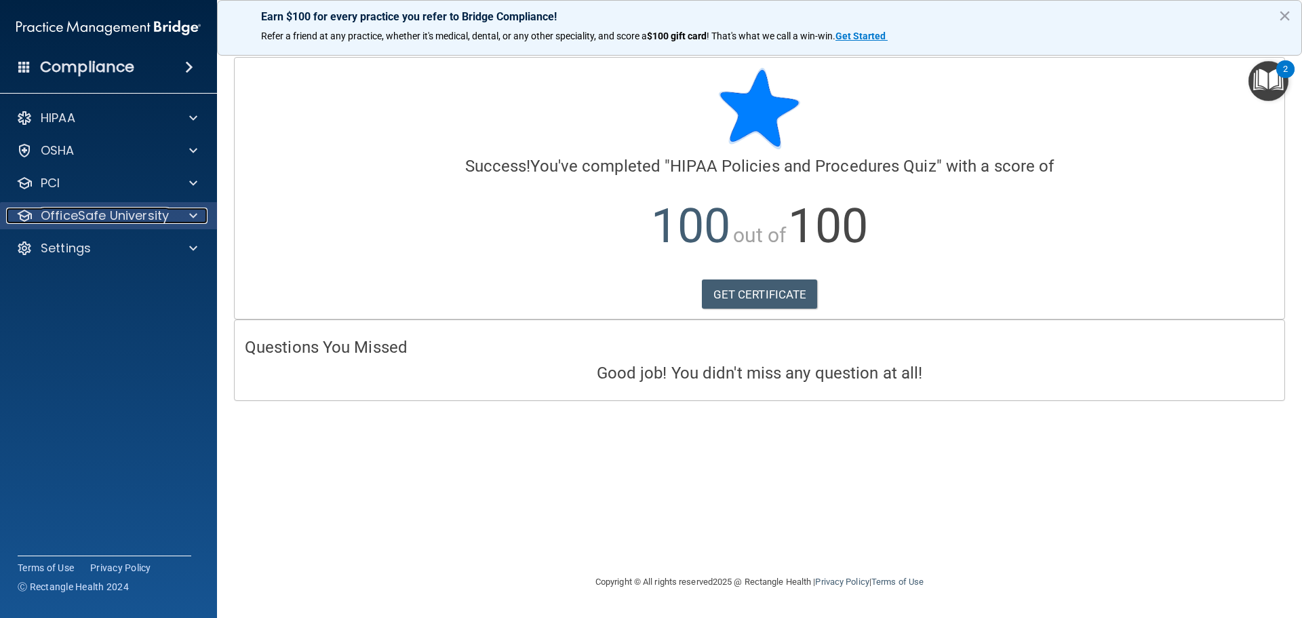
click at [191, 214] on span at bounding box center [193, 216] width 8 height 16
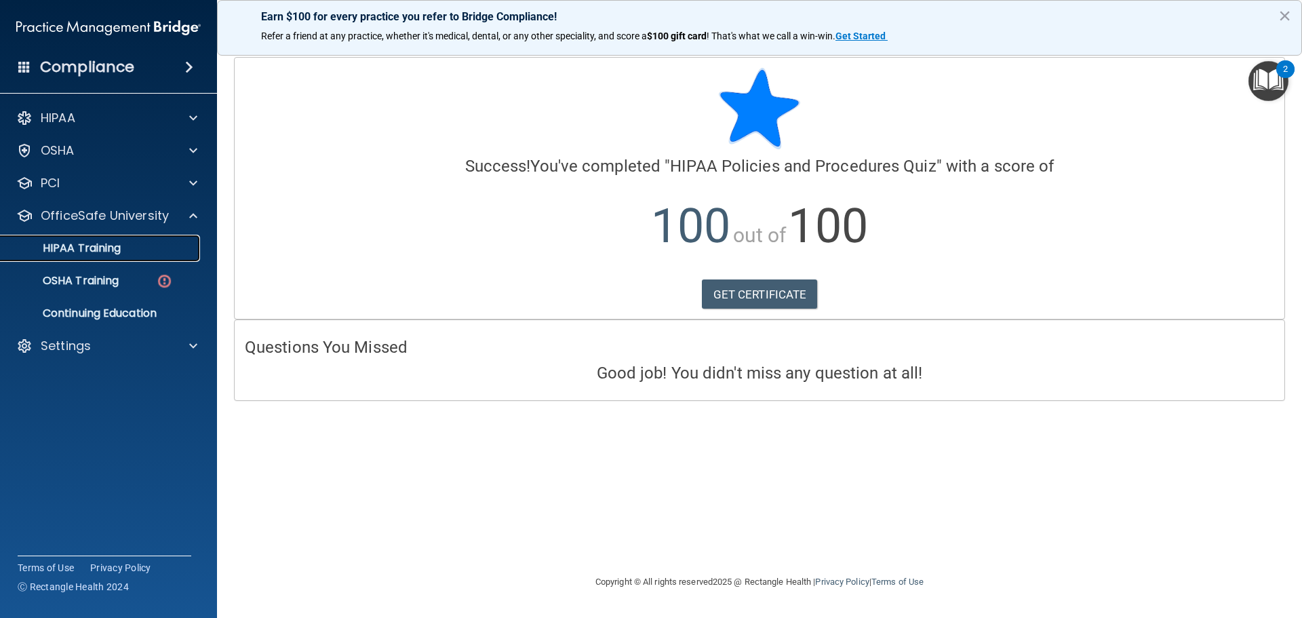
click at [106, 246] on p "HIPAA Training" at bounding box center [65, 248] width 112 height 14
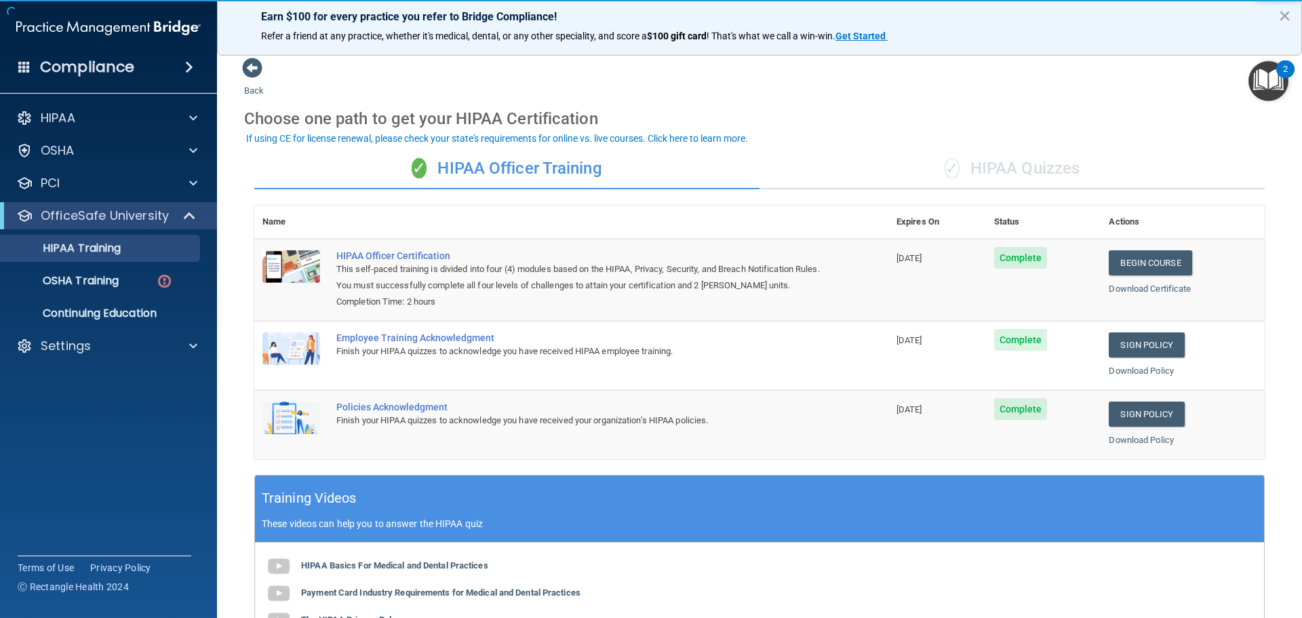
click at [1012, 172] on div "✓ HIPAA Quizzes" at bounding box center [1012, 169] width 505 height 41
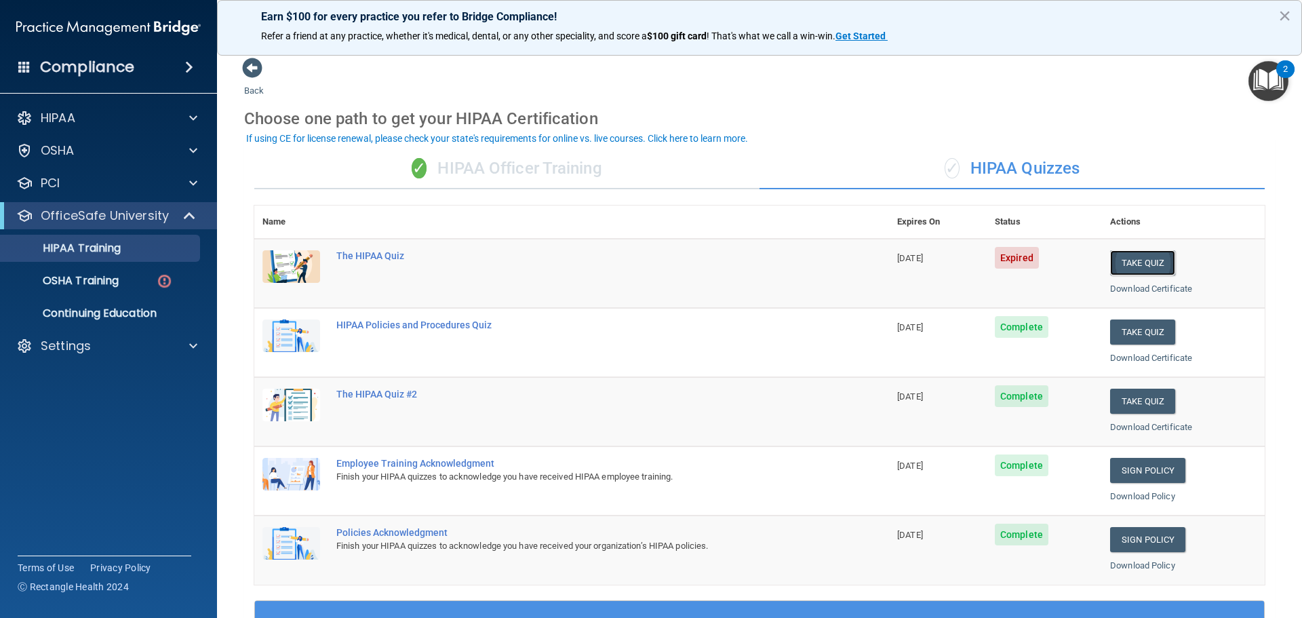
click at [1127, 262] on button "Take Quiz" at bounding box center [1142, 262] width 65 height 25
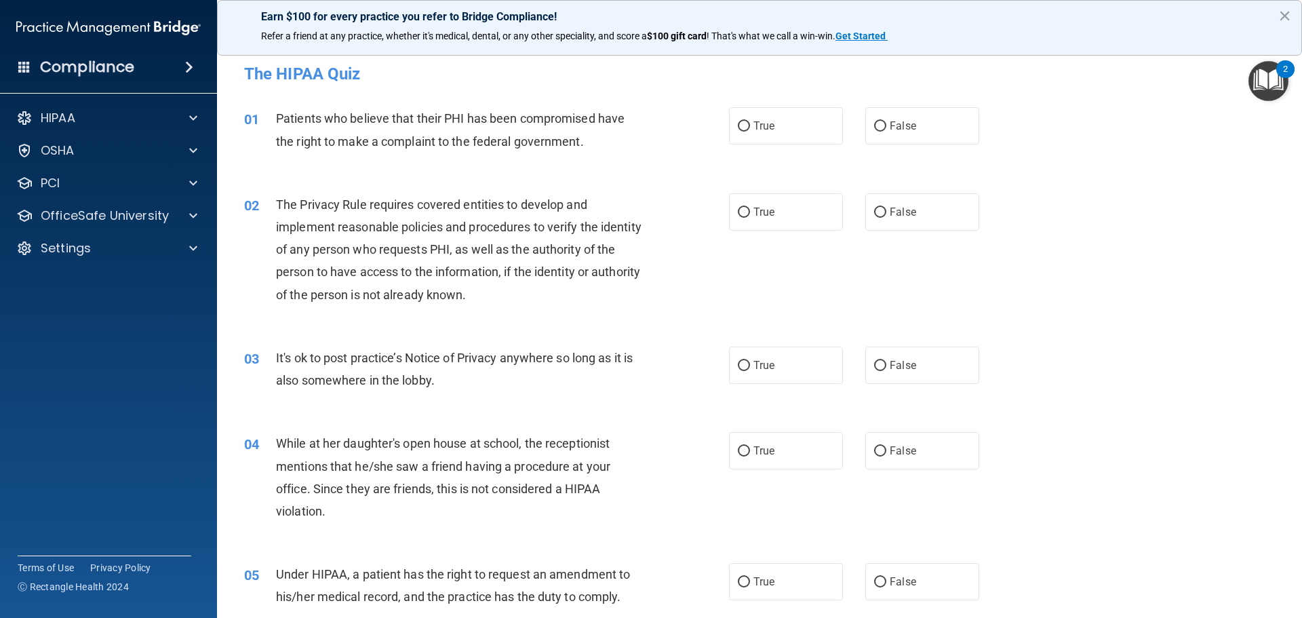
drag, startPoint x: 773, startPoint y: 124, endPoint x: 786, endPoint y: 163, distance: 40.7
click at [773, 123] on label "True" at bounding box center [786, 125] width 114 height 37
click at [750, 123] on input "True" at bounding box center [744, 126] width 12 height 10
radio input "true"
click at [793, 213] on label "True" at bounding box center [786, 211] width 114 height 37
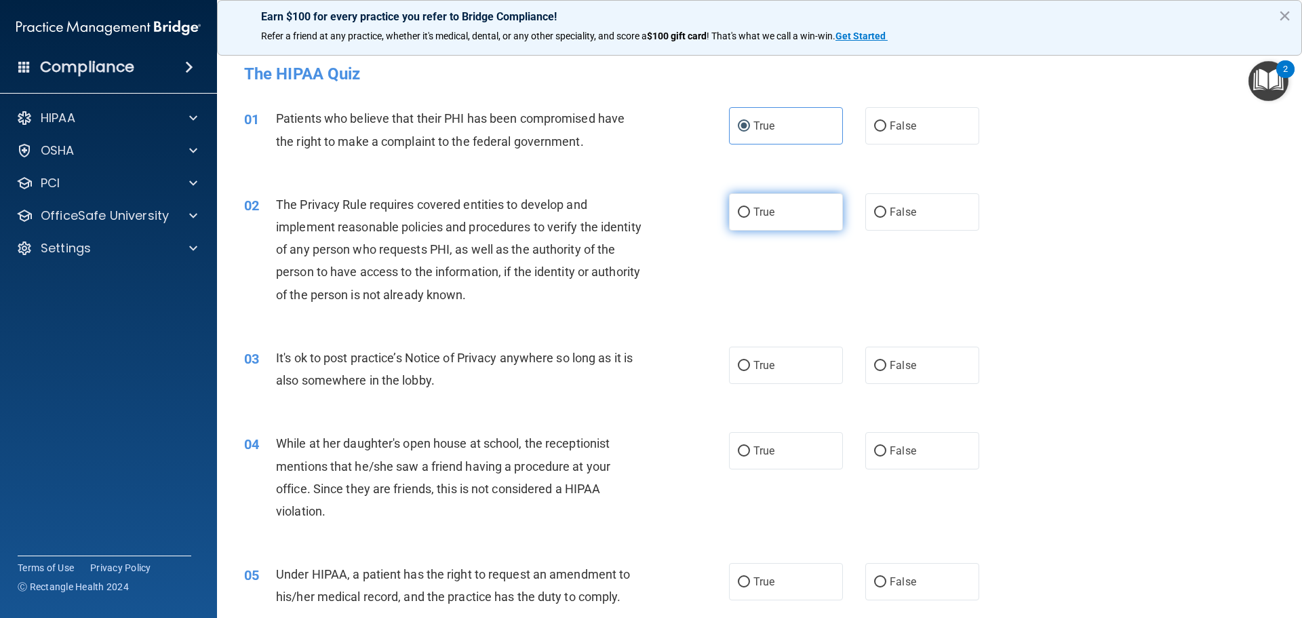
click at [750, 213] on input "True" at bounding box center [744, 213] width 12 height 10
radio input "true"
click at [918, 366] on label "False" at bounding box center [922, 365] width 114 height 37
click at [886, 366] on input "False" at bounding box center [880, 366] width 12 height 10
radio input "true"
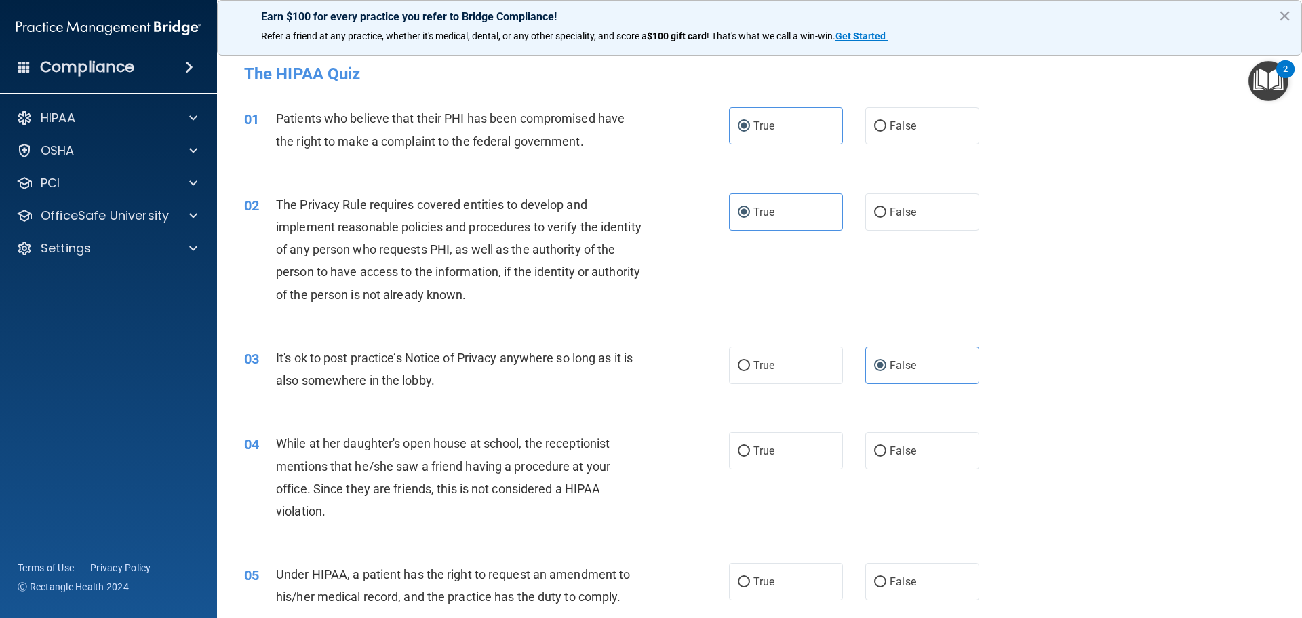
drag, startPoint x: 927, startPoint y: 437, endPoint x: 927, endPoint y: 477, distance: 40.0
click at [927, 437] on label "False" at bounding box center [922, 450] width 114 height 37
click at [886, 446] on input "False" at bounding box center [880, 451] width 12 height 10
radio input "true"
drag, startPoint x: 931, startPoint y: 570, endPoint x: 977, endPoint y: 547, distance: 51.9
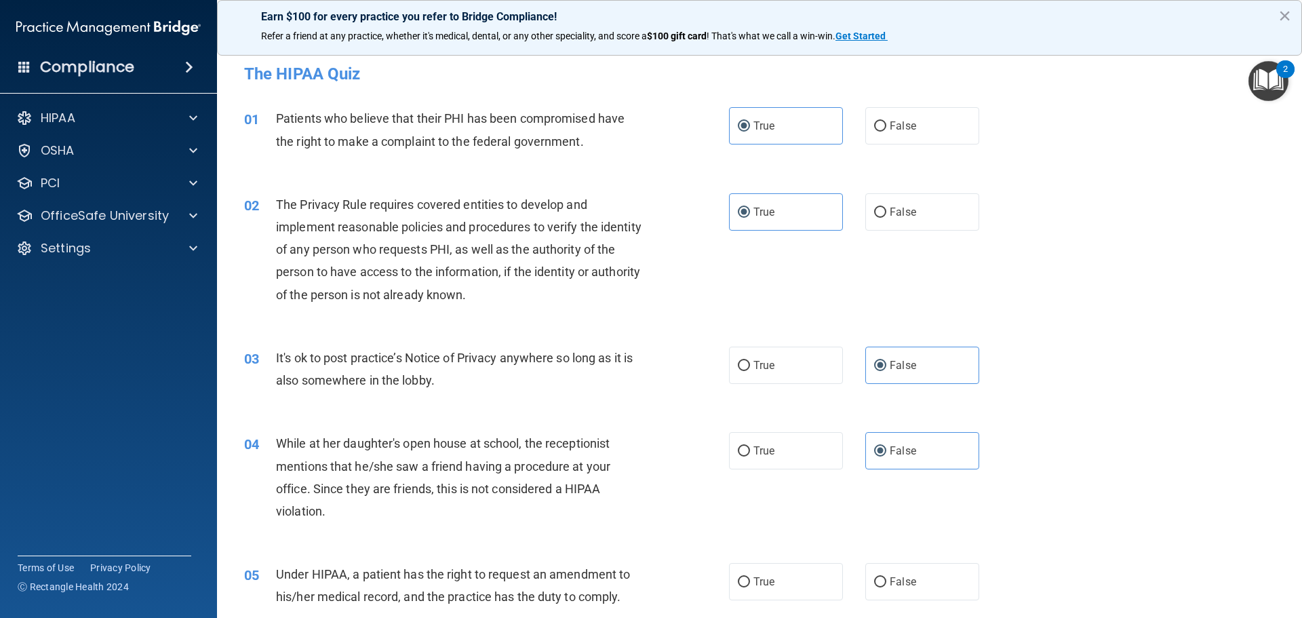
click at [932, 570] on label "False" at bounding box center [922, 581] width 114 height 37
click at [886, 577] on input "False" at bounding box center [880, 582] width 12 height 10
radio input "true"
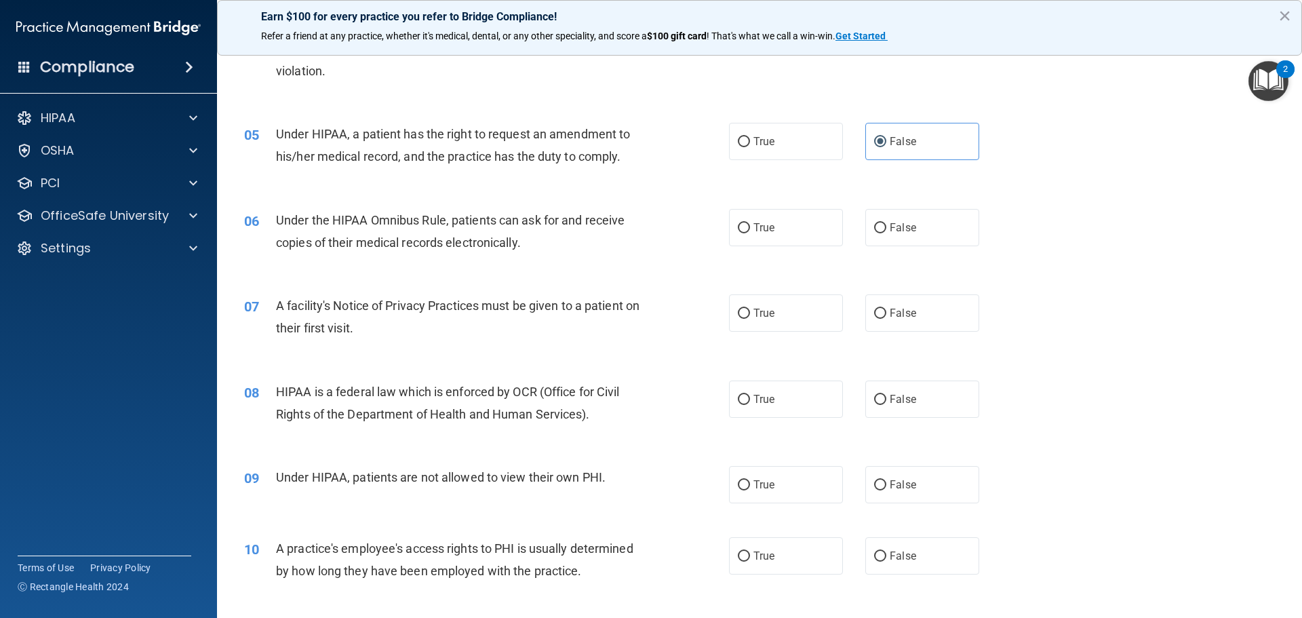
scroll to position [475, 0]
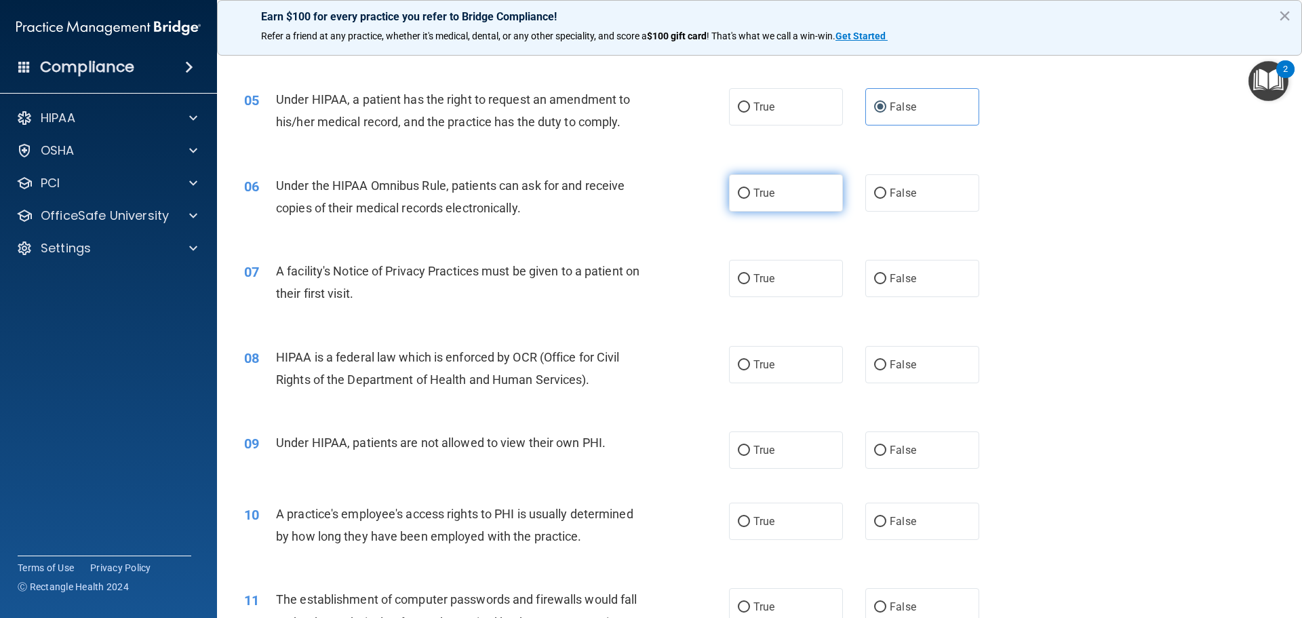
click at [800, 201] on label "True" at bounding box center [786, 192] width 114 height 37
click at [750, 199] on input "True" at bounding box center [744, 194] width 12 height 10
radio input "true"
click at [808, 283] on label "True" at bounding box center [786, 278] width 114 height 37
click at [750, 283] on input "True" at bounding box center [744, 279] width 12 height 10
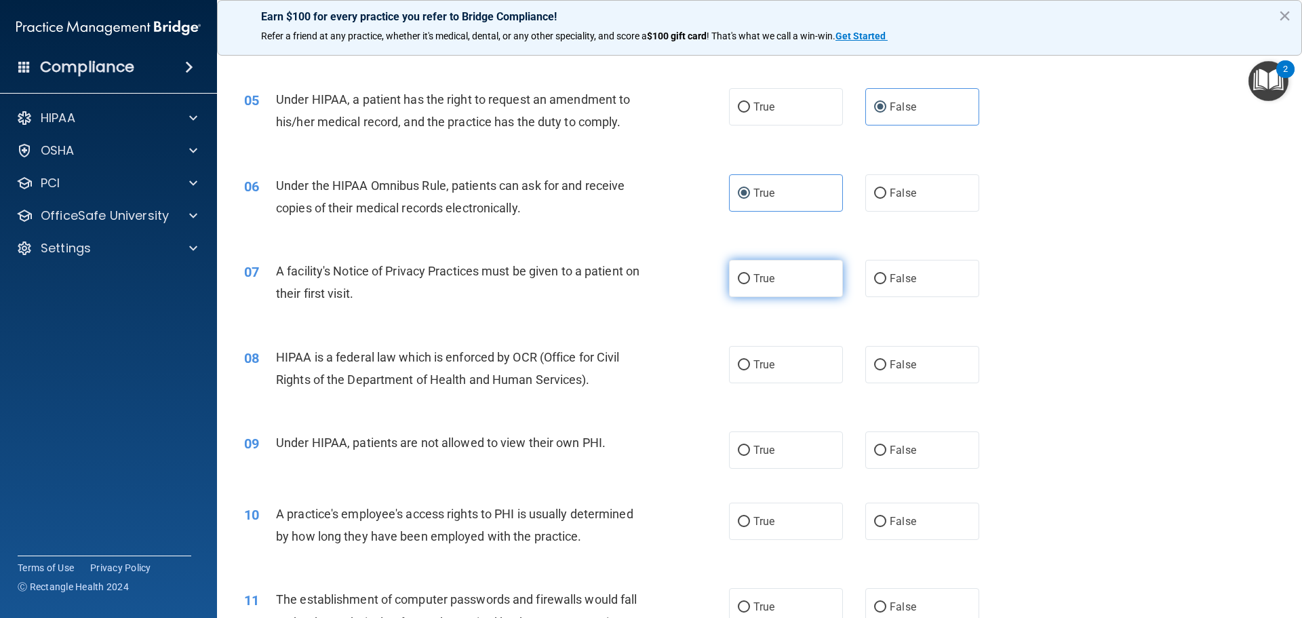
radio input "true"
click at [806, 361] on label "True" at bounding box center [786, 364] width 114 height 37
click at [750, 361] on input "True" at bounding box center [744, 365] width 12 height 10
radio input "true"
click at [922, 458] on label "False" at bounding box center [922, 449] width 114 height 37
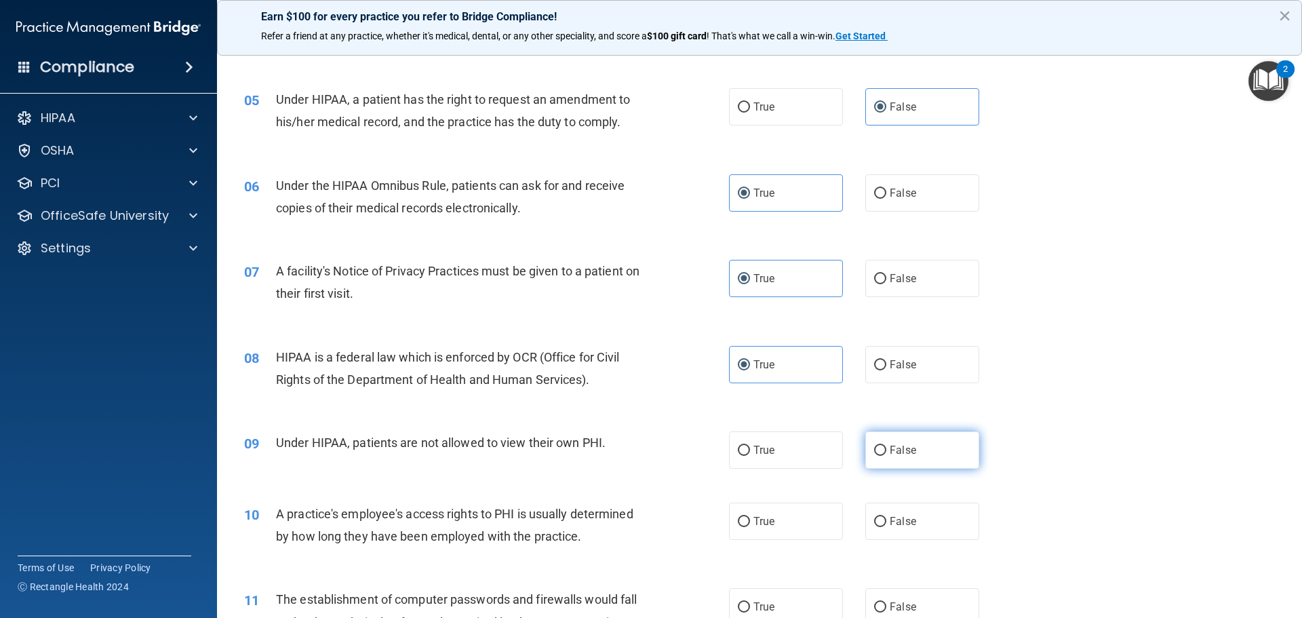
click at [886, 456] on input "False" at bounding box center [880, 451] width 12 height 10
radio input "true"
click at [938, 528] on label "False" at bounding box center [922, 521] width 114 height 37
click at [886, 527] on input "False" at bounding box center [880, 522] width 12 height 10
radio input "true"
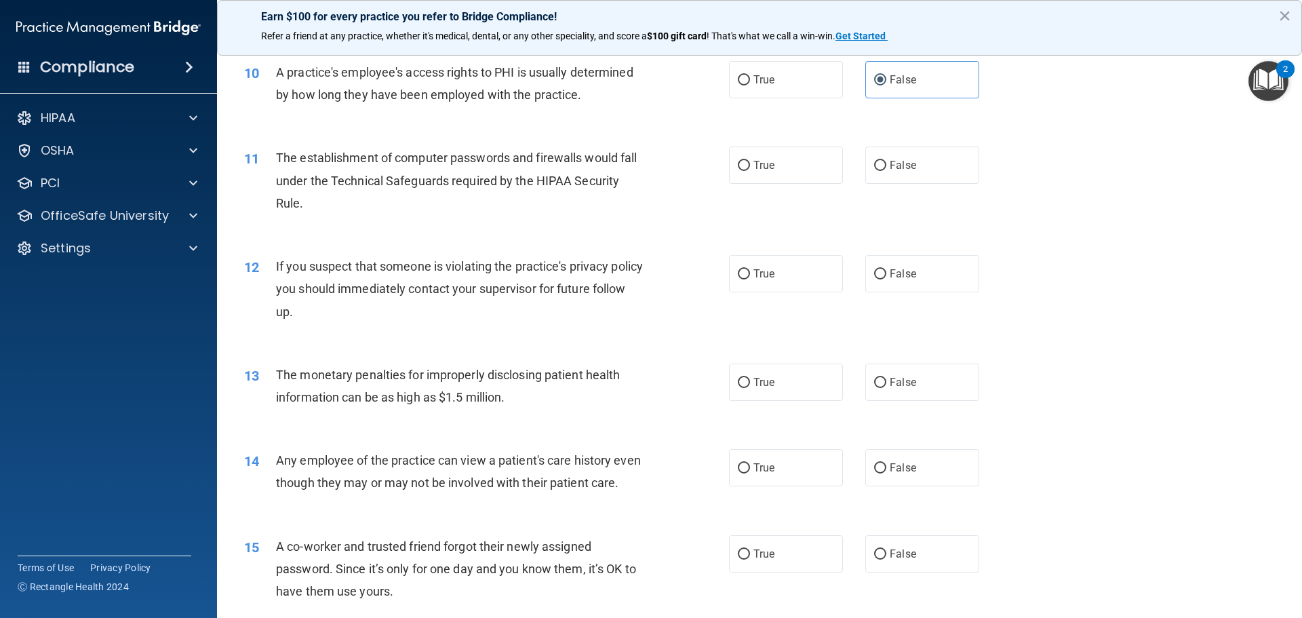
scroll to position [949, 0]
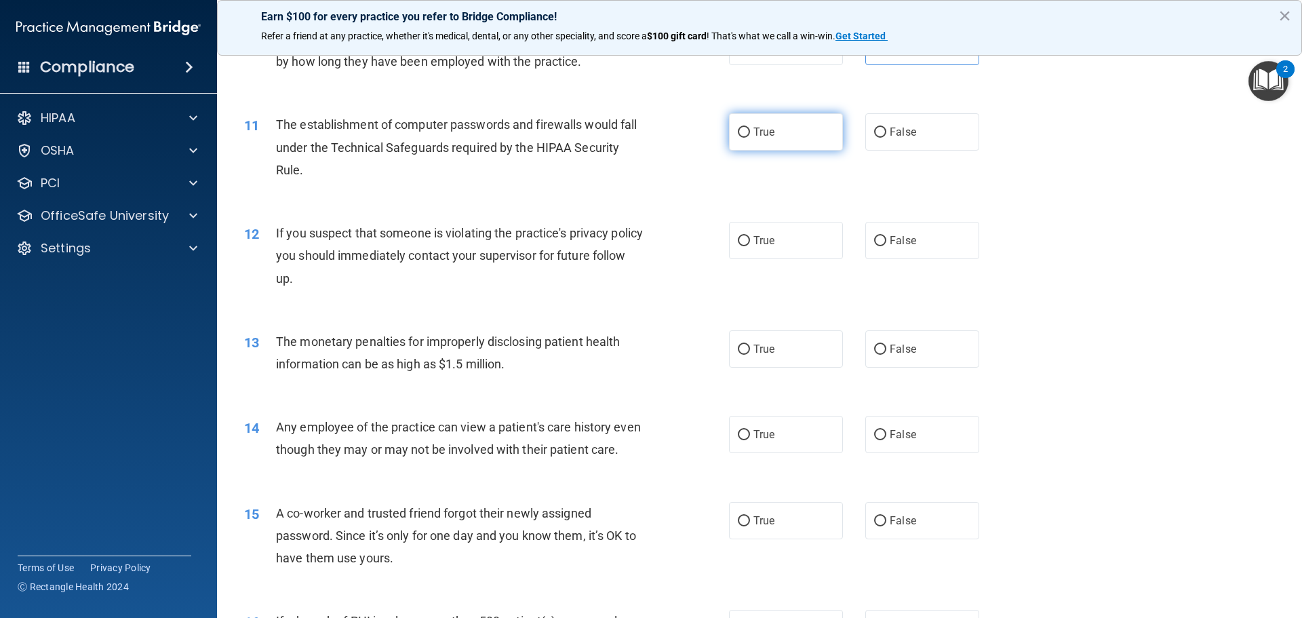
click at [813, 133] on label "True" at bounding box center [786, 131] width 114 height 37
click at [750, 133] on input "True" at bounding box center [744, 132] width 12 height 10
radio input "true"
click at [806, 232] on label "True" at bounding box center [786, 240] width 114 height 37
click at [750, 236] on input "True" at bounding box center [744, 241] width 12 height 10
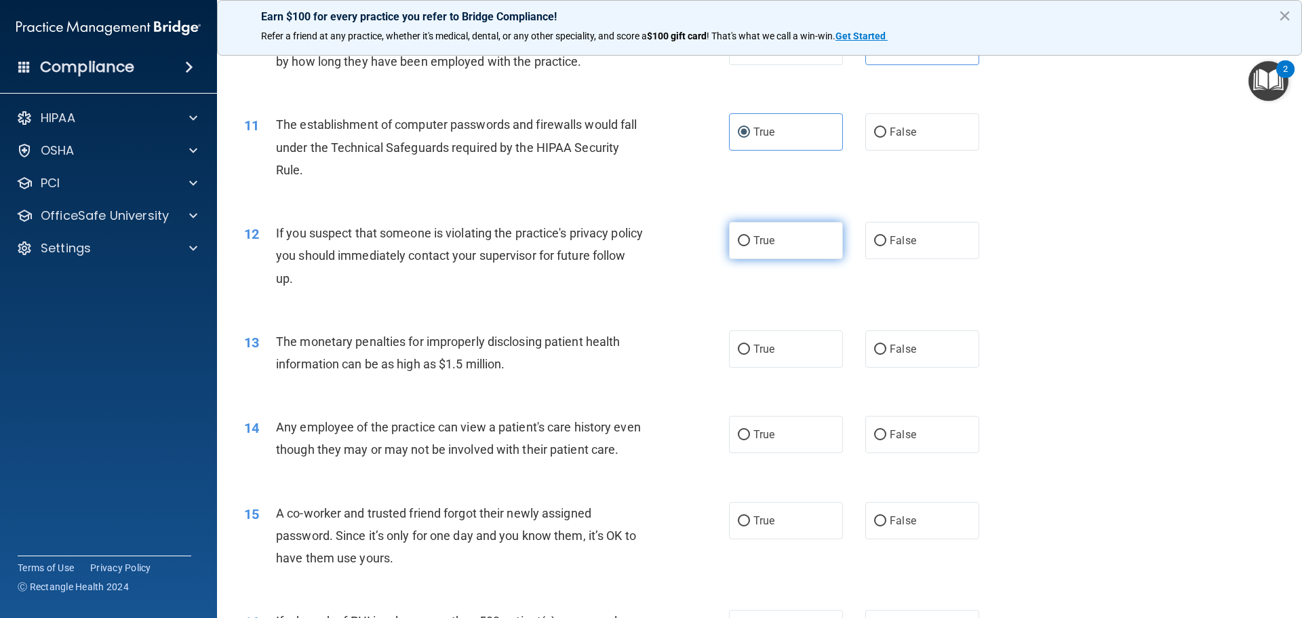
radio input "true"
click at [785, 353] on label "True" at bounding box center [786, 348] width 114 height 37
click at [750, 353] on input "True" at bounding box center [744, 350] width 12 height 10
radio input "true"
click at [905, 433] on span "False" at bounding box center [903, 434] width 26 height 13
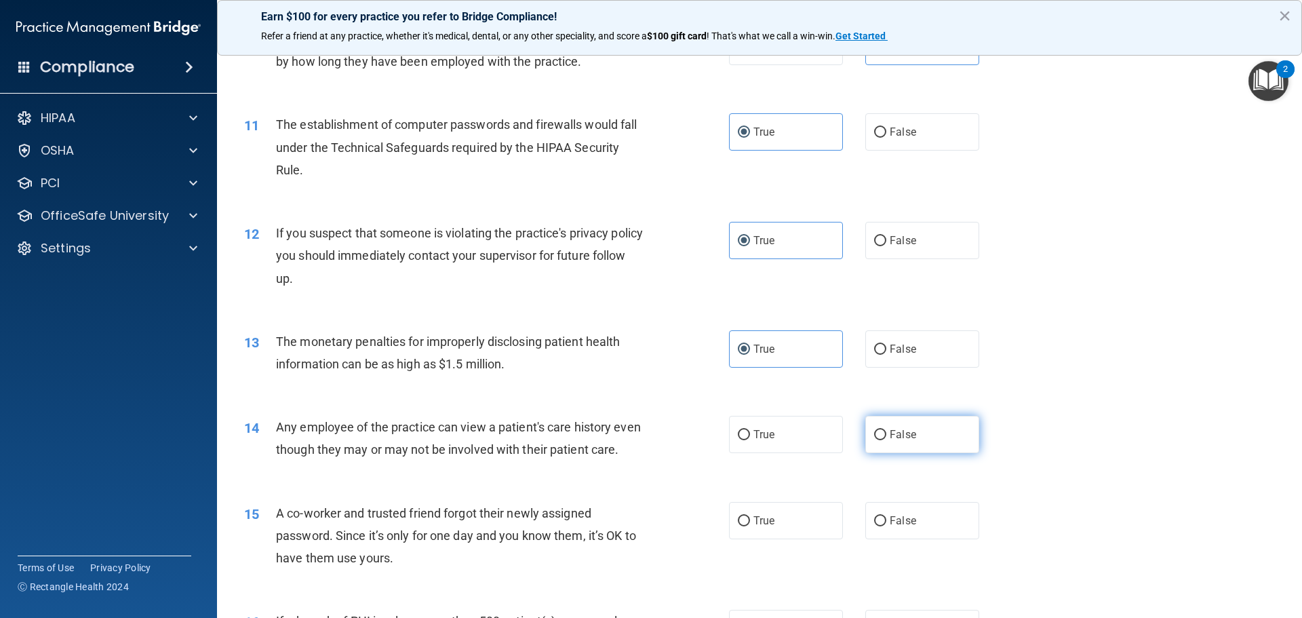
click at [886, 433] on input "False" at bounding box center [880, 435] width 12 height 10
radio input "true"
click at [909, 539] on label "False" at bounding box center [922, 520] width 114 height 37
click at [886, 526] on input "False" at bounding box center [880, 521] width 12 height 10
radio input "true"
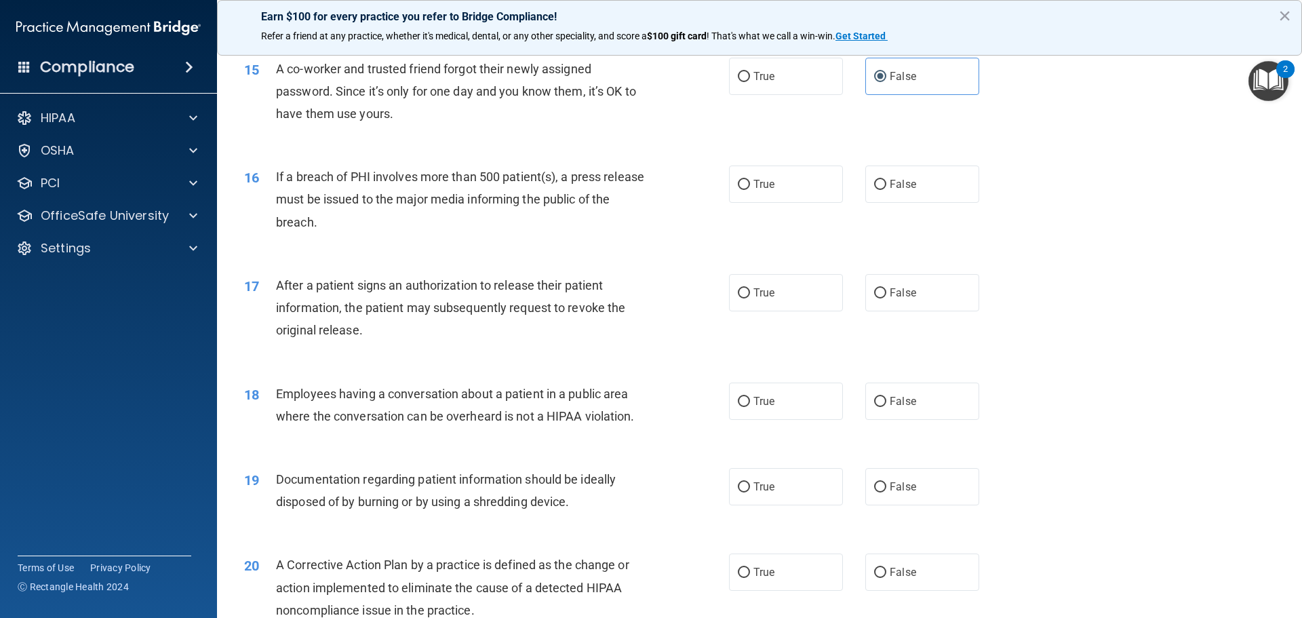
scroll to position [1424, 0]
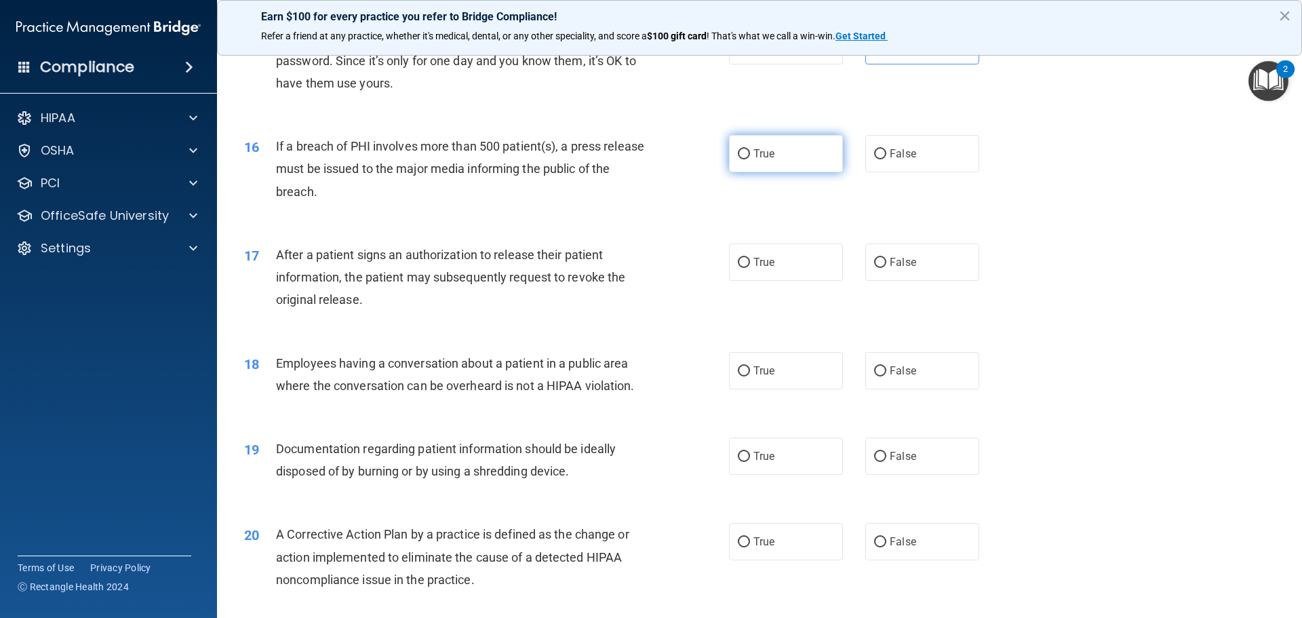
click at [808, 172] on label "True" at bounding box center [786, 153] width 114 height 37
click at [750, 159] on input "True" at bounding box center [744, 154] width 12 height 10
radio input "true"
click at [803, 281] on label "True" at bounding box center [786, 261] width 114 height 37
click at [750, 268] on input "True" at bounding box center [744, 263] width 12 height 10
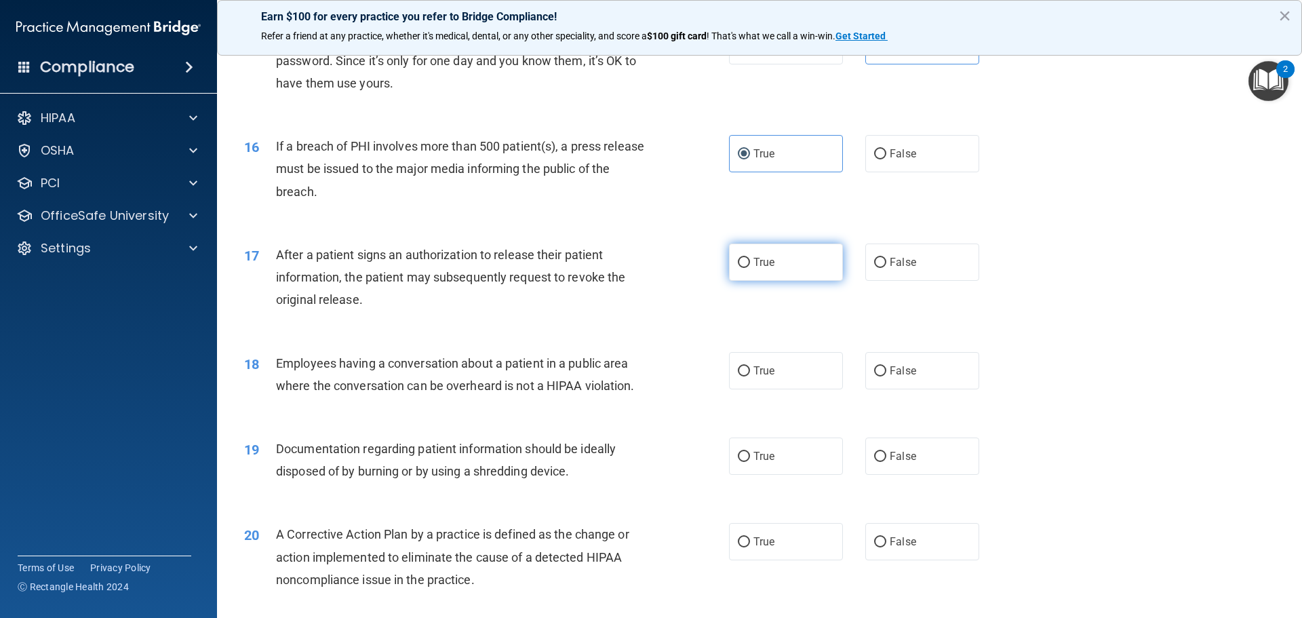
radio input "true"
click at [930, 389] on label "False" at bounding box center [922, 370] width 114 height 37
click at [886, 376] on input "False" at bounding box center [880, 371] width 12 height 10
radio input "true"
click at [796, 475] on label "True" at bounding box center [786, 455] width 114 height 37
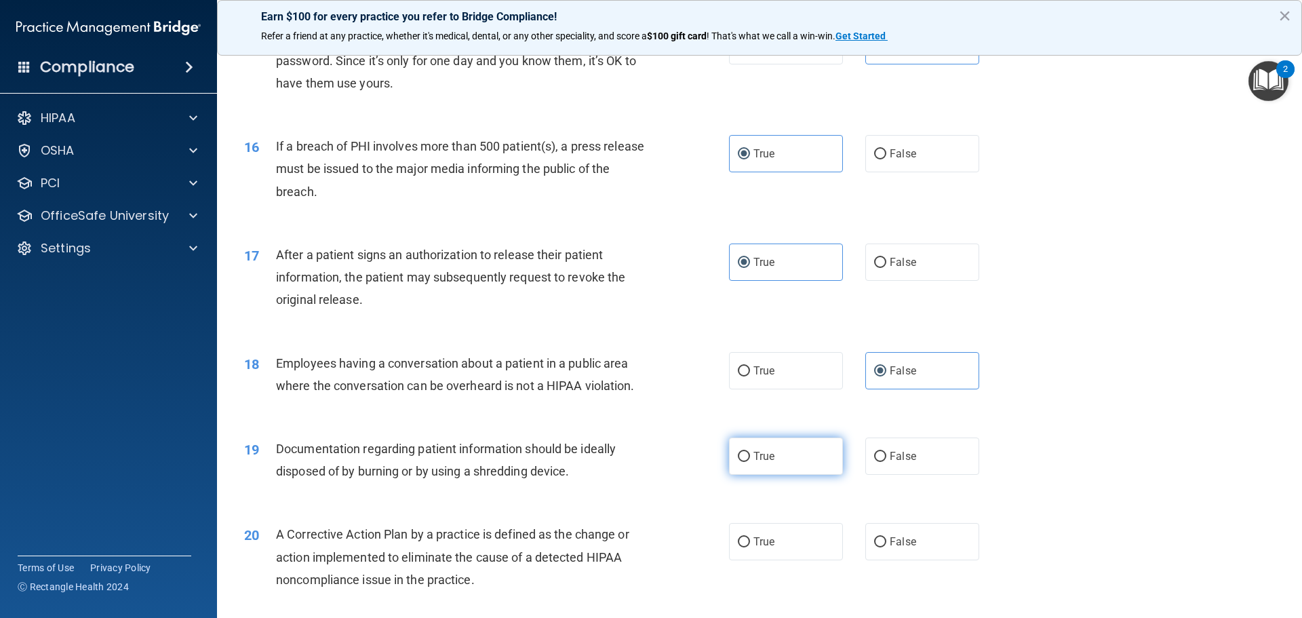
click at [750, 462] on input "True" at bounding box center [744, 457] width 12 height 10
radio input "true"
click at [793, 551] on label "True" at bounding box center [786, 541] width 114 height 37
click at [750, 547] on input "True" at bounding box center [744, 542] width 12 height 10
radio input "true"
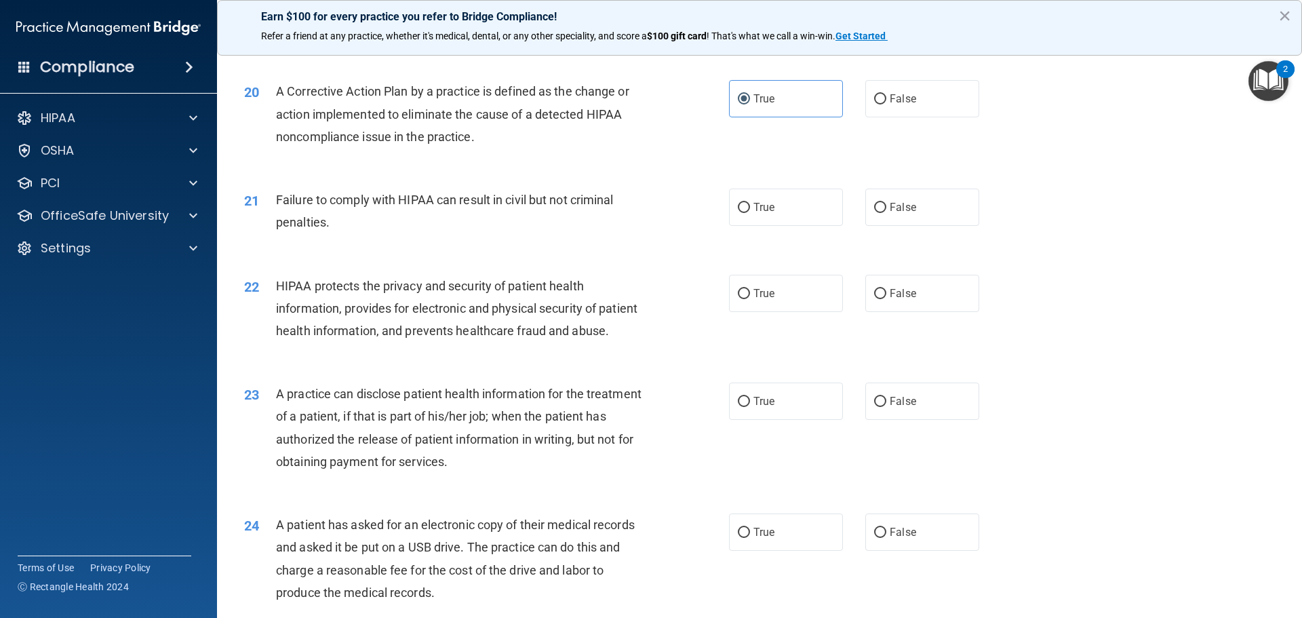
scroll to position [1899, 0]
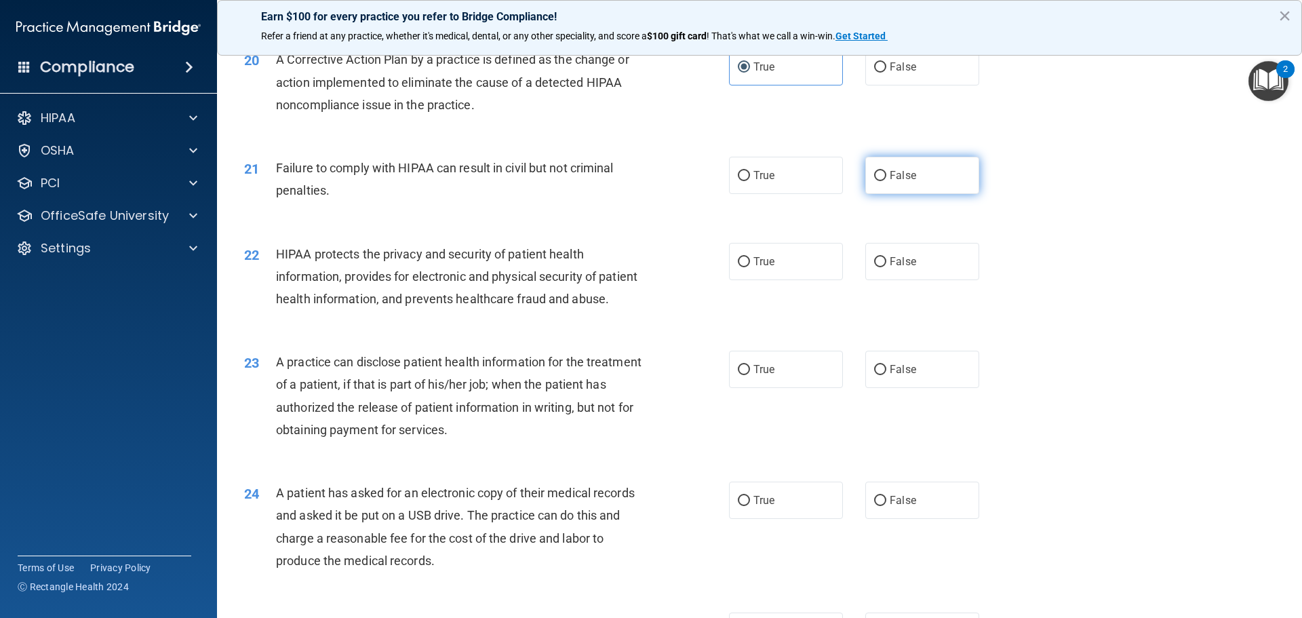
click at [928, 194] on label "False" at bounding box center [922, 175] width 114 height 37
click at [886, 181] on input "False" at bounding box center [880, 176] width 12 height 10
radio input "true"
click at [784, 280] on label "True" at bounding box center [786, 261] width 114 height 37
click at [750, 267] on input "True" at bounding box center [744, 262] width 12 height 10
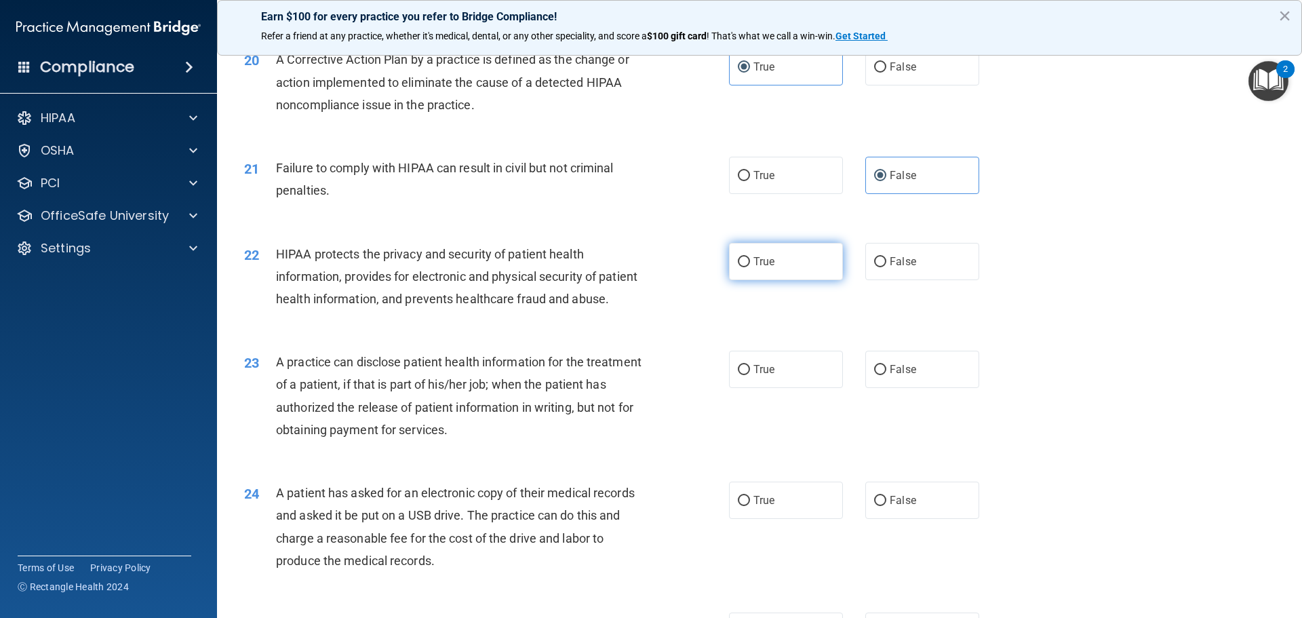
radio input "true"
drag, startPoint x: 915, startPoint y: 410, endPoint x: 926, endPoint y: 408, distance: 11.0
click at [916, 388] on label "False" at bounding box center [922, 369] width 114 height 37
click at [886, 375] on input "False" at bounding box center [880, 370] width 12 height 10
radio input "true"
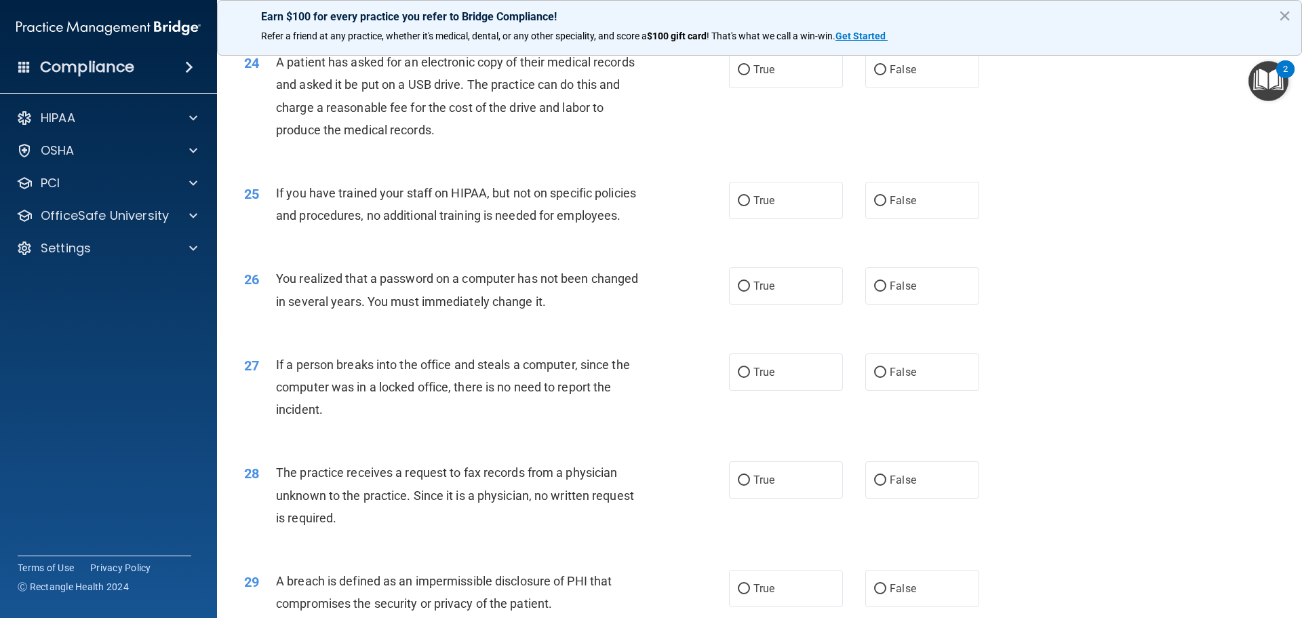
scroll to position [2306, 0]
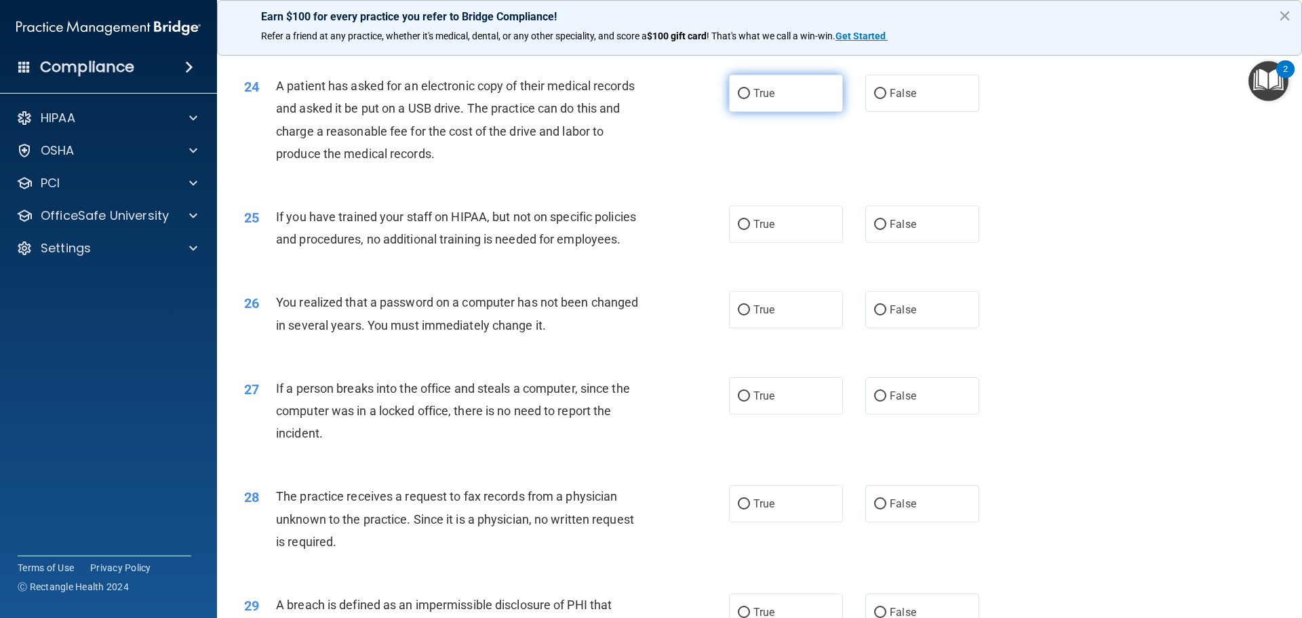
click at [801, 112] on label "True" at bounding box center [786, 93] width 114 height 37
click at [750, 99] on input "True" at bounding box center [744, 94] width 12 height 10
radio input "true"
click at [939, 243] on label "False" at bounding box center [922, 223] width 114 height 37
click at [886, 230] on input "False" at bounding box center [880, 225] width 12 height 10
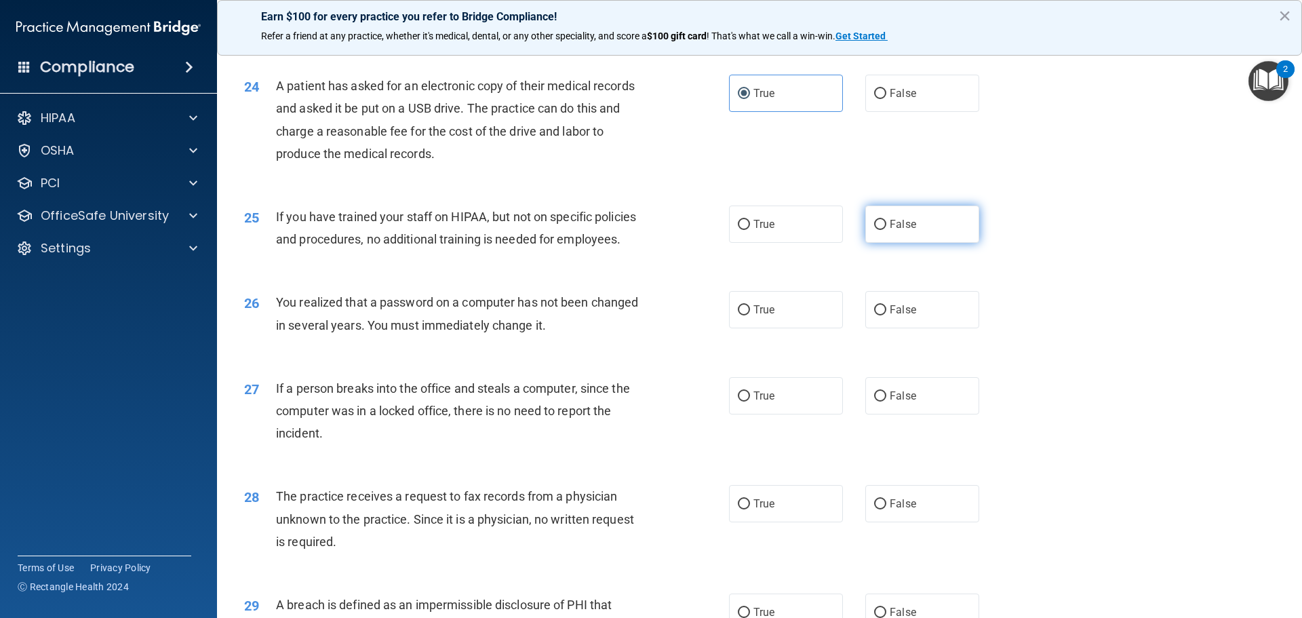
radio input "true"
click at [787, 328] on label "True" at bounding box center [786, 309] width 114 height 37
click at [750, 315] on input "True" at bounding box center [744, 310] width 12 height 10
radio input "true"
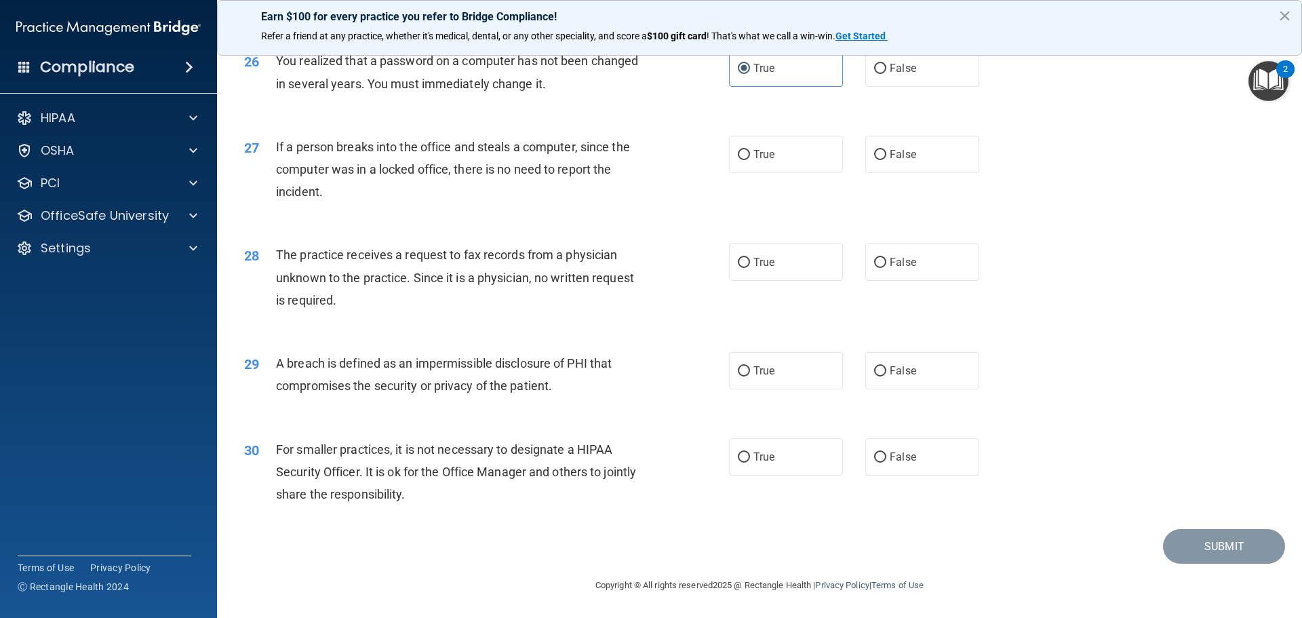
scroll to position [2614, 0]
click at [926, 149] on label "False" at bounding box center [922, 154] width 114 height 37
click at [886, 150] on input "False" at bounding box center [880, 155] width 12 height 10
radio input "true"
click at [935, 255] on label "False" at bounding box center [922, 261] width 114 height 37
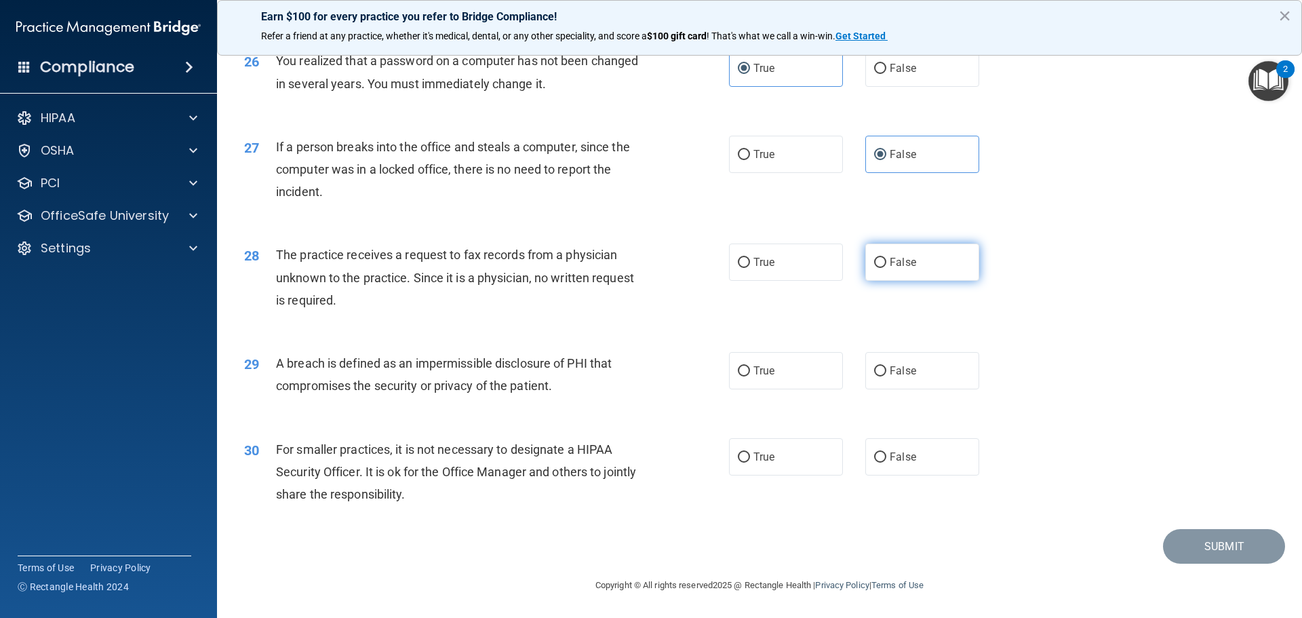
click at [886, 258] on input "False" at bounding box center [880, 263] width 12 height 10
radio input "true"
click at [814, 372] on label "True" at bounding box center [786, 370] width 114 height 37
click at [750, 372] on input "True" at bounding box center [744, 371] width 12 height 10
radio input "true"
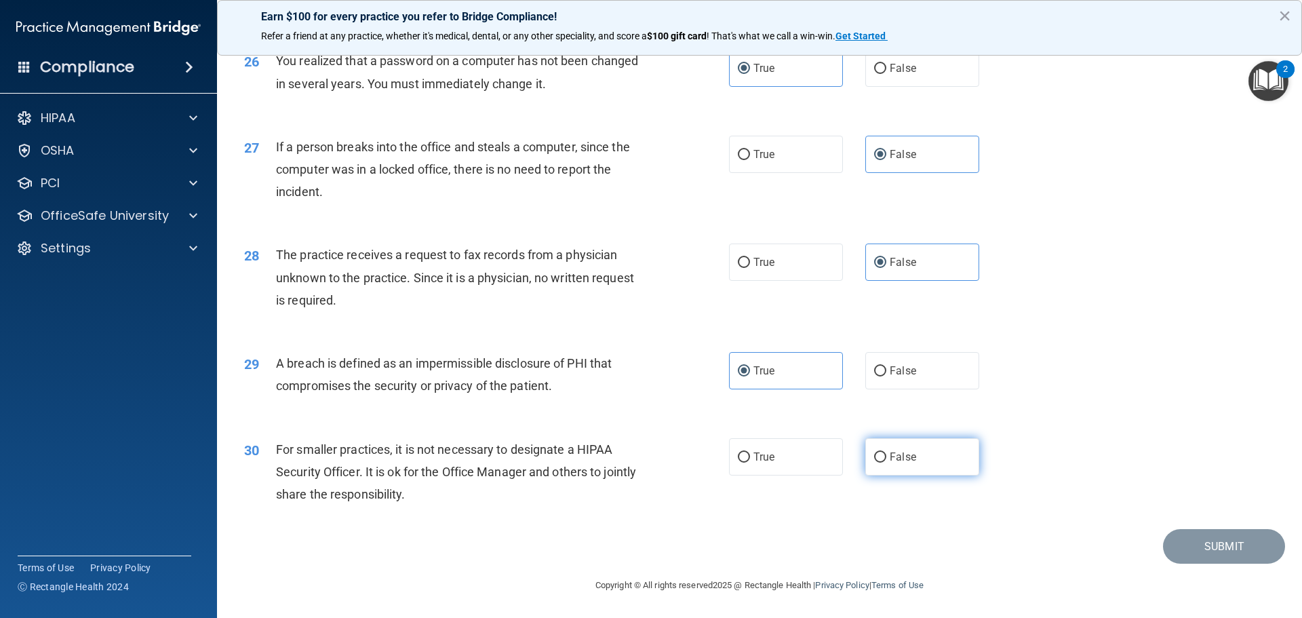
click at [907, 456] on span "False" at bounding box center [903, 456] width 26 height 13
click at [886, 456] on input "False" at bounding box center [880, 457] width 12 height 10
radio input "true"
click at [1192, 549] on button "Submit" at bounding box center [1224, 546] width 122 height 35
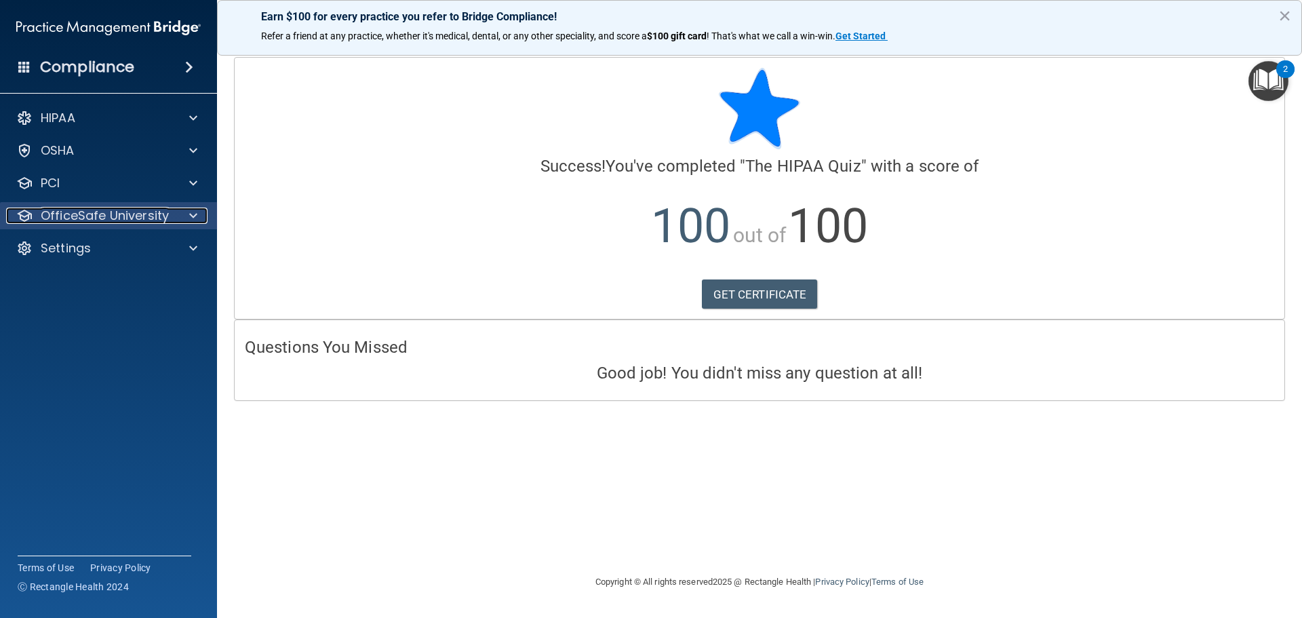
click at [189, 214] on div at bounding box center [191, 216] width 34 height 16
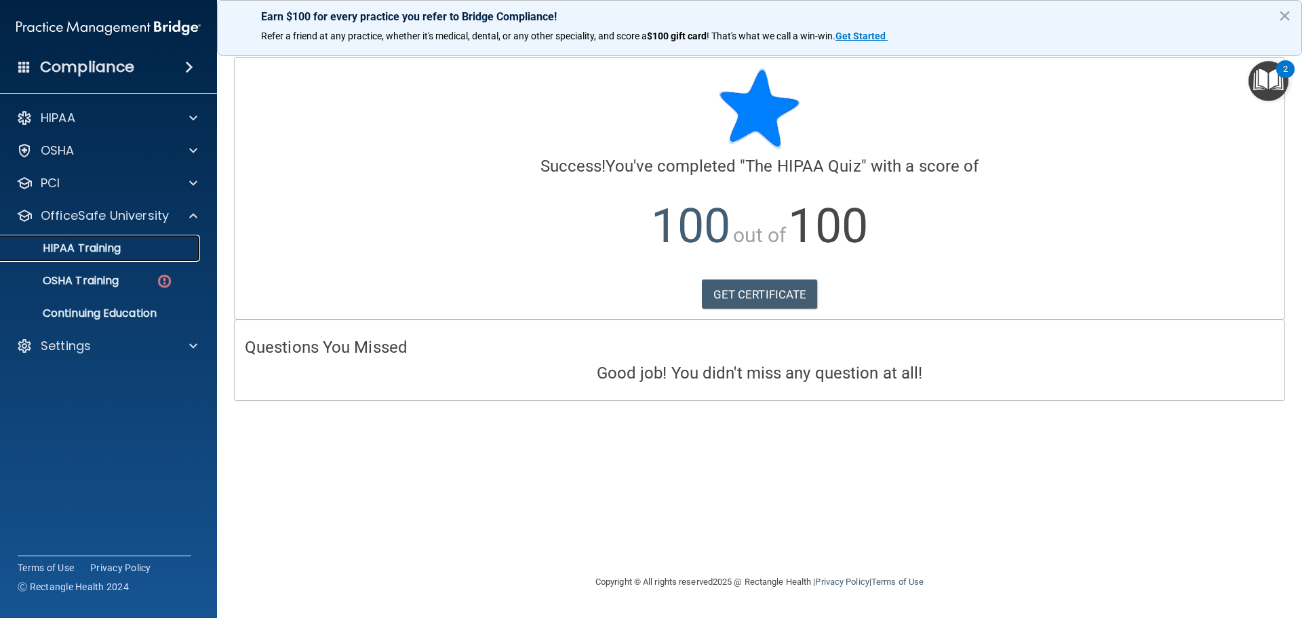
click at [93, 244] on p "HIPAA Training" at bounding box center [65, 248] width 112 height 14
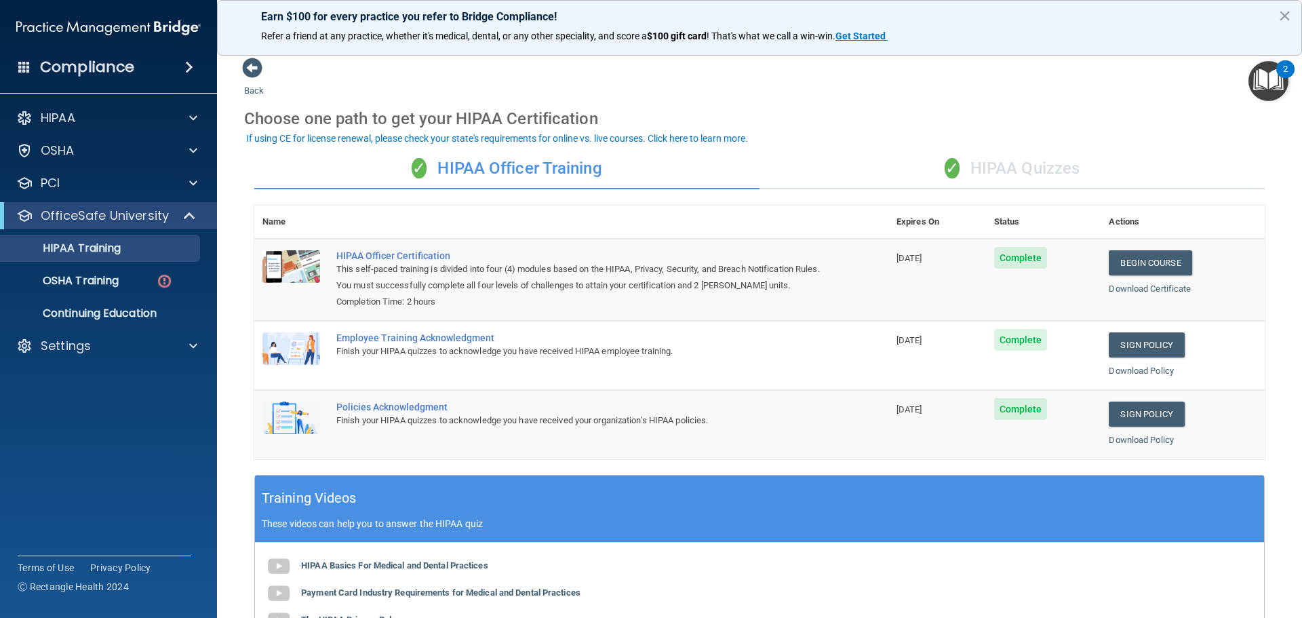
click at [1023, 168] on div "✓ HIPAA Quizzes" at bounding box center [1012, 169] width 505 height 41
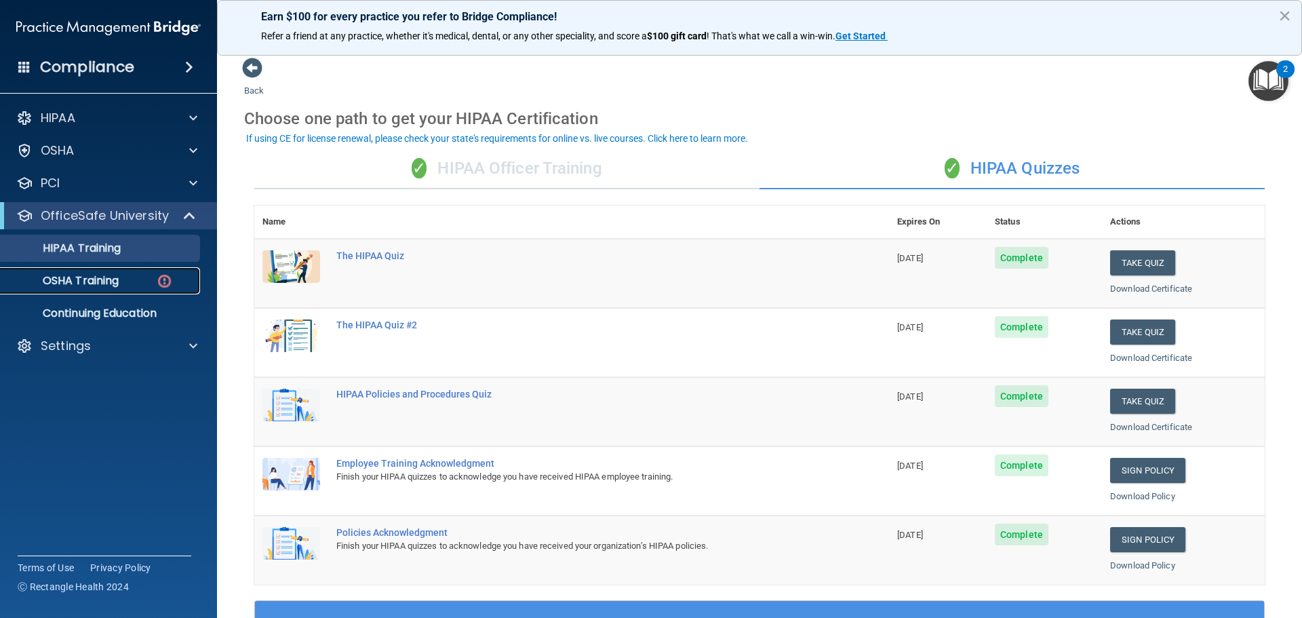
click at [90, 279] on p "OSHA Training" at bounding box center [64, 281] width 110 height 14
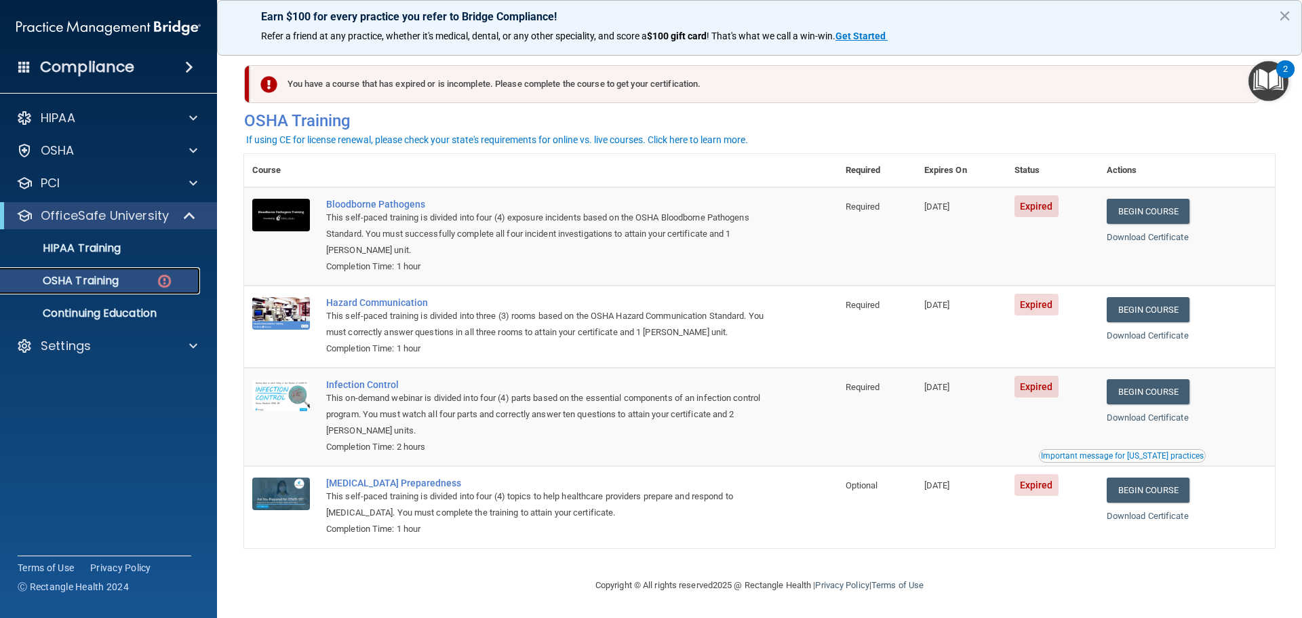
scroll to position [6, 0]
click at [1153, 208] on link "Begin Course" at bounding box center [1148, 211] width 83 height 25
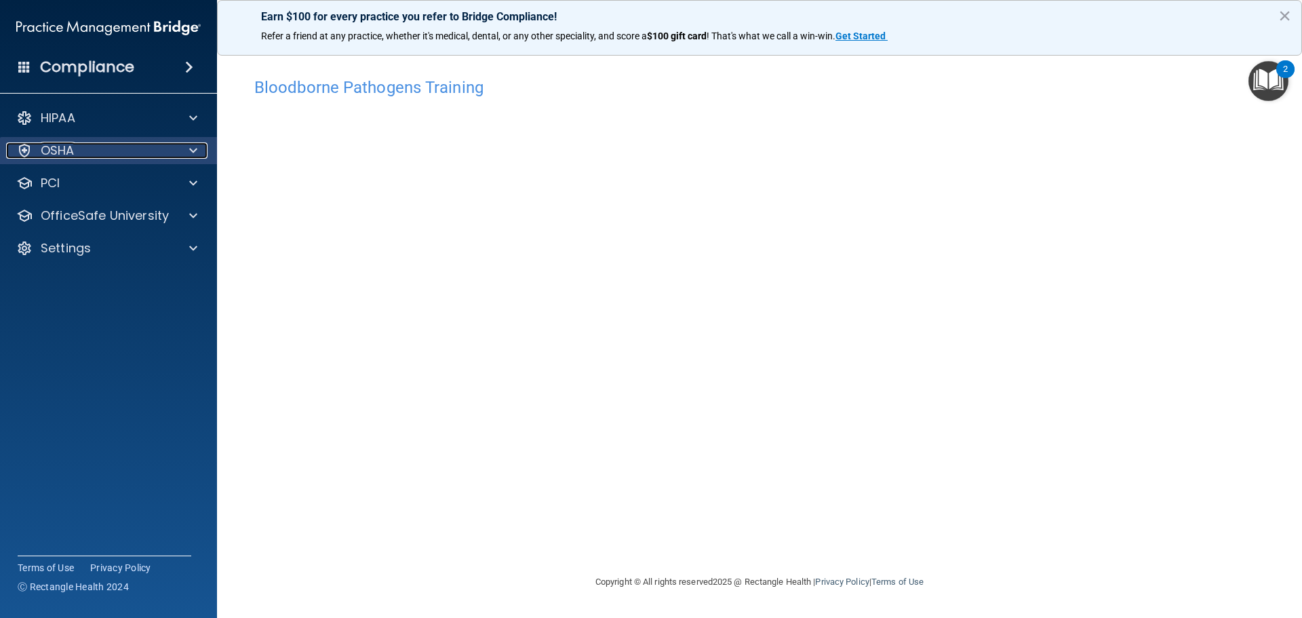
click at [192, 153] on span at bounding box center [193, 150] width 8 height 16
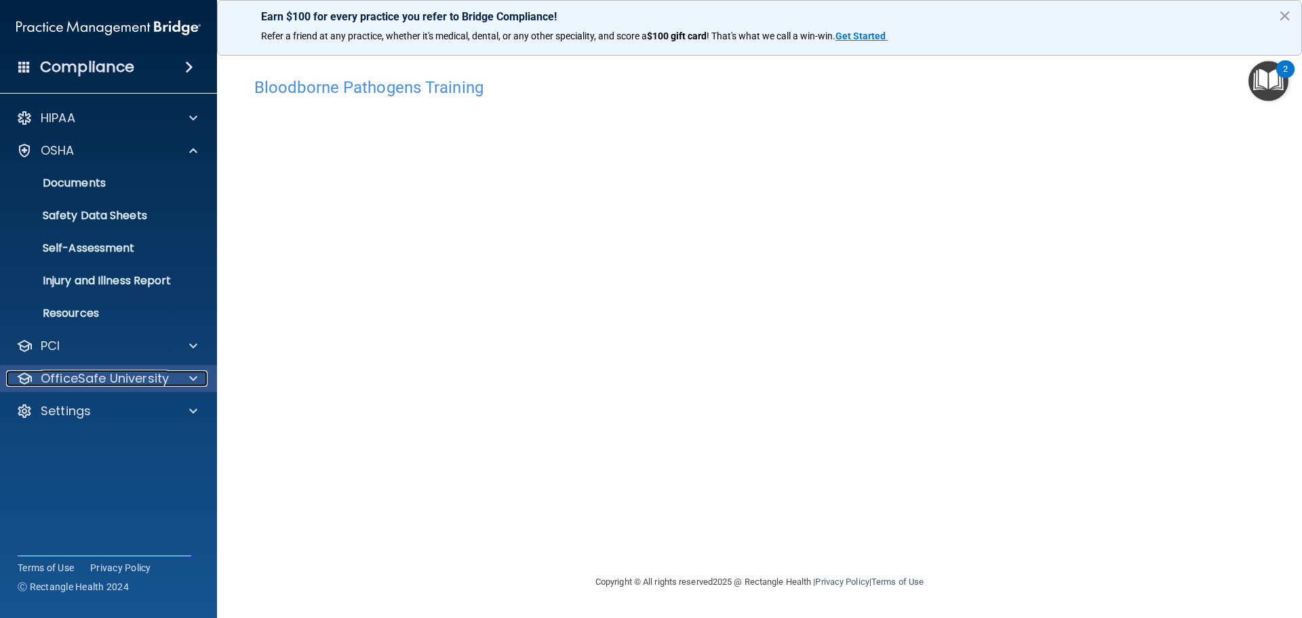
click at [196, 374] on span at bounding box center [193, 378] width 8 height 16
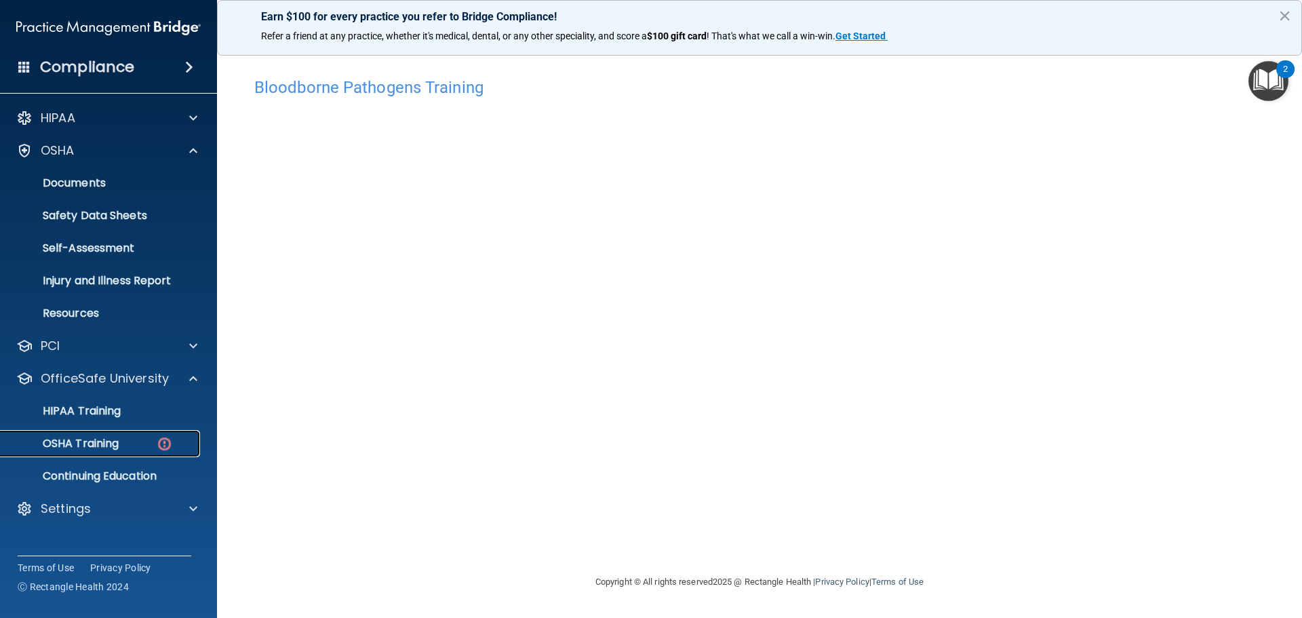
click at [90, 441] on p "OSHA Training" at bounding box center [64, 444] width 110 height 14
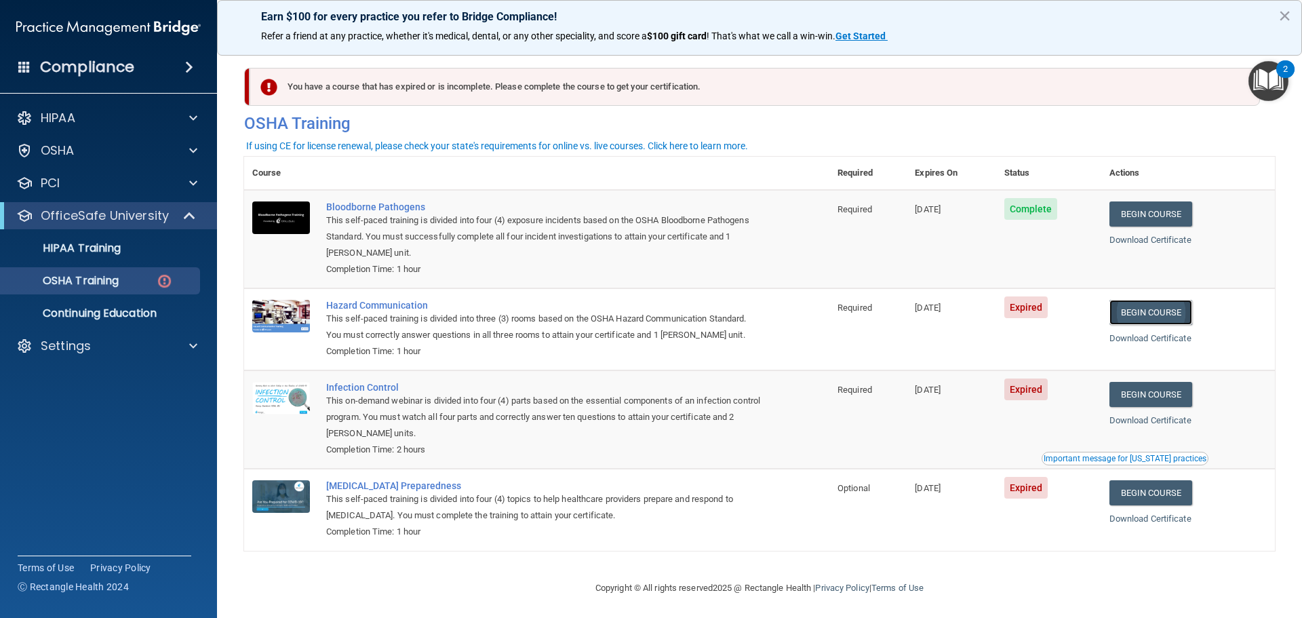
click at [1140, 314] on link "Begin Course" at bounding box center [1150, 312] width 83 height 25
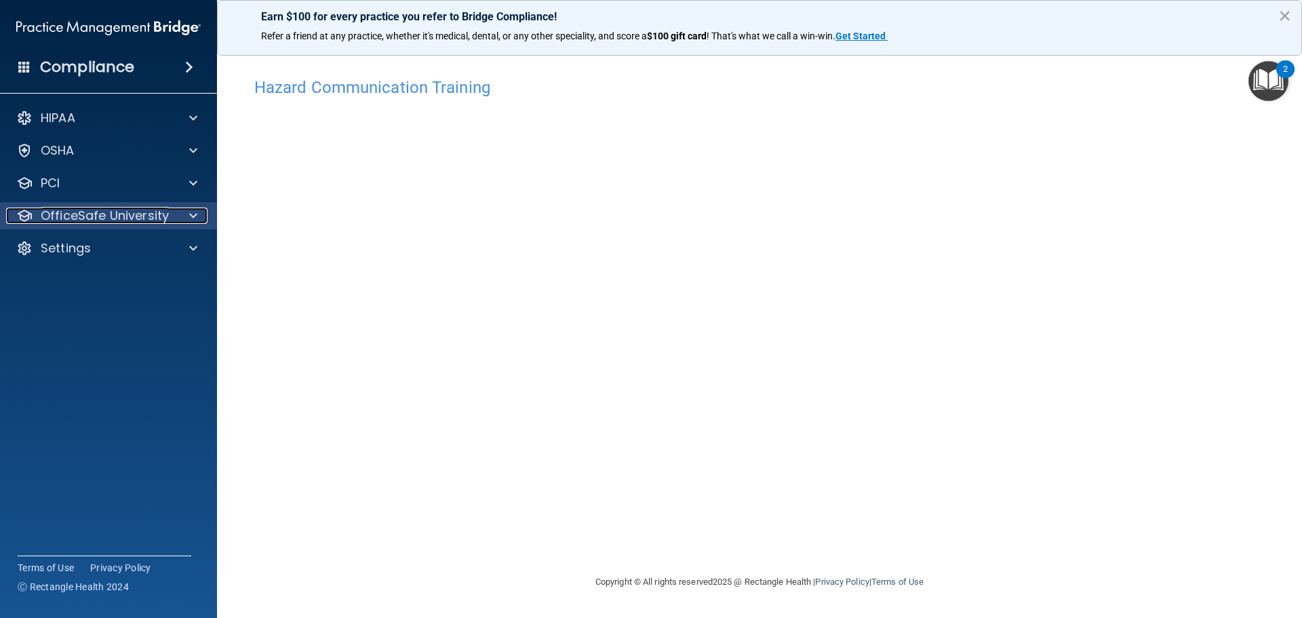
click at [189, 214] on div at bounding box center [191, 216] width 34 height 16
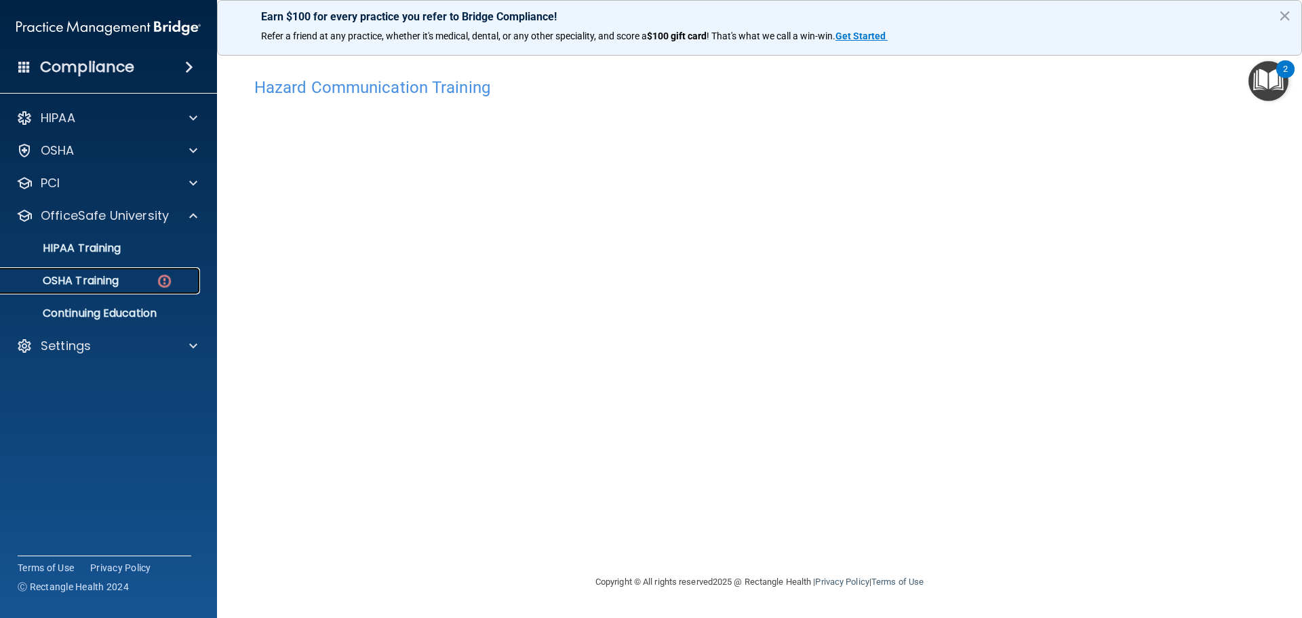
click at [93, 284] on p "OSHA Training" at bounding box center [64, 281] width 110 height 14
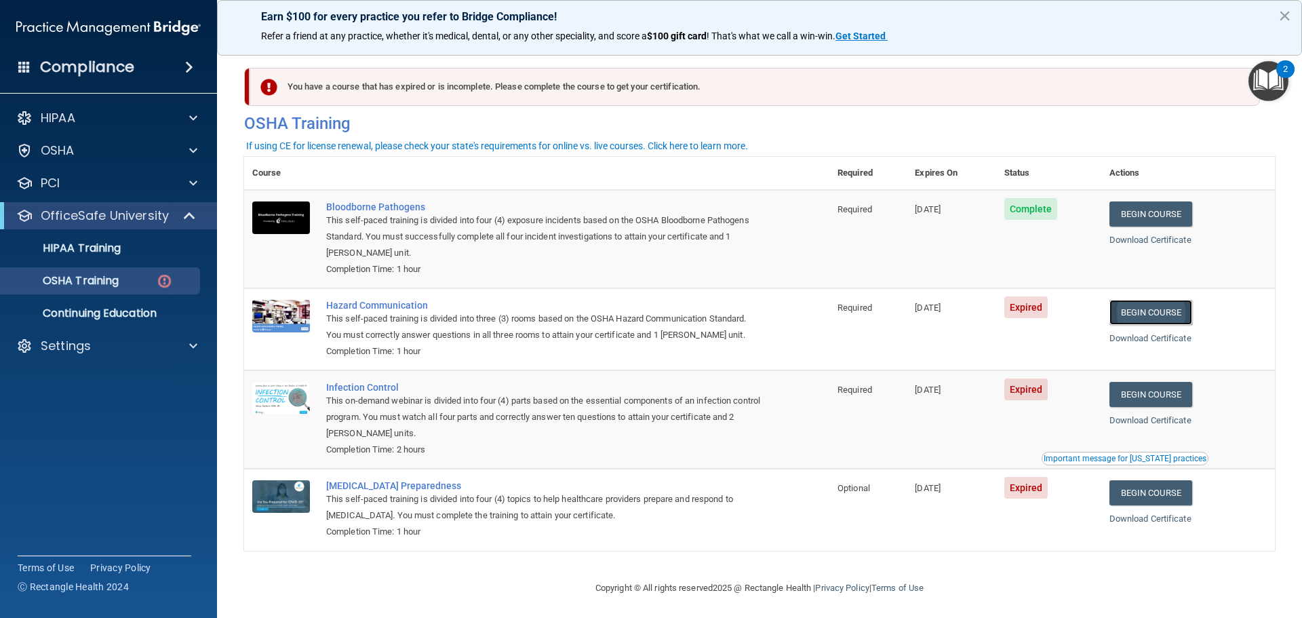
click at [1164, 317] on link "Begin Course" at bounding box center [1150, 312] width 83 height 25
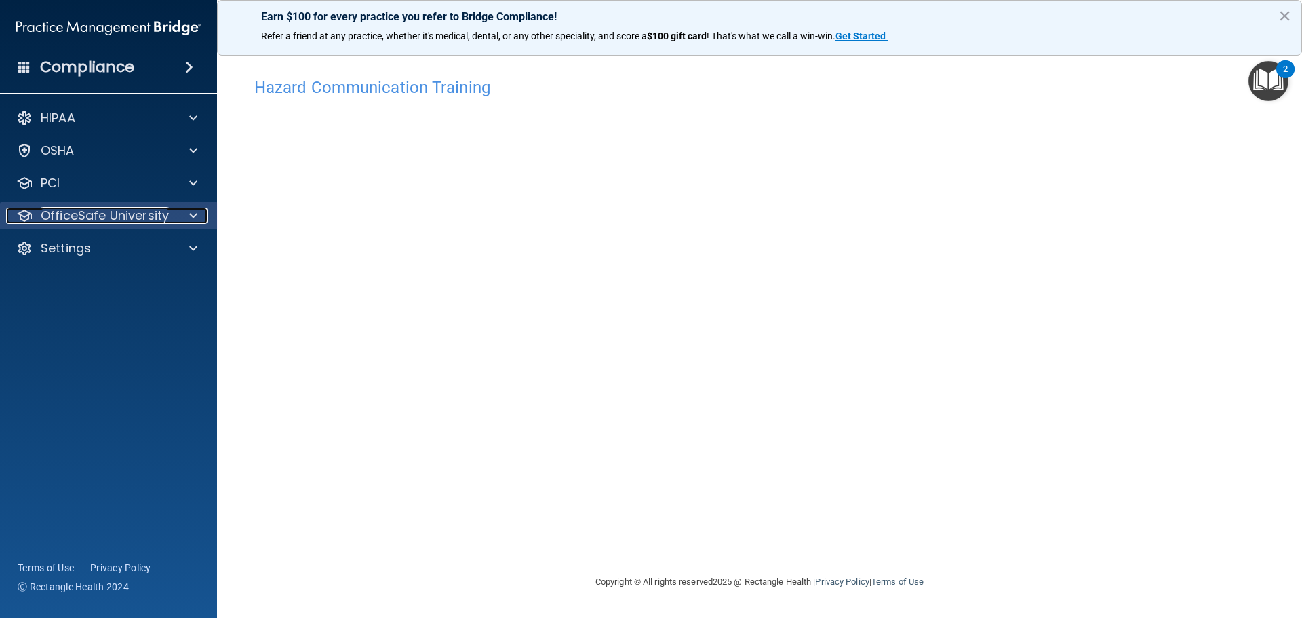
click at [184, 212] on div at bounding box center [191, 216] width 34 height 16
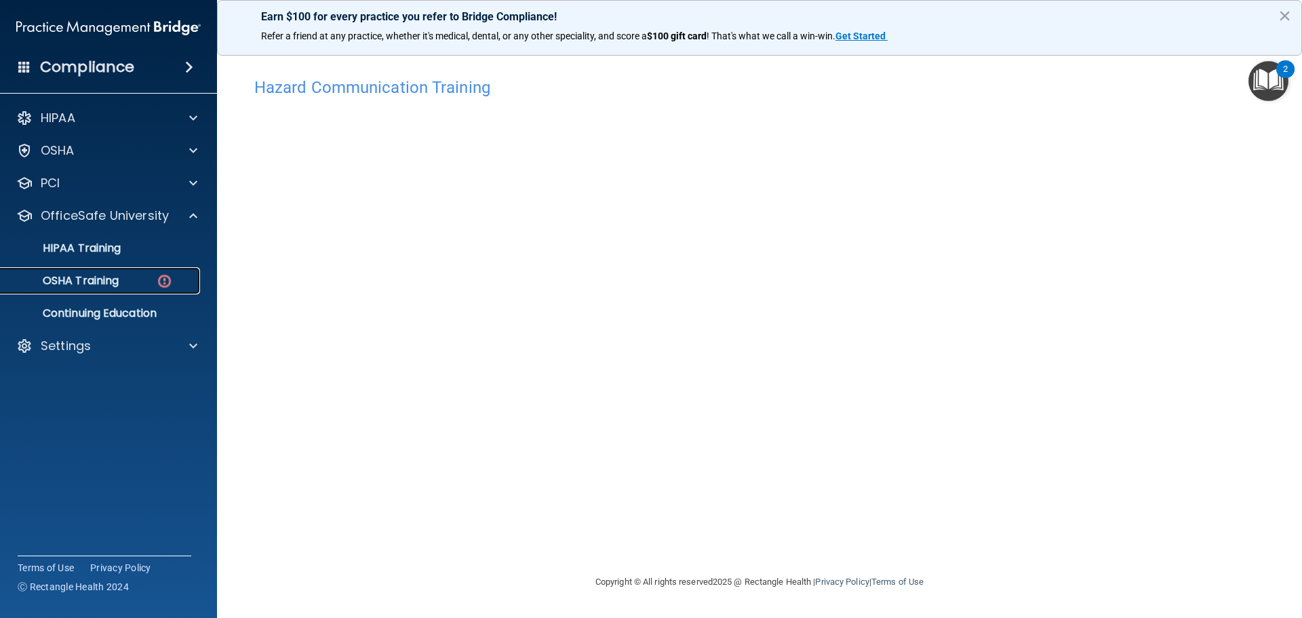
click at [104, 281] on p "OSHA Training" at bounding box center [64, 281] width 110 height 14
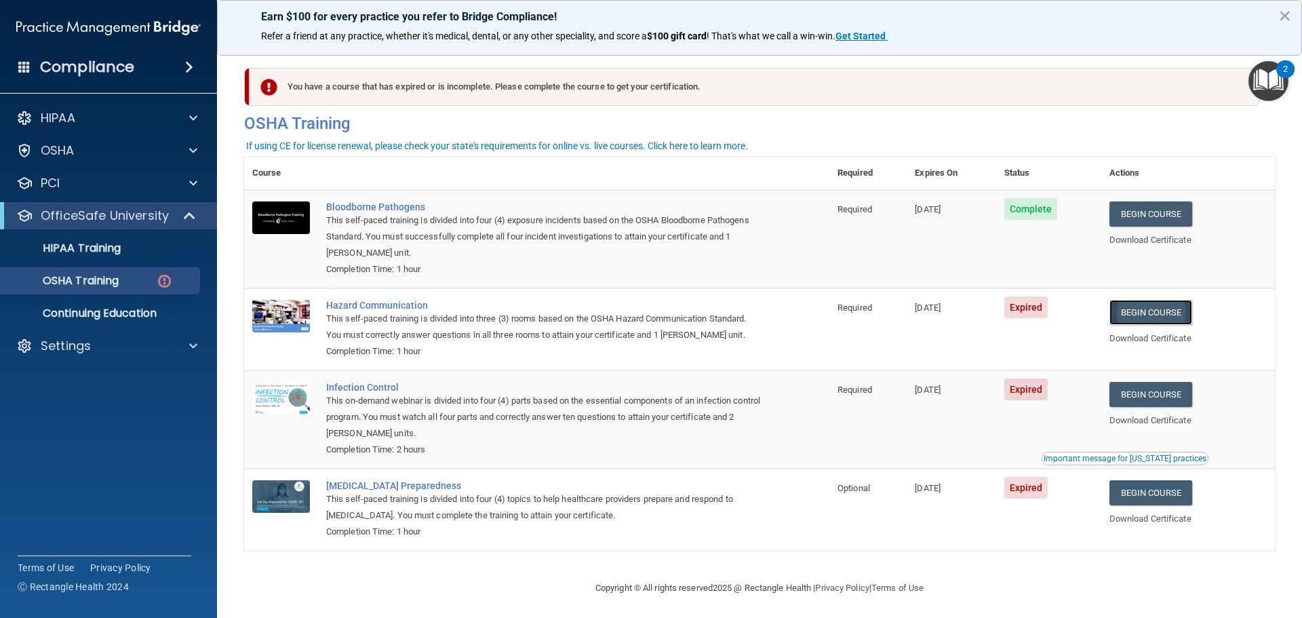
click at [1156, 311] on link "Begin Course" at bounding box center [1150, 312] width 83 height 25
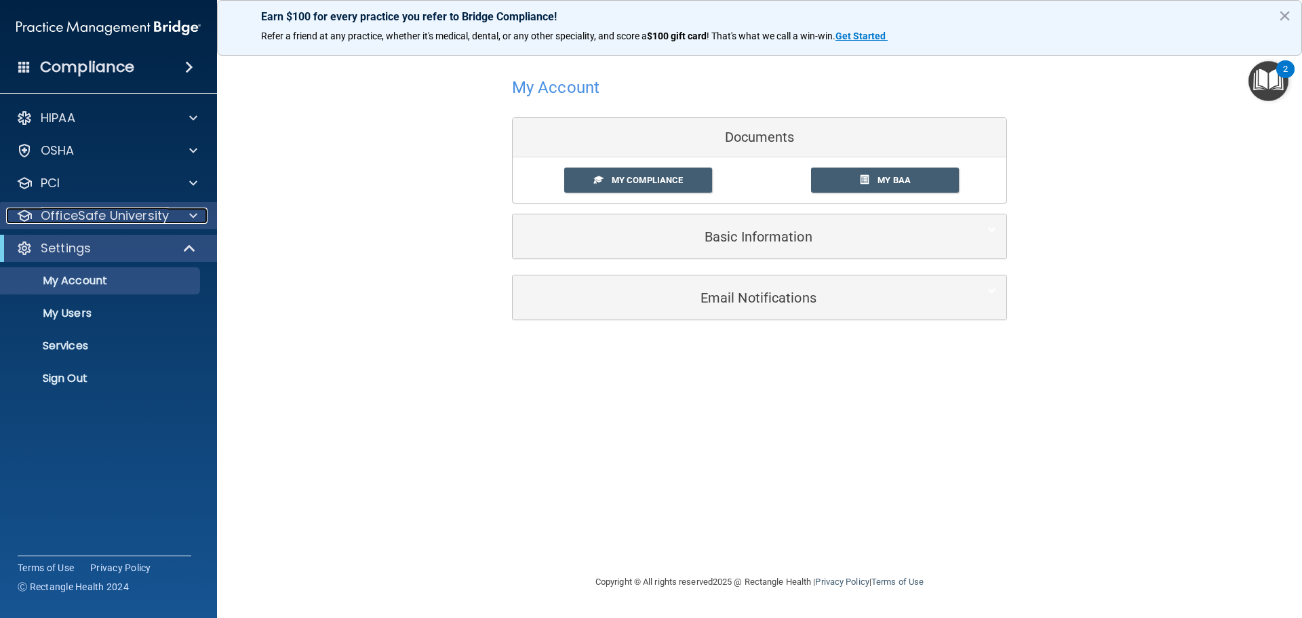
click at [191, 215] on span at bounding box center [193, 216] width 8 height 16
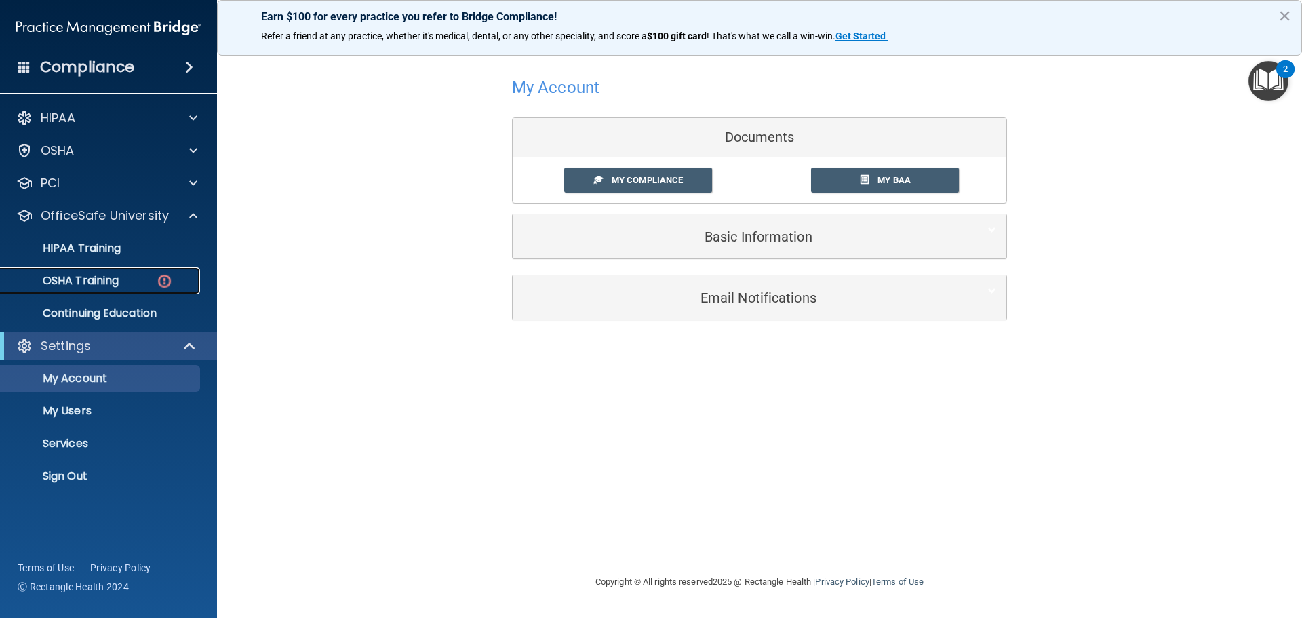
click at [139, 280] on div "OSHA Training" at bounding box center [101, 281] width 185 height 14
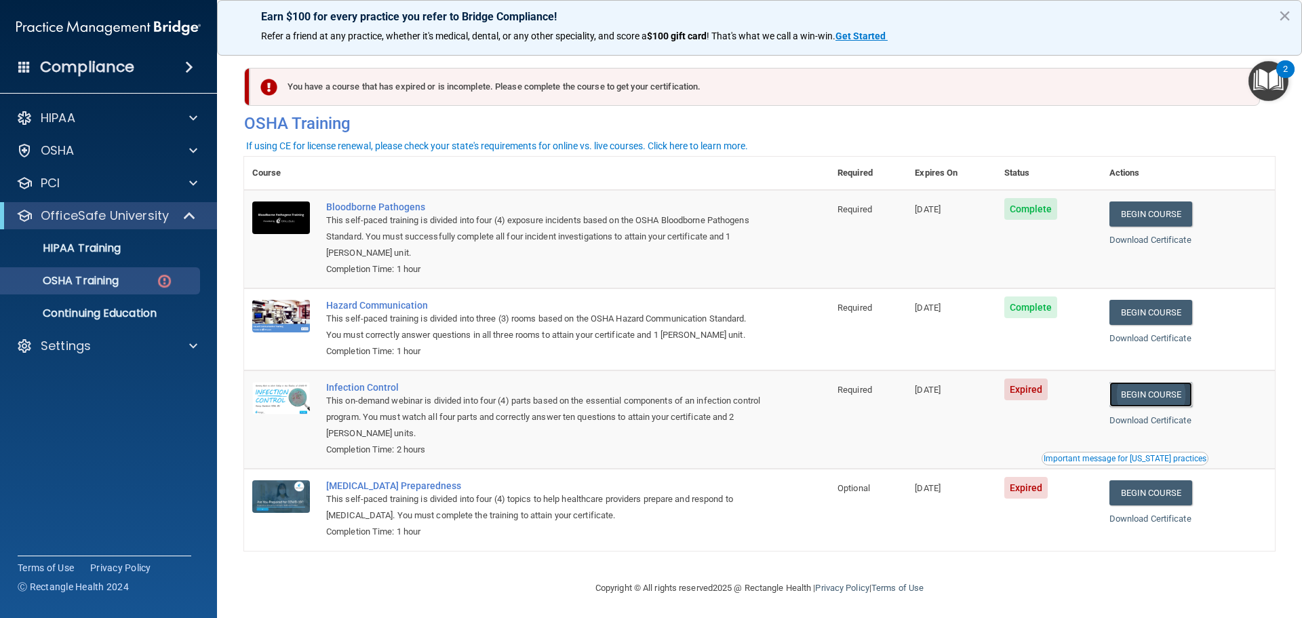
click at [1152, 393] on link "Begin Course" at bounding box center [1150, 394] width 83 height 25
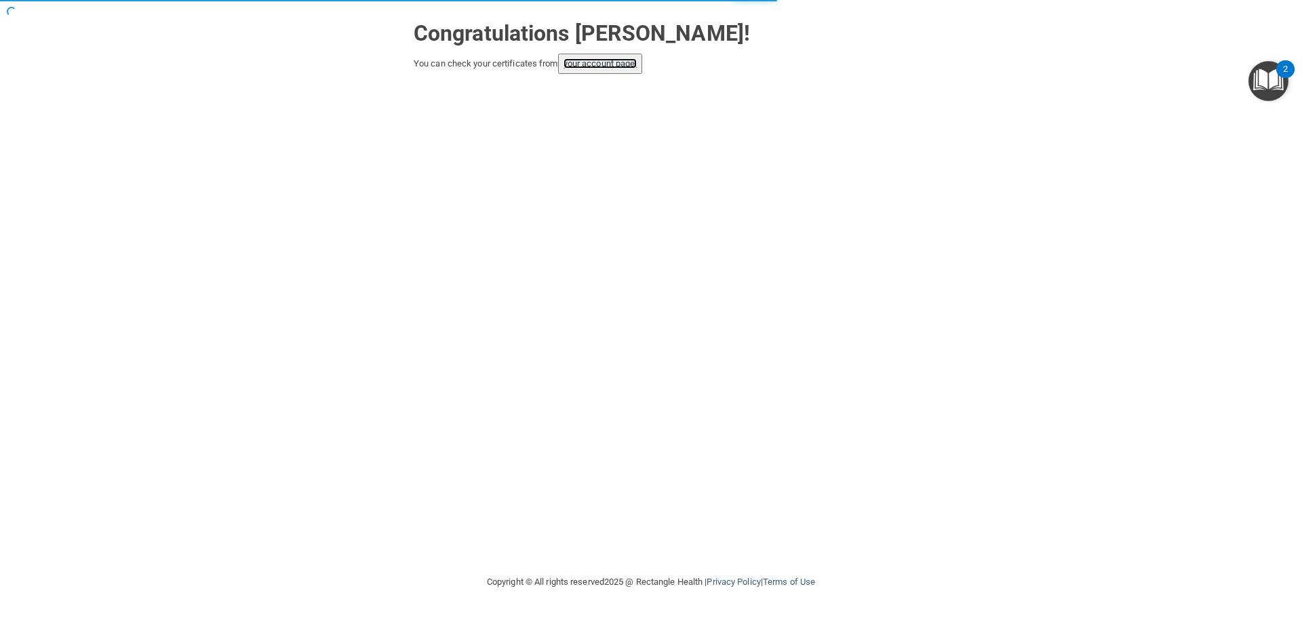
click at [610, 63] on link "your account page!" at bounding box center [601, 63] width 74 height 10
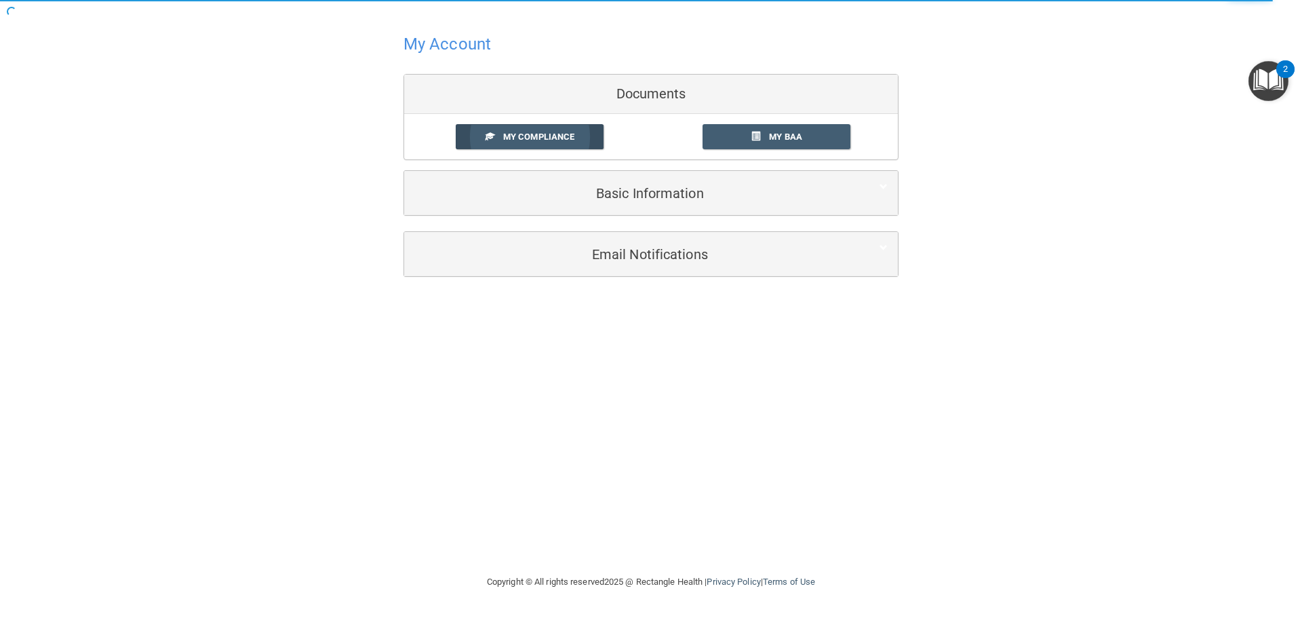
click at [515, 127] on link "My Compliance" at bounding box center [530, 136] width 149 height 25
